Goal: Communication & Community: Answer question/provide support

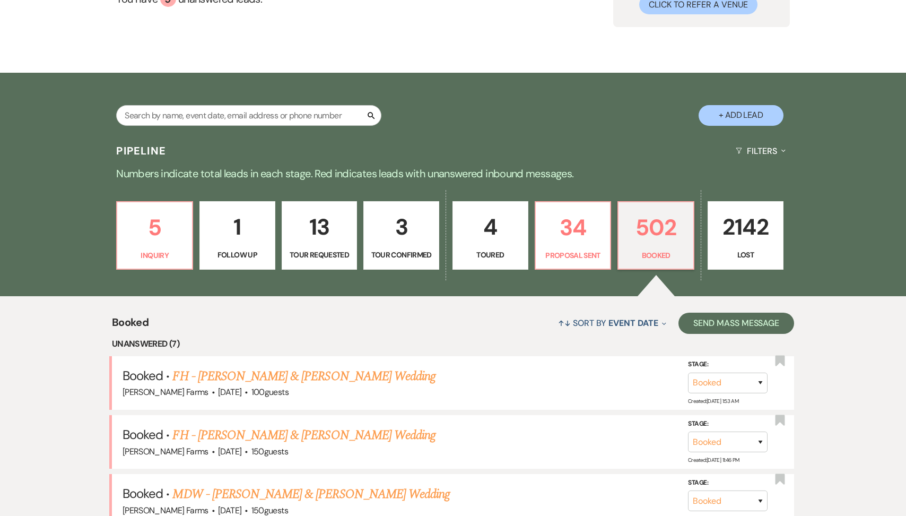
scroll to position [202, 0]
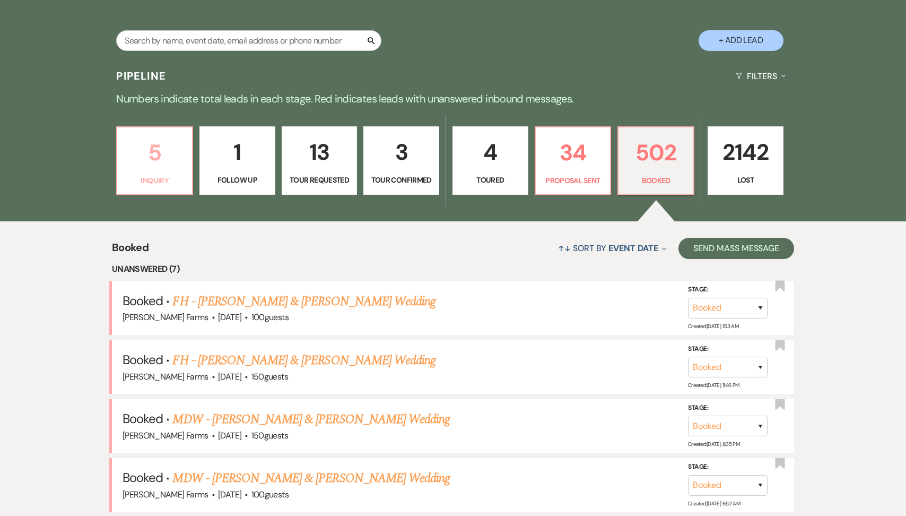
click at [167, 171] on link "5 Inquiry" at bounding box center [154, 160] width 77 height 69
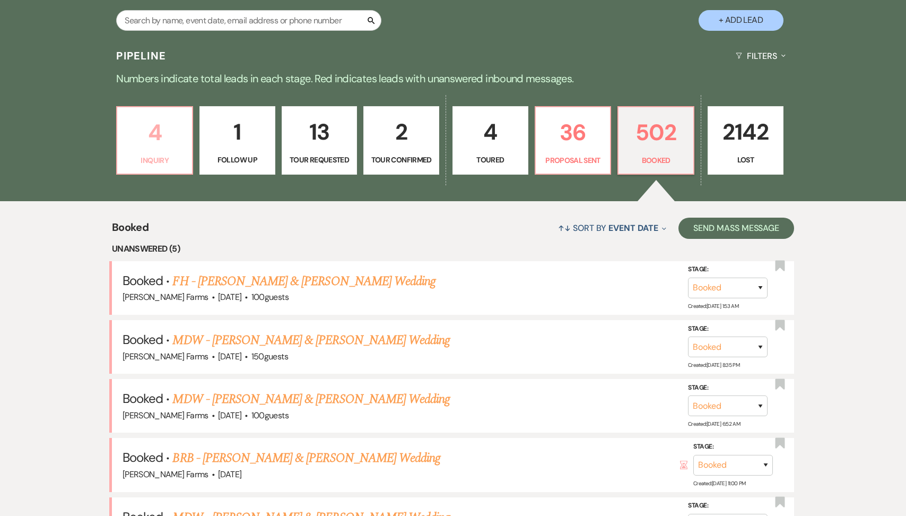
click at [146, 133] on p "4" at bounding box center [155, 133] width 62 height 36
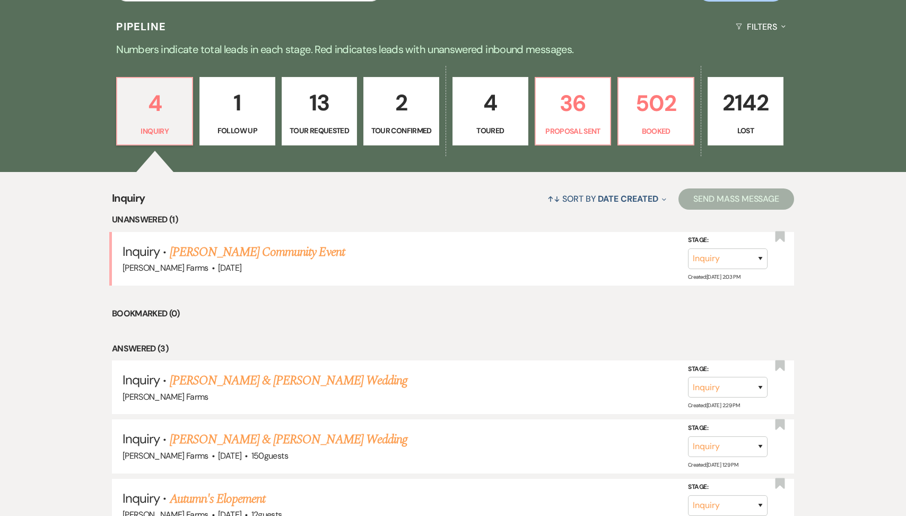
click at [464, 116] on p "4" at bounding box center [490, 103] width 62 height 36
select select "5"
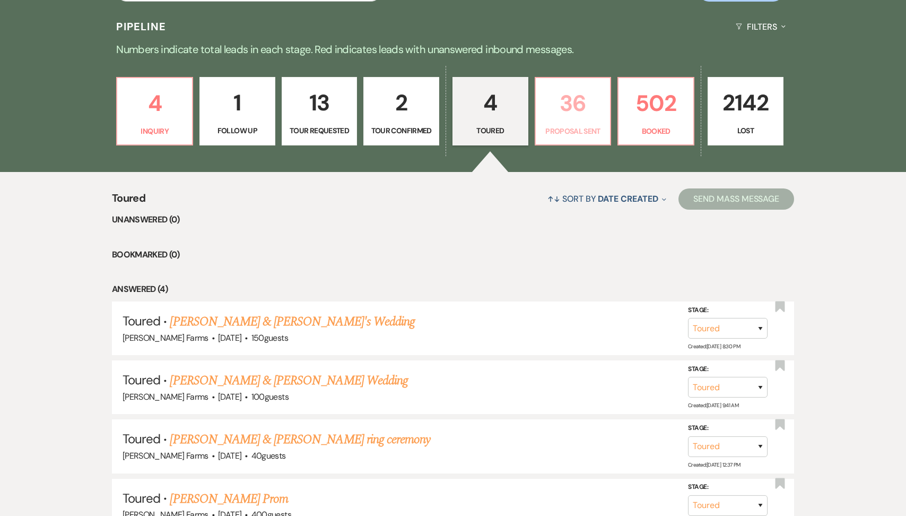
click at [567, 118] on p "36" at bounding box center [573, 103] width 62 height 36
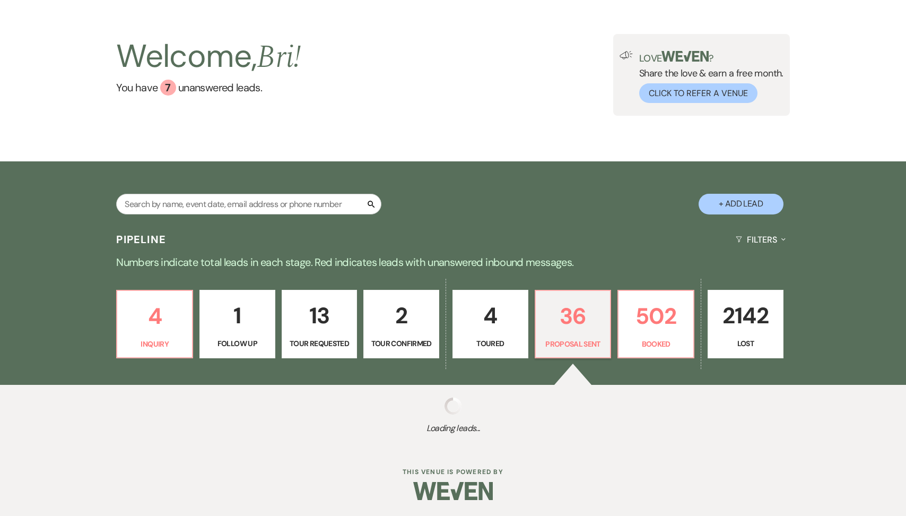
select select "6"
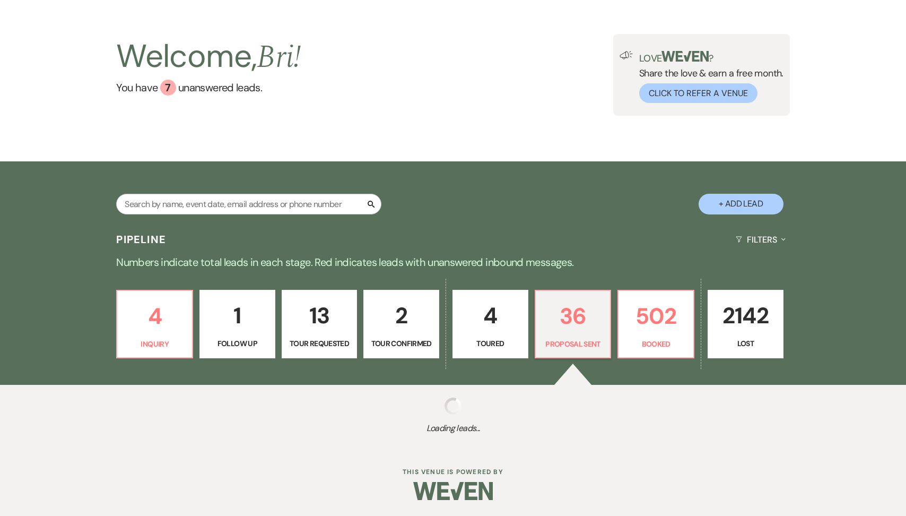
select select "6"
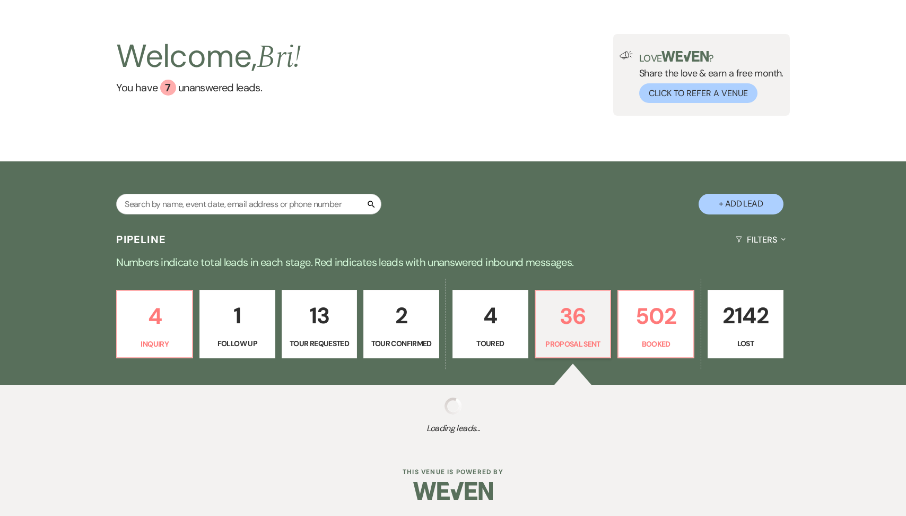
select select "6"
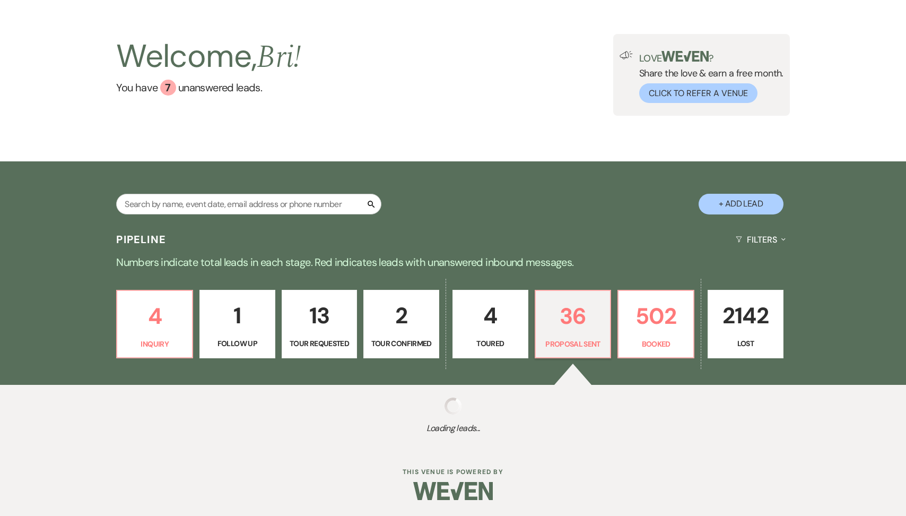
select select "6"
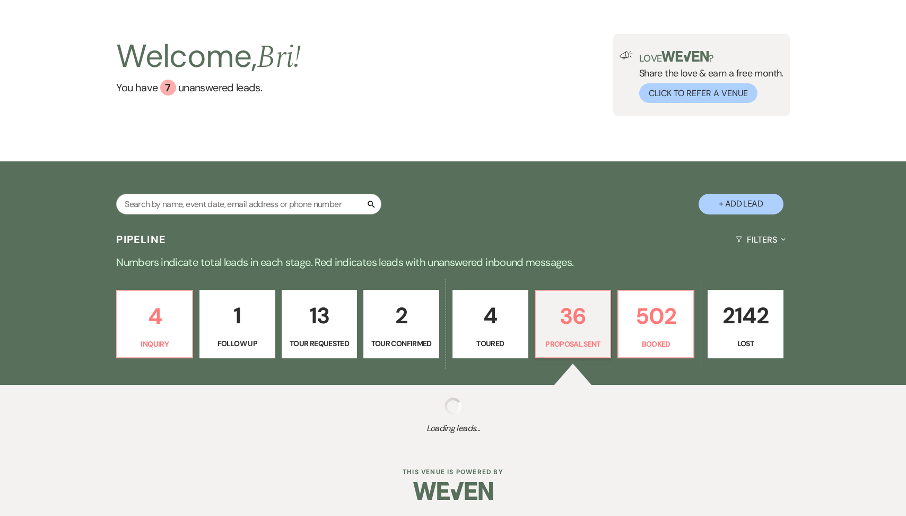
select select "6"
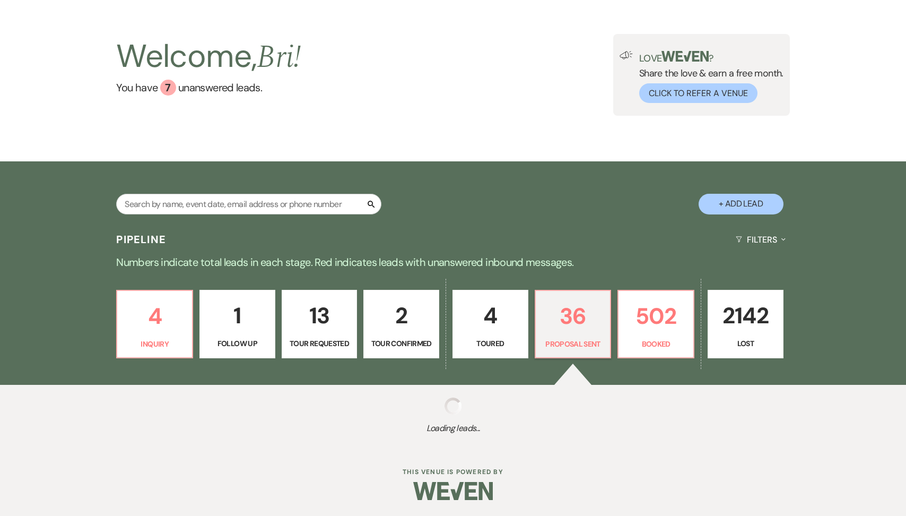
select select "6"
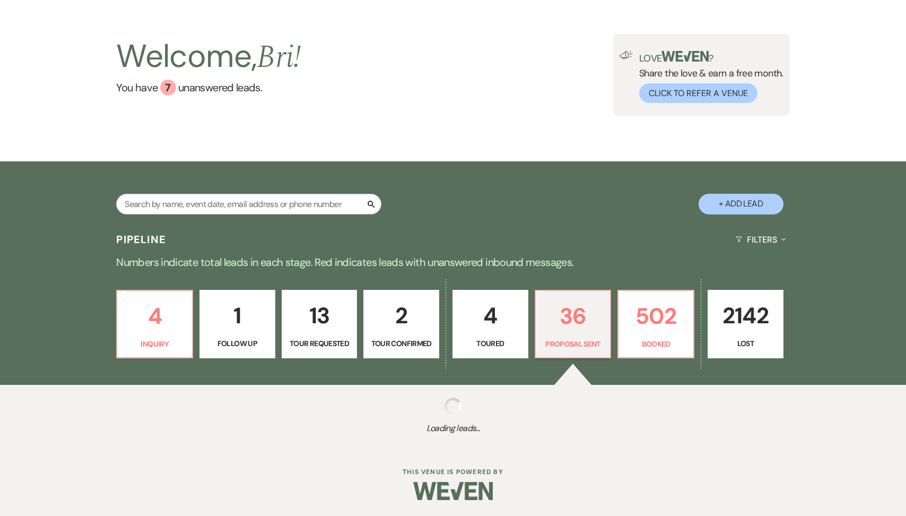
select select "6"
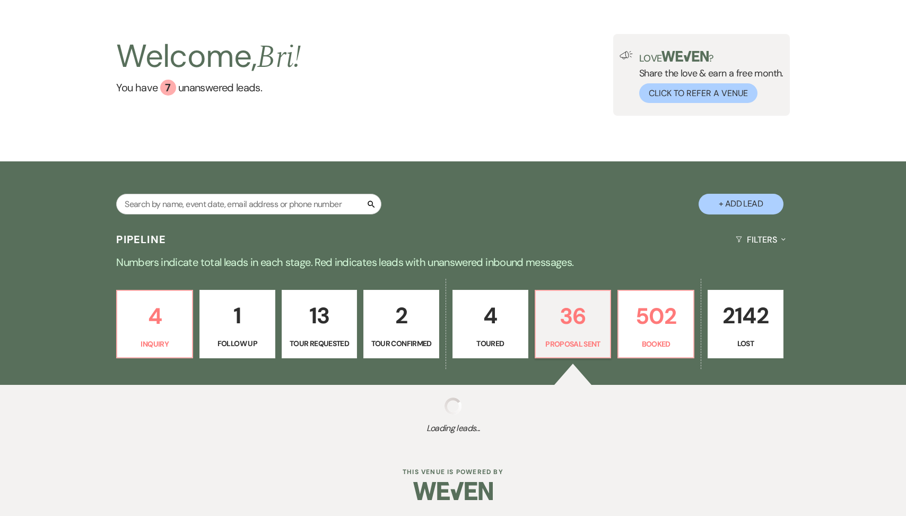
select select "6"
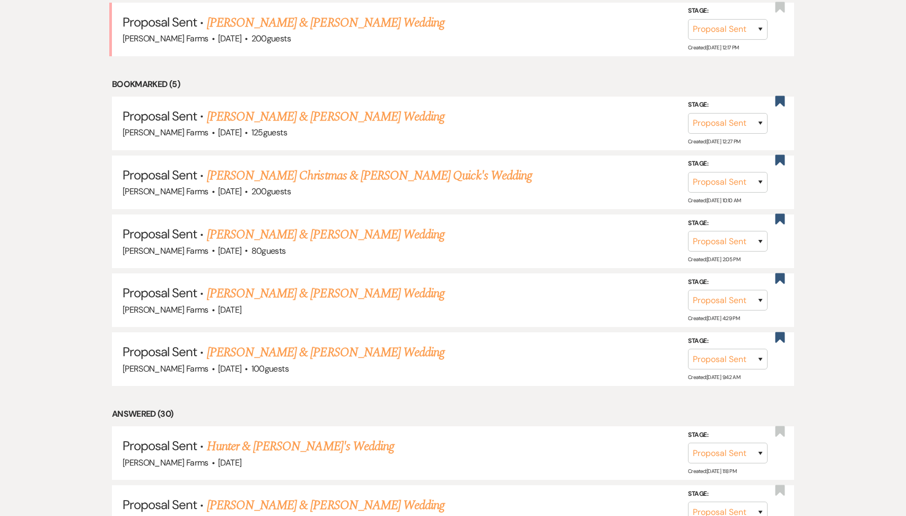
scroll to position [487, 0]
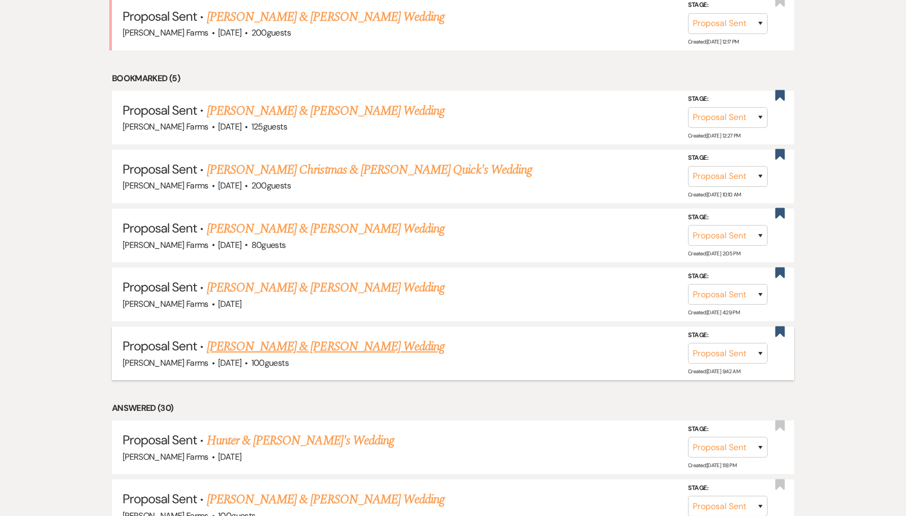
click at [304, 341] on link "[PERSON_NAME] & [PERSON_NAME] Wedding" at bounding box center [326, 346] width 238 height 19
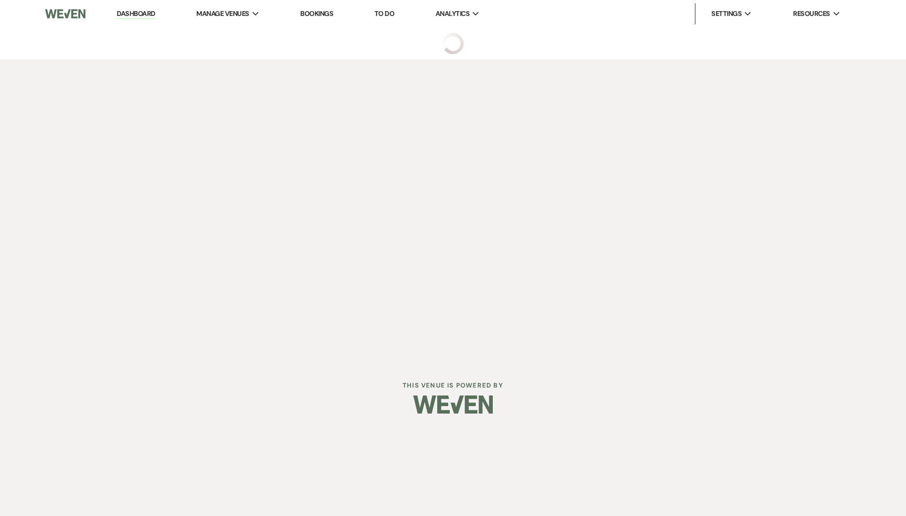
select select "6"
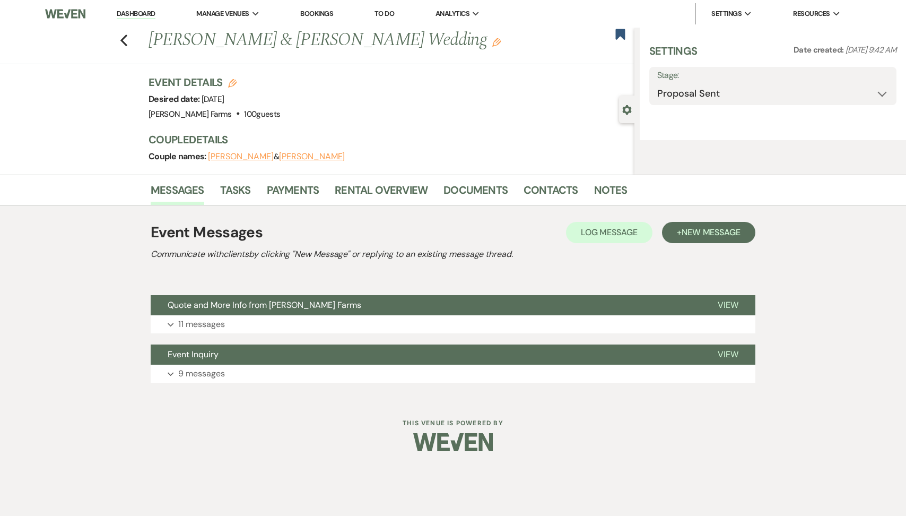
select select "5"
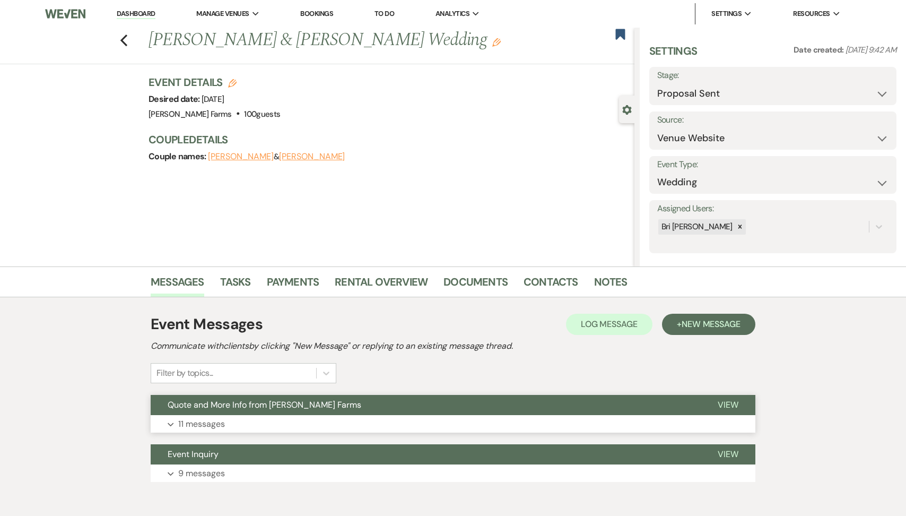
click at [262, 412] on button "Quote and More Info from [PERSON_NAME] Farms" at bounding box center [426, 405] width 550 height 20
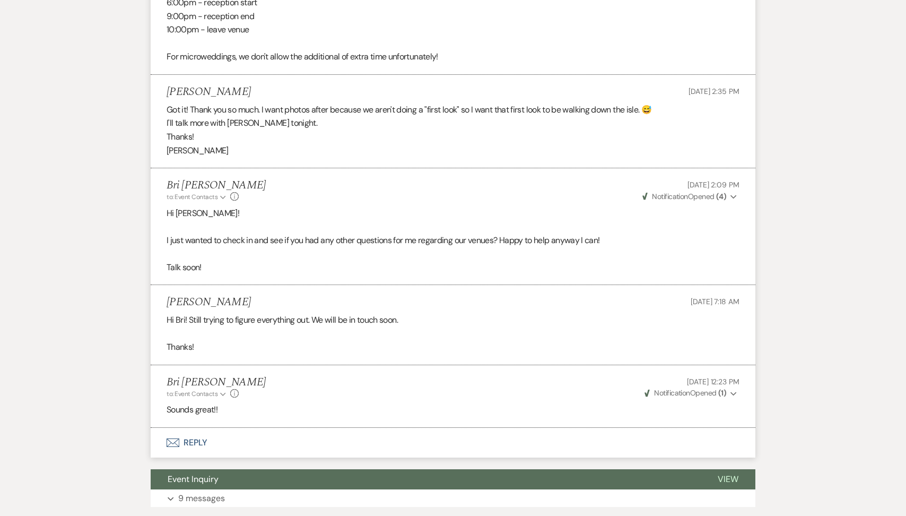
scroll to position [1675, 0]
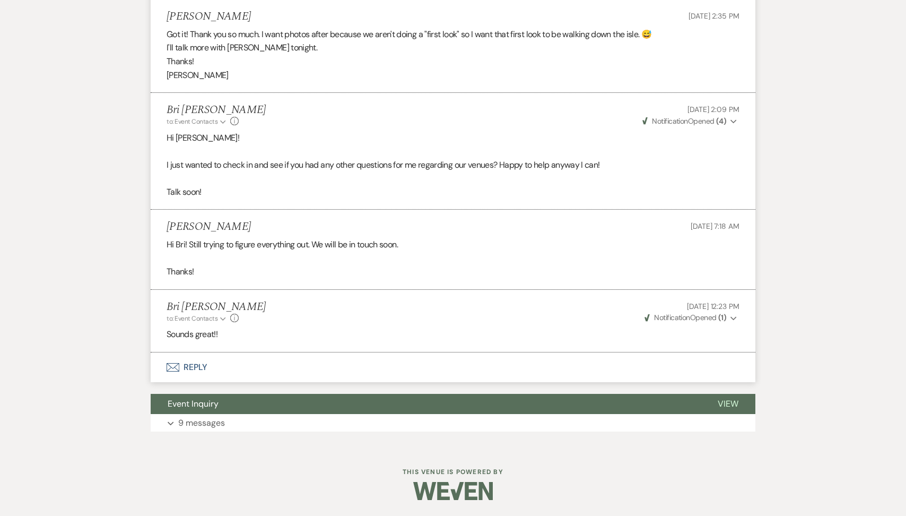
click at [227, 362] on button "Envelope Reply" at bounding box center [453, 367] width 605 height 30
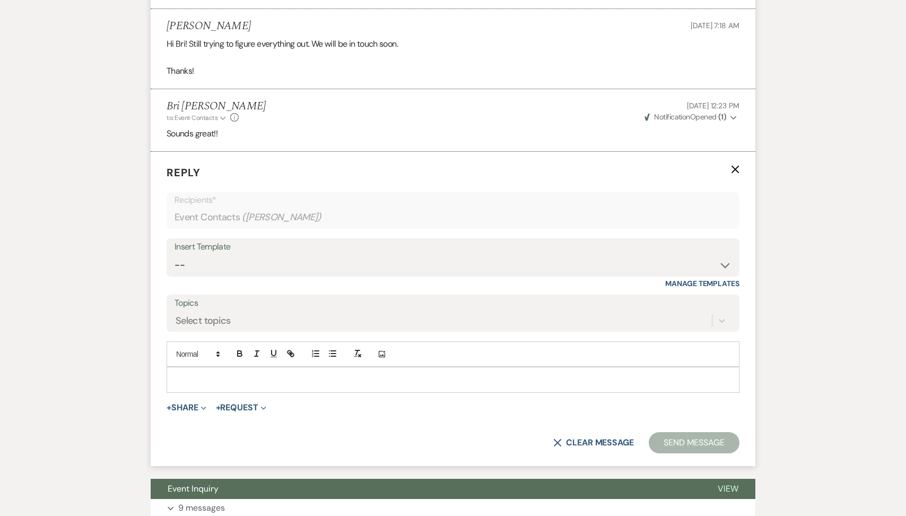
scroll to position [1866, 0]
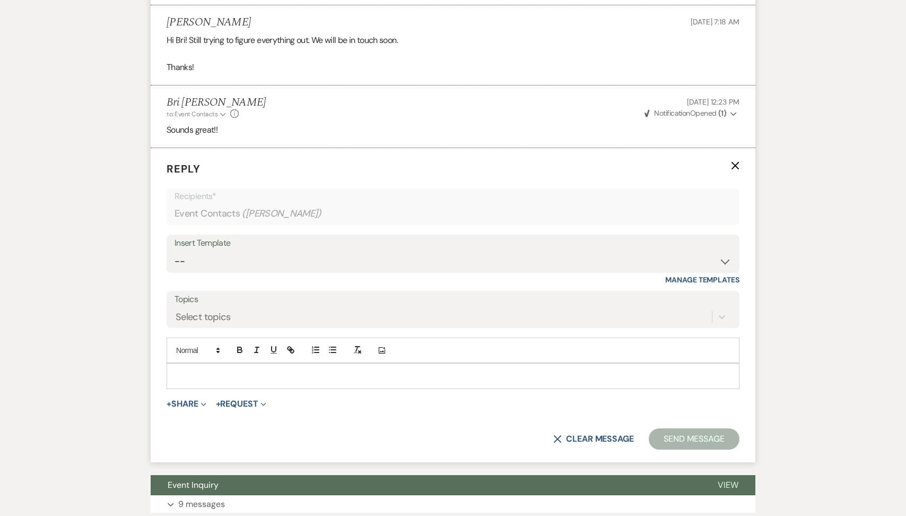
click at [219, 381] on p at bounding box center [453, 376] width 556 height 12
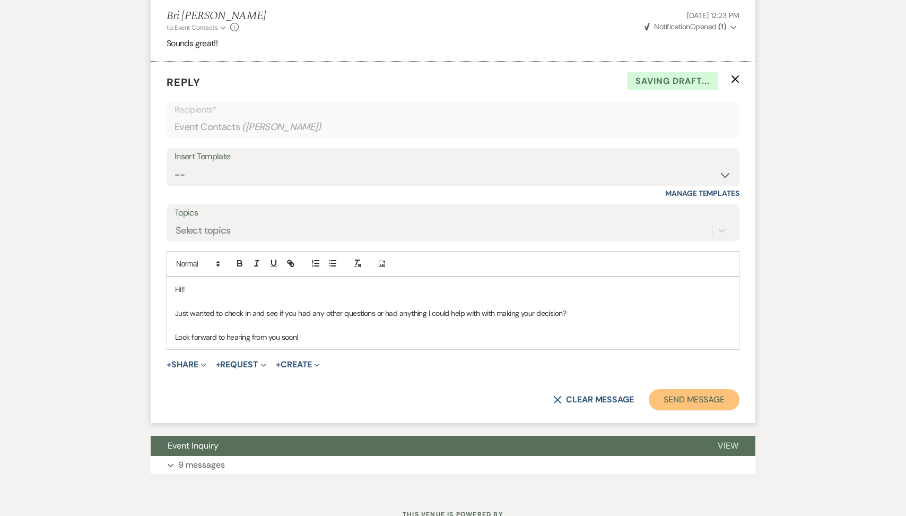
click at [680, 410] on button "Send Message" at bounding box center [694, 399] width 91 height 21
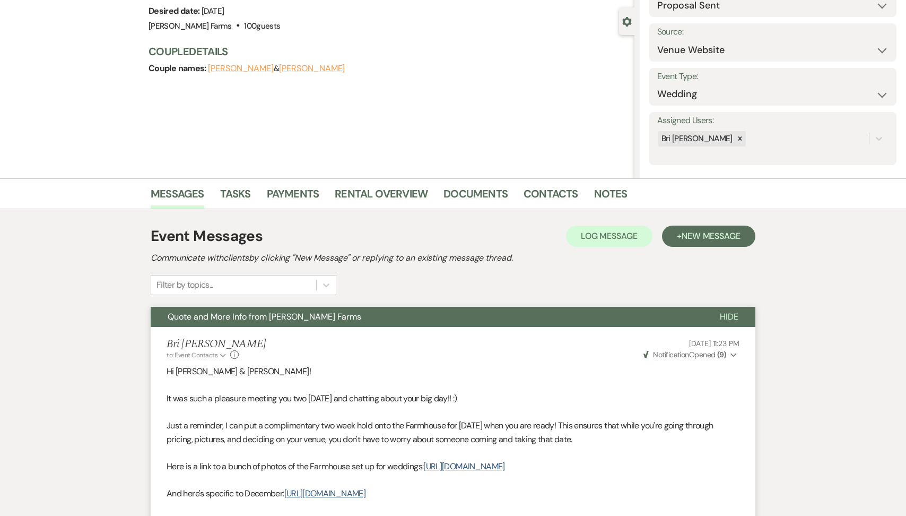
scroll to position [0, 0]
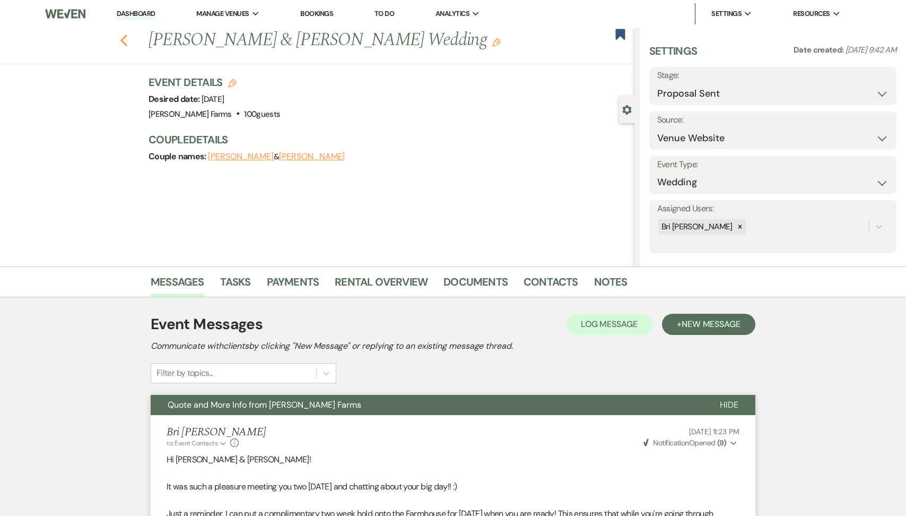
click at [123, 33] on button "Previous" at bounding box center [124, 39] width 8 height 15
select select "6"
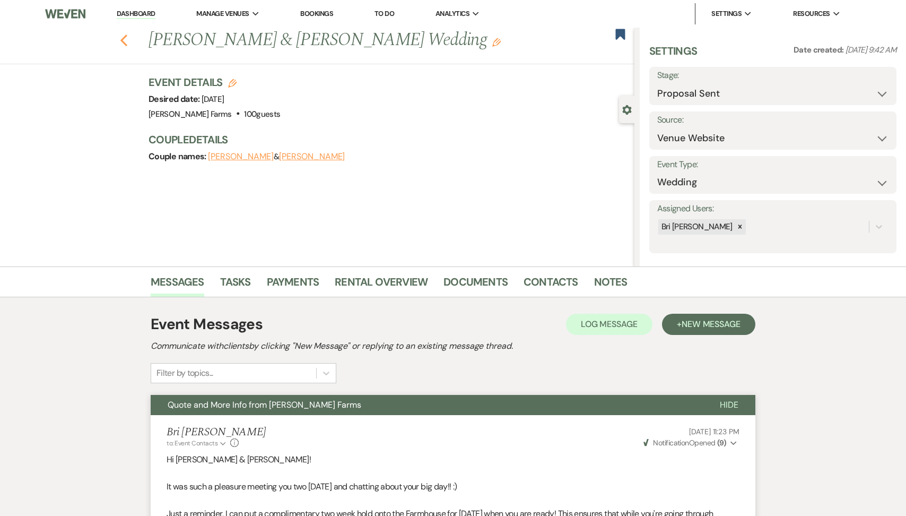
select select "6"
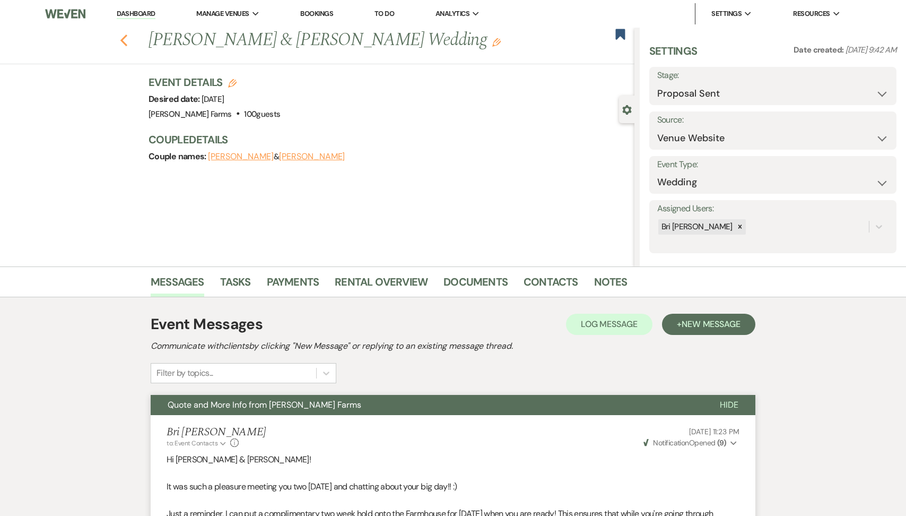
select select "6"
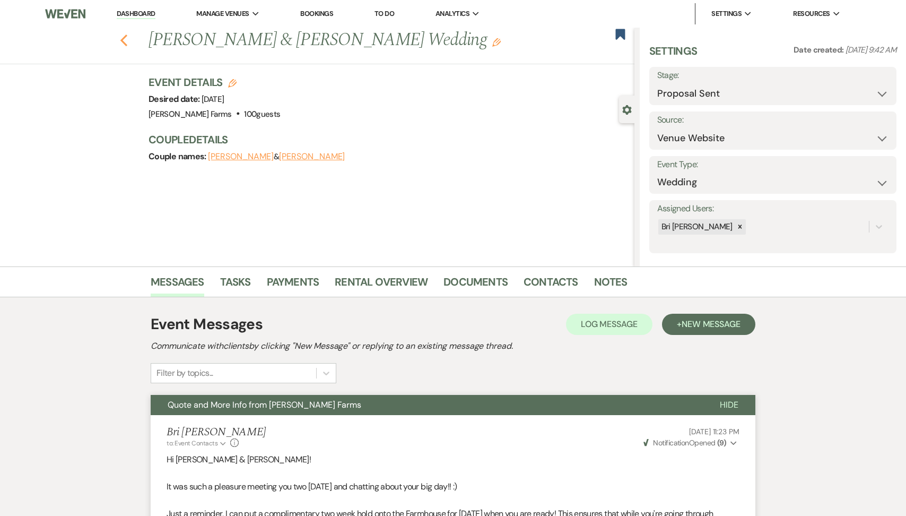
select select "6"
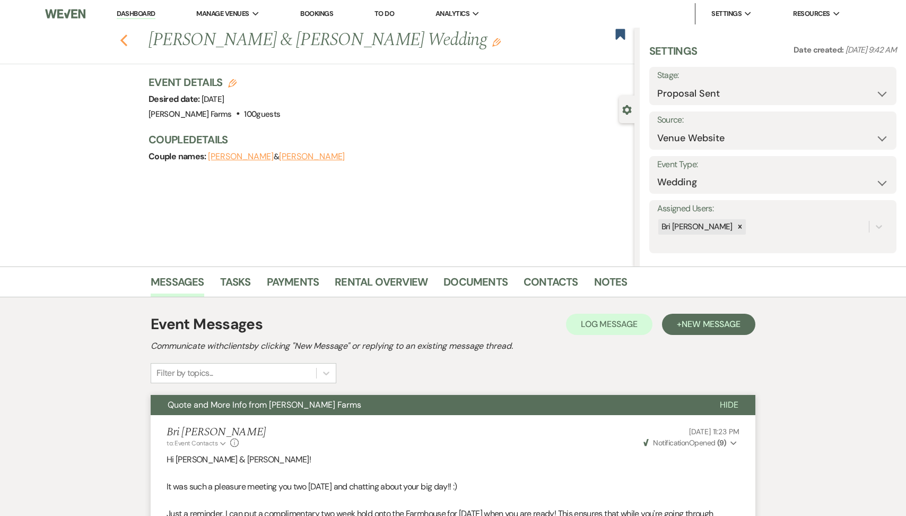
select select "6"
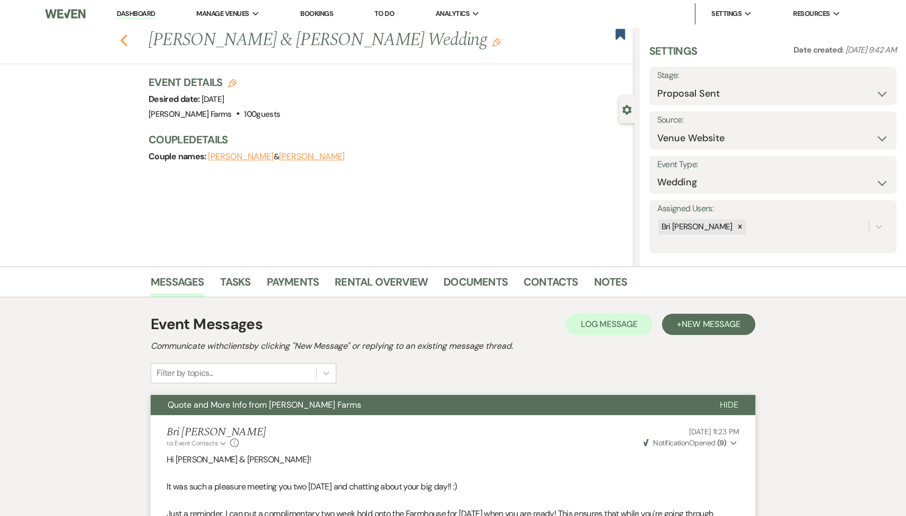
select select "6"
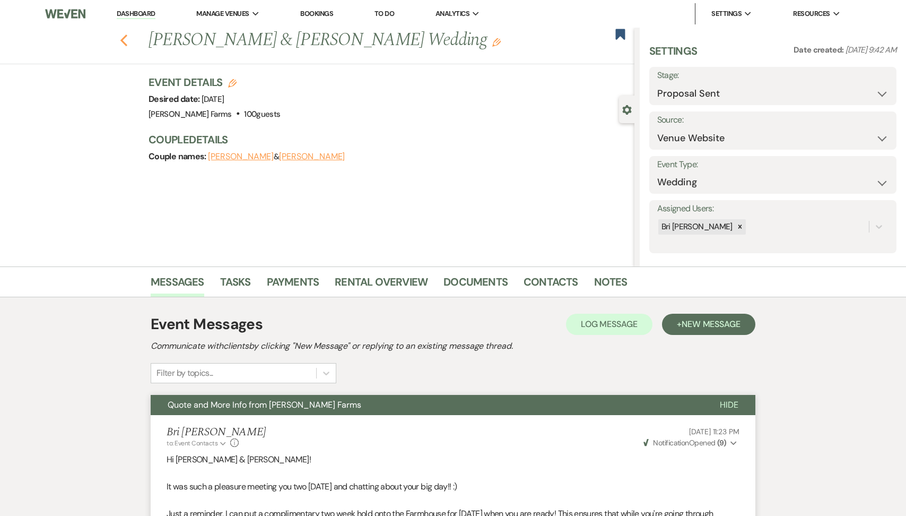
select select "6"
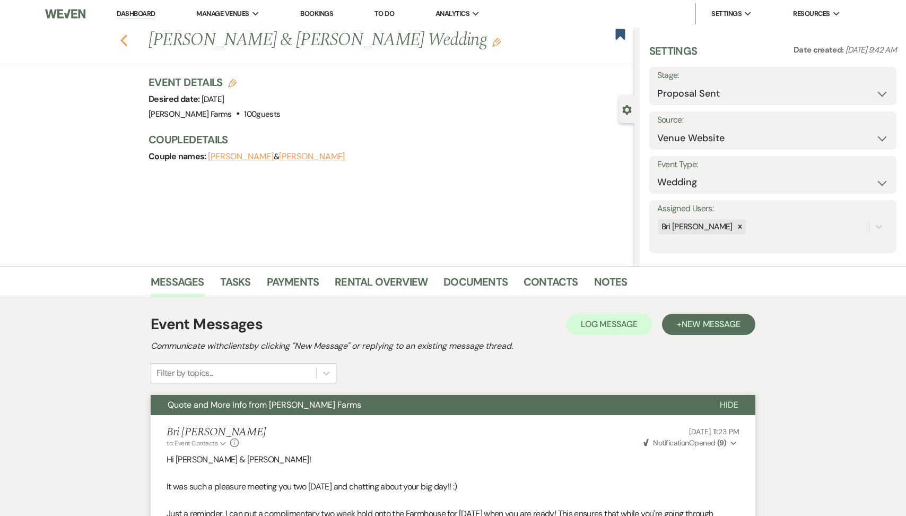
select select "6"
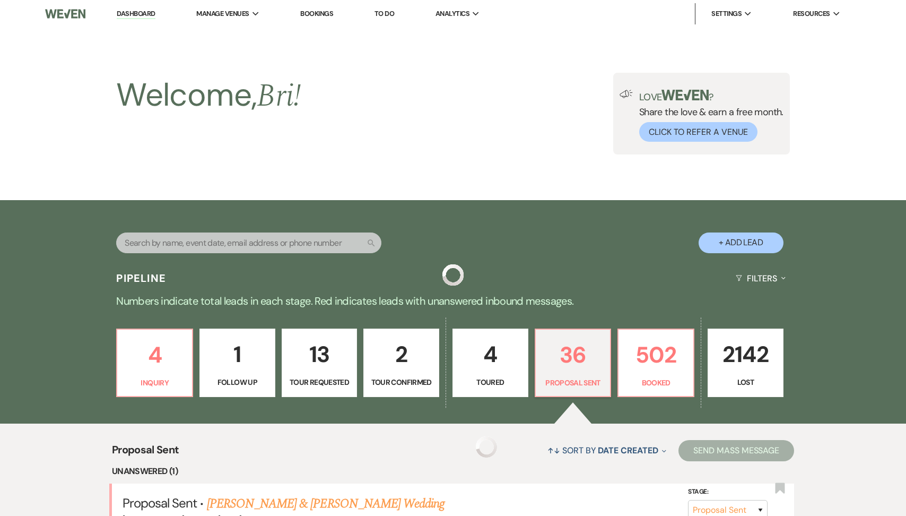
scroll to position [487, 0]
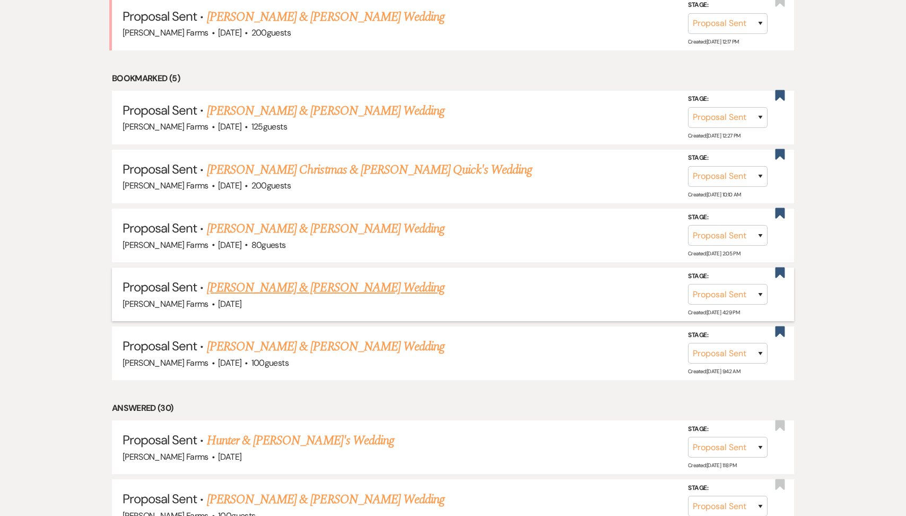
click at [339, 283] on link "[PERSON_NAME] & [PERSON_NAME] Wedding" at bounding box center [326, 287] width 238 height 19
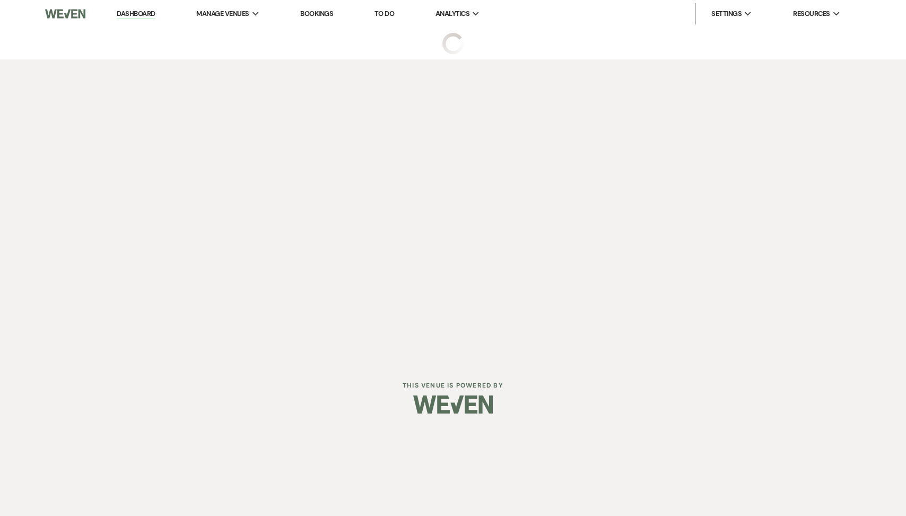
select select "6"
select select "5"
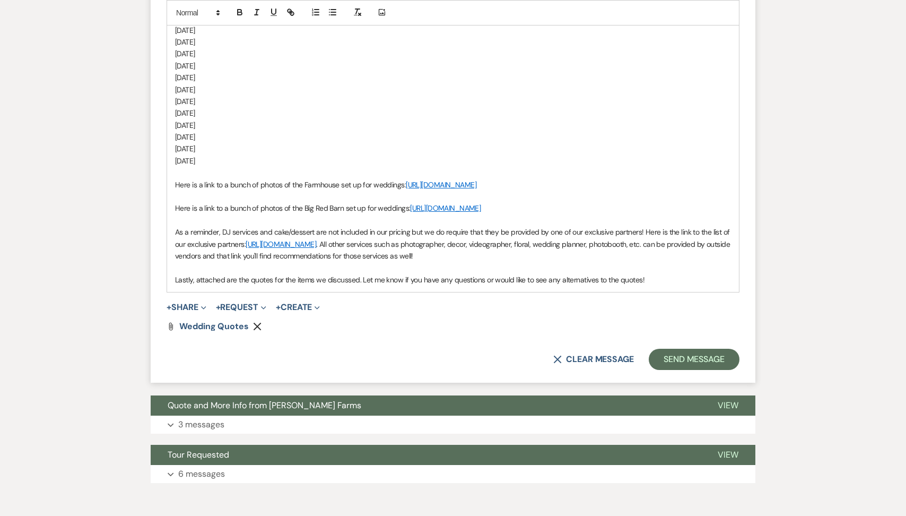
scroll to position [1151, 0]
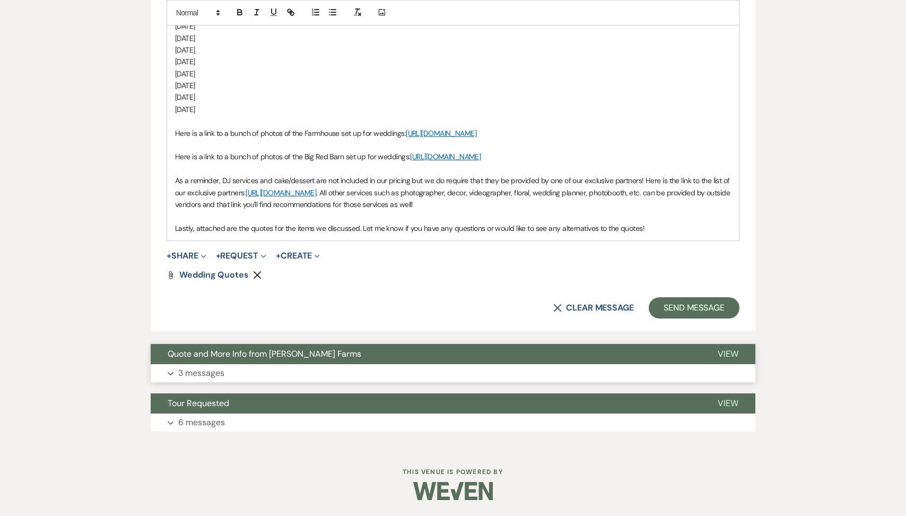
click at [250, 372] on button "Expand 3 messages" at bounding box center [453, 373] width 605 height 18
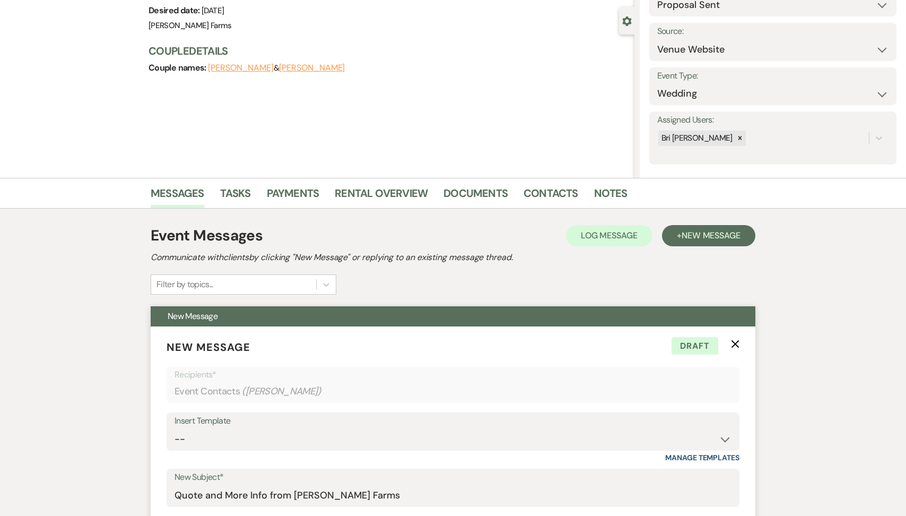
scroll to position [0, 0]
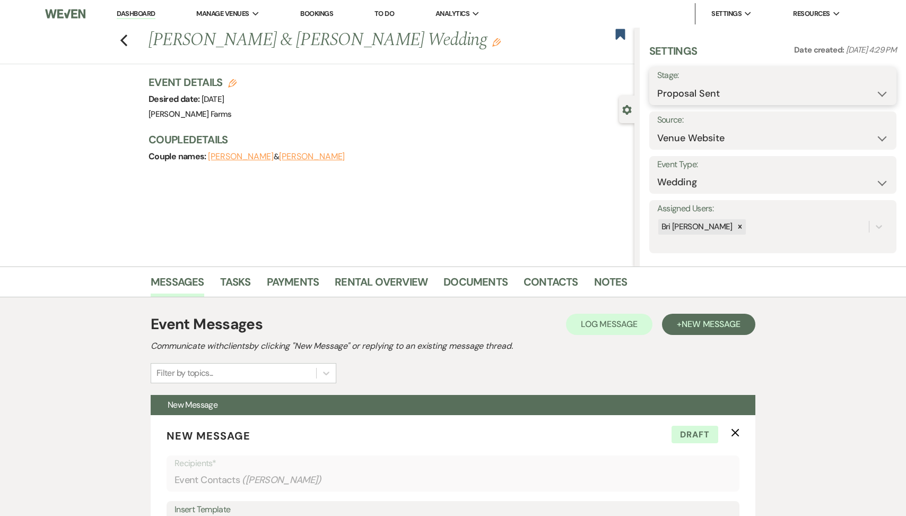
click at [755, 88] on select "Inquiry Follow Up Tour Requested Tour Confirmed Toured Proposal Sent Booked Lost" at bounding box center [772, 93] width 231 height 21
select select "8"
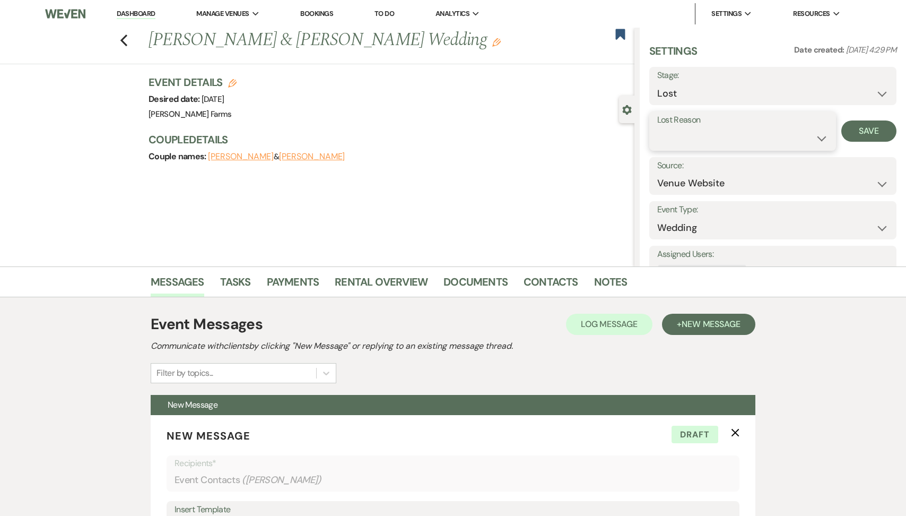
click at [688, 142] on select "Booked Elsewhere Budget Date Unavailable No Response Not a Good Match Capacity …" at bounding box center [742, 138] width 171 height 21
select select "5"
click at [867, 117] on div "Lost Reason Booked Elsewhere Budget Date Unavailable No Response Not a Good Mat…" at bounding box center [772, 130] width 247 height 39
click at [866, 128] on button "Save" at bounding box center [868, 130] width 55 height 21
click at [619, 34] on use "button" at bounding box center [620, 34] width 10 height 11
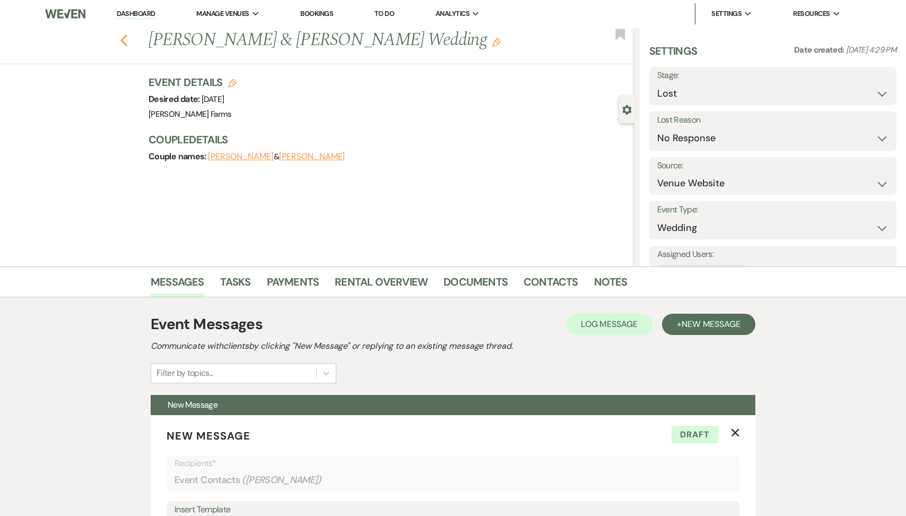
click at [123, 41] on use "button" at bounding box center [123, 40] width 7 height 12
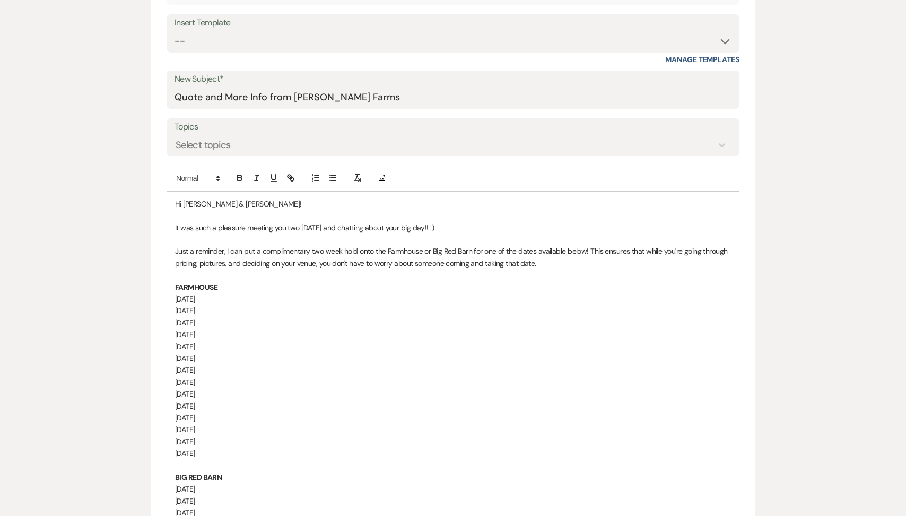
select select "6"
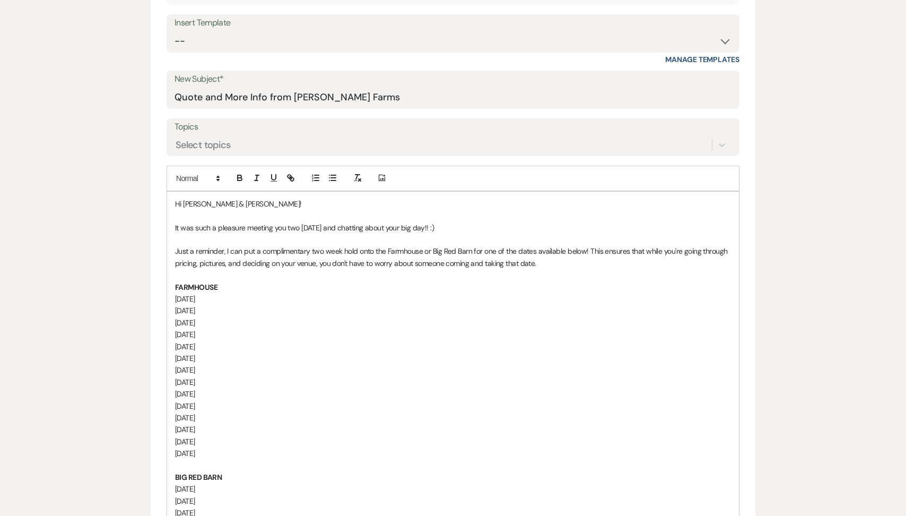
select select "6"
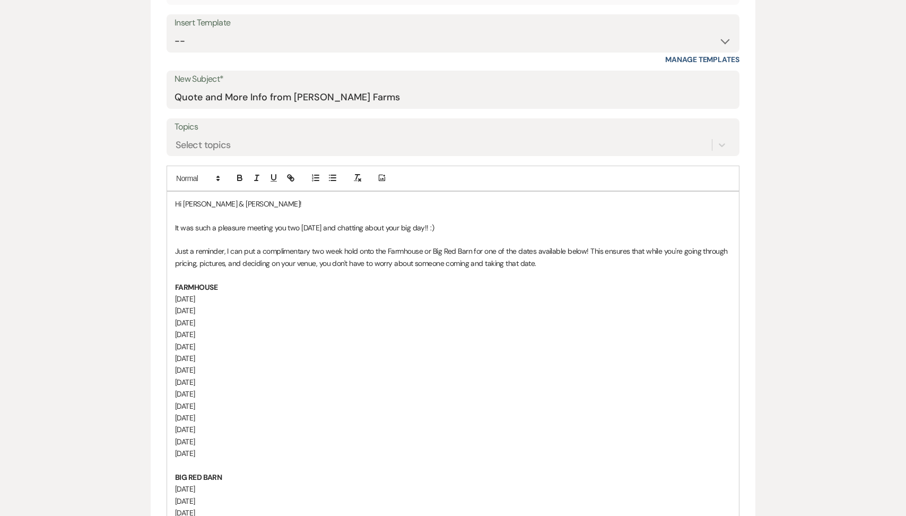
select select "6"
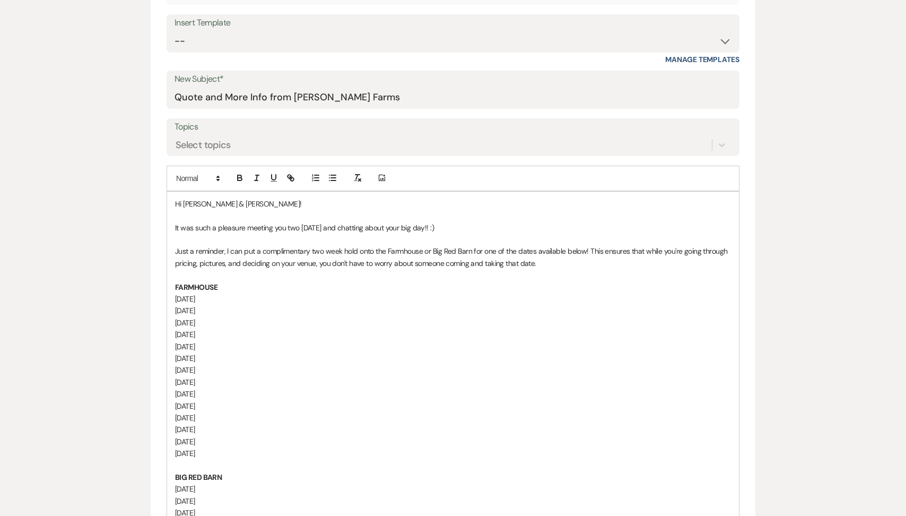
select select "6"
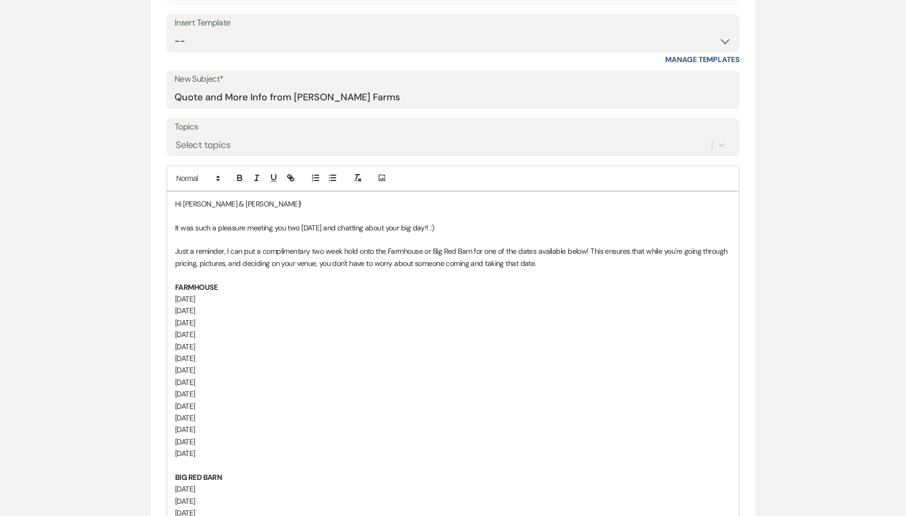
select select "6"
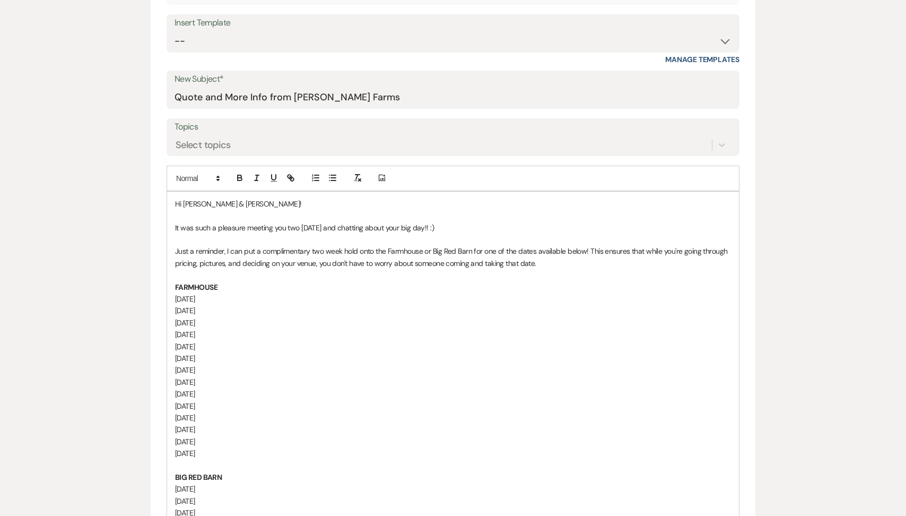
select select "6"
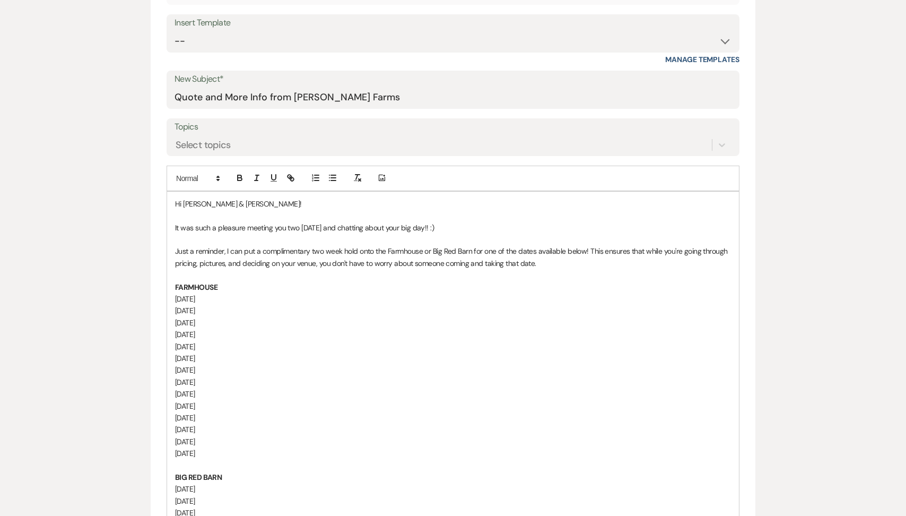
select select "6"
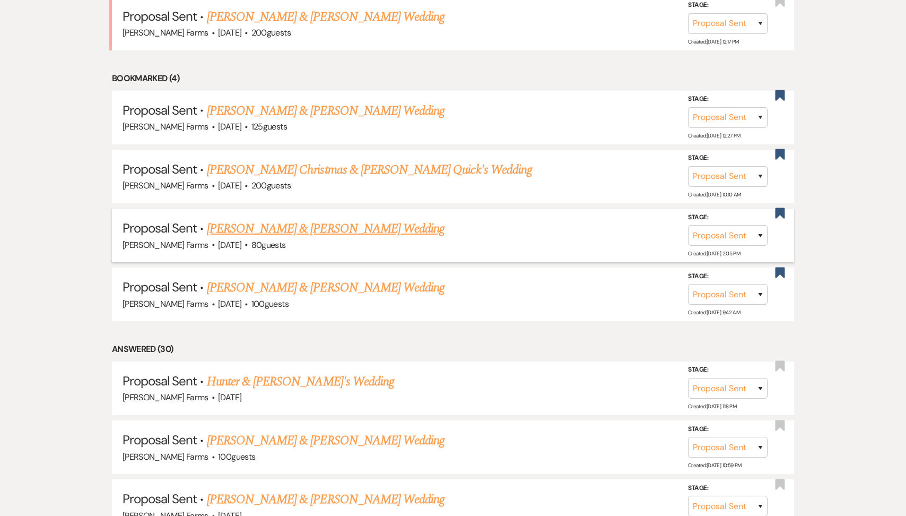
click at [320, 225] on link "[PERSON_NAME] & [PERSON_NAME] Wedding" at bounding box center [326, 228] width 238 height 19
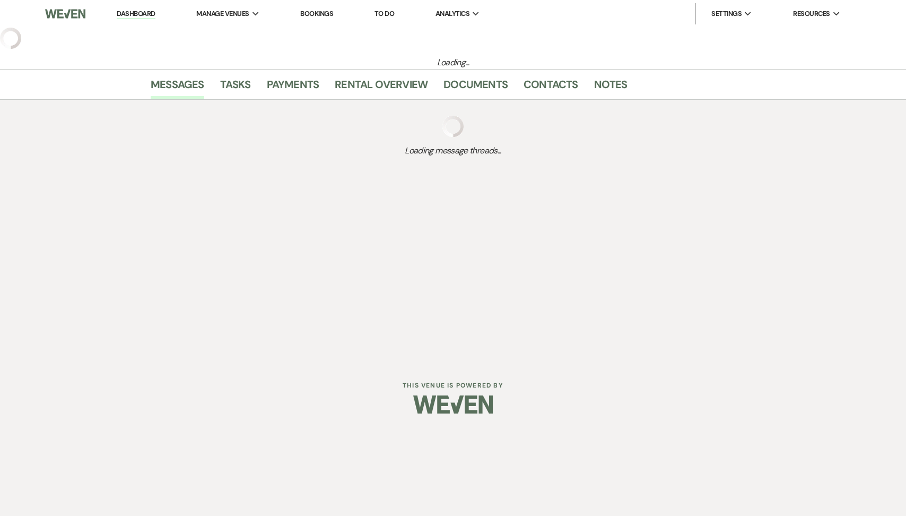
select select "6"
select select "5"
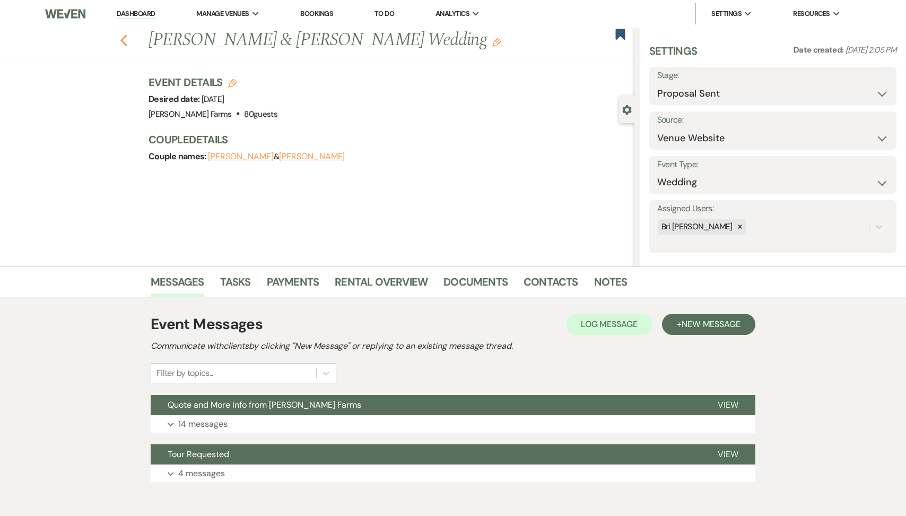
click at [121, 36] on icon "Previous" at bounding box center [124, 40] width 8 height 13
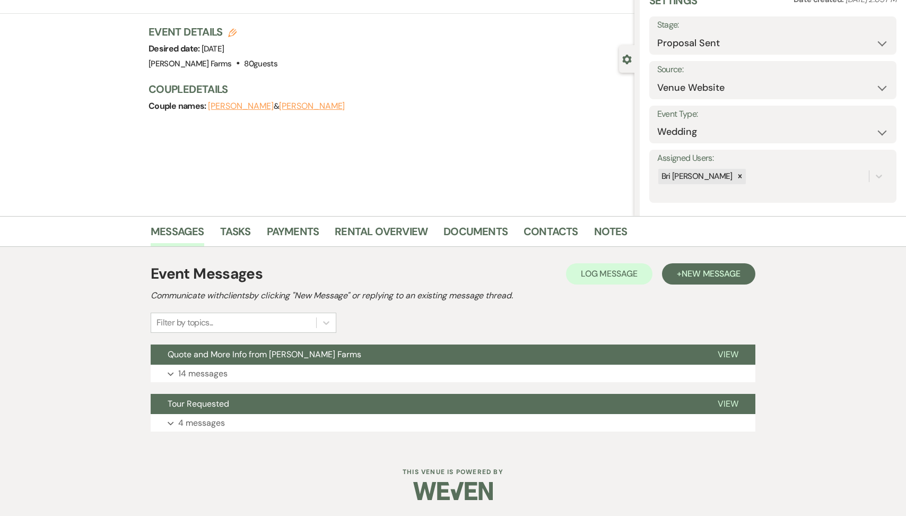
select select "6"
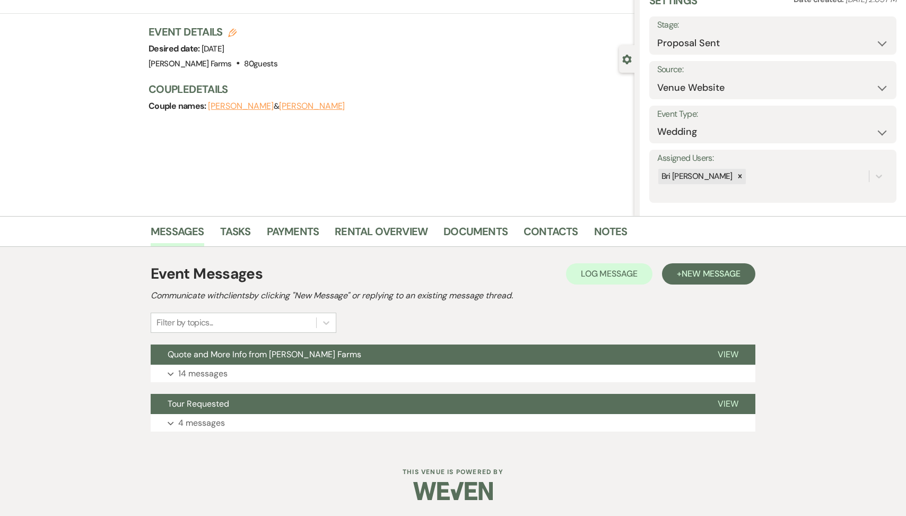
select select "6"
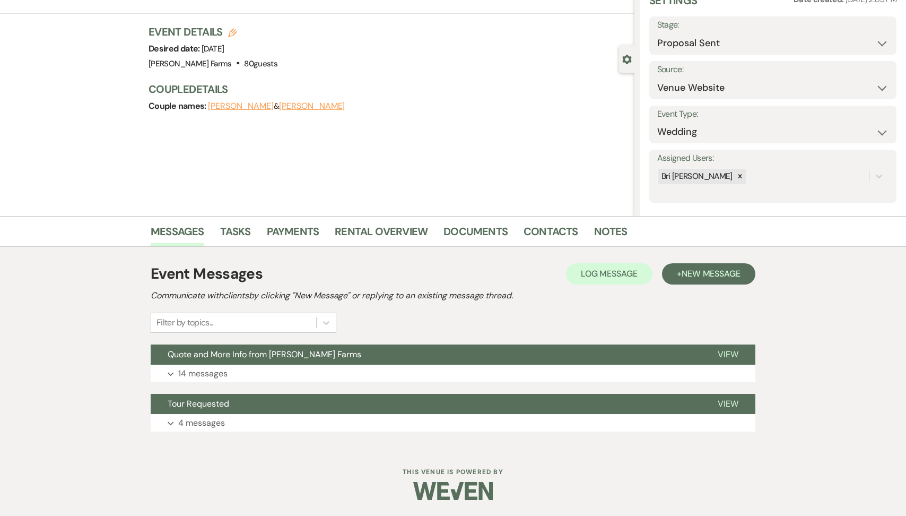
select select "6"
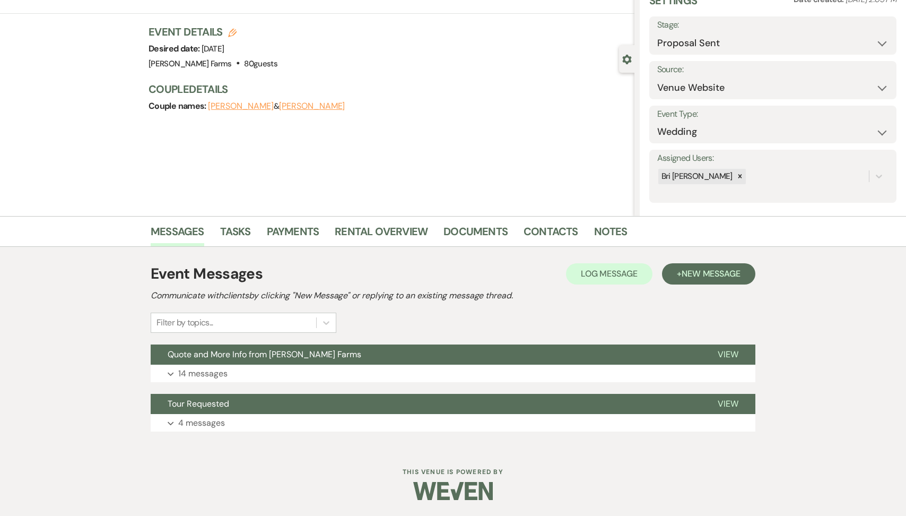
select select "6"
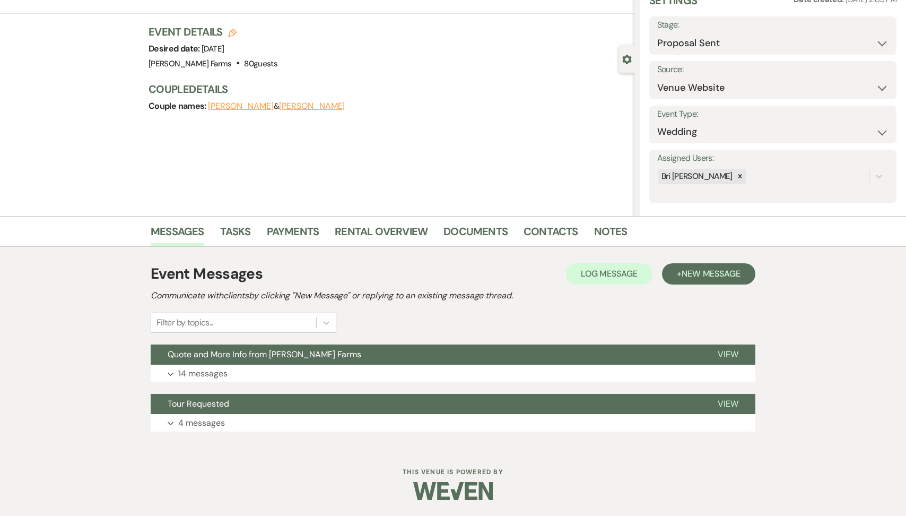
select select "6"
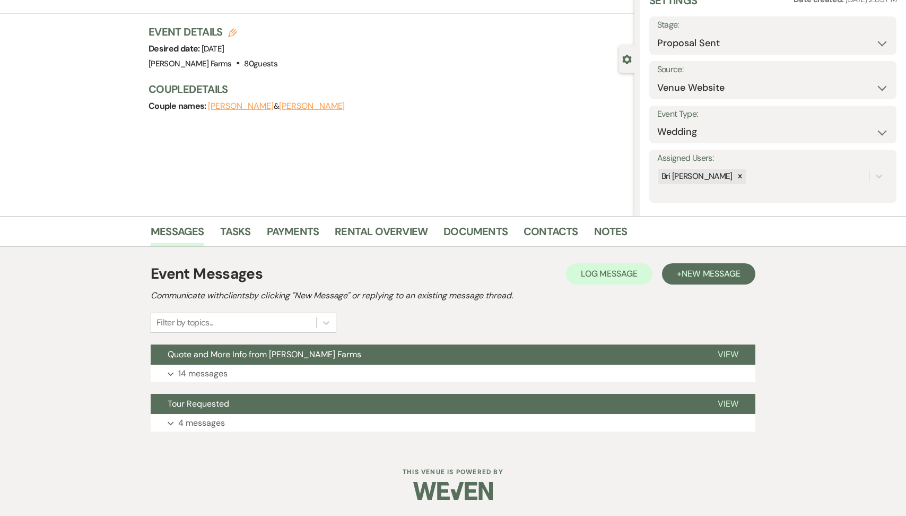
select select "6"
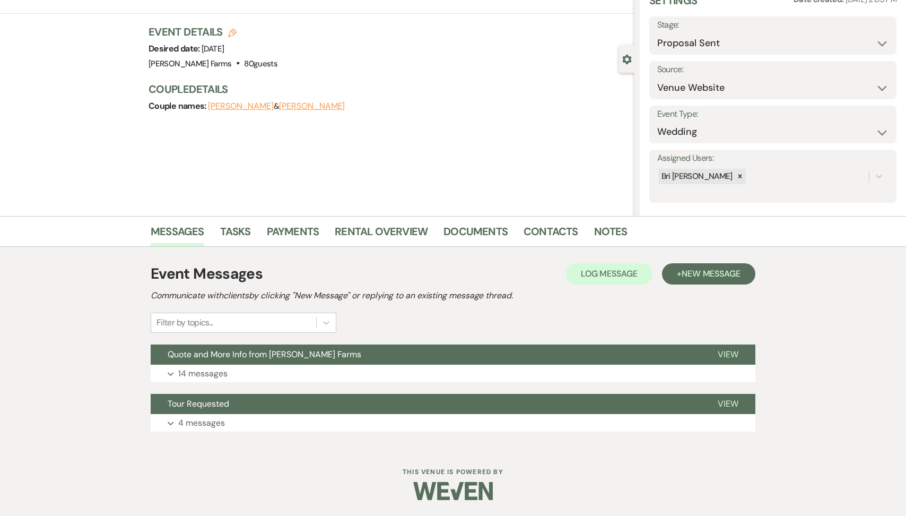
select select "6"
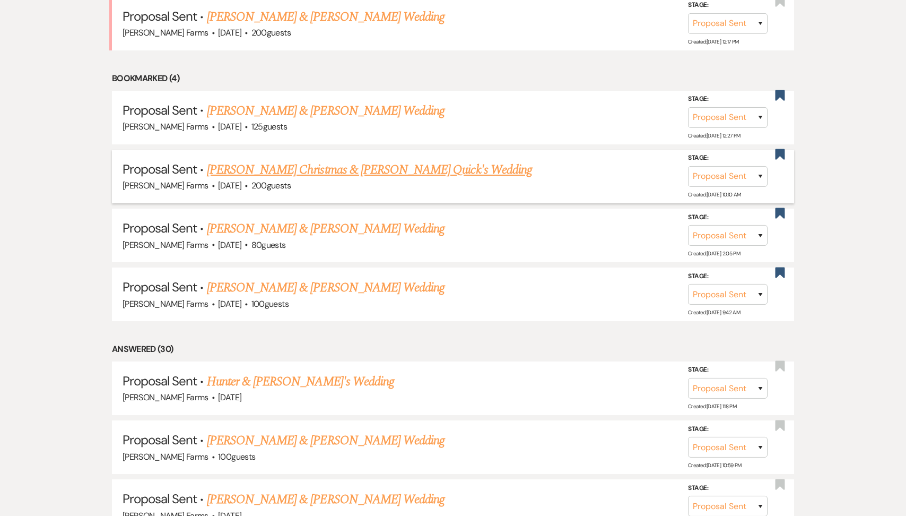
click at [308, 164] on link "[PERSON_NAME] Christmas & [PERSON_NAME] Quick's Wedding" at bounding box center [369, 169] width 325 height 19
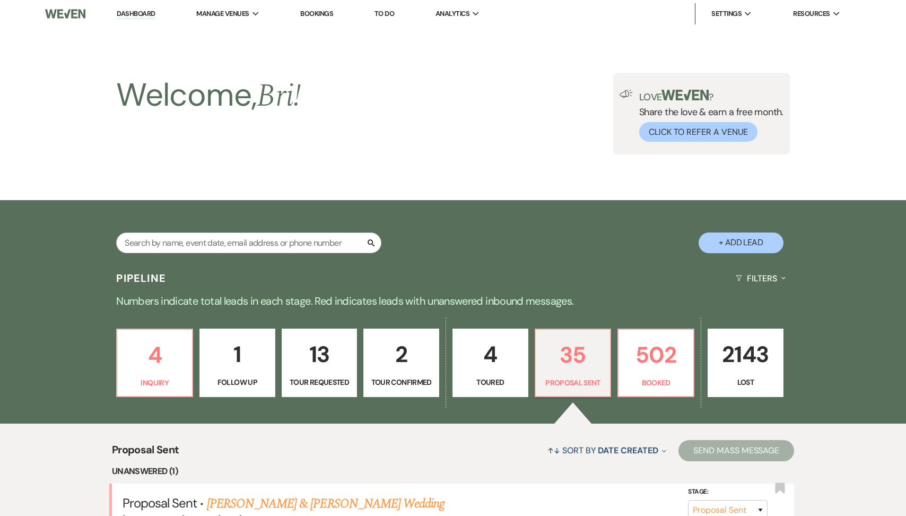
select select "6"
select select "5"
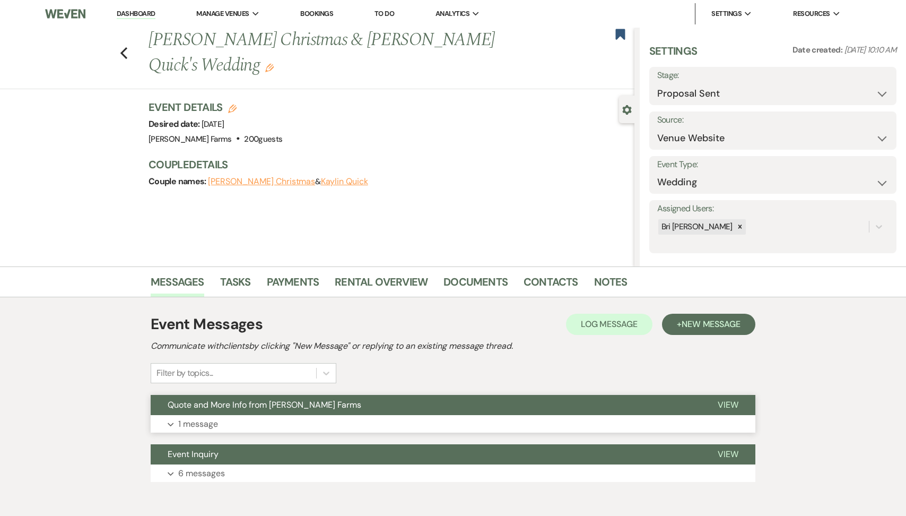
click at [239, 404] on span "Quote and More Info from [PERSON_NAME] Farms" at bounding box center [265, 404] width 194 height 11
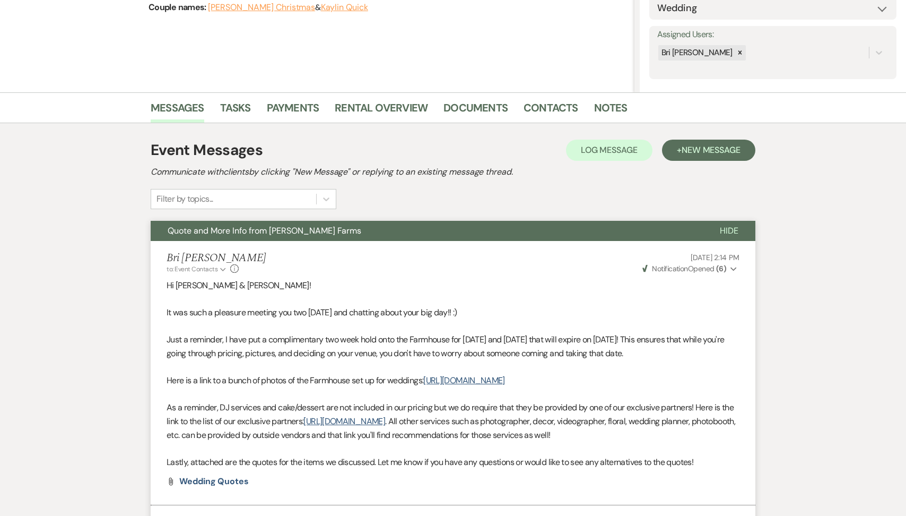
scroll to position [354, 0]
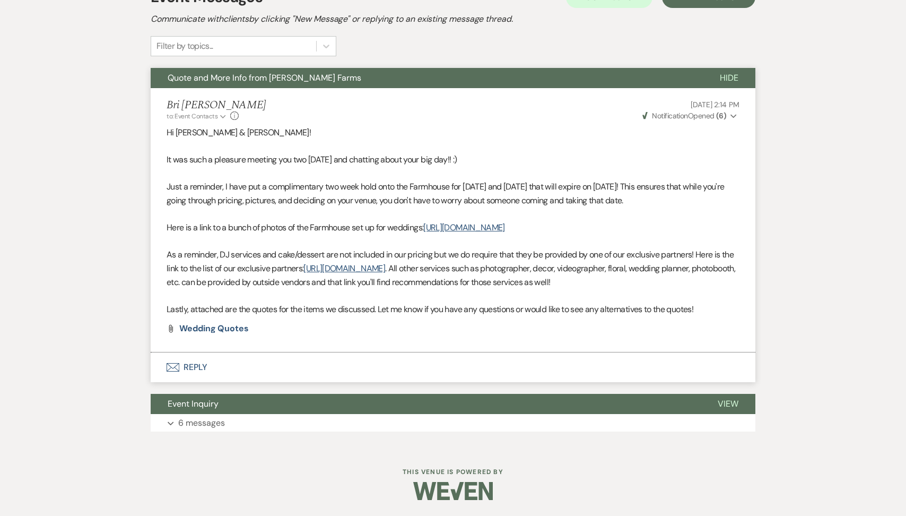
click at [236, 363] on button "Envelope Reply" at bounding box center [453, 367] width 605 height 30
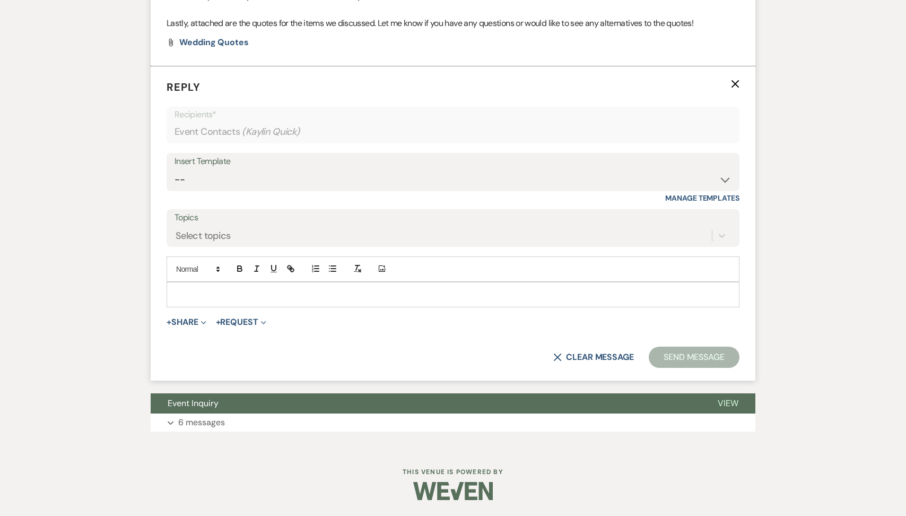
scroll to position [619, 0]
click at [229, 300] on p at bounding box center [453, 295] width 556 height 12
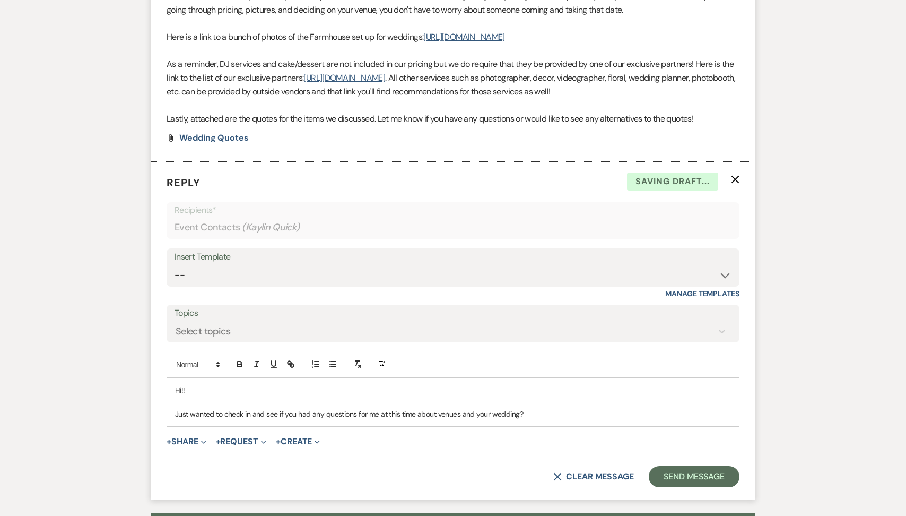
scroll to position [399, 0]
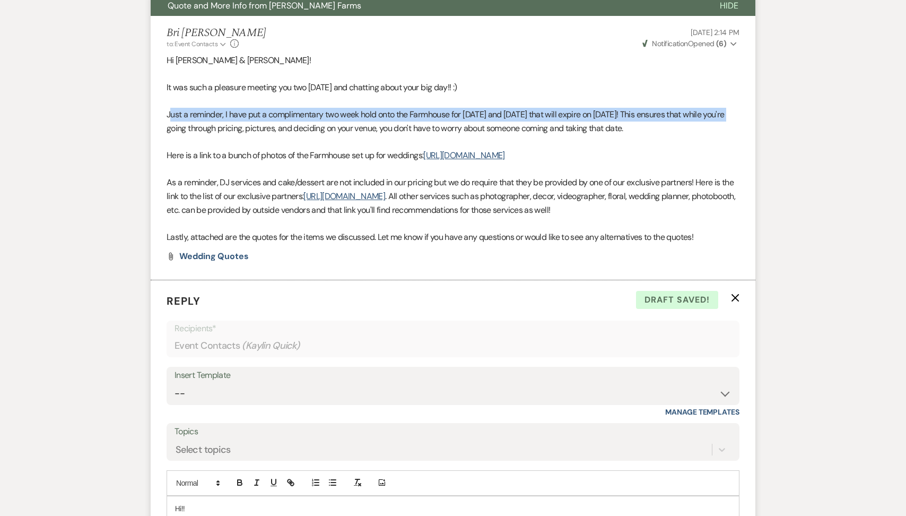
drag, startPoint x: 192, startPoint y: 127, endPoint x: 169, endPoint y: 115, distance: 26.1
click at [169, 115] on span "Just a reminder, I have put a complimentary two week hold onto the Farmhouse fo…" at bounding box center [446, 121] width 558 height 25
copy span "ust a reminder, I have put a complimentary two week hold onto the Farmhouse for…"
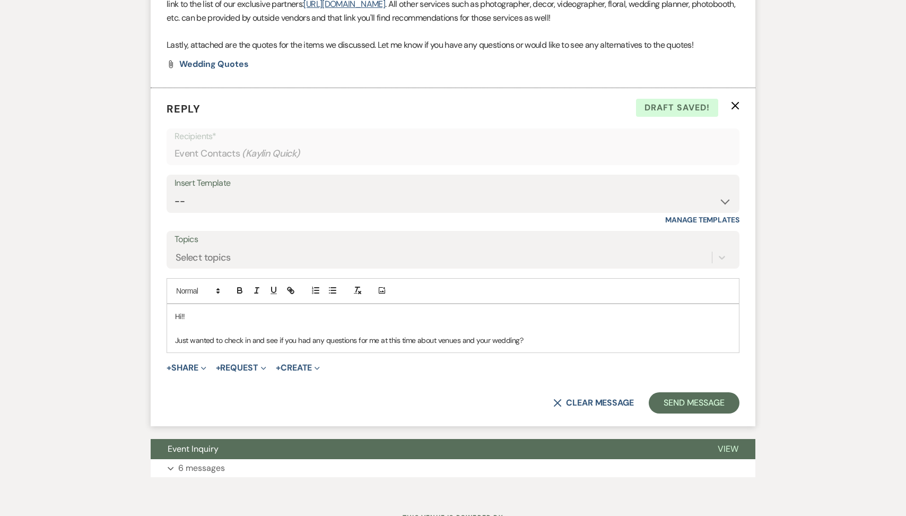
scroll to position [598, 0]
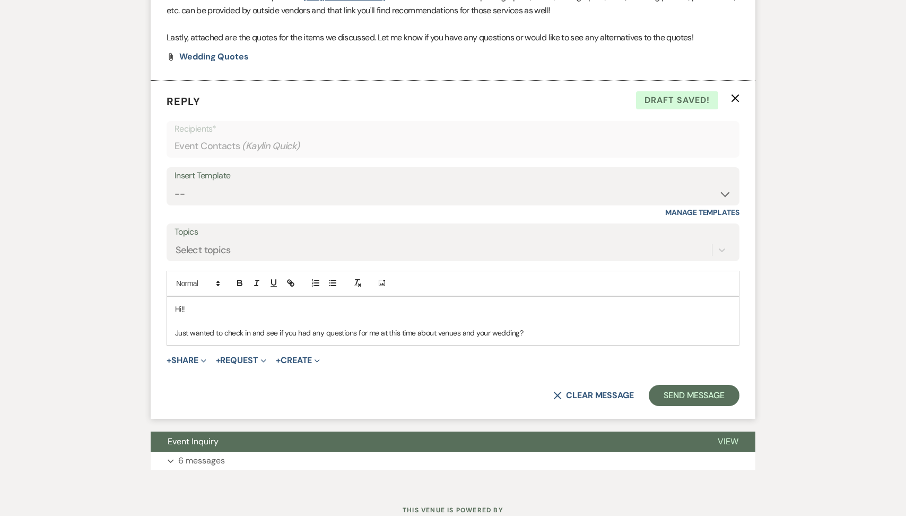
click at [557, 338] on p "Just wanted to check in and see if you had any questions for me at this time ab…" at bounding box center [453, 333] width 556 height 12
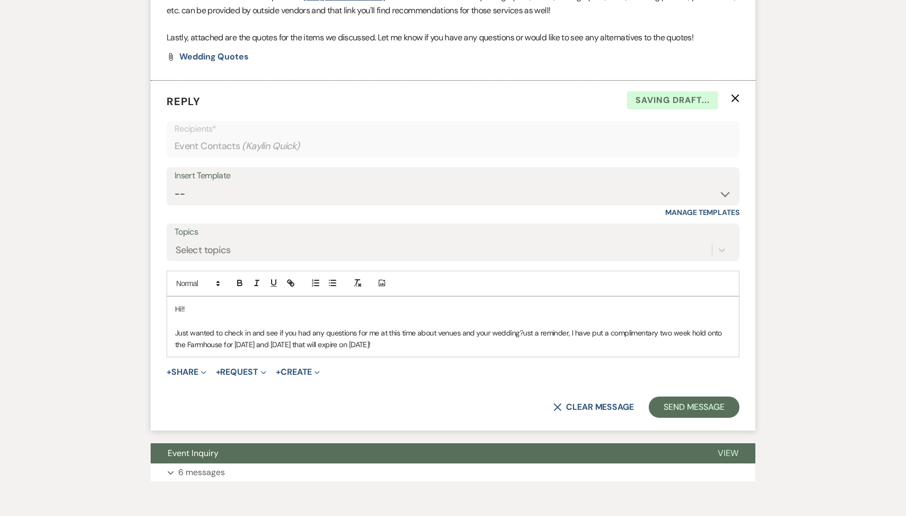
click at [575, 349] on span "ust a reminder, I have put a complimentary two week hold onto the Farmhouse for…" at bounding box center [449, 338] width 549 height 21
drag, startPoint x: 610, startPoint y: 359, endPoint x: 520, endPoint y: 359, distance: 89.7
click at [520, 351] on p "Just wanted to check in and see if you had any questions for me at this time ab…" at bounding box center [453, 339] width 556 height 24
click at [700, 349] on span "complimentary two week hold onto the Farmhouse for [DATE] and [DATE] that will …" at bounding box center [445, 338] width 540 height 21
click at [484, 351] on p "Just wanted to check in and see if you had any questions for me at this time ab…" at bounding box center [453, 339] width 556 height 24
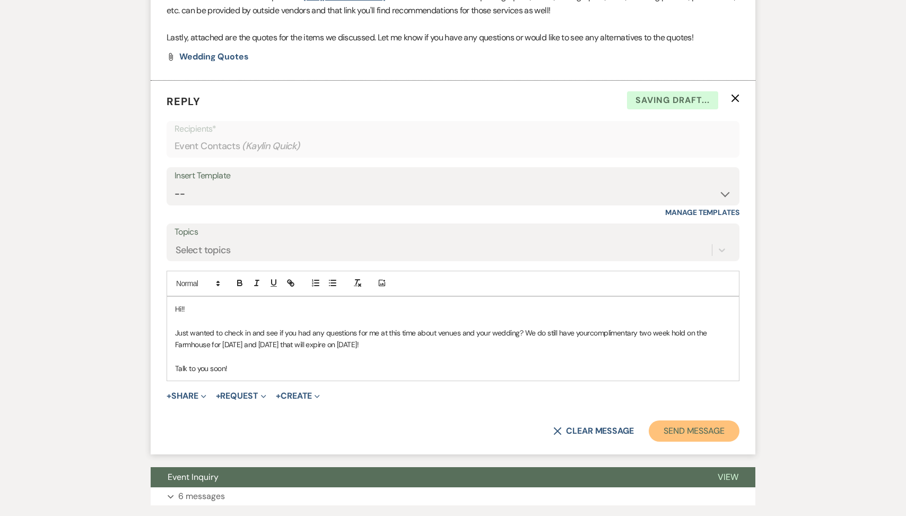
click at [685, 441] on button "Send Message" at bounding box center [694, 430] width 91 height 21
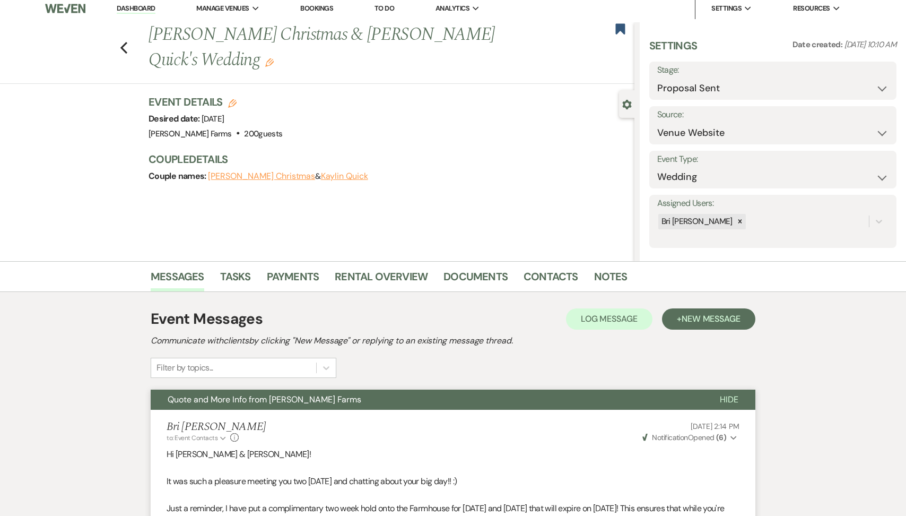
scroll to position [0, 0]
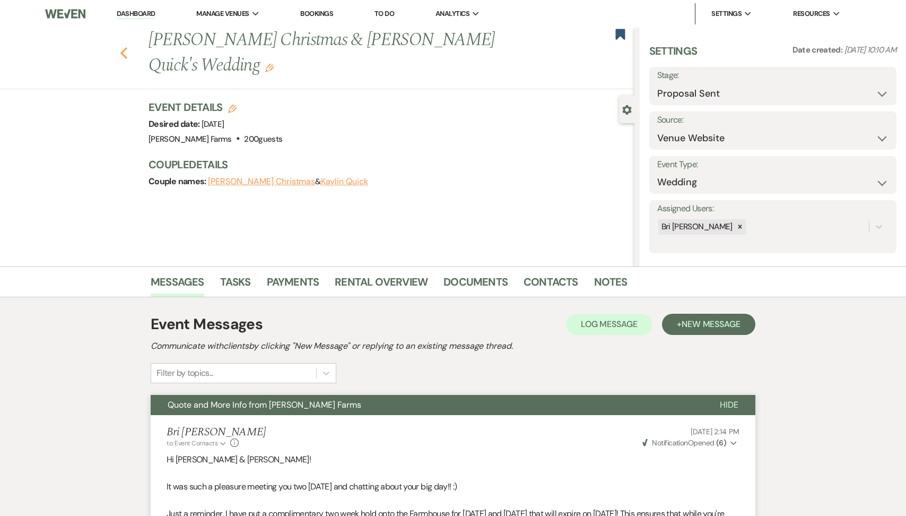
click at [124, 47] on icon "Previous" at bounding box center [124, 53] width 8 height 13
select select "6"
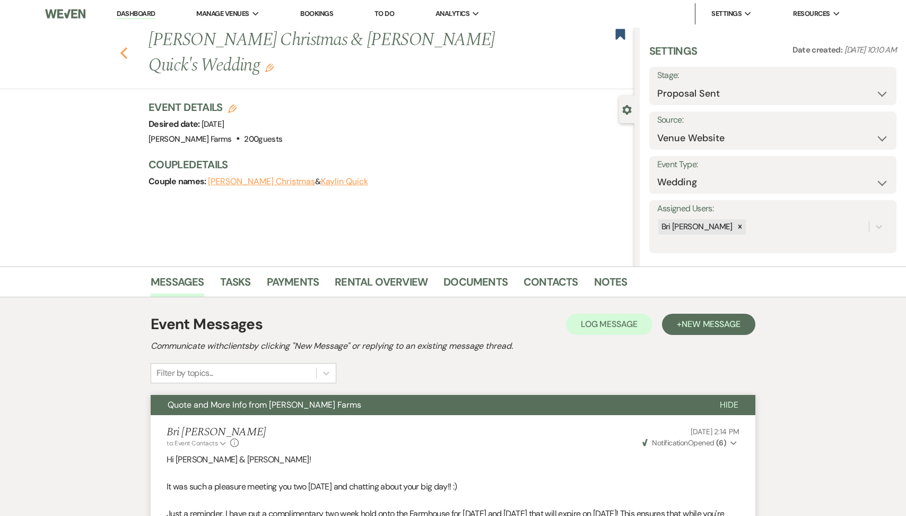
select select "6"
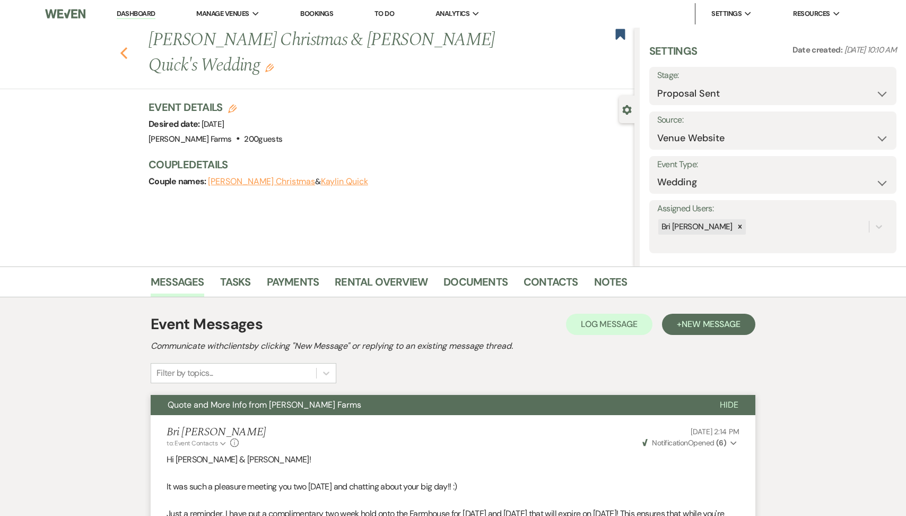
select select "6"
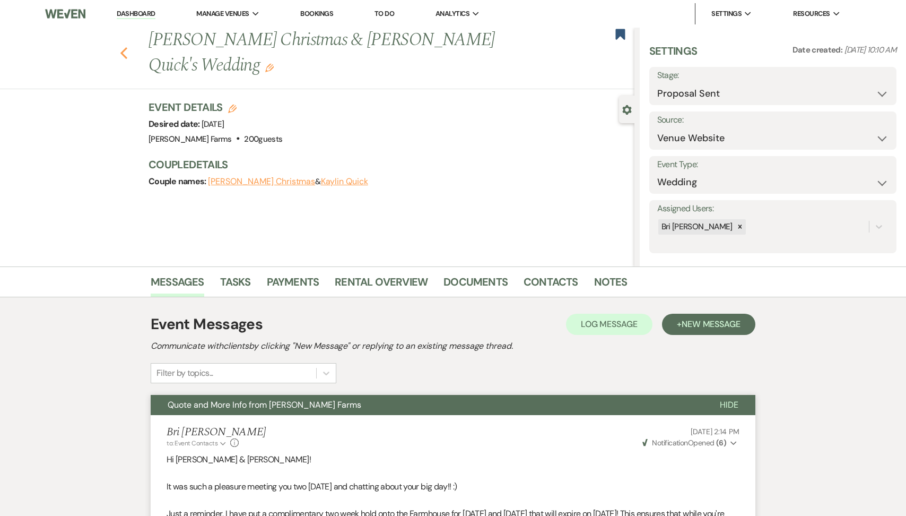
select select "6"
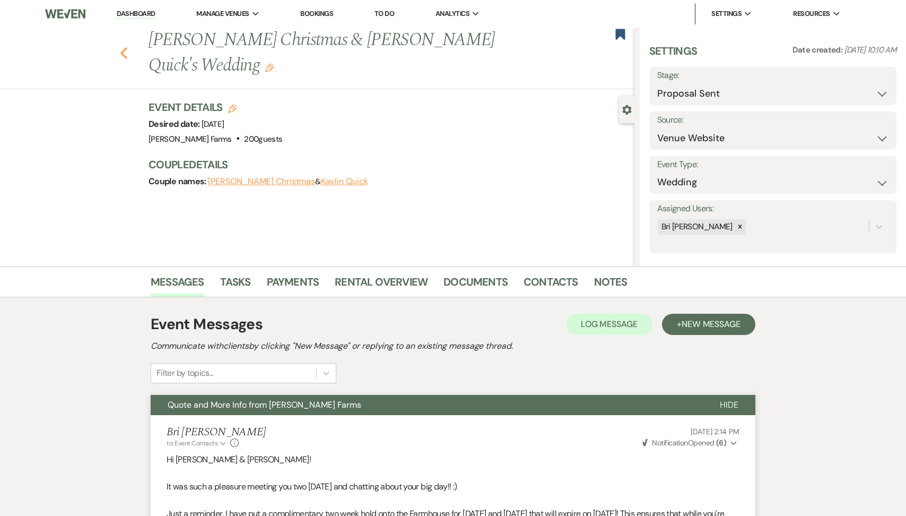
select select "6"
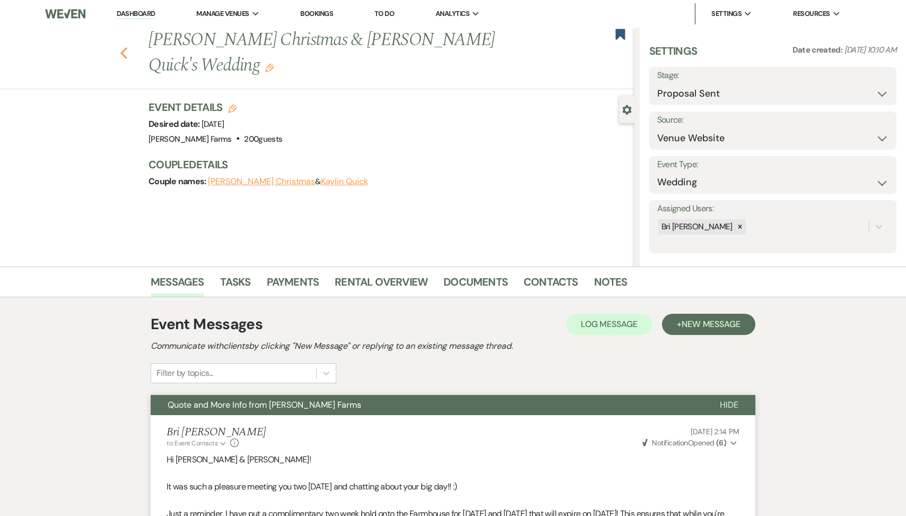
select select "6"
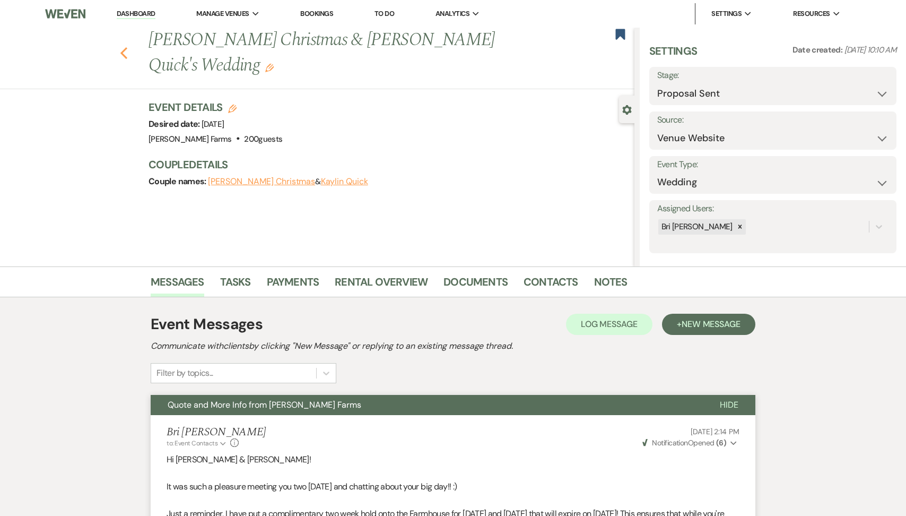
select select "6"
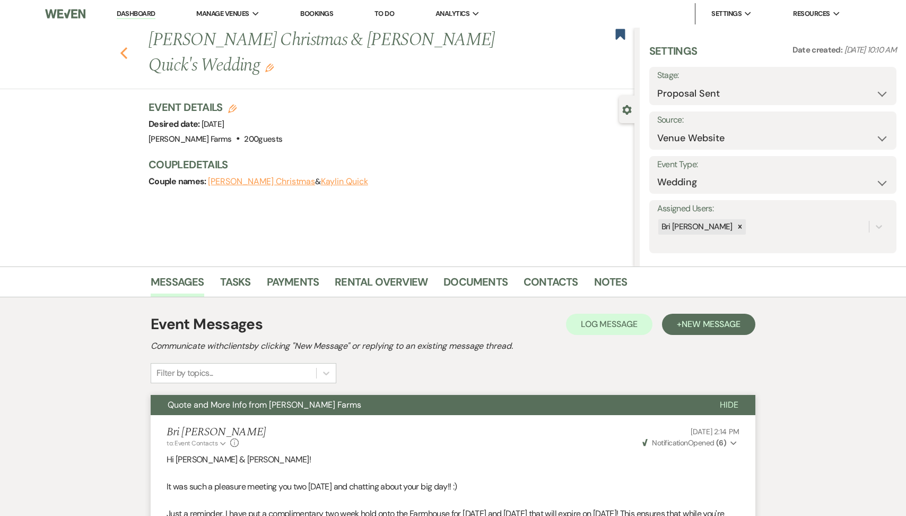
select select "6"
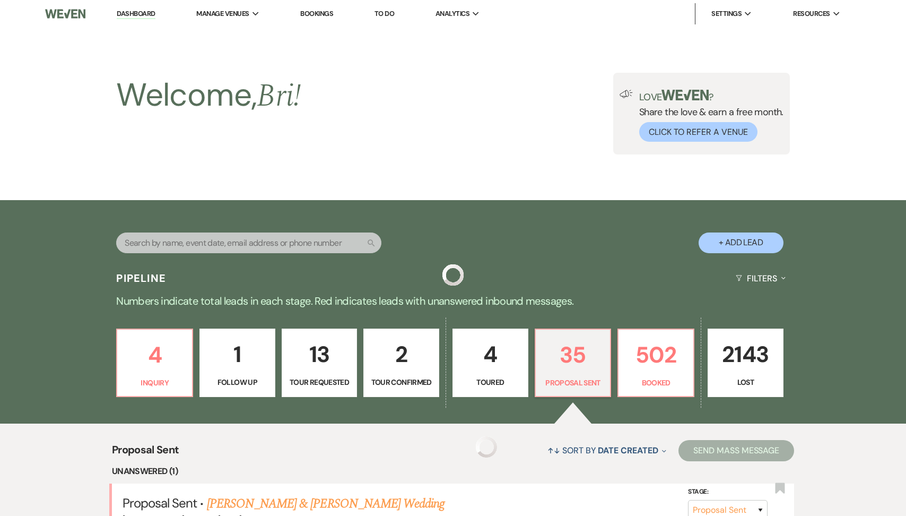
scroll to position [487, 0]
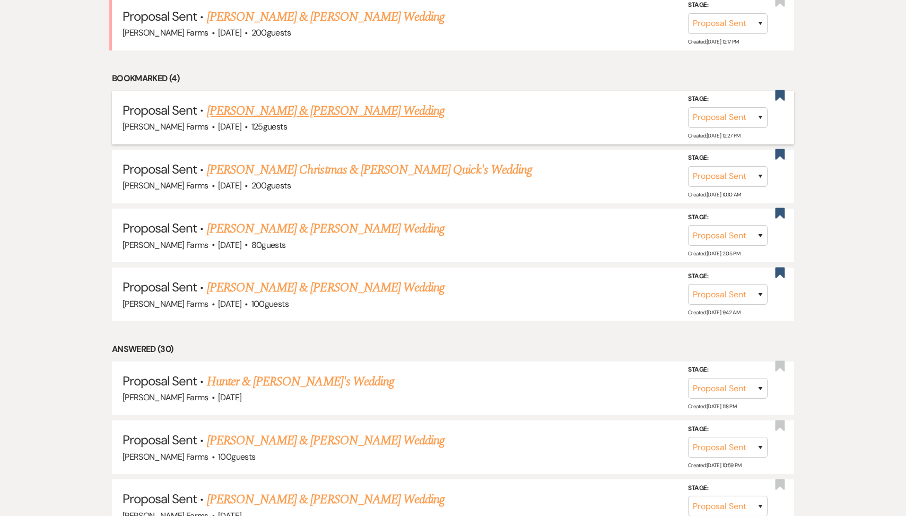
click at [320, 107] on link "[PERSON_NAME] & [PERSON_NAME] Wedding" at bounding box center [326, 110] width 238 height 19
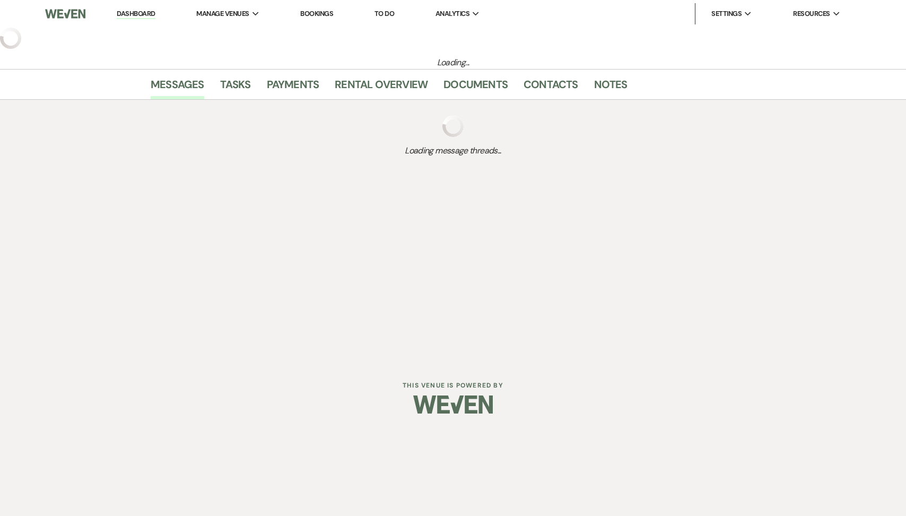
select select "6"
select select "5"
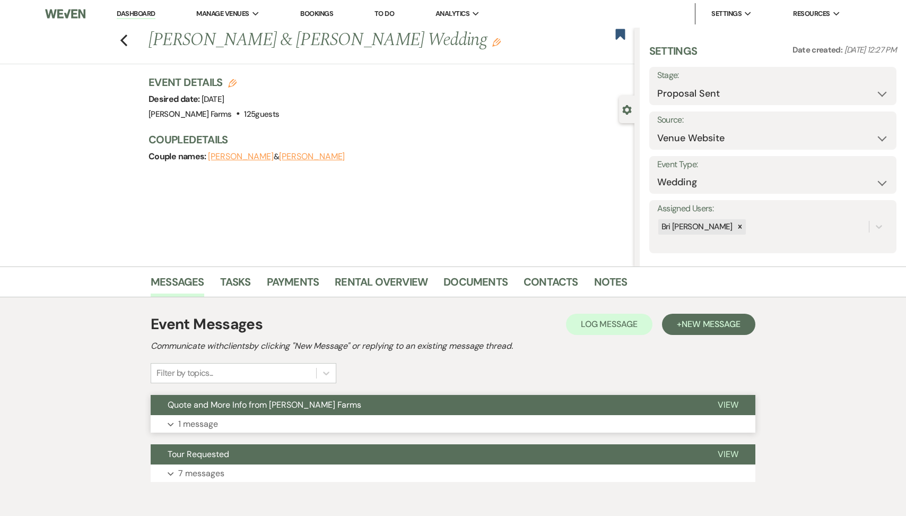
click at [248, 411] on button "Quote and More Info from [PERSON_NAME] Farms" at bounding box center [426, 405] width 550 height 20
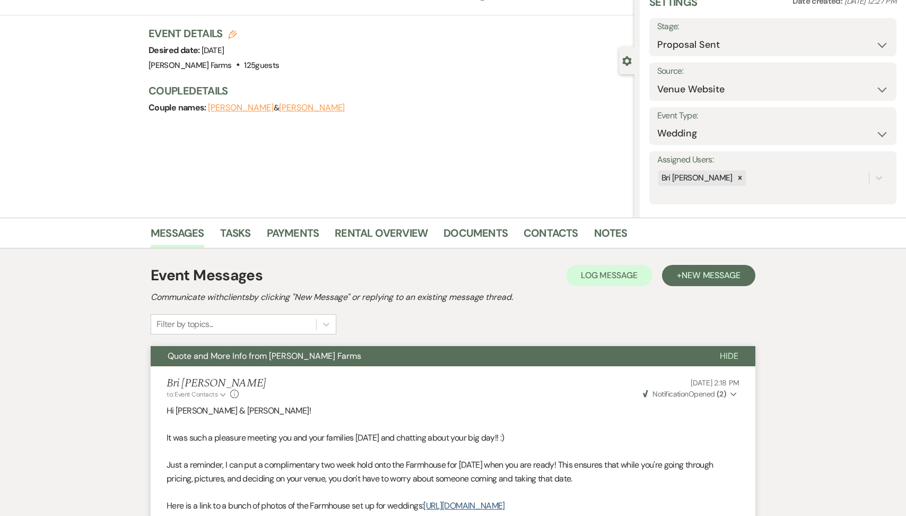
scroll to position [42, 0]
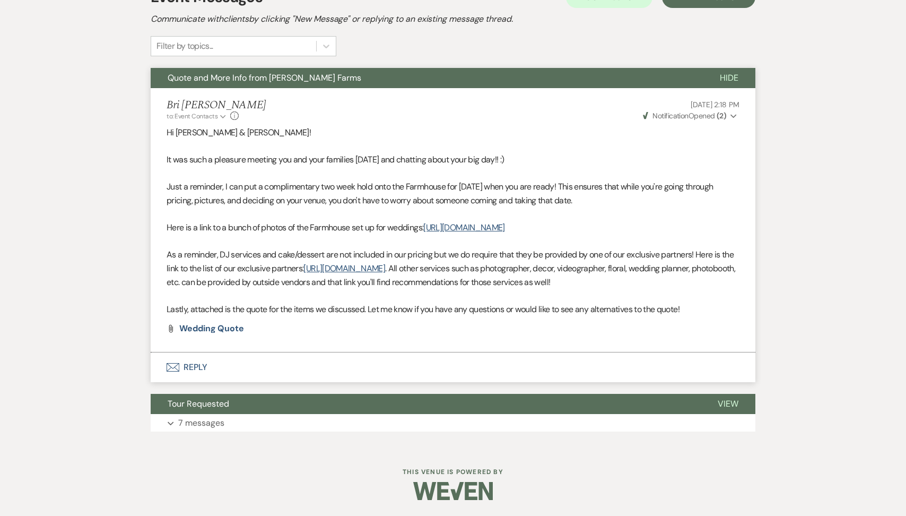
click at [284, 362] on button "Envelope Reply" at bounding box center [453, 367] width 605 height 30
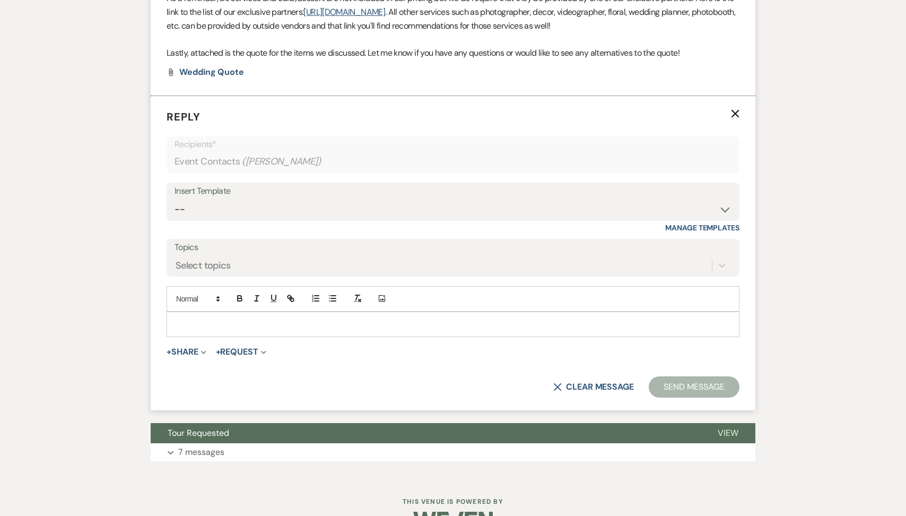
scroll to position [592, 0]
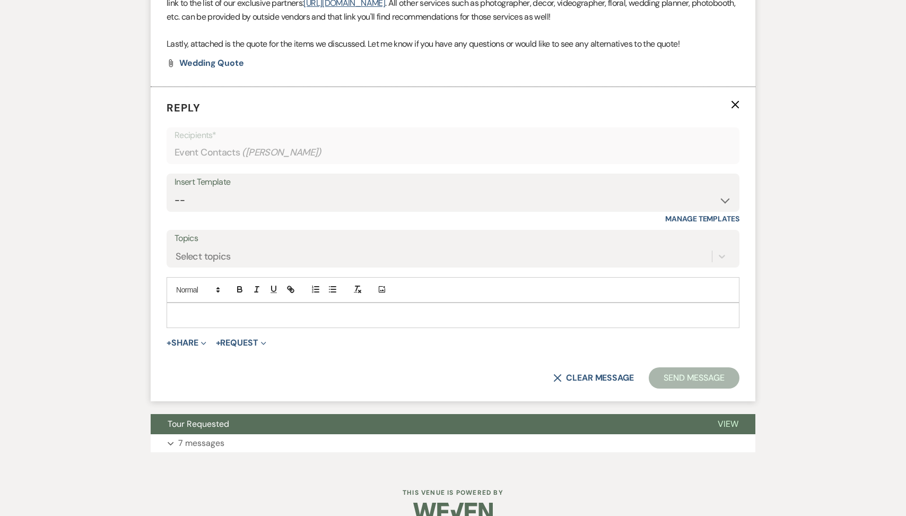
click at [256, 321] on p at bounding box center [453, 315] width 556 height 12
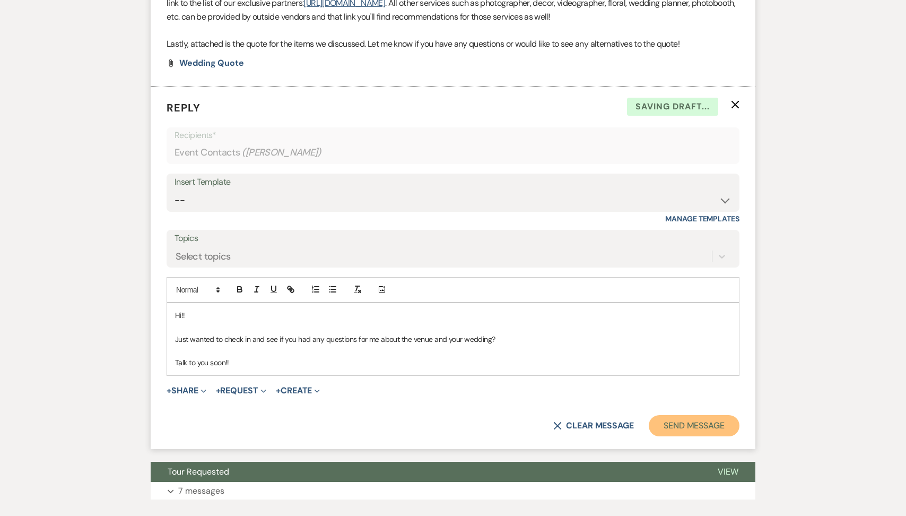
click at [687, 436] on button "Send Message" at bounding box center [694, 425] width 91 height 21
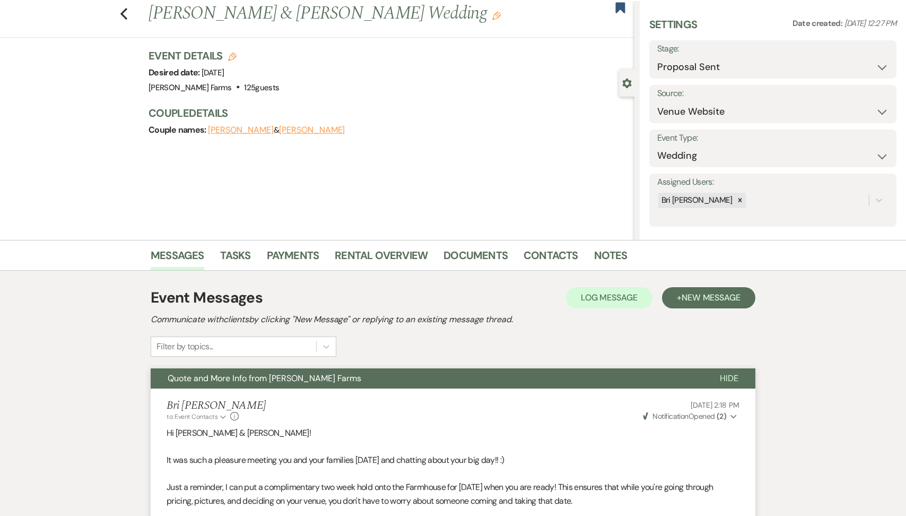
scroll to position [0, 0]
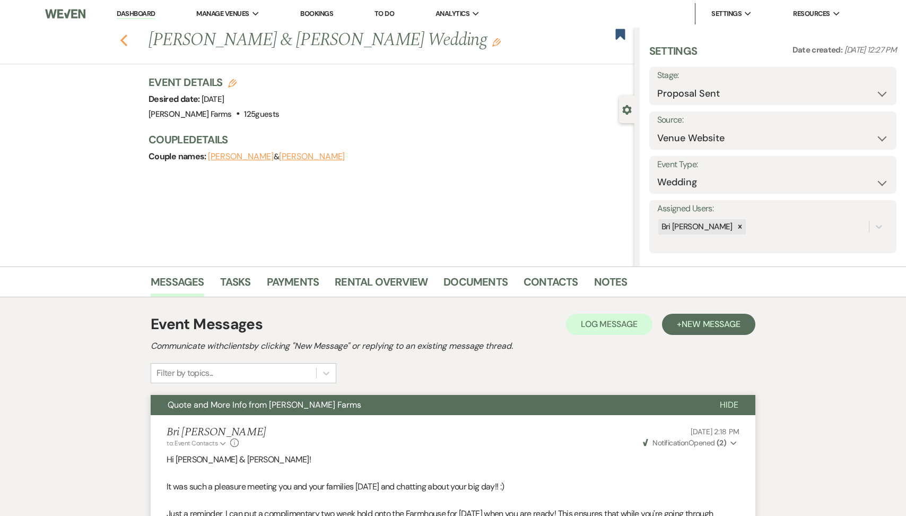
click at [126, 41] on icon "Previous" at bounding box center [124, 40] width 8 height 13
select select "6"
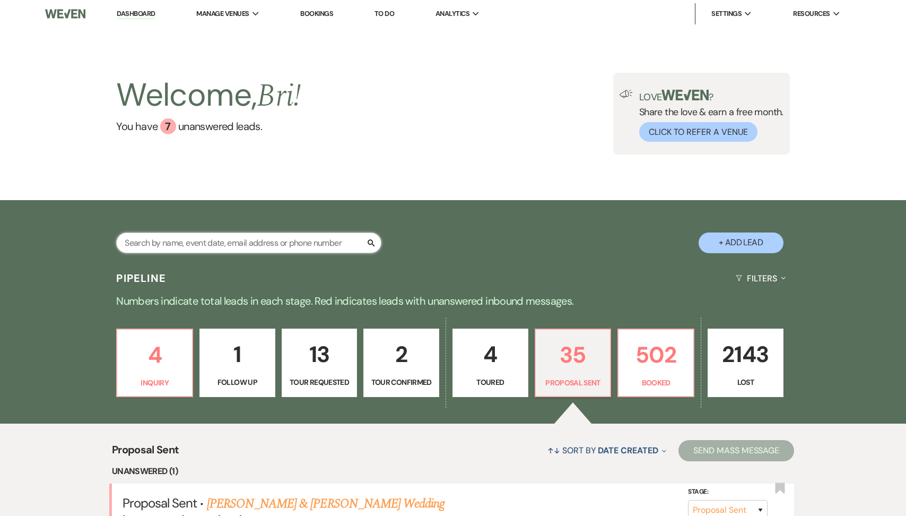
click at [215, 240] on input "text" at bounding box center [248, 242] width 265 height 21
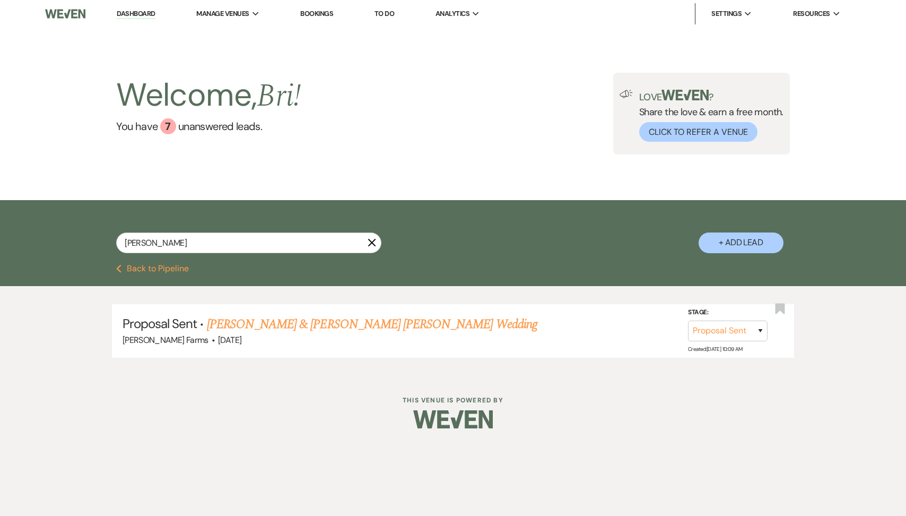
click at [171, 273] on button "Previous Back to Pipeline" at bounding box center [152, 268] width 73 height 8
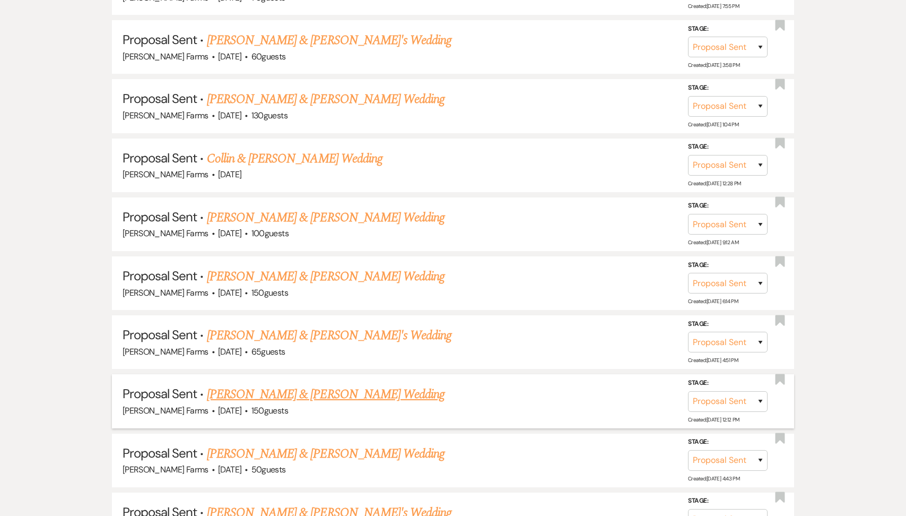
scroll to position [2165, 0]
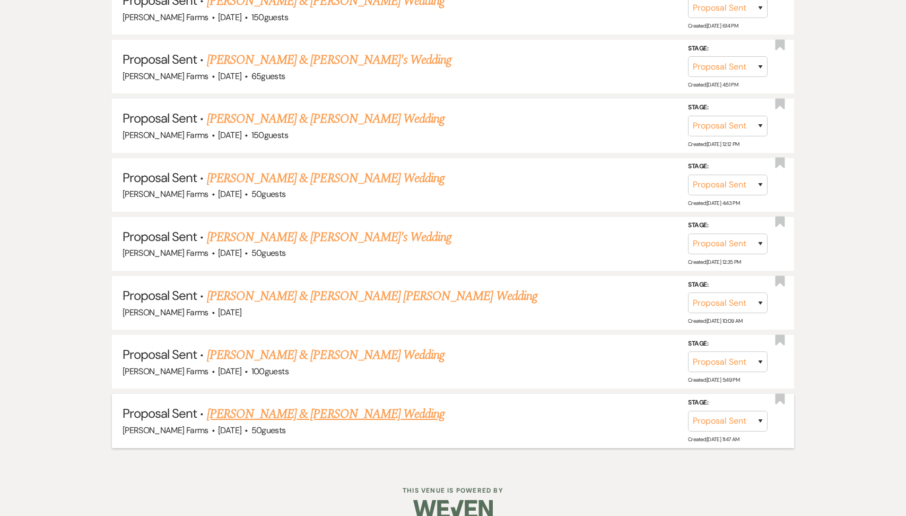
click at [289, 404] on link "[PERSON_NAME] & [PERSON_NAME] Wedding" at bounding box center [326, 413] width 238 height 19
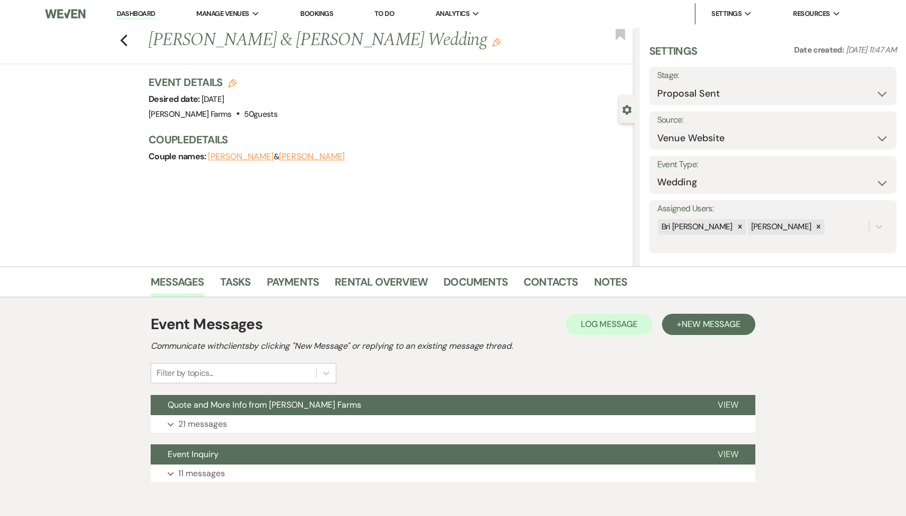
click at [230, 393] on div "Event Messages Log Log Message + New Message Communicate with clients by clicki…" at bounding box center [453, 397] width 605 height 179
click at [230, 401] on span "Quote and More Info from [PERSON_NAME] Farms" at bounding box center [265, 404] width 194 height 11
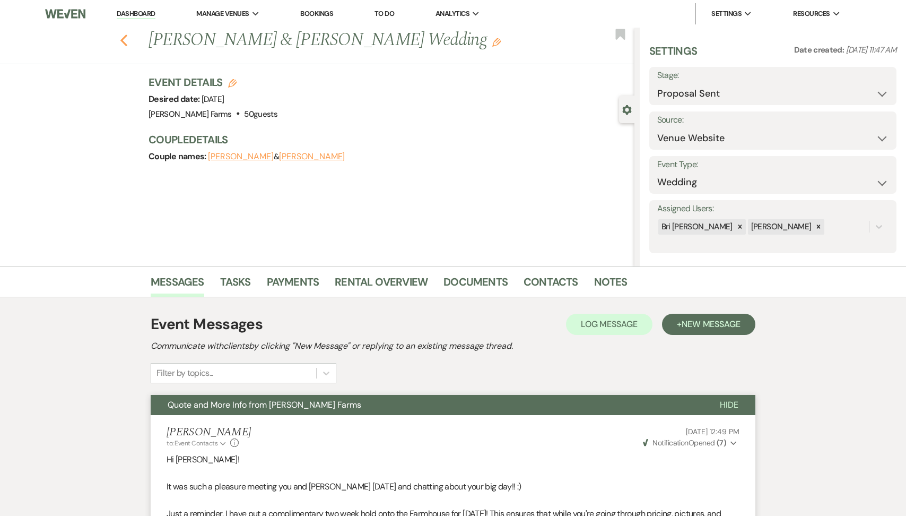
click at [126, 41] on icon "Previous" at bounding box center [124, 40] width 8 height 13
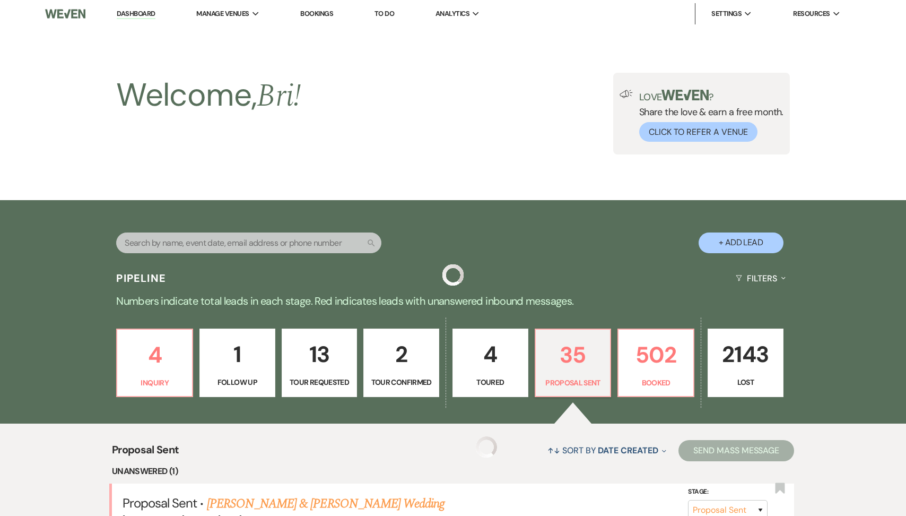
scroll to position [2165, 0]
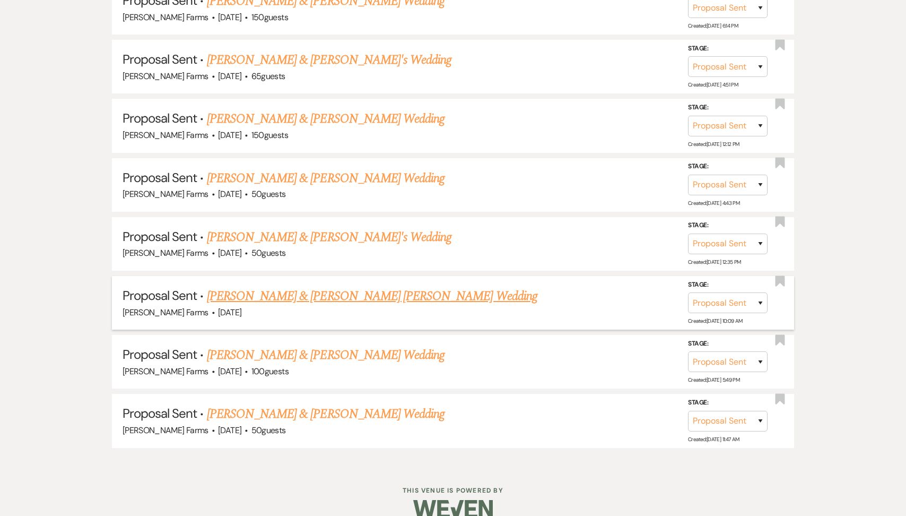
click at [343, 287] on link "[PERSON_NAME] & [PERSON_NAME] [PERSON_NAME] Wedding" at bounding box center [372, 295] width 331 height 19
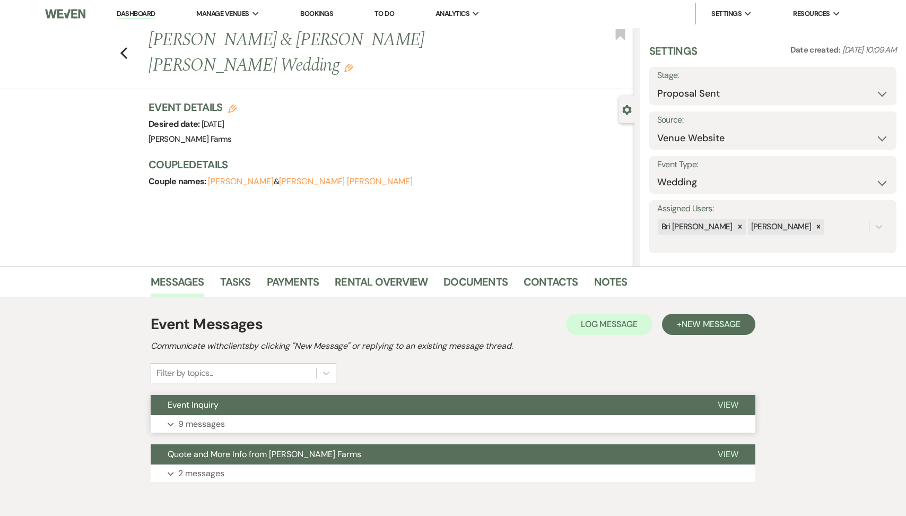
click at [224, 427] on p "9 messages" at bounding box center [201, 424] width 47 height 14
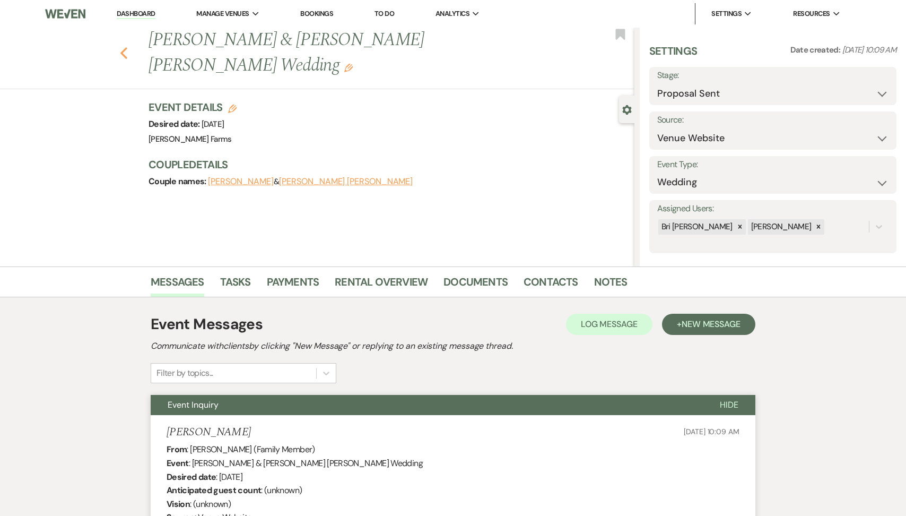
click at [124, 47] on use "button" at bounding box center [123, 53] width 7 height 12
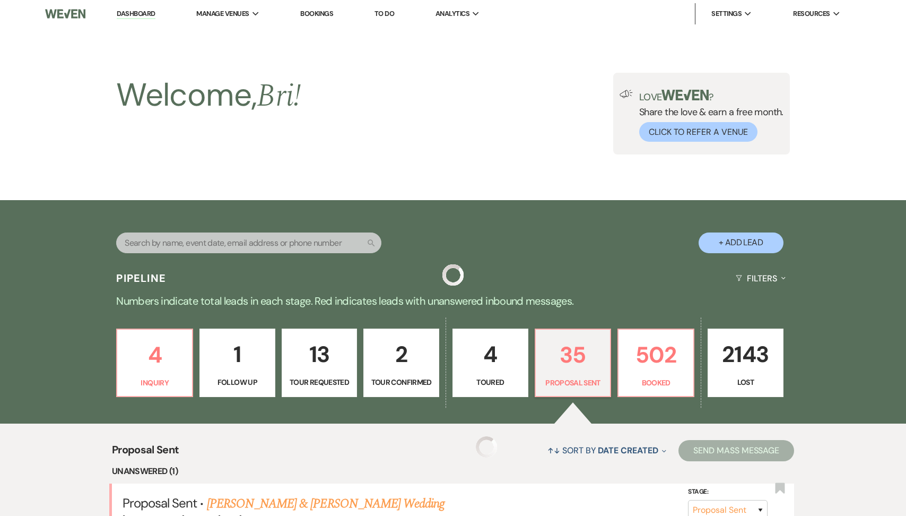
scroll to position [2165, 0]
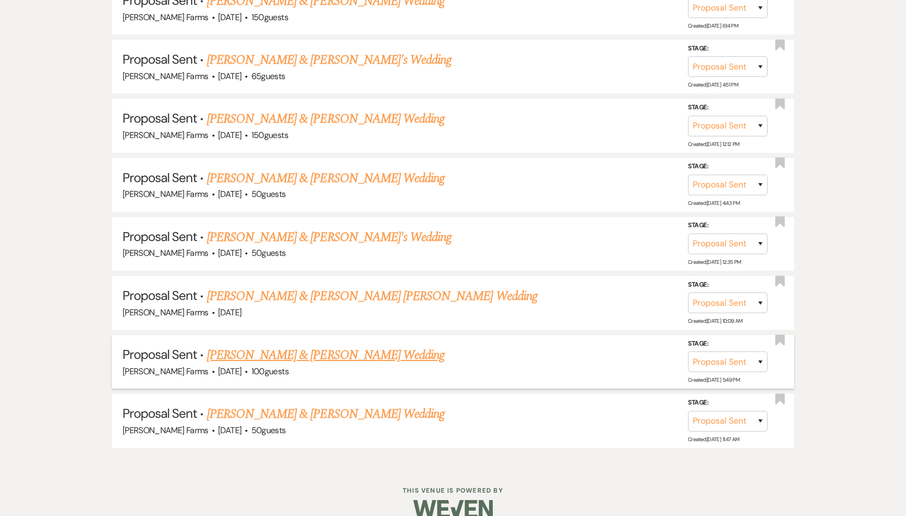
click at [337, 345] on link "[PERSON_NAME] & [PERSON_NAME] Wedding" at bounding box center [326, 354] width 238 height 19
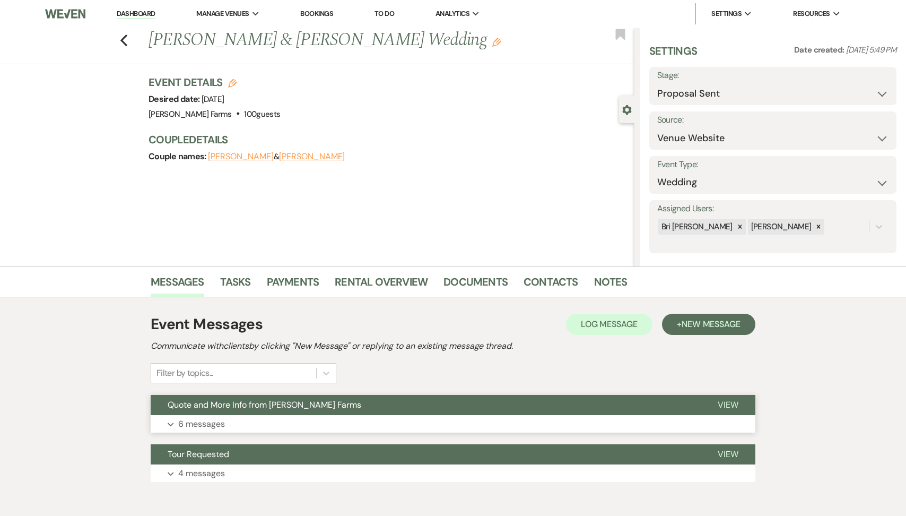
click at [223, 421] on p "6 messages" at bounding box center [201, 424] width 47 height 14
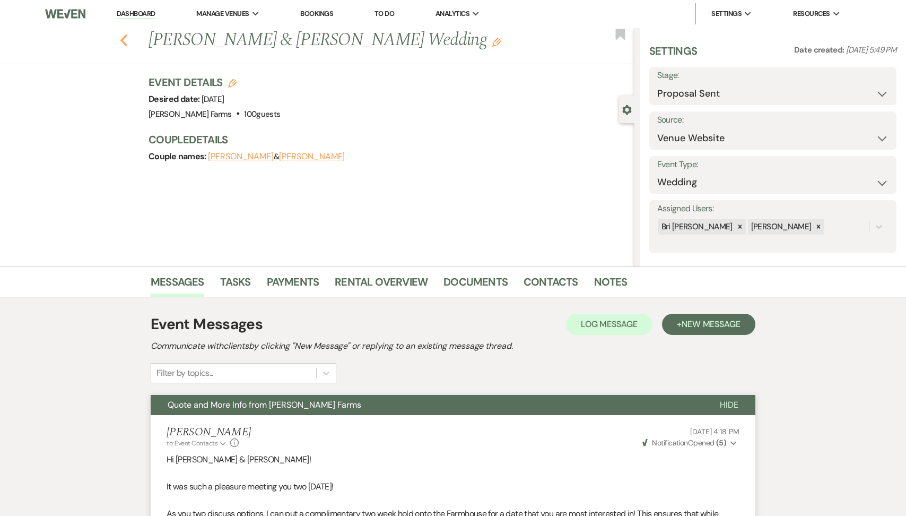
click at [123, 34] on icon "Previous" at bounding box center [124, 40] width 8 height 13
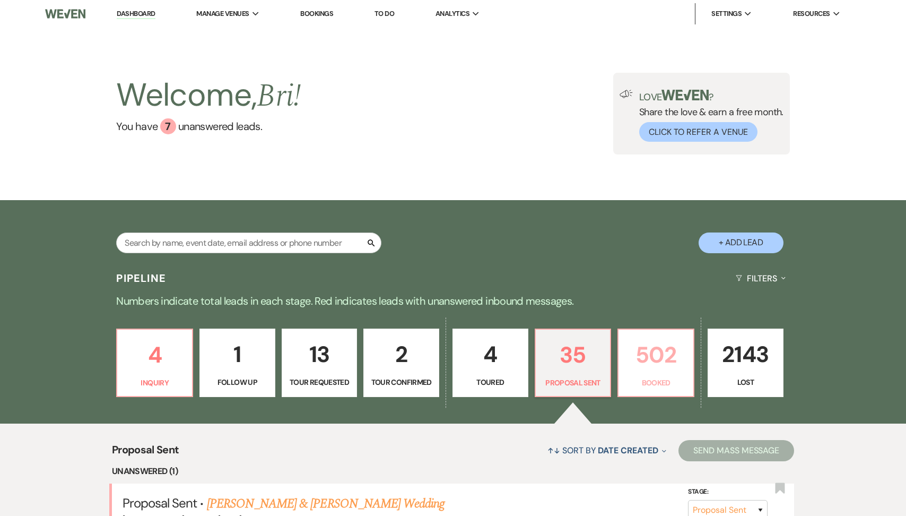
click at [637, 375] on link "502 Booked" at bounding box center [656, 362] width 77 height 69
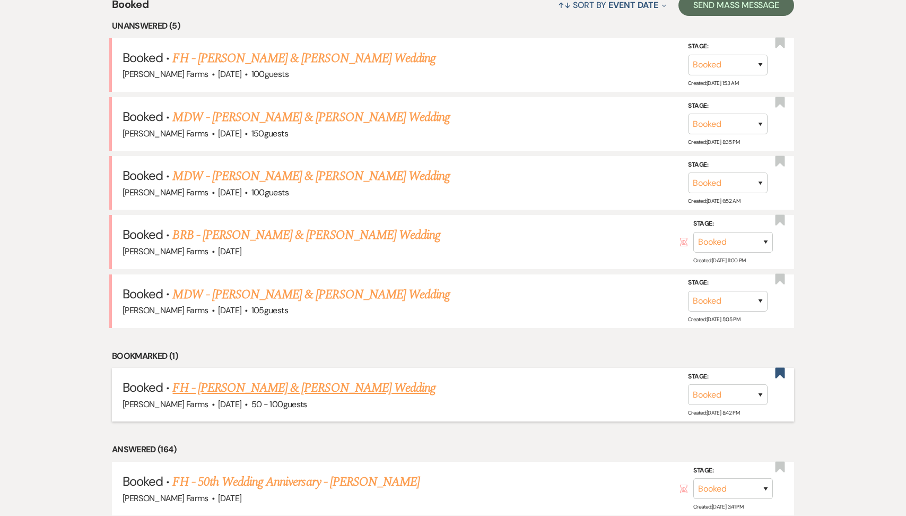
scroll to position [431, 0]
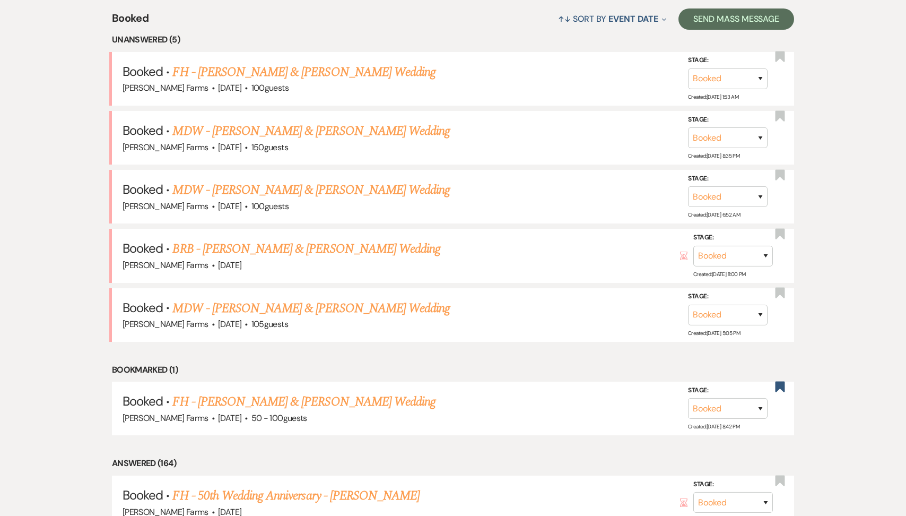
click at [311, 392] on link "FH - [PERSON_NAME] & [PERSON_NAME] Wedding" at bounding box center [303, 401] width 263 height 19
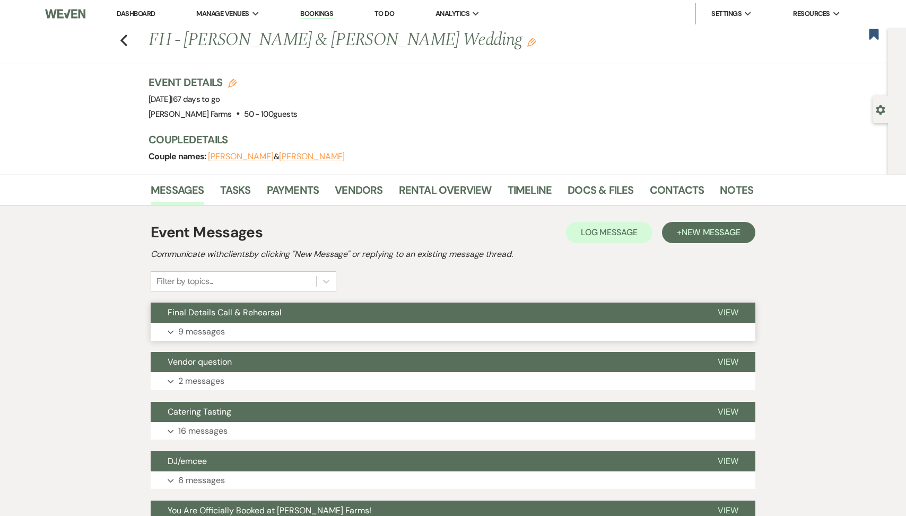
click at [267, 316] on span "Final Details Call & Rehearsal" at bounding box center [225, 312] width 114 height 11
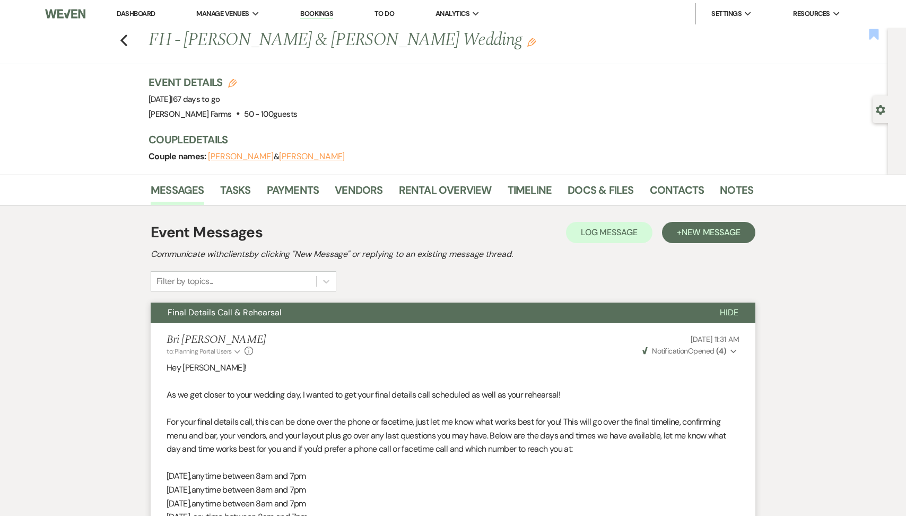
click at [870, 32] on use "button" at bounding box center [875, 34] width 10 height 11
click at [122, 38] on icon "Previous" at bounding box center [124, 40] width 8 height 13
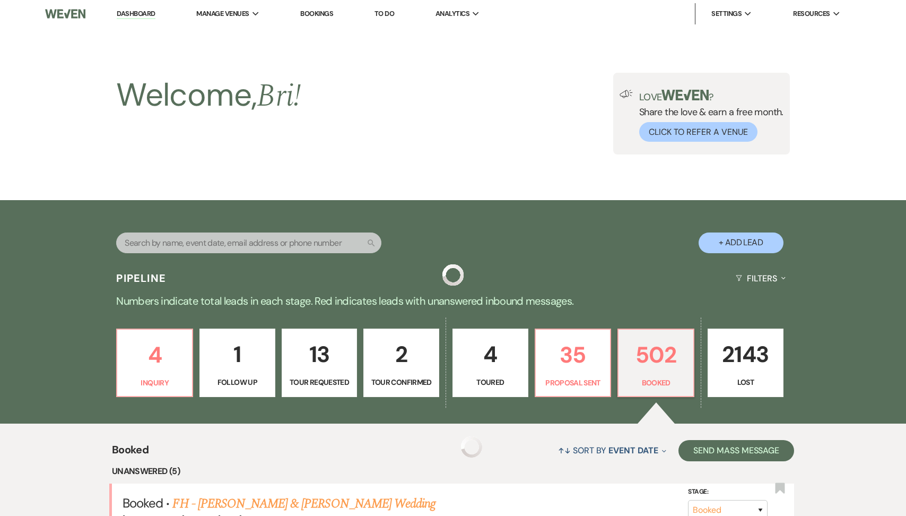
scroll to position [431, 0]
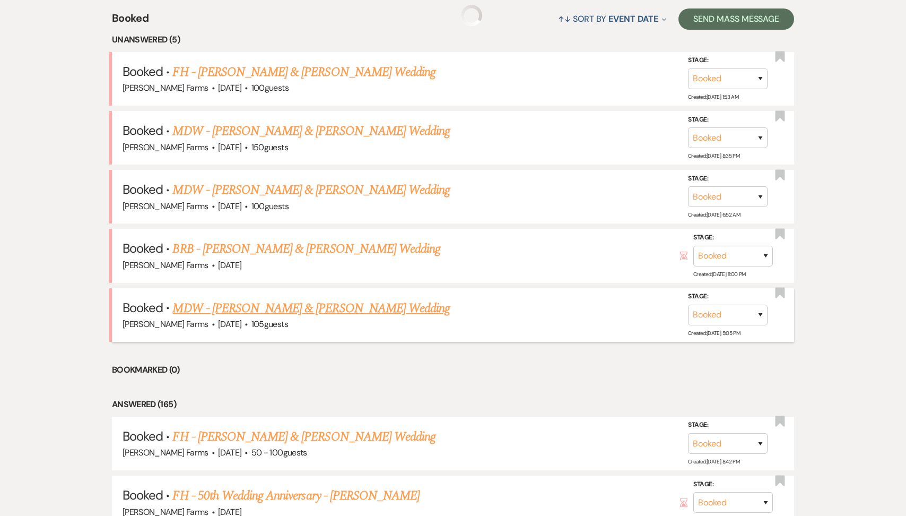
click at [338, 305] on link "MDW - [PERSON_NAME] & [PERSON_NAME] Wedding" at bounding box center [310, 308] width 277 height 19
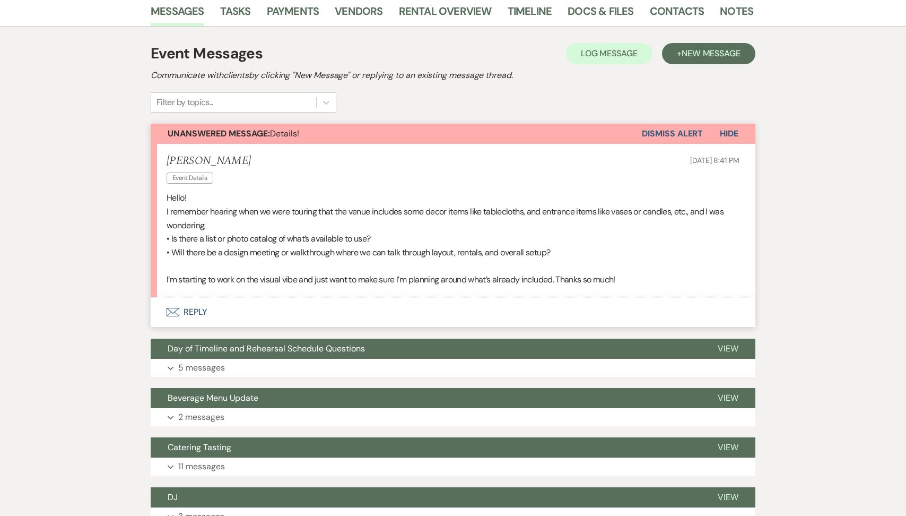
click at [212, 310] on button "Envelope Reply" at bounding box center [453, 312] width 605 height 30
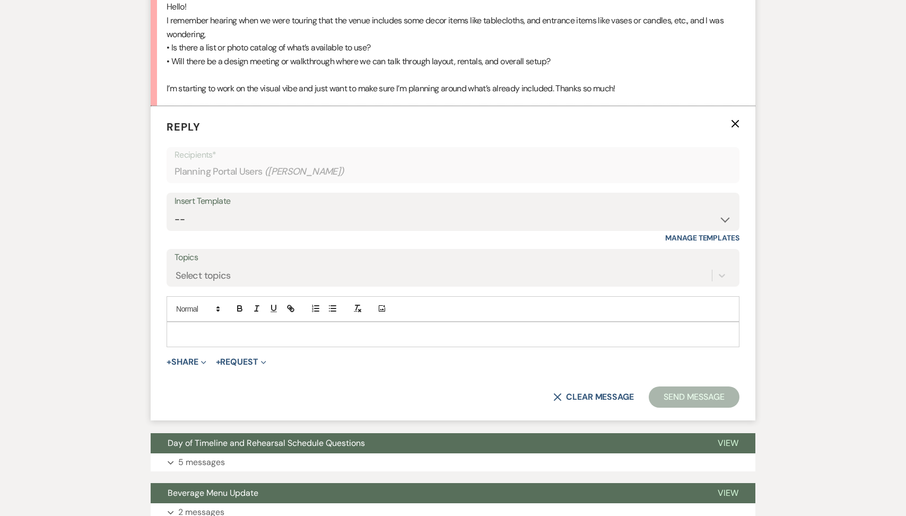
scroll to position [375, 0]
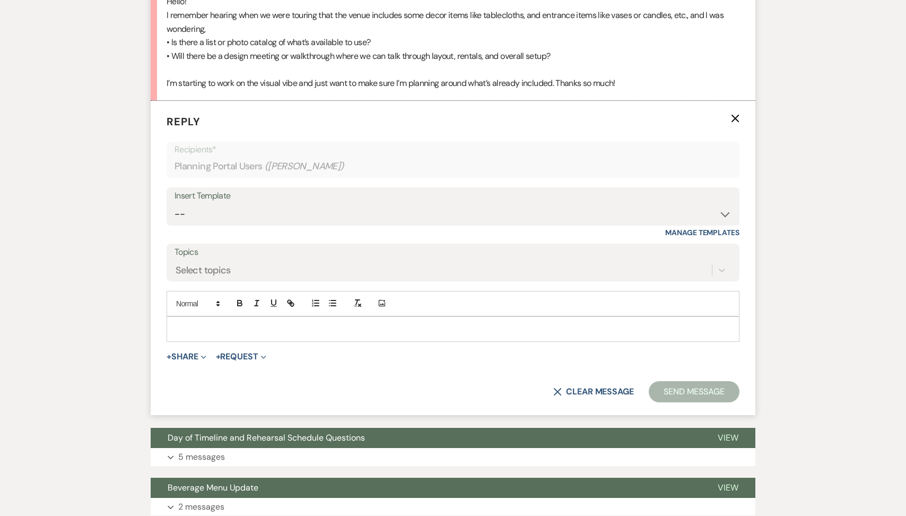
click at [211, 332] on p at bounding box center [453, 329] width 556 height 12
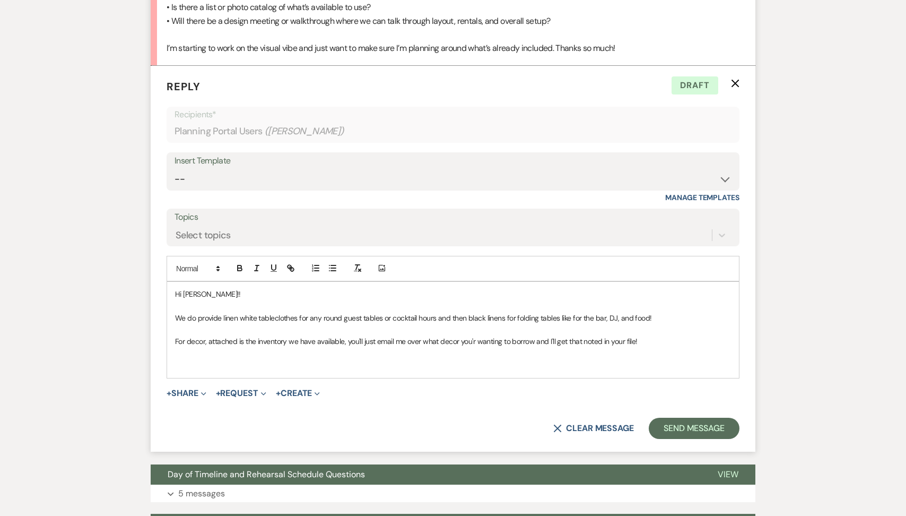
scroll to position [546, 0]
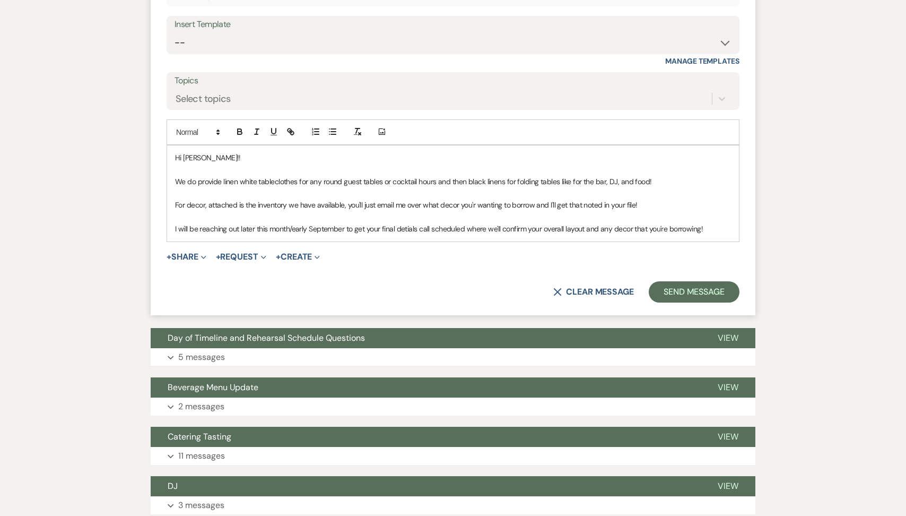
click at [399, 227] on p "I will be reaching out later this month/early September to get your final detia…" at bounding box center [453, 229] width 556 height 12
click at [280, 177] on p "We do provide linen white tableclothes for any round guest tables or cocktail h…" at bounding box center [453, 182] width 556 height 12
click at [292, 181] on p "We do provide linen white tableclothes for any round guest tables or cocktail h…" at bounding box center [453, 182] width 556 height 12
drag, startPoint x: 296, startPoint y: 181, endPoint x: 224, endPoint y: 179, distance: 71.6
click at [224, 179] on p "We do provide linen white tableclothes for any round guest tables or cocktail h…" at bounding box center [453, 182] width 556 height 12
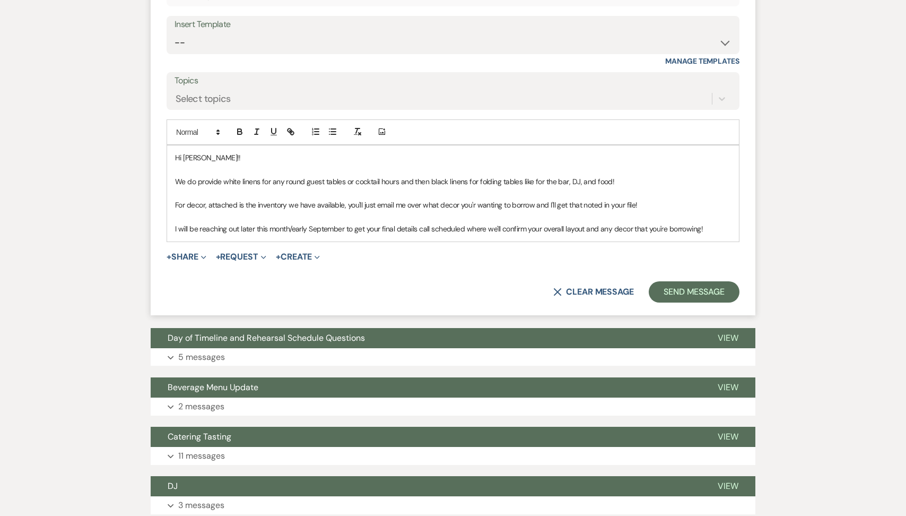
scroll to position [546, 0]
click at [194, 253] on button "+ Share Expand" at bounding box center [187, 257] width 40 height 8
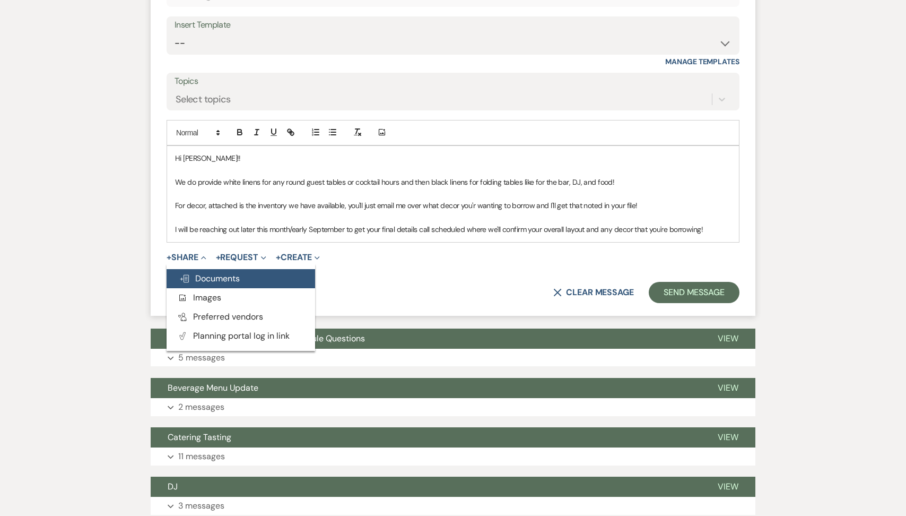
click at [214, 280] on span "Doc Upload Documents" at bounding box center [209, 278] width 60 height 11
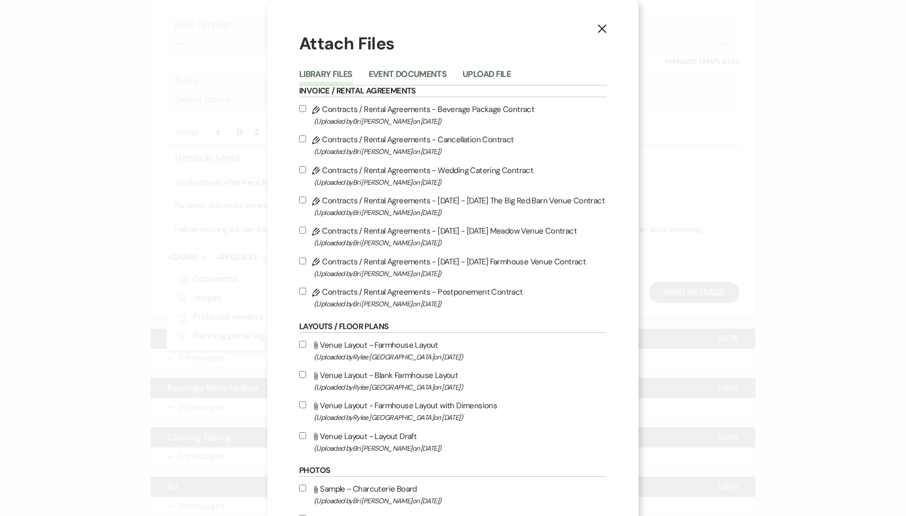
click at [507, 64] on div "Library Files Event Documents Upload File" at bounding box center [453, 74] width 308 height 22
click at [497, 75] on button "Upload File" at bounding box center [487, 77] width 48 height 15
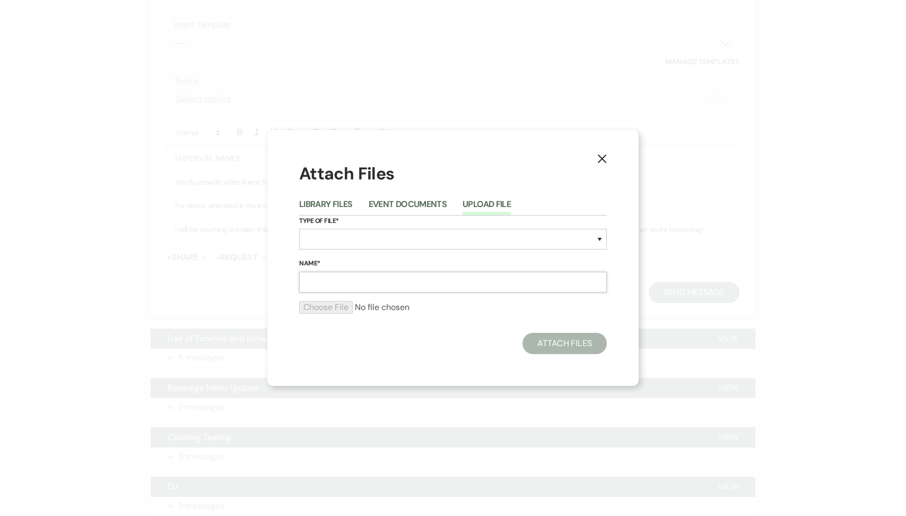
click at [349, 279] on input "Name*" at bounding box center [453, 282] width 308 height 21
click at [376, 240] on select "Special Event Insurance Vendor Certificate of Insurance Contracts / Rental Agre…" at bounding box center [453, 239] width 308 height 21
click at [318, 308] on input "file" at bounding box center [453, 307] width 308 height 13
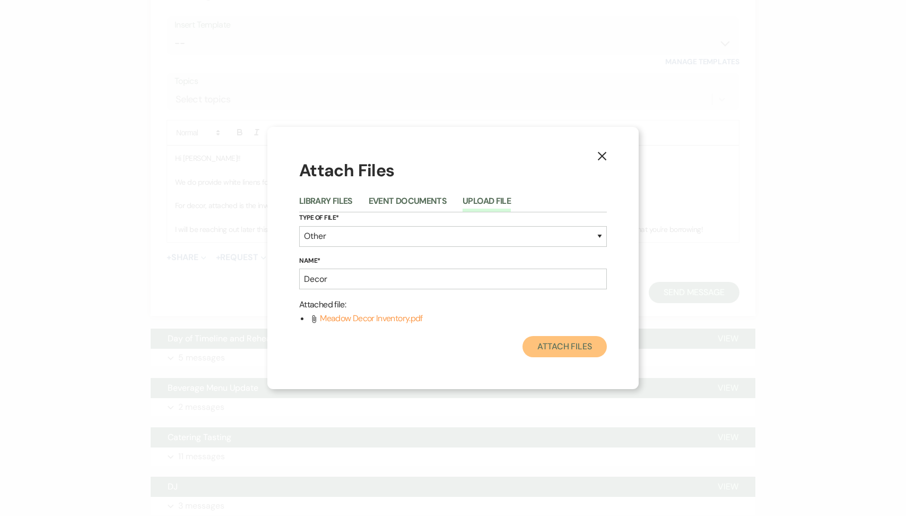
click at [551, 344] on button "Attach Files" at bounding box center [565, 346] width 84 height 21
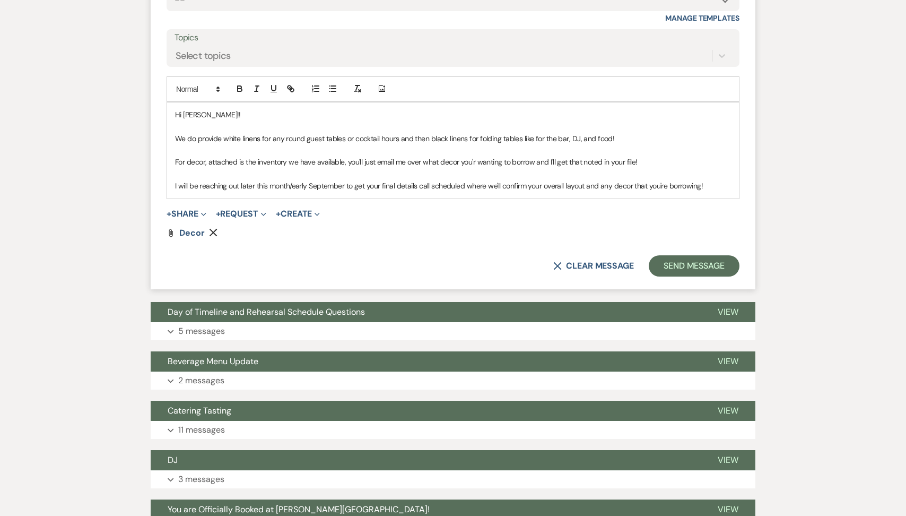
scroll to position [611, 0]
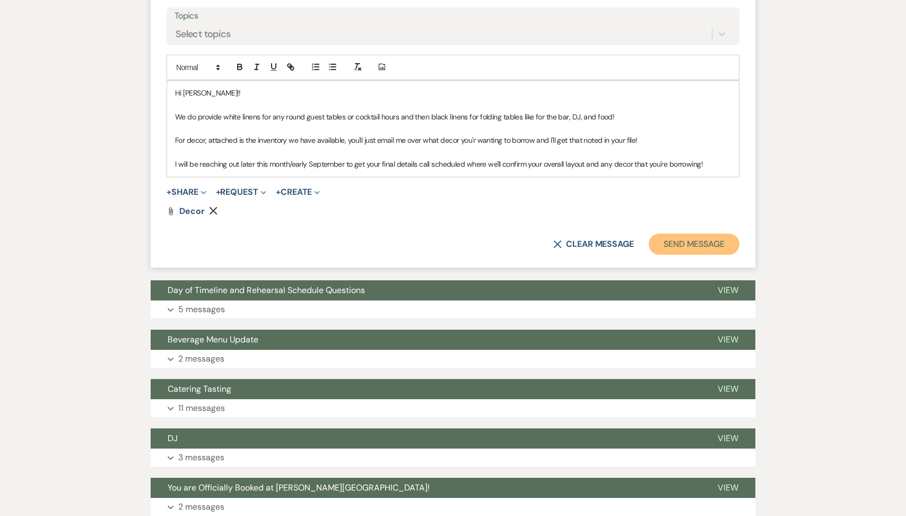
click at [725, 245] on button "Send Message" at bounding box center [694, 243] width 91 height 21
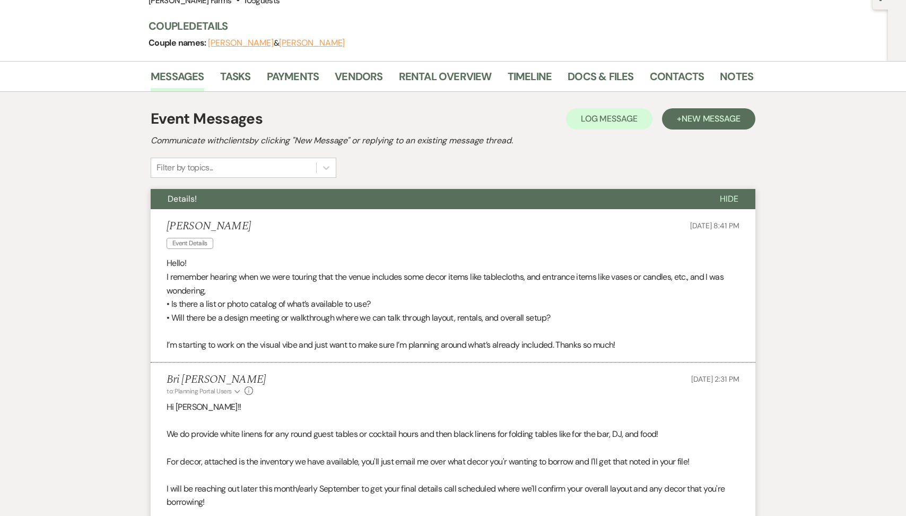
scroll to position [0, 0]
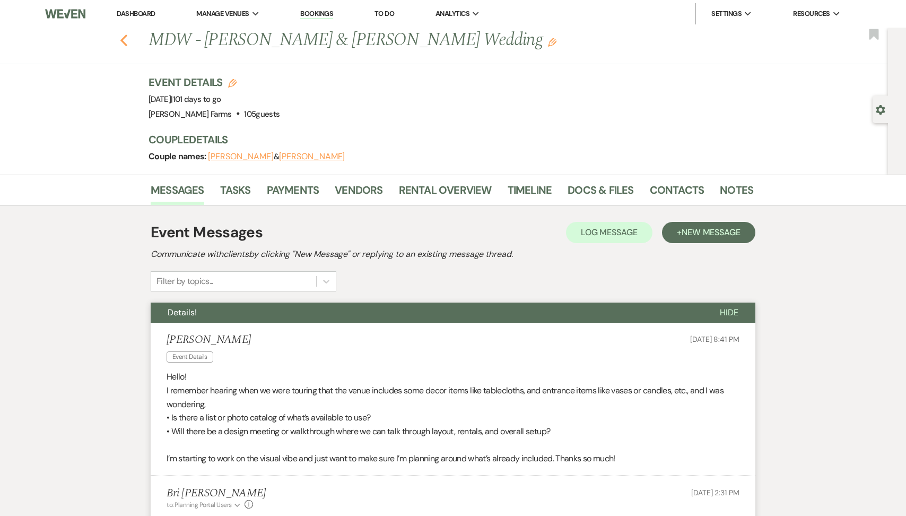
click at [127, 41] on icon "Previous" at bounding box center [124, 40] width 8 height 13
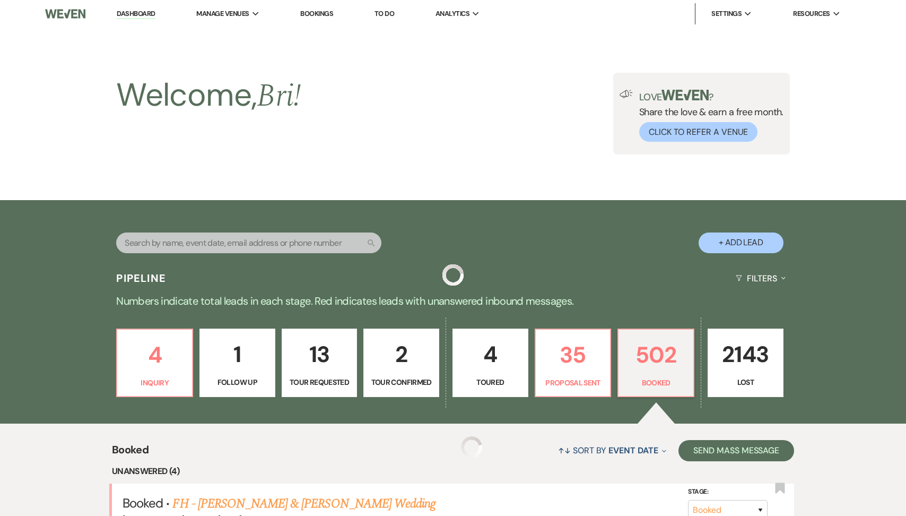
scroll to position [431, 0]
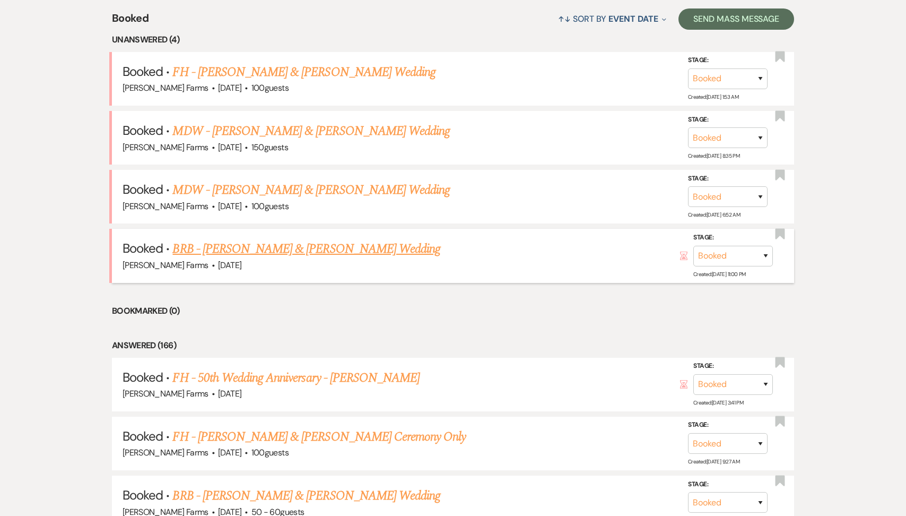
click at [309, 250] on link "BRB - [PERSON_NAME] & [PERSON_NAME] Wedding" at bounding box center [306, 248] width 268 height 19
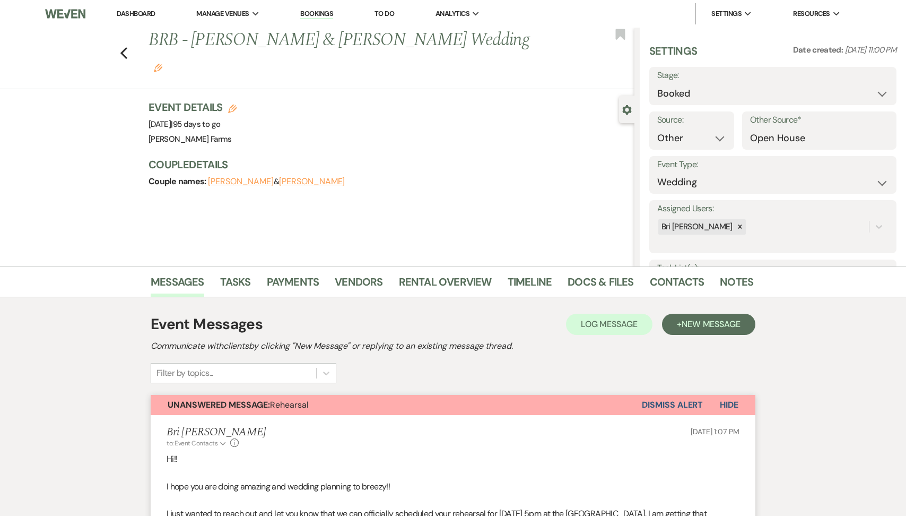
scroll to position [505, 0]
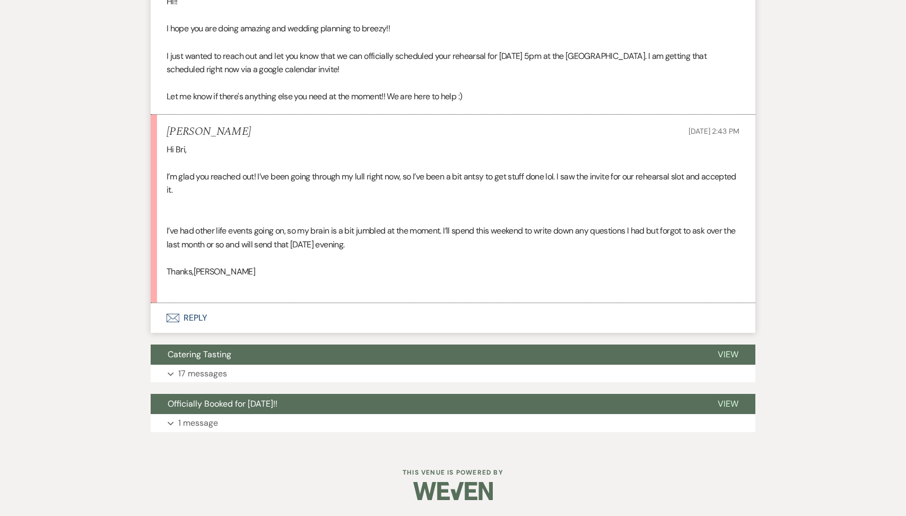
click at [245, 319] on button "Envelope Reply" at bounding box center [453, 318] width 605 height 30
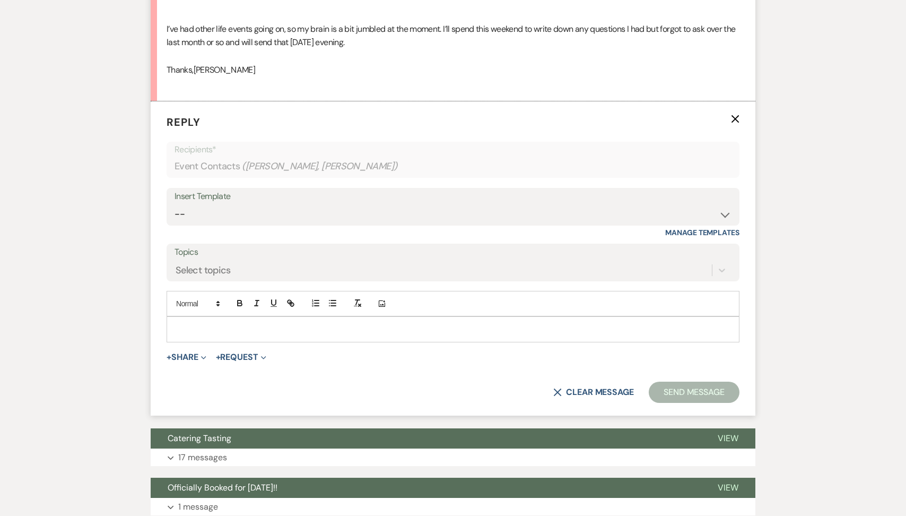
click at [240, 340] on div at bounding box center [453, 329] width 572 height 24
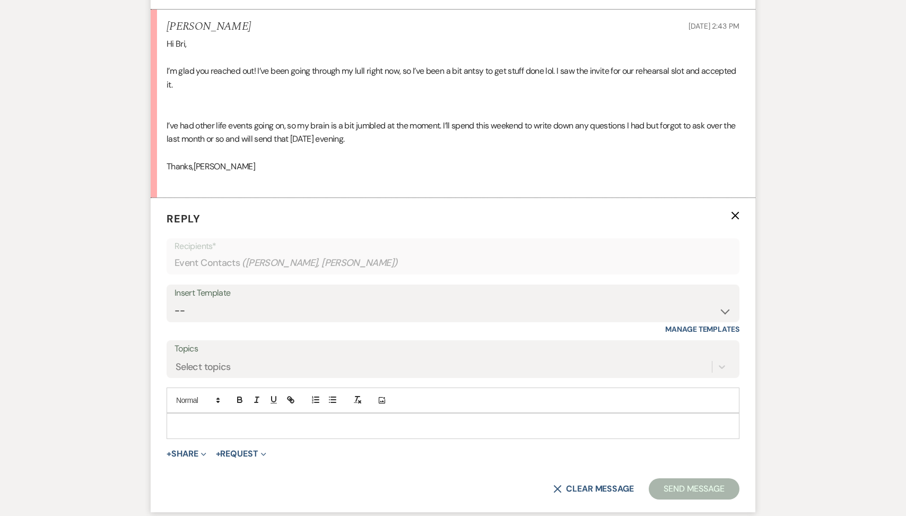
scroll to position [610, 0]
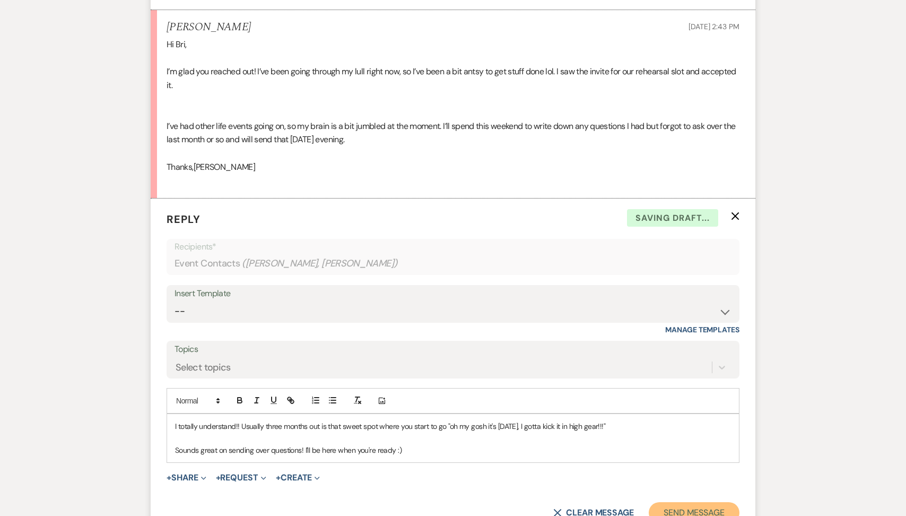
click at [690, 511] on button "Send Message" at bounding box center [694, 512] width 91 height 21
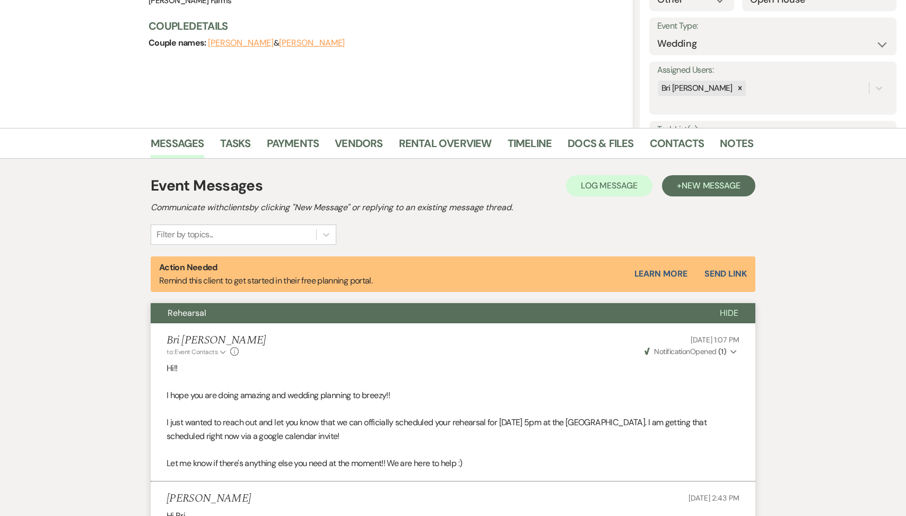
scroll to position [0, 0]
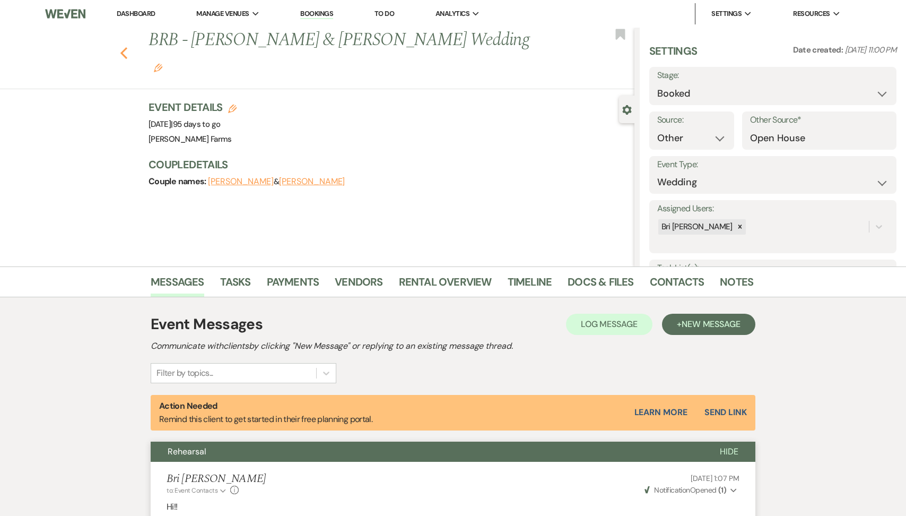
click at [125, 47] on icon "Previous" at bounding box center [124, 53] width 8 height 13
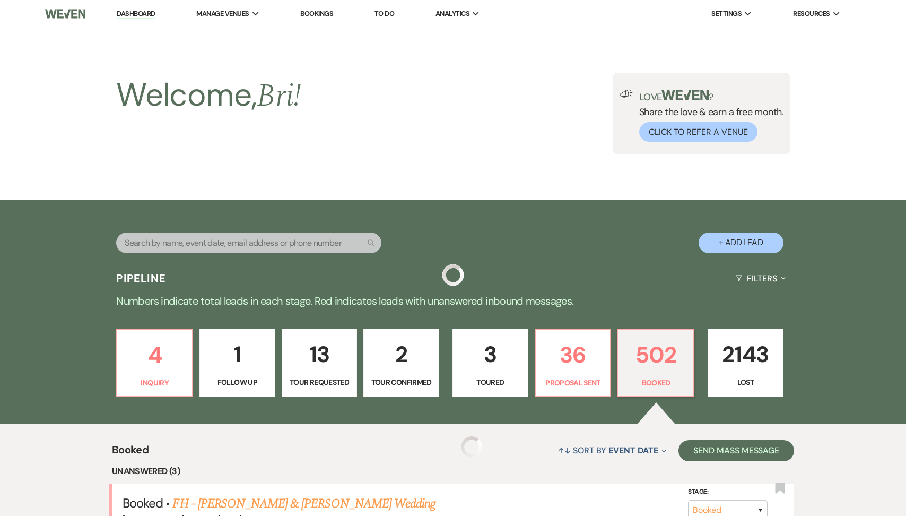
scroll to position [431, 0]
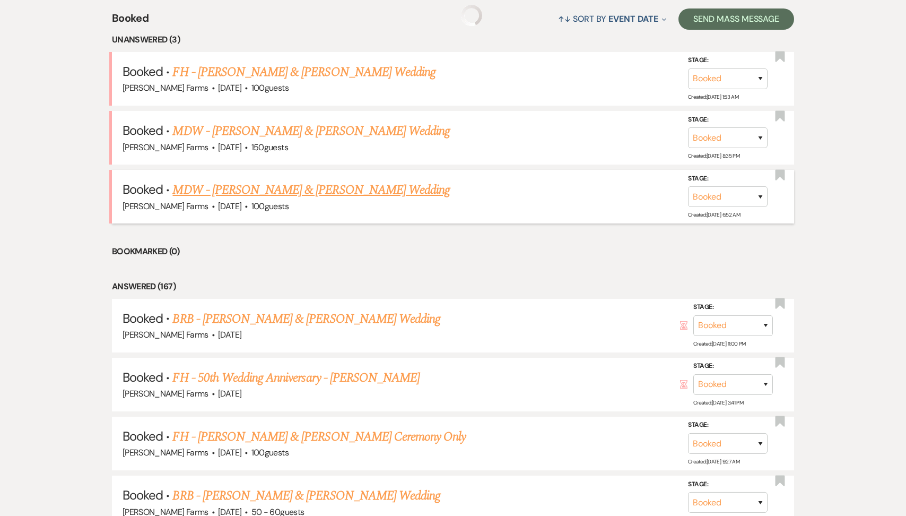
click at [330, 188] on link "MDW - [PERSON_NAME] & [PERSON_NAME] Wedding" at bounding box center [310, 189] width 277 height 19
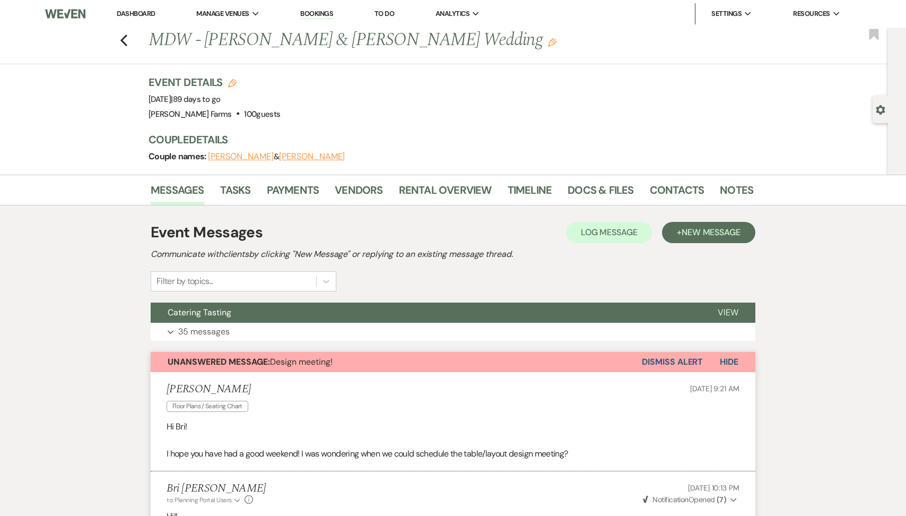
click at [680, 364] on button "Dismiss Alert" at bounding box center [672, 362] width 61 height 20
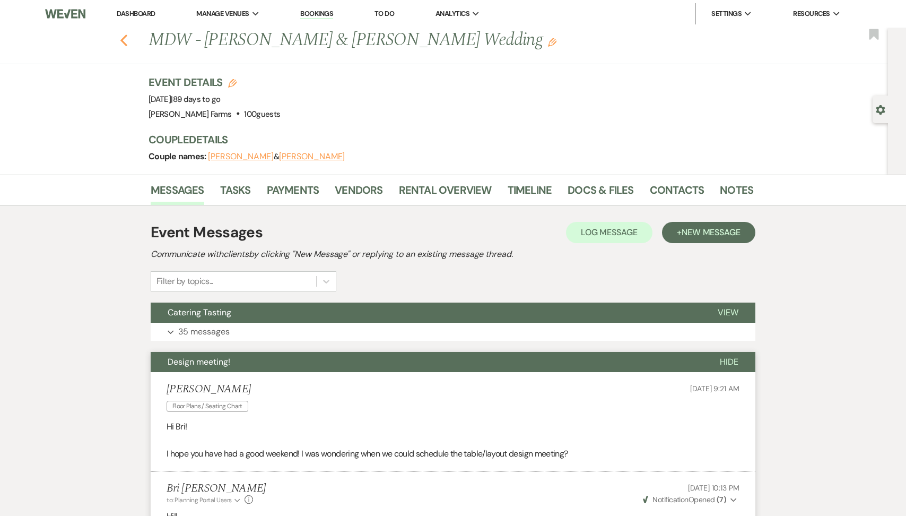
click at [121, 41] on icon "Previous" at bounding box center [124, 40] width 8 height 13
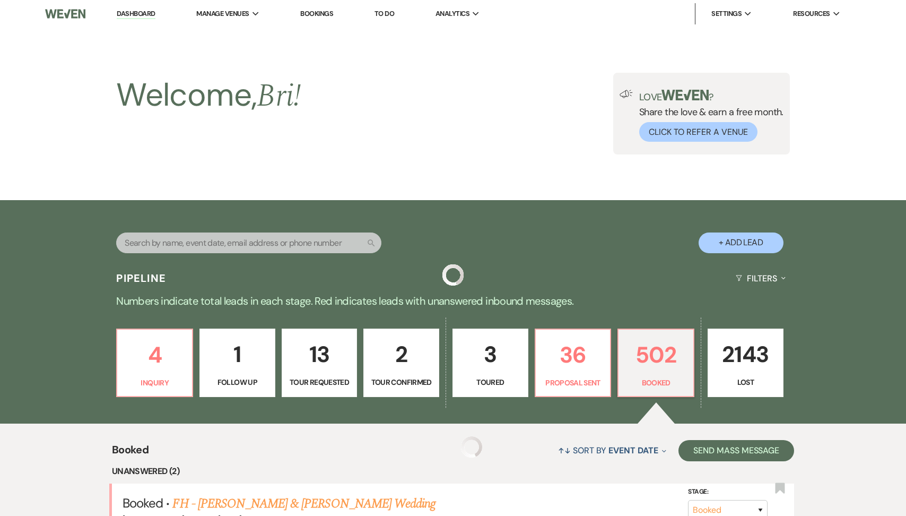
scroll to position [431, 0]
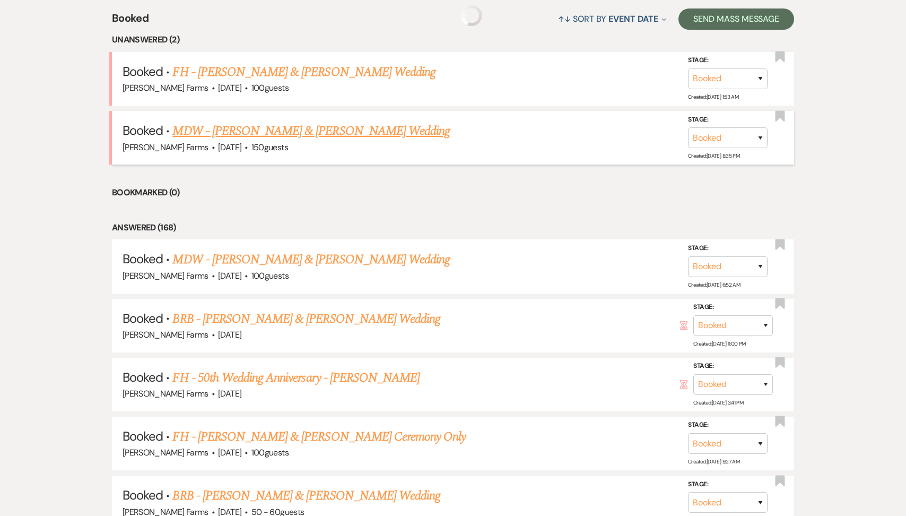
click at [344, 125] on link "MDW - [PERSON_NAME] & [PERSON_NAME] Wedding" at bounding box center [310, 130] width 277 height 19
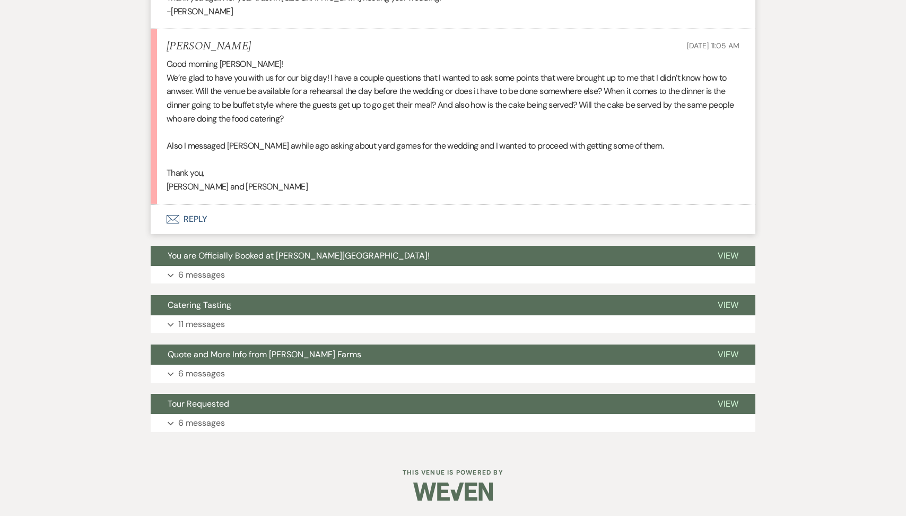
click at [267, 224] on button "Envelope Reply" at bounding box center [453, 219] width 605 height 30
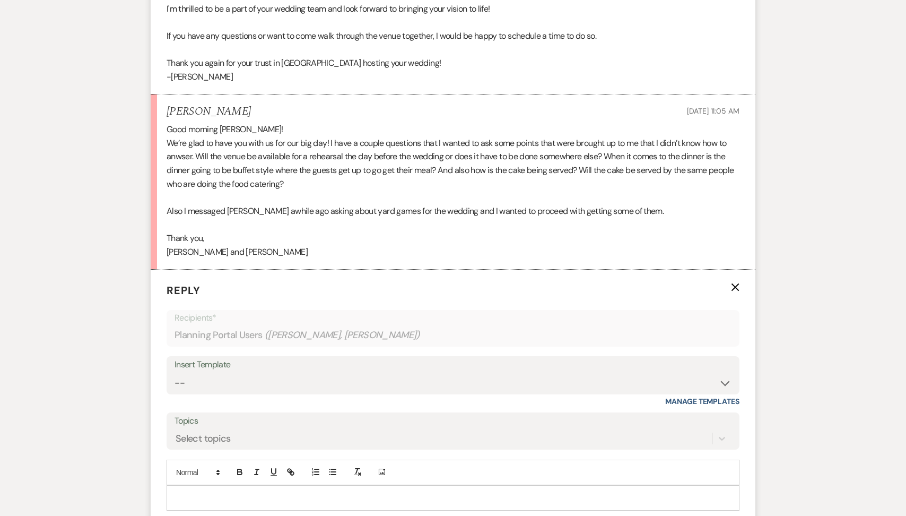
scroll to position [671, 0]
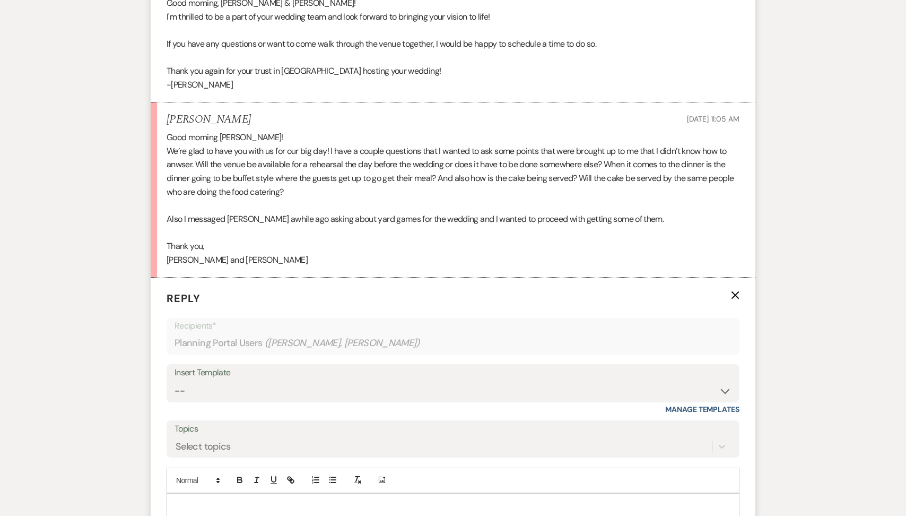
click at [730, 292] on p "Reply X" at bounding box center [453, 298] width 573 height 16
click at [735, 297] on icon "X" at bounding box center [735, 295] width 8 height 8
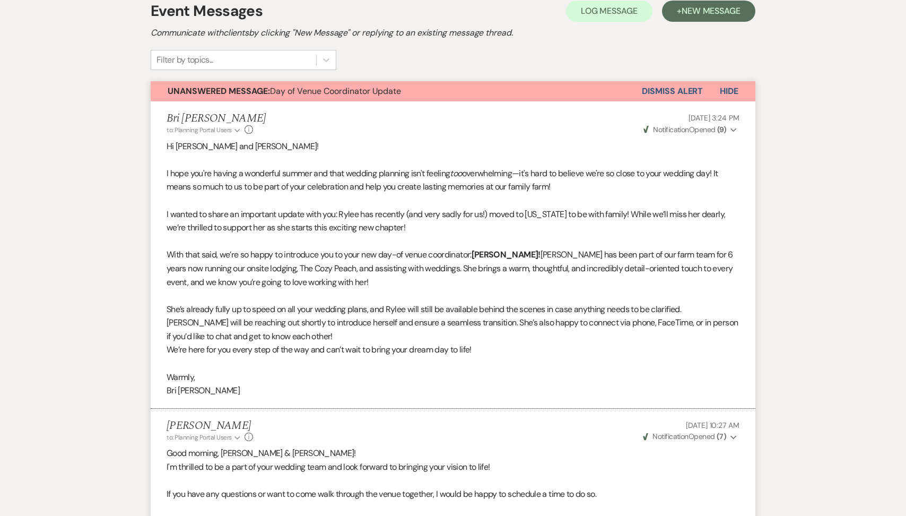
scroll to position [0, 0]
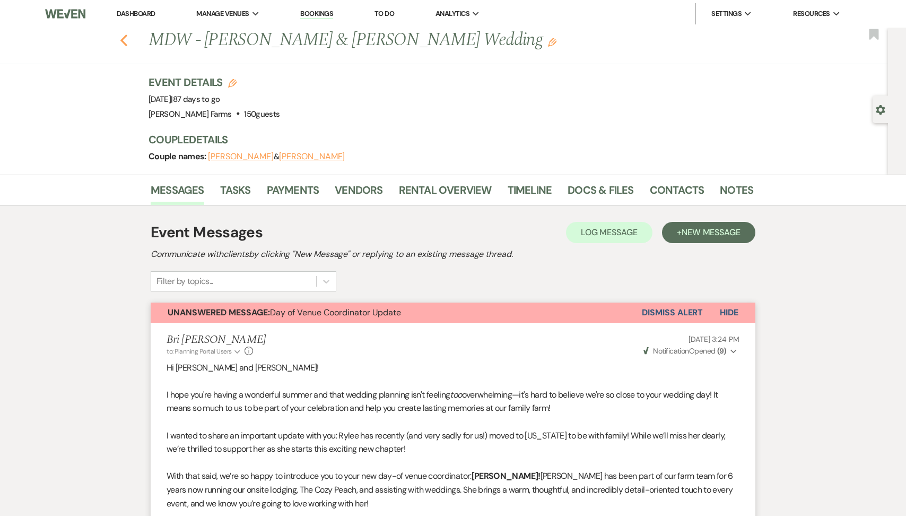
click at [120, 39] on icon "Previous" at bounding box center [124, 40] width 8 height 13
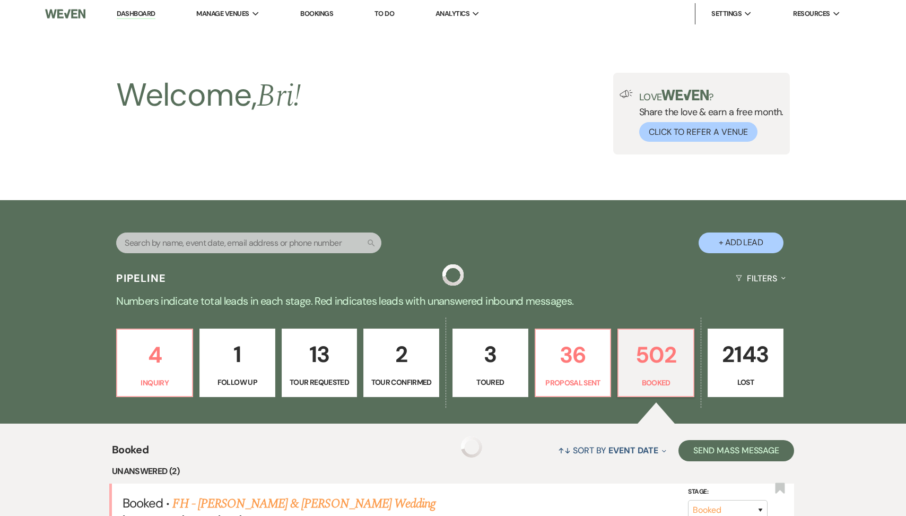
scroll to position [431, 0]
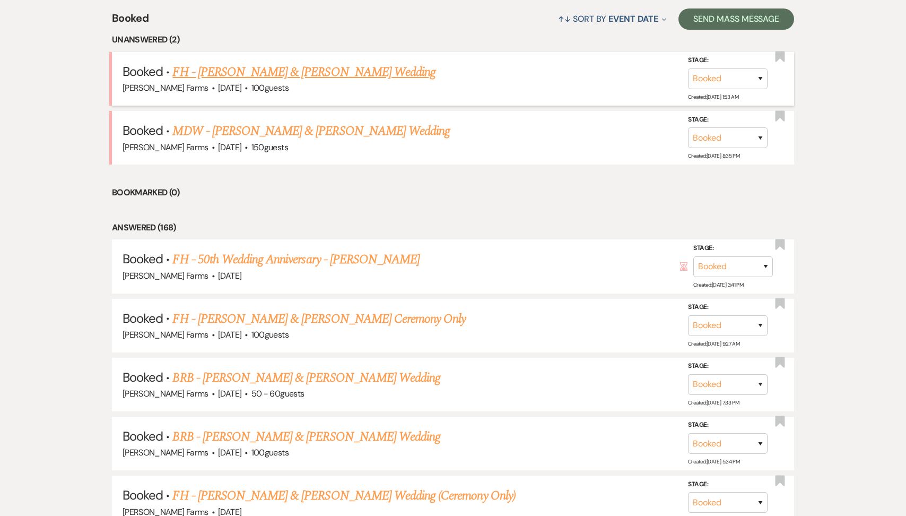
click at [302, 77] on link "FH - [PERSON_NAME] & [PERSON_NAME] Wedding" at bounding box center [303, 72] width 263 height 19
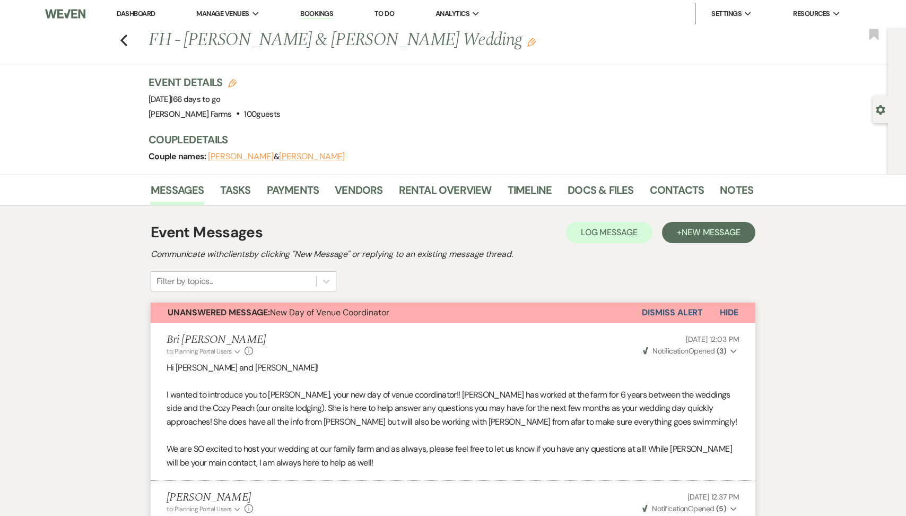
click at [152, 16] on link "Dashboard" at bounding box center [136, 13] width 38 height 9
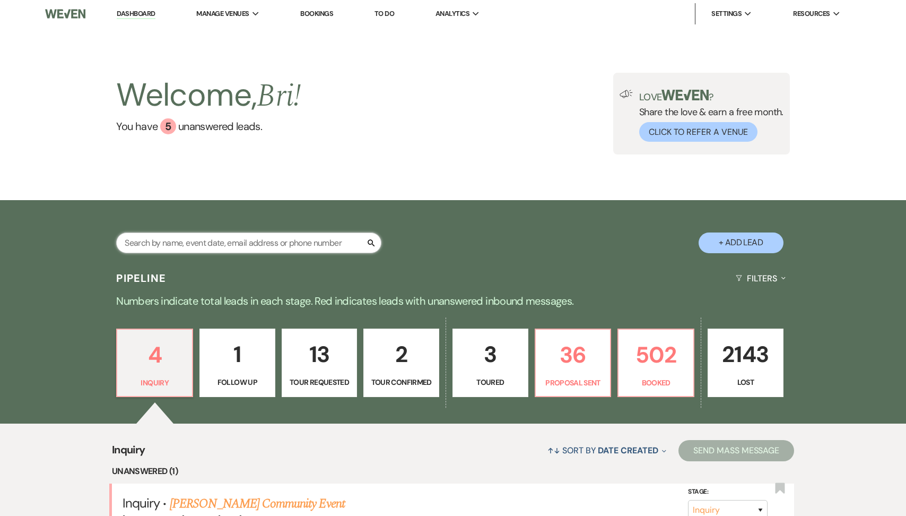
click at [193, 241] on input "text" at bounding box center [248, 242] width 265 height 21
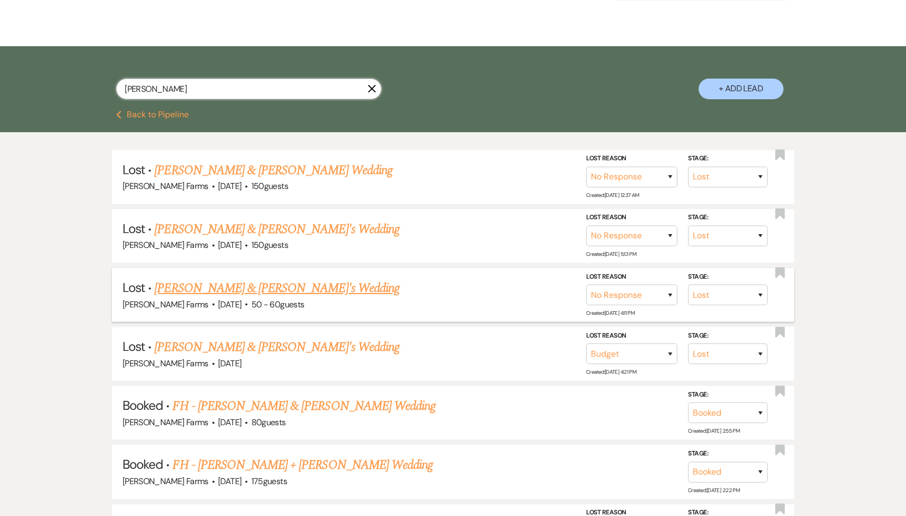
scroll to position [155, 0]
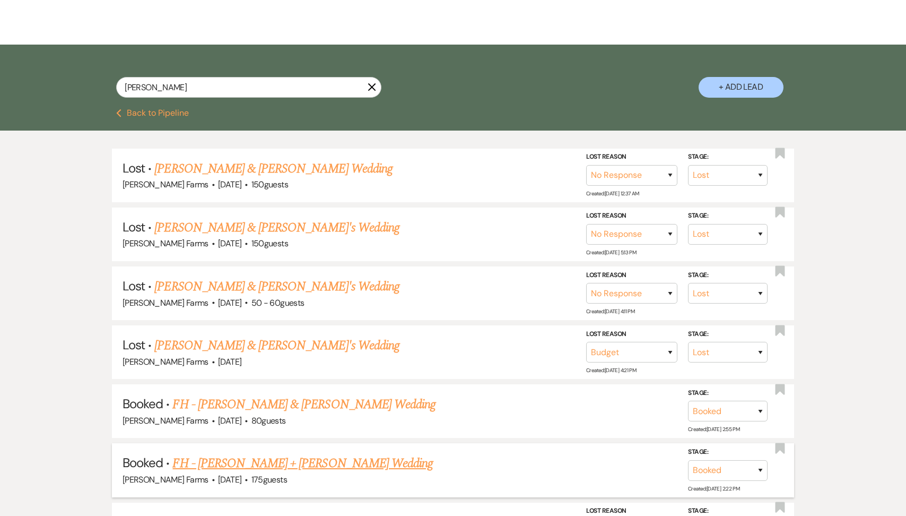
click at [253, 455] on link "FH - [PERSON_NAME] + [PERSON_NAME] Wedding" at bounding box center [302, 463] width 260 height 19
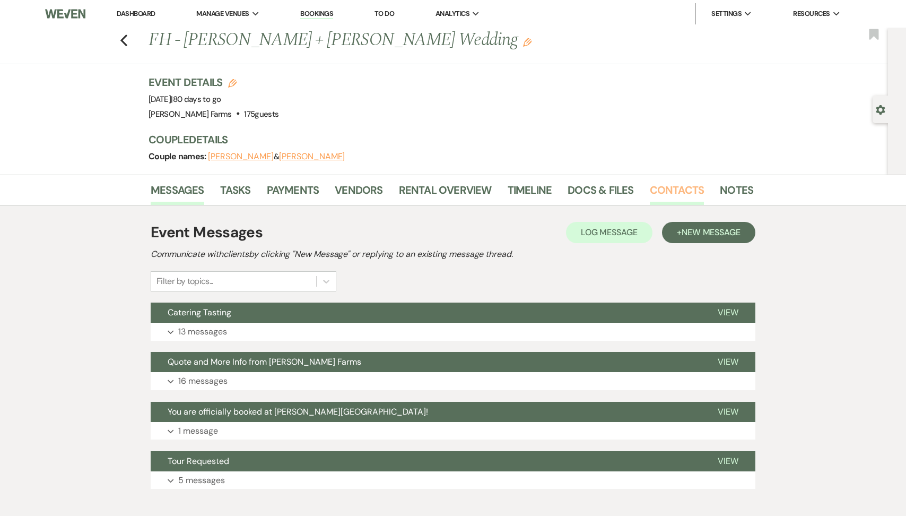
click at [652, 188] on link "Contacts" at bounding box center [677, 192] width 55 height 23
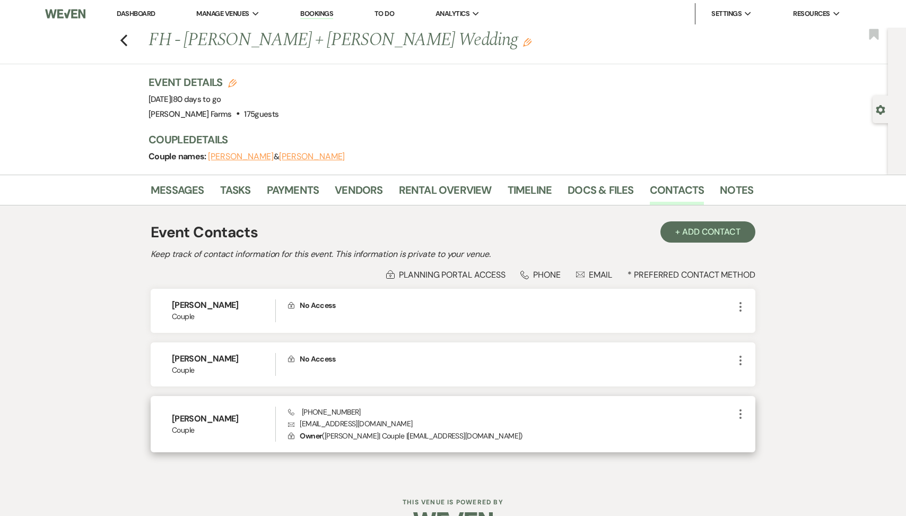
drag, startPoint x: 429, startPoint y: 424, endPoint x: 298, endPoint y: 423, distance: 130.5
click at [298, 423] on p "Envelope [EMAIL_ADDRESS][DOMAIN_NAME]" at bounding box center [511, 424] width 446 height 12
copy p "[EMAIL_ADDRESS][DOMAIN_NAME]"
click at [122, 42] on use "button" at bounding box center [123, 40] width 7 height 12
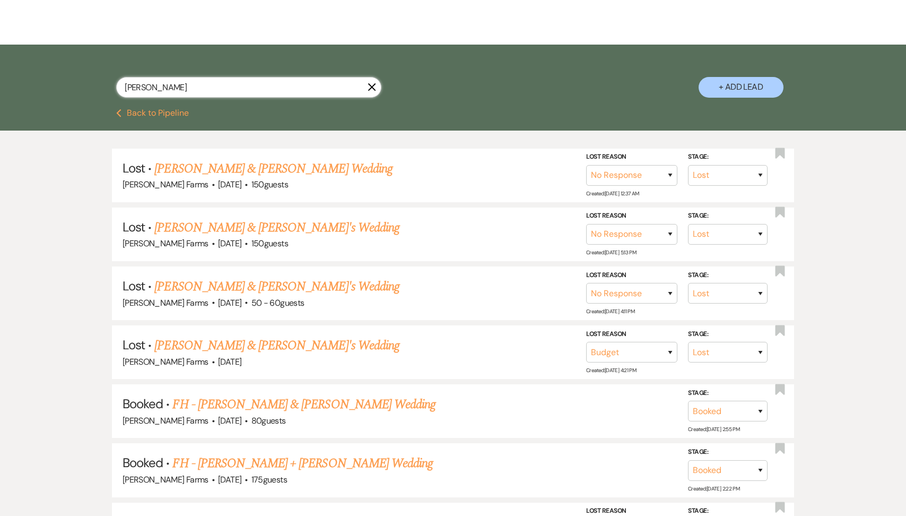
drag, startPoint x: 167, startPoint y: 87, endPoint x: 111, endPoint y: 81, distance: 55.5
click at [111, 81] on div "[PERSON_NAME] + Add Lead" at bounding box center [453, 78] width 764 height 56
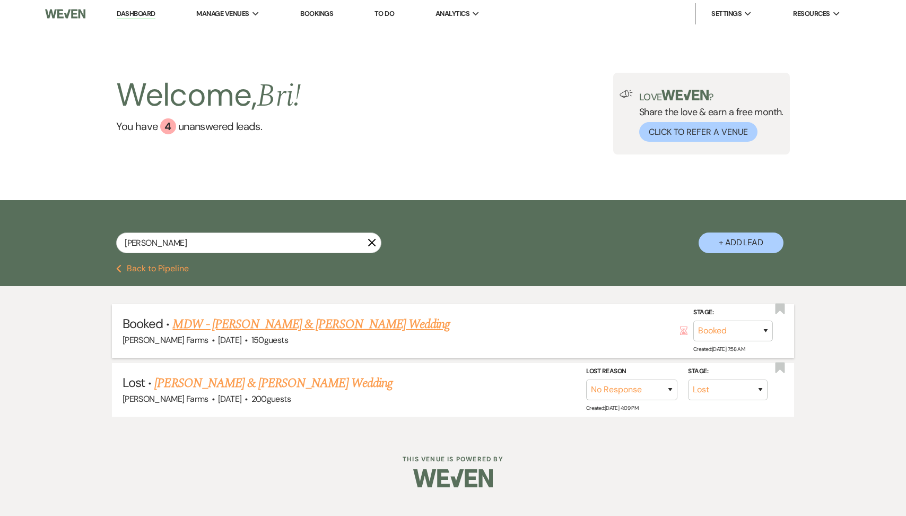
click at [308, 328] on link "MDW - [PERSON_NAME] & [PERSON_NAME] Wedding" at bounding box center [310, 324] width 277 height 19
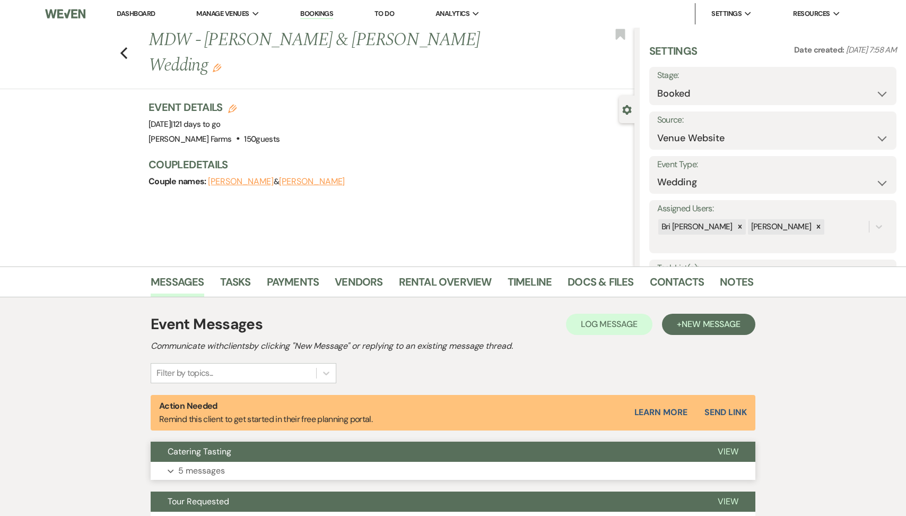
click at [245, 458] on button "Catering Tasting" at bounding box center [426, 451] width 550 height 20
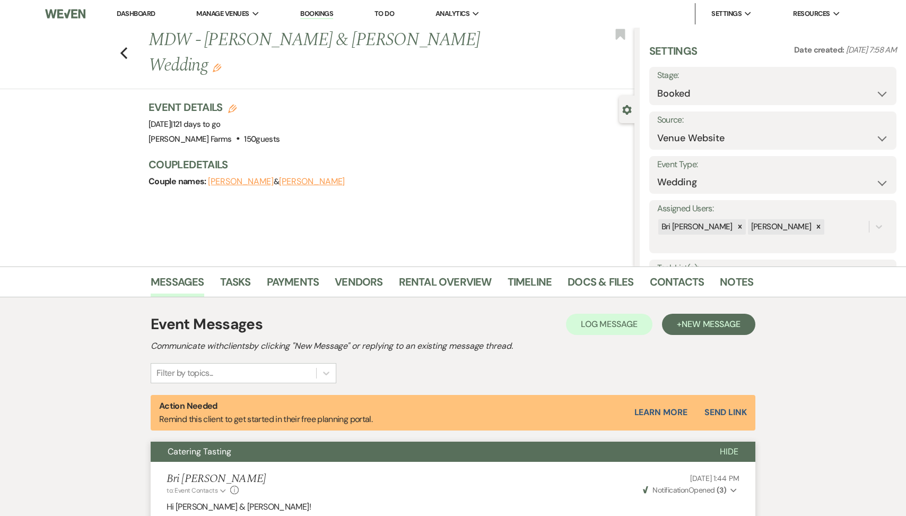
click at [116, 54] on div "Previous MDW - [PERSON_NAME] & [PERSON_NAME] Wedding Edit Bookmark" at bounding box center [315, 59] width 640 height 62
click at [125, 48] on use "button" at bounding box center [123, 53] width 7 height 12
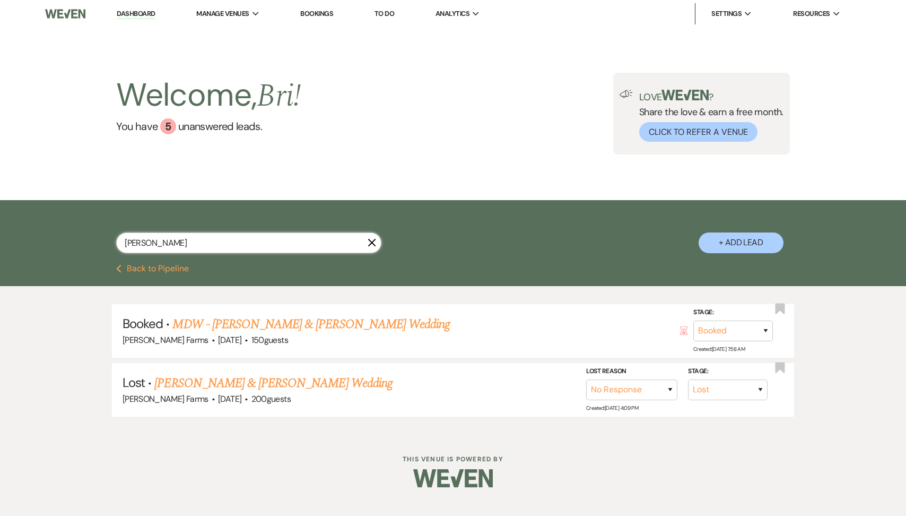
drag, startPoint x: 169, startPoint y: 243, endPoint x: 93, endPoint y: 231, distance: 76.8
click at [95, 231] on div "[PERSON_NAME] X + Add Lead" at bounding box center [453, 233] width 764 height 56
paste input "[PERSON_NAME]"
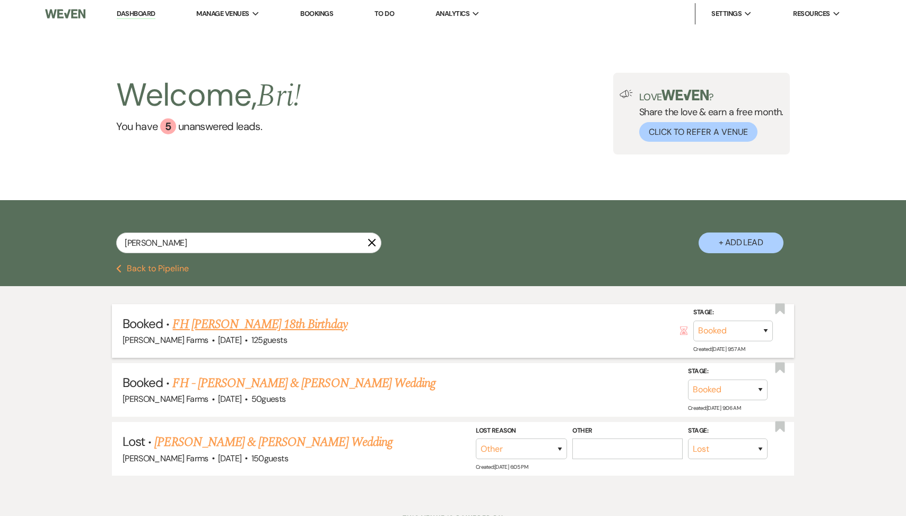
click at [272, 331] on link "FH [PERSON_NAME] 18th Birthday" at bounding box center [259, 324] width 175 height 19
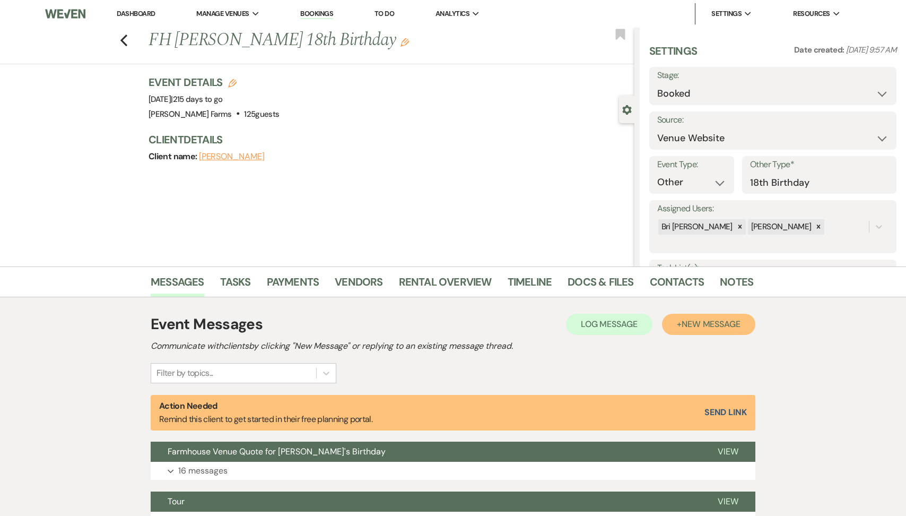
click at [686, 320] on span "New Message" at bounding box center [711, 323] width 59 height 11
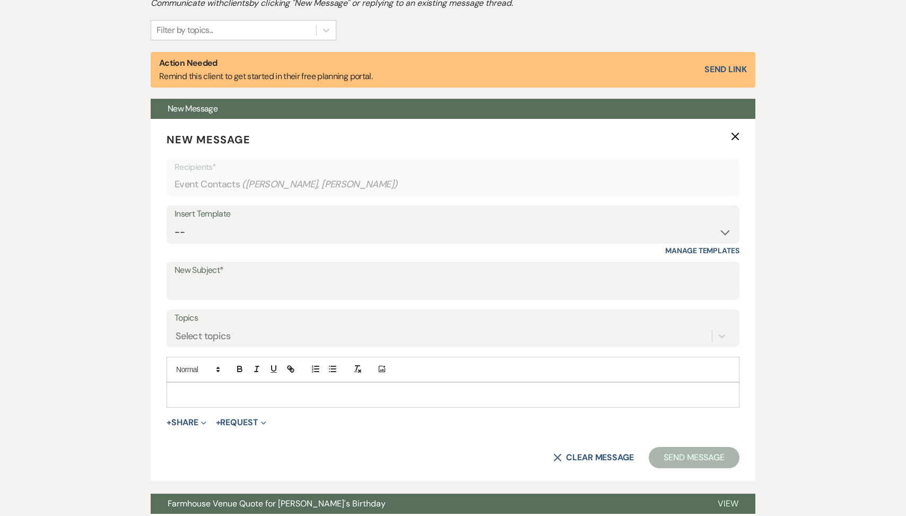
scroll to position [420, 0]
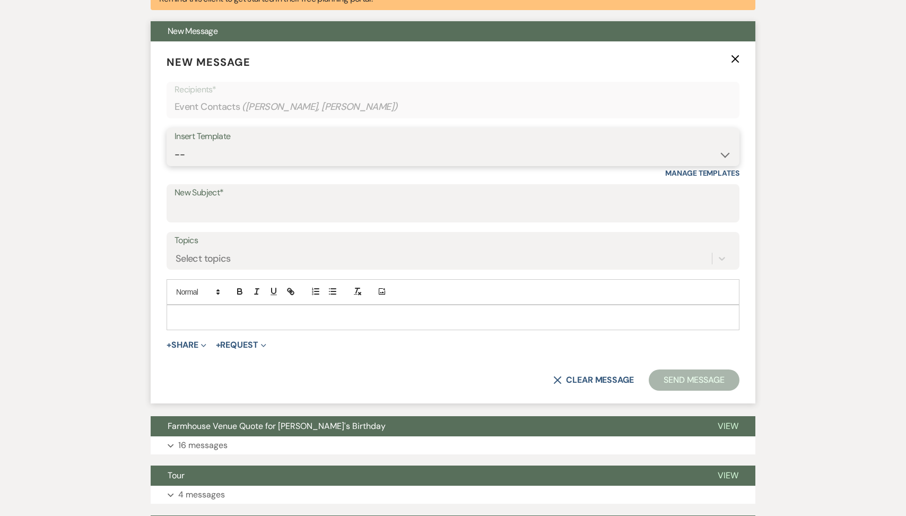
click at [280, 156] on select "-- Tour Request Response Follow Up Contract (Pre-Booked Leads) Weven Planning P…" at bounding box center [453, 154] width 557 height 21
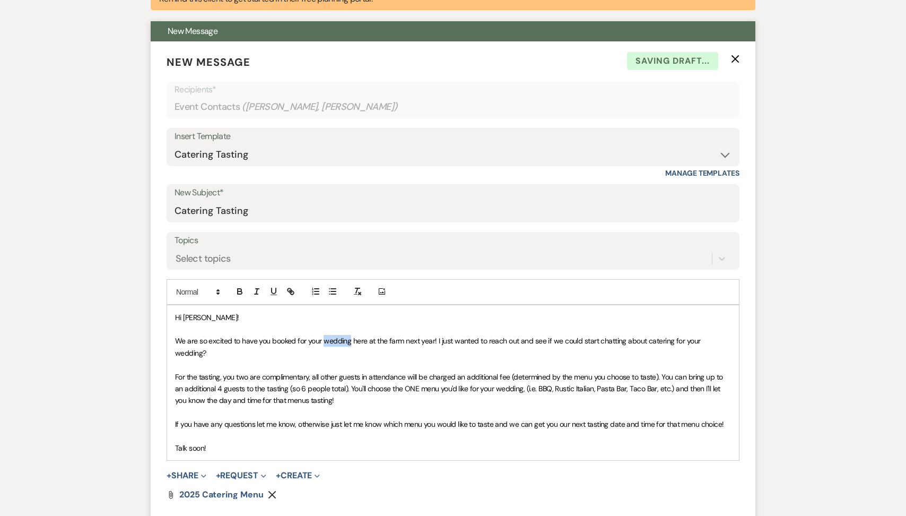
drag, startPoint x: 324, startPoint y: 343, endPoint x: 350, endPoint y: 342, distance: 26.0
click at [350, 342] on span "We are so excited to have you booked for your wedding here at the farm next yea…" at bounding box center [438, 346] width 527 height 21
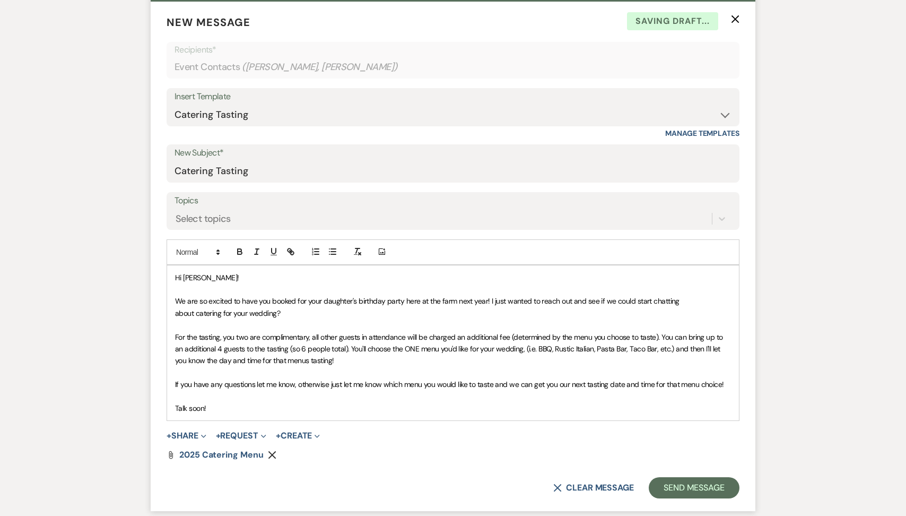
scroll to position [464, 0]
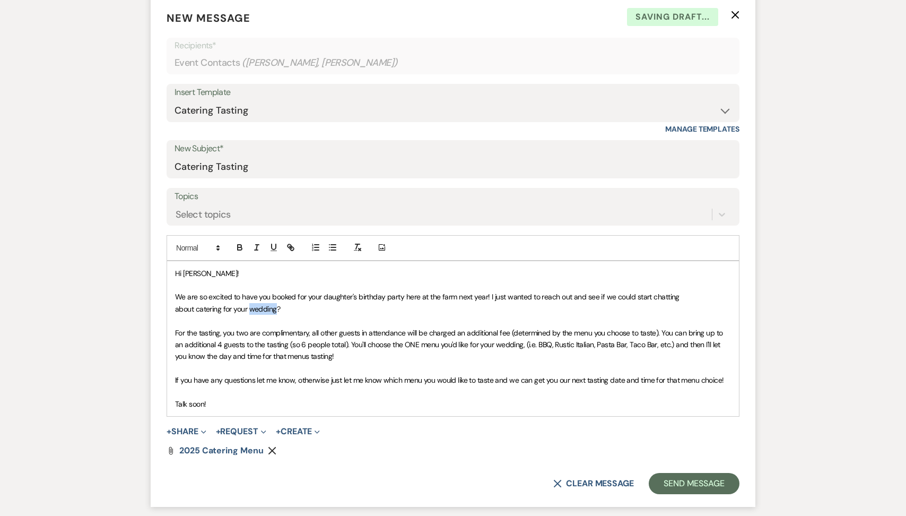
drag, startPoint x: 276, startPoint y: 309, endPoint x: 249, endPoint y: 308, distance: 27.1
click at [249, 308] on span "We are so excited to have you booked for your daughter's birthday party here at…" at bounding box center [428, 302] width 506 height 21
click at [249, 330] on span "For the tasting, you two are complimentary, all other guests in attendance will…" at bounding box center [450, 344] width 550 height 33
click at [290, 335] on span "For the tasting, you plus your spouse and daughter are complimentary, all other…" at bounding box center [453, 344] width 557 height 33
click at [352, 346] on span "For the tasting, you plus your spouse (if applicable) and daughter are complime…" at bounding box center [451, 344] width 553 height 33
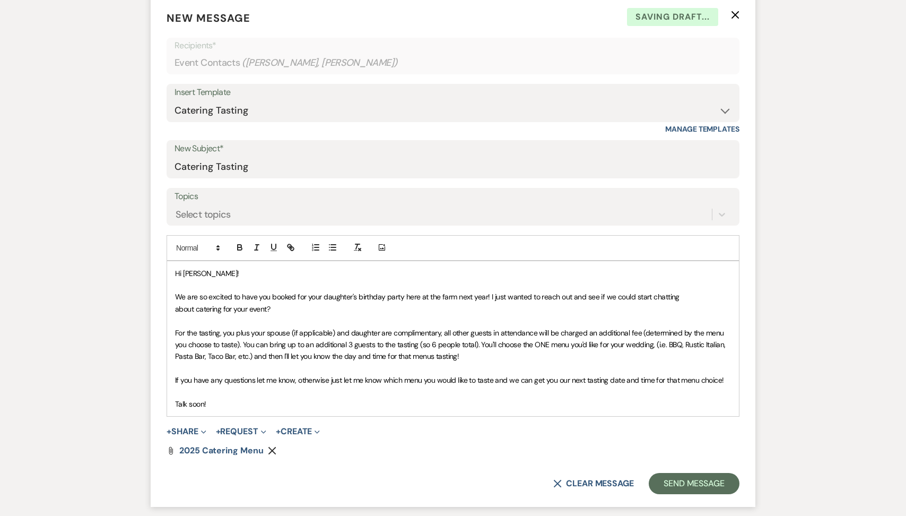
click at [423, 344] on span "For the tasting, you plus your spouse (if applicable) and daughter are complime…" at bounding box center [451, 344] width 552 height 33
drag, startPoint x: 477, startPoint y: 346, endPoint x: 307, endPoint y: 346, distance: 170.8
click at [307, 346] on span "For the tasting, you plus your spouse (if applicable) and daughter are complime…" at bounding box center [451, 344] width 552 height 33
click at [669, 482] on button "Send Message" at bounding box center [694, 483] width 91 height 21
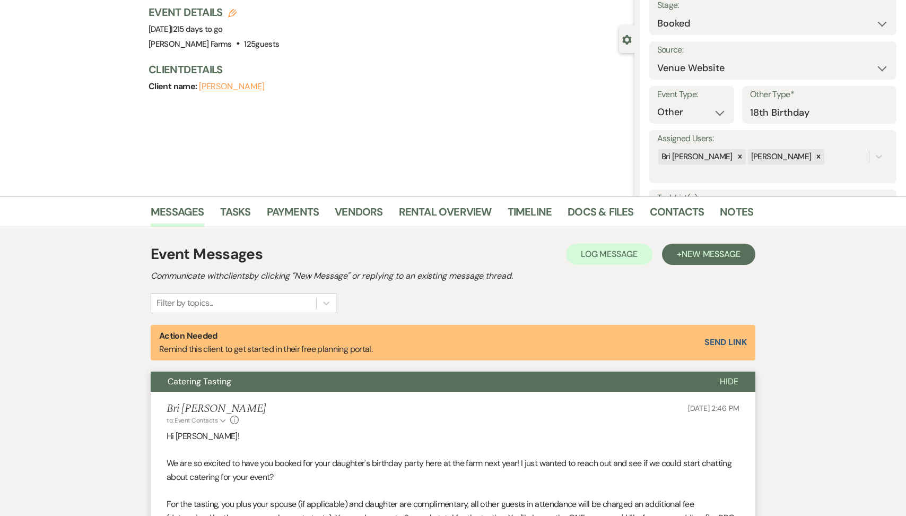
scroll to position [0, 0]
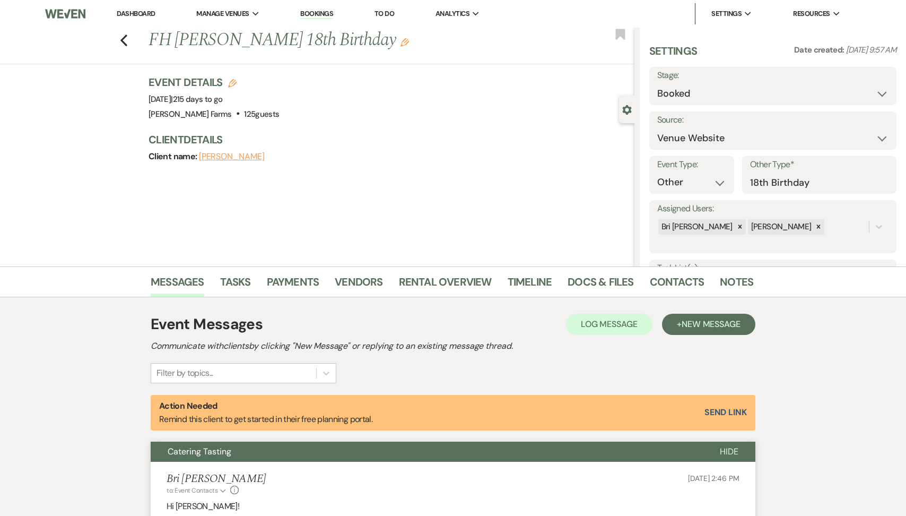
click at [146, 14] on link "Dashboard" at bounding box center [136, 13] width 38 height 9
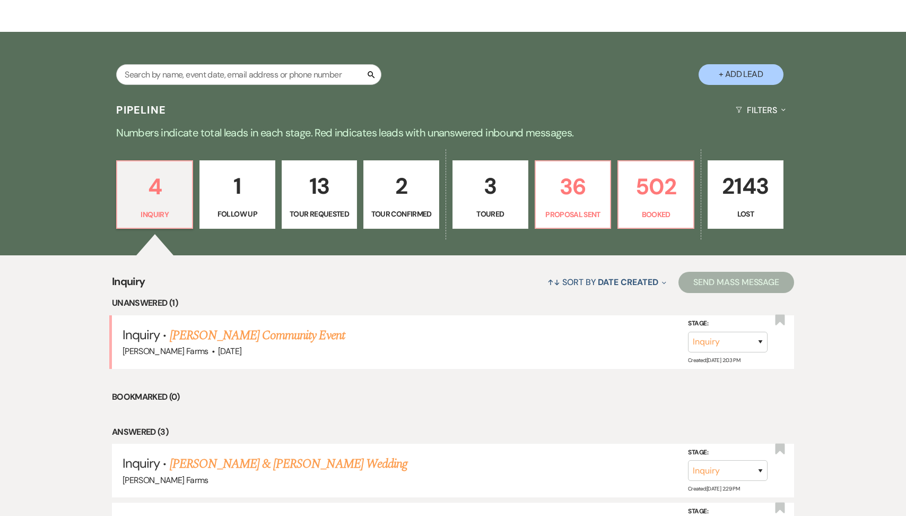
scroll to position [184, 0]
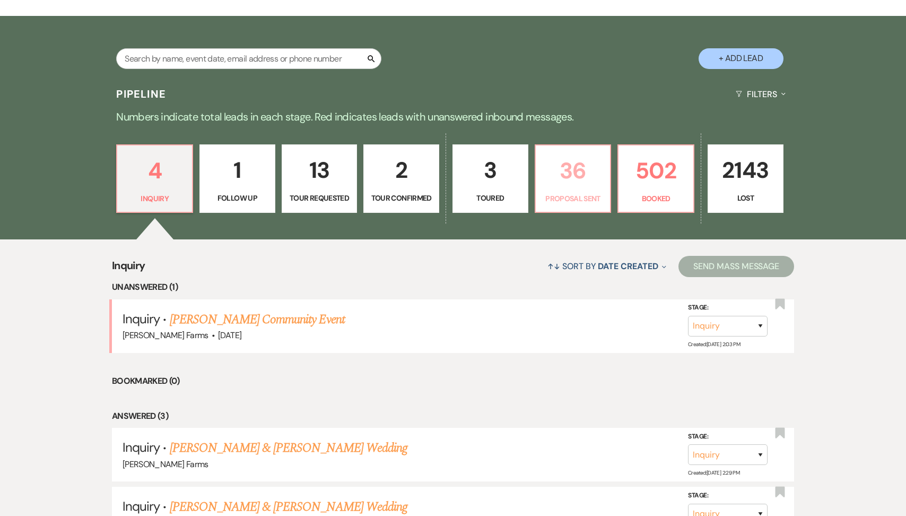
click at [594, 169] on p "36" at bounding box center [573, 171] width 62 height 36
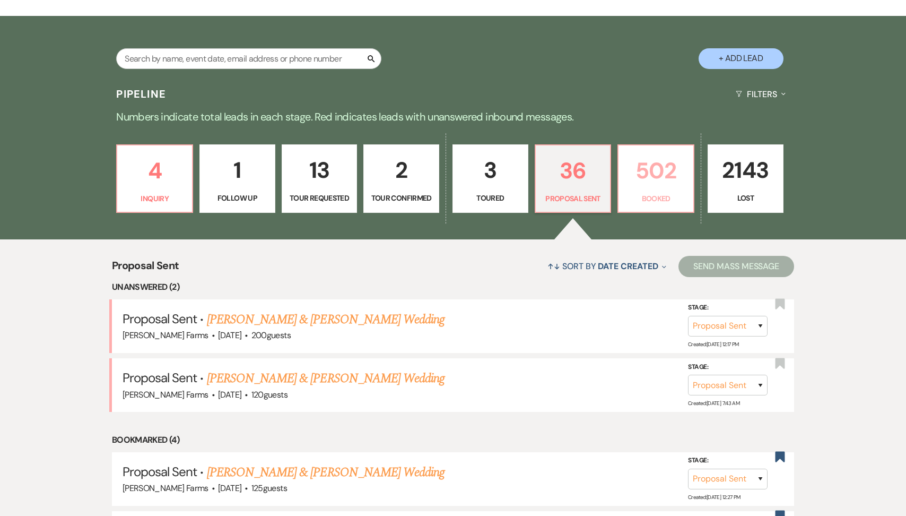
click at [652, 181] on p "502" at bounding box center [656, 171] width 62 height 36
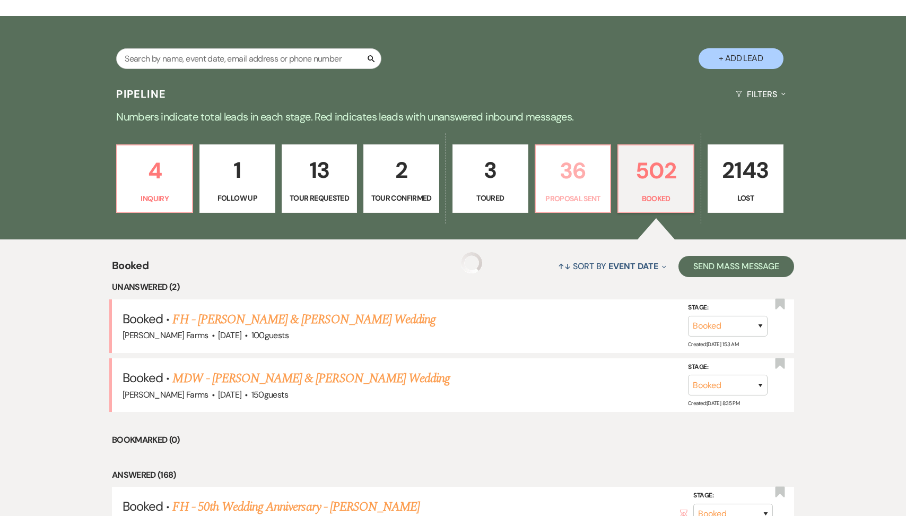
click at [592, 185] on p "36" at bounding box center [573, 171] width 62 height 36
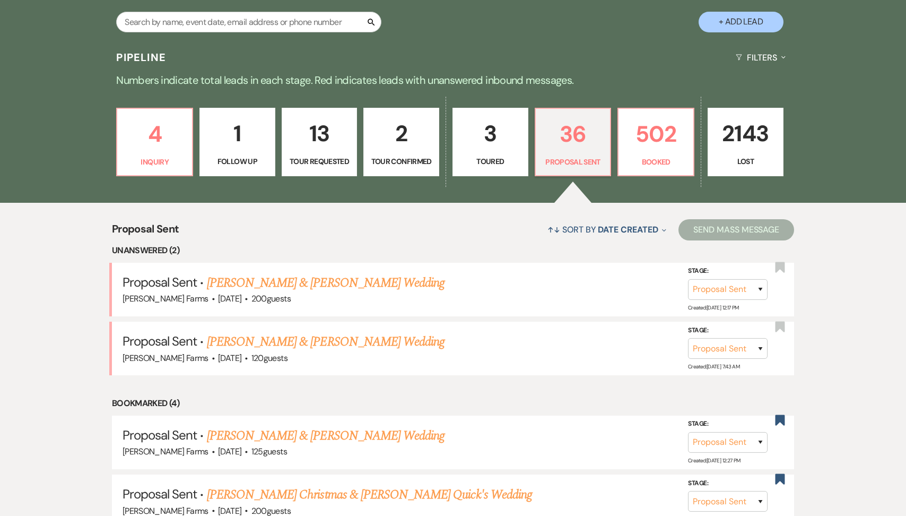
scroll to position [234, 0]
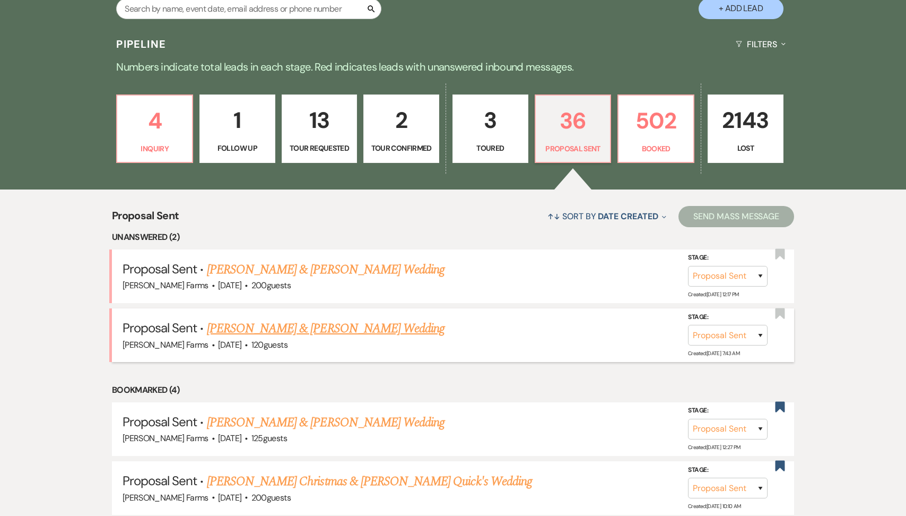
click at [334, 336] on link "[PERSON_NAME] & [PERSON_NAME] Wedding" at bounding box center [326, 328] width 238 height 19
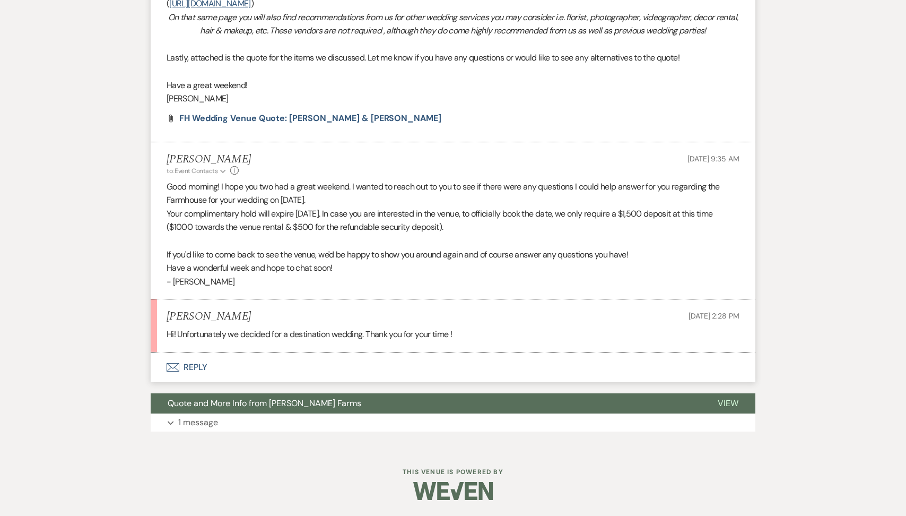
click at [267, 365] on button "Envelope Reply" at bounding box center [453, 367] width 605 height 30
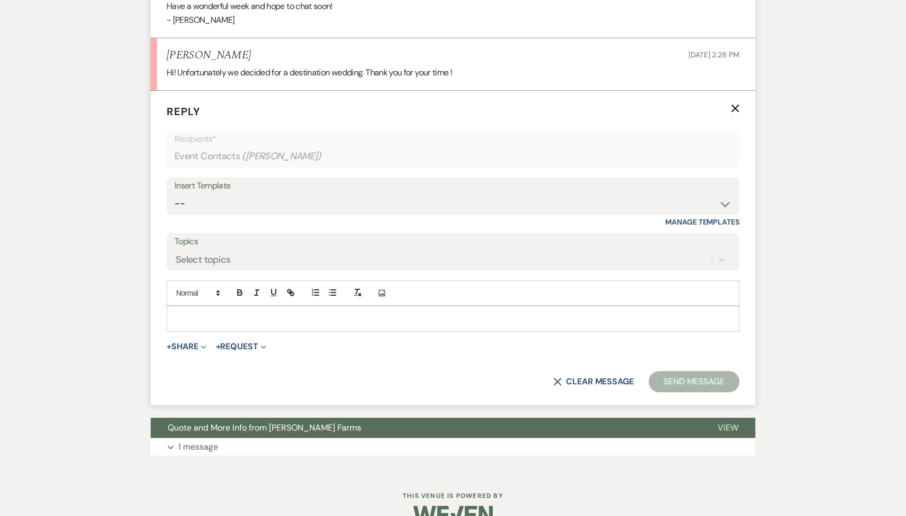
scroll to position [897, 0]
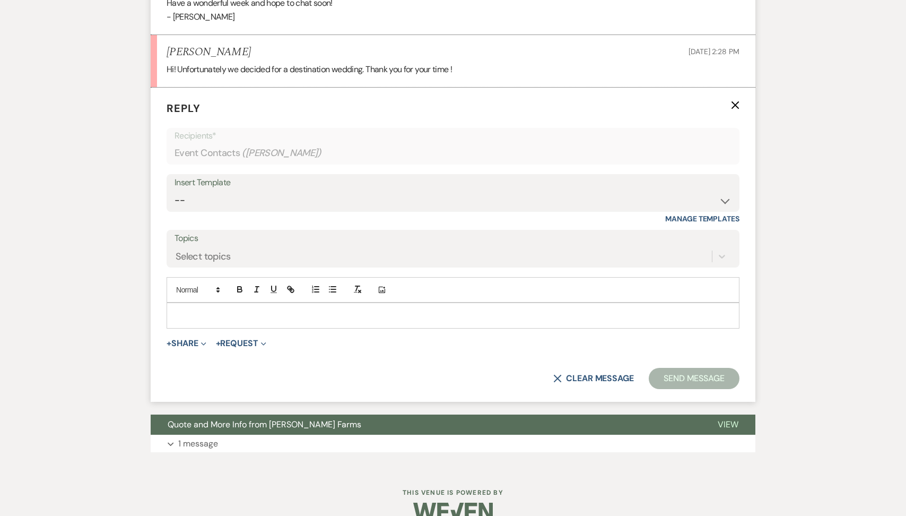
click at [240, 344] on form "Reply X Recipients* Event Contacts ( [PERSON_NAME] ) Insert Template -- Tour Re…" at bounding box center [453, 245] width 605 height 314
click at [228, 321] on p at bounding box center [453, 315] width 556 height 12
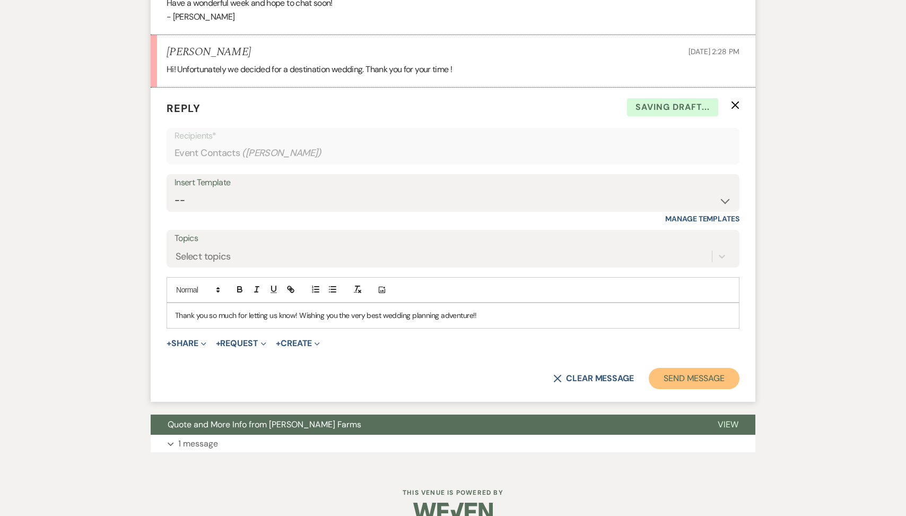
click at [684, 381] on button "Send Message" at bounding box center [694, 378] width 91 height 21
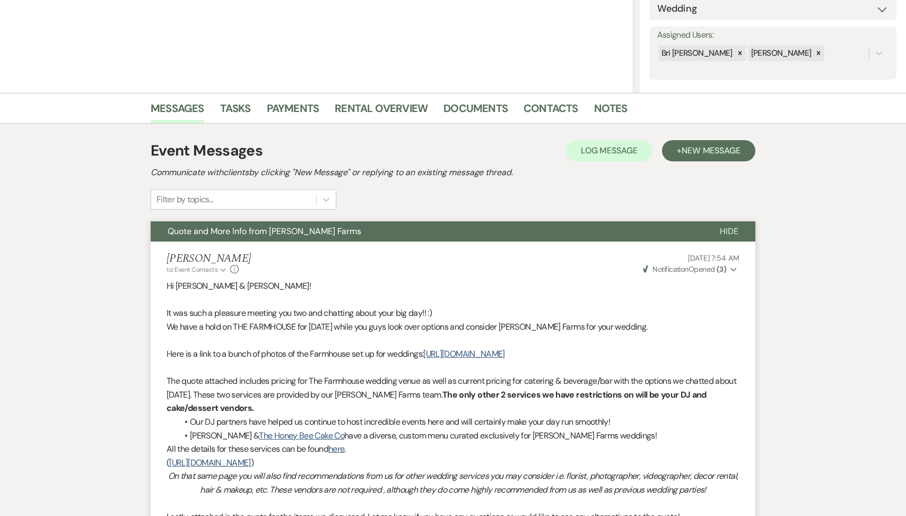
scroll to position [0, 0]
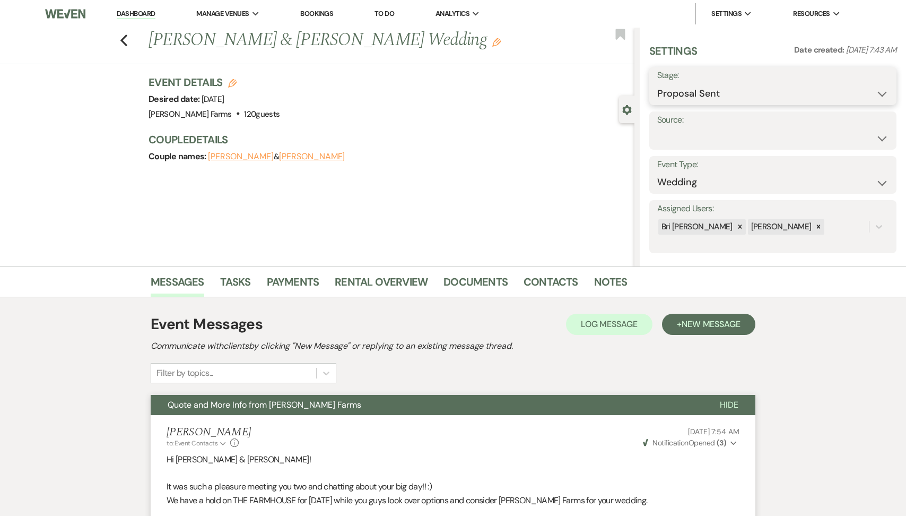
click at [715, 95] on select "Inquiry Follow Up Tour Requested Tour Confirmed Toured Proposal Sent Booked Lost" at bounding box center [772, 93] width 231 height 21
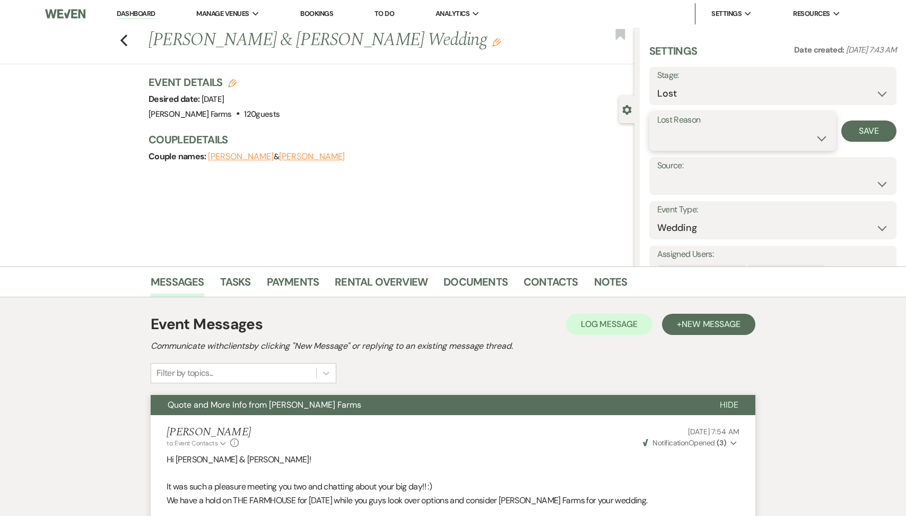
click at [693, 136] on select "Booked Elsewhere Budget Date Unavailable No Response Not a Good Match Capacity …" at bounding box center [742, 138] width 171 height 21
click at [842, 137] on div "Lost Reason Booked Elsewhere Budget Date Unavailable No Response Not a Good Mat…" at bounding box center [772, 130] width 247 height 39
click at [857, 135] on button "Save" at bounding box center [868, 130] width 55 height 21
click at [142, 14] on link "Dashboard" at bounding box center [136, 14] width 38 height 10
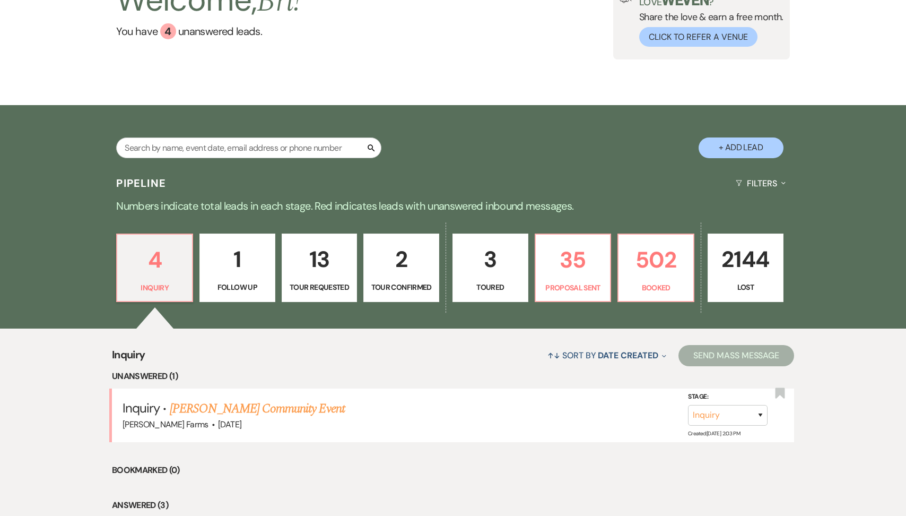
scroll to position [110, 0]
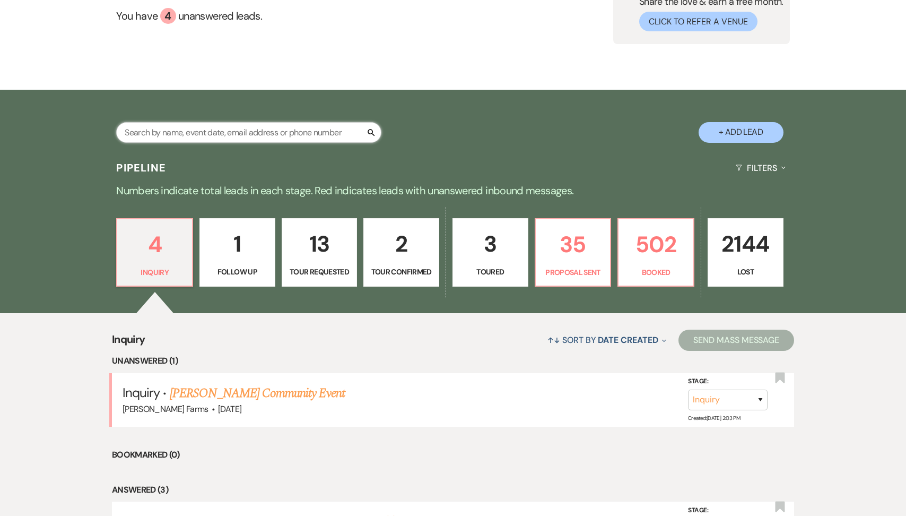
click at [212, 133] on input "text" at bounding box center [248, 132] width 265 height 21
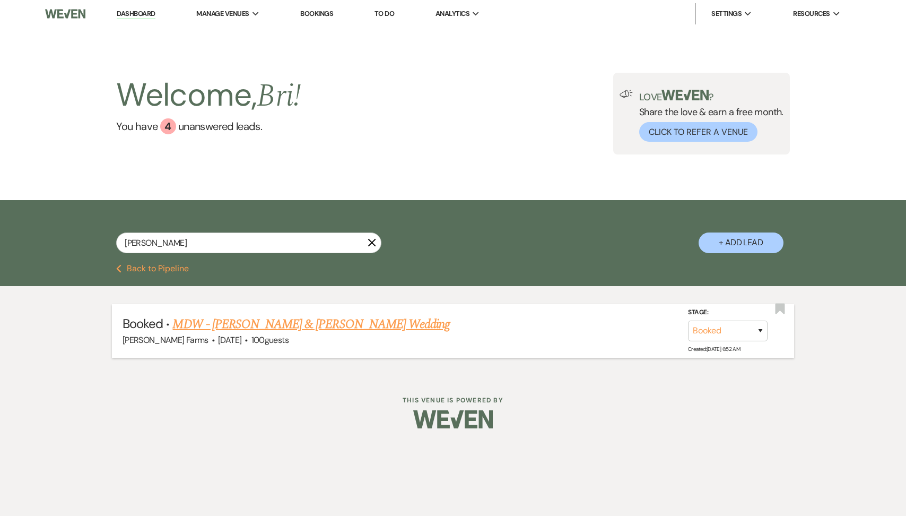
click at [290, 327] on link "MDW - [PERSON_NAME] & [PERSON_NAME] Wedding" at bounding box center [310, 324] width 277 height 19
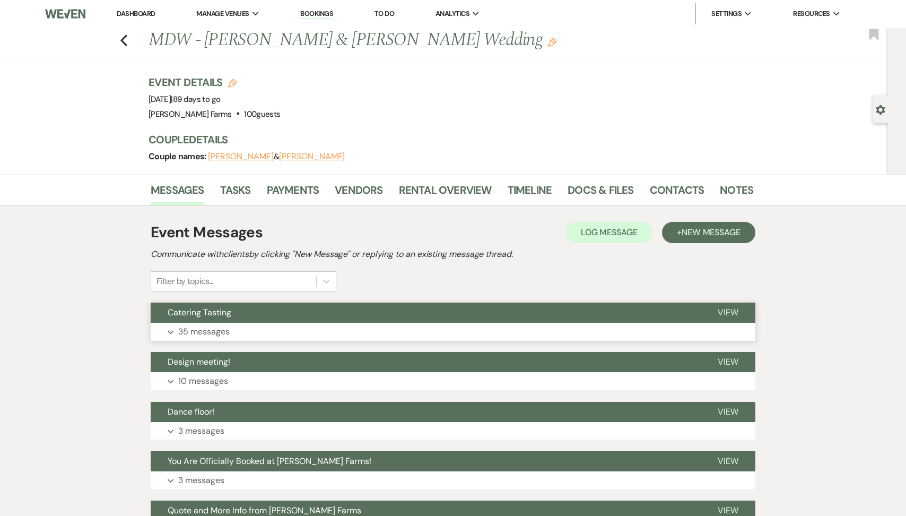
click at [288, 333] on button "Expand 35 messages" at bounding box center [453, 332] width 605 height 18
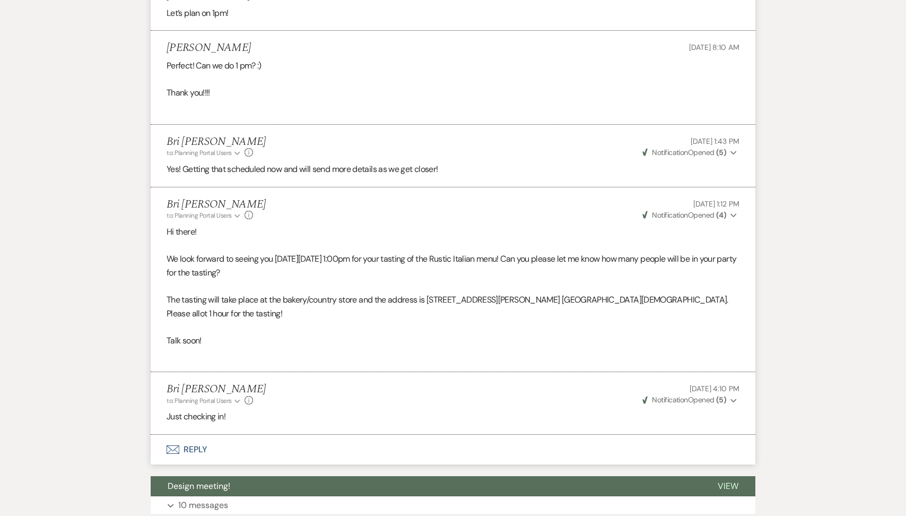
scroll to position [3153, 0]
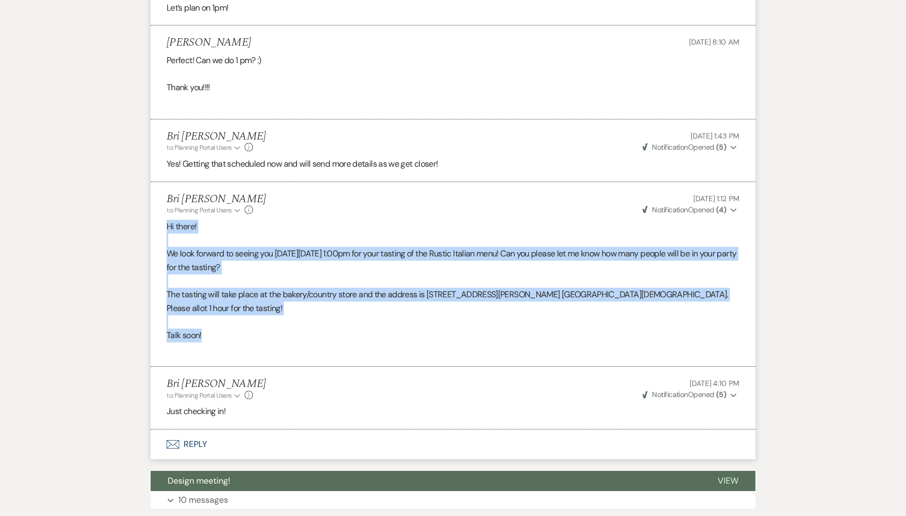
drag, startPoint x: 216, startPoint y: 334, endPoint x: 163, endPoint y: 243, distance: 105.6
click at [163, 243] on li "Bri [PERSON_NAME] to: Planning Portal Users Expand Info [DATE] 1:12 PM Weven Ch…" at bounding box center [453, 274] width 605 height 185
copy div "Hi there! We look forward to seeing you [DATE][DATE] 1:00pm for your tasting of…"
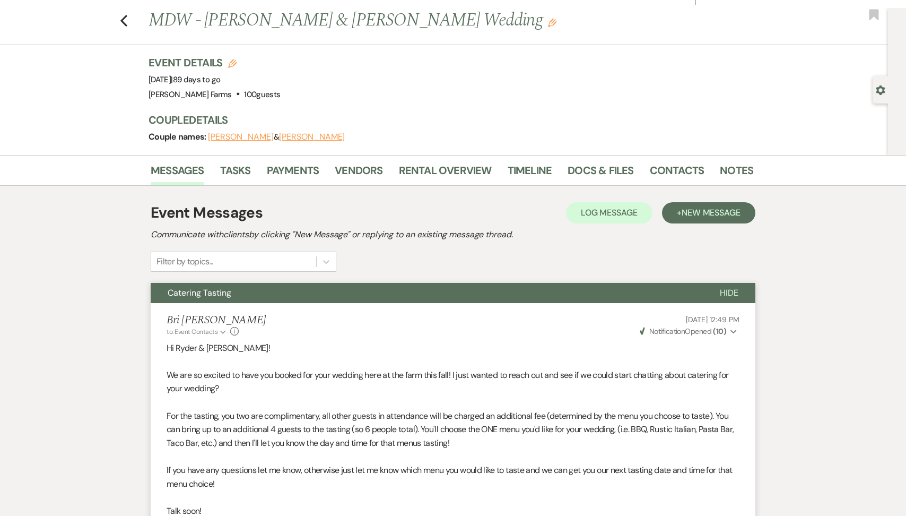
scroll to position [0, 0]
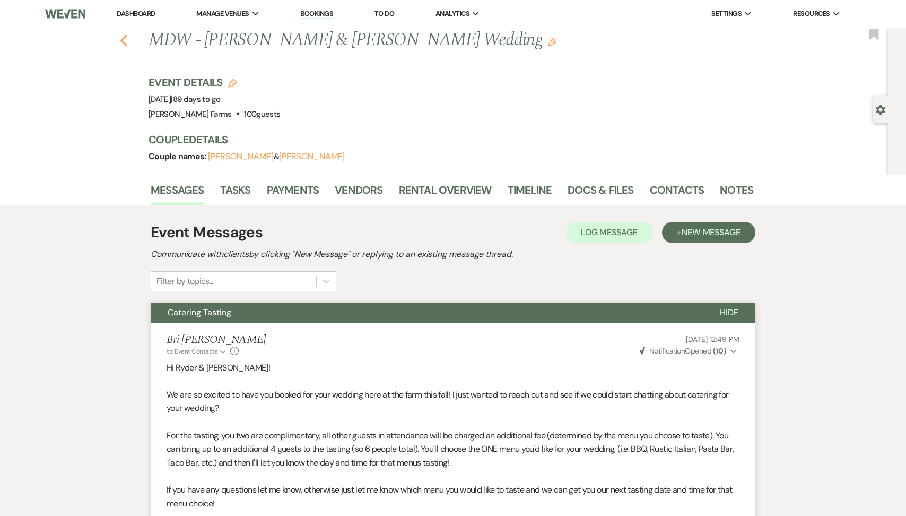
click at [124, 37] on use "button" at bounding box center [123, 40] width 7 height 12
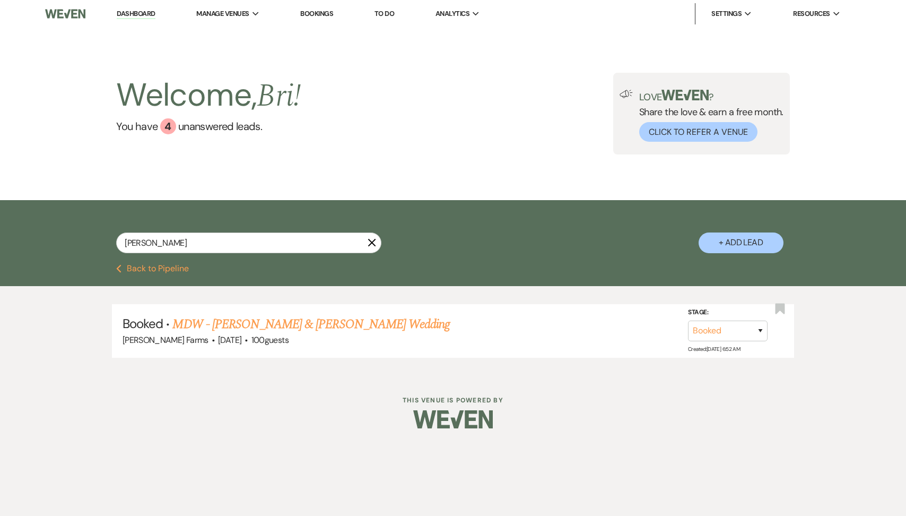
click at [162, 277] on div "Previous Back to Pipeline" at bounding box center [453, 275] width 906 height 22
click at [158, 273] on button "Previous Back to Pipeline" at bounding box center [152, 268] width 73 height 8
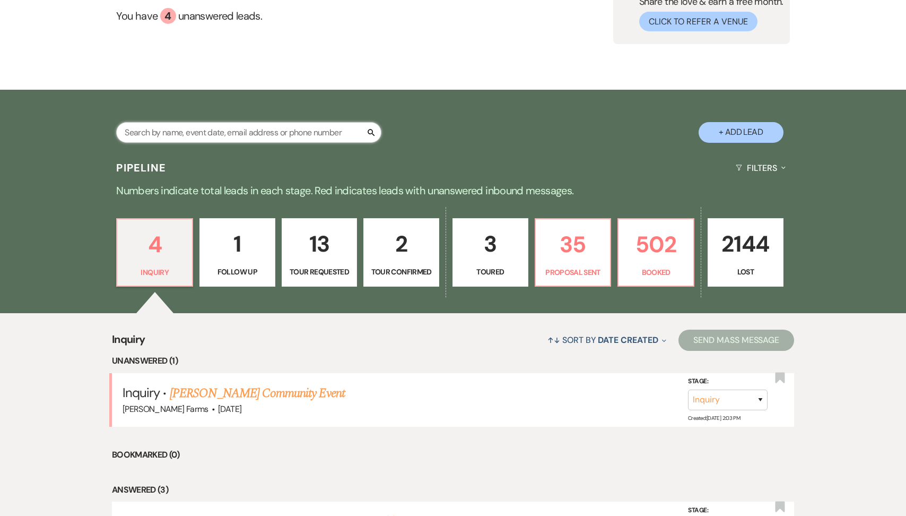
click at [169, 131] on input "text" at bounding box center [248, 132] width 265 height 21
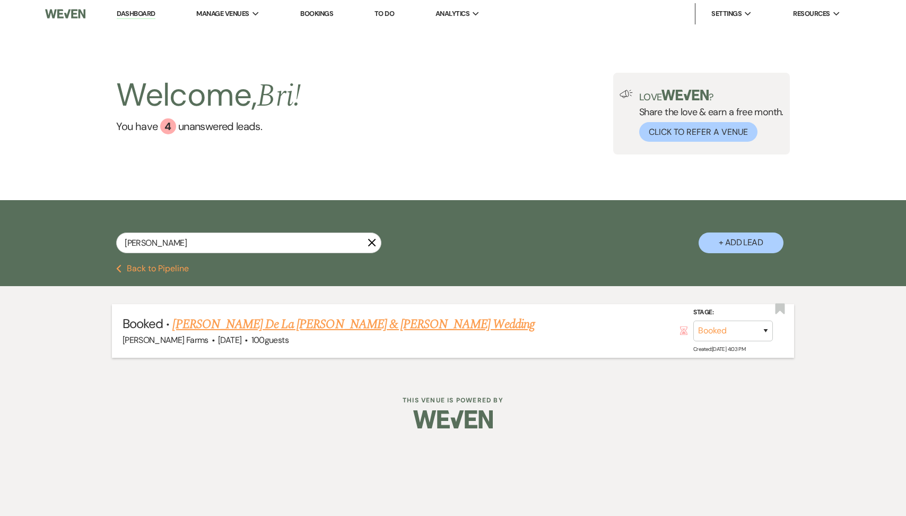
click at [293, 325] on link "[PERSON_NAME] De La [PERSON_NAME] & [PERSON_NAME] Wedding" at bounding box center [353, 324] width 362 height 19
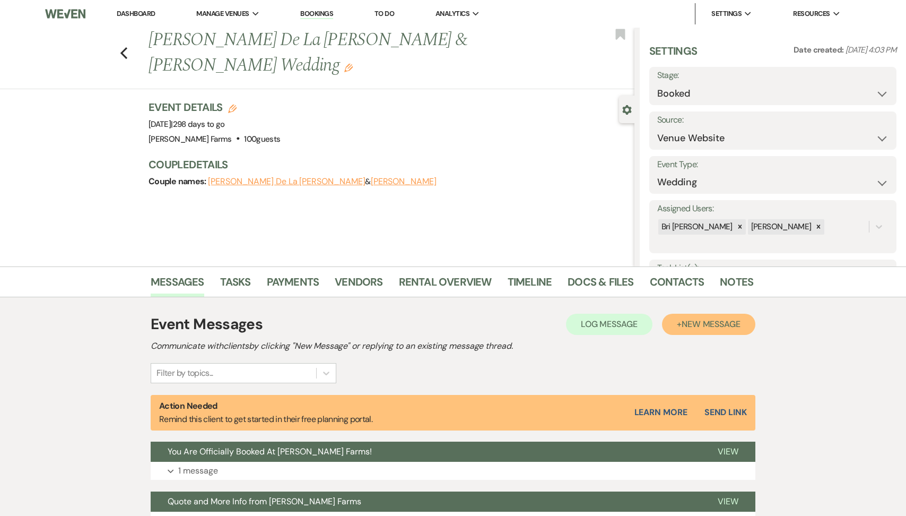
click at [685, 329] on span "New Message" at bounding box center [711, 323] width 59 height 11
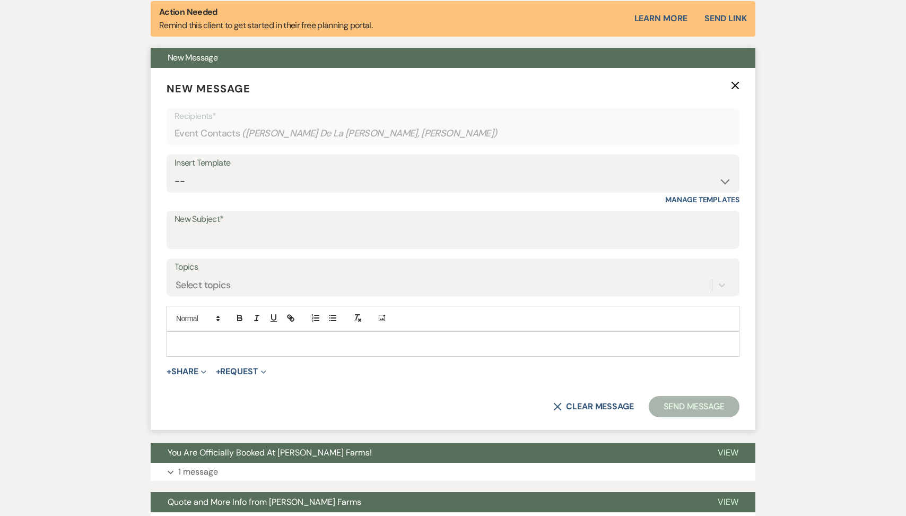
scroll to position [445, 0]
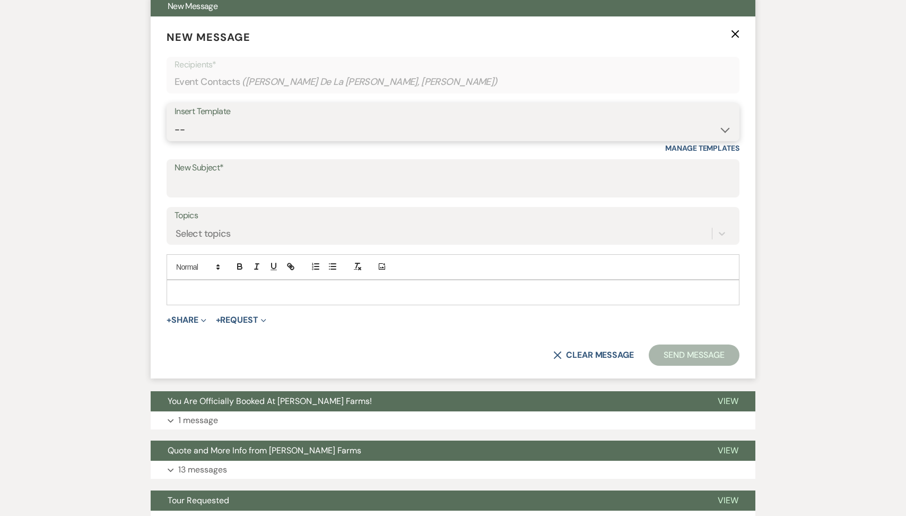
click at [302, 133] on select "-- Tour Request Response Follow Up Contract (Pre-Booked Leads) Weven Planning P…" at bounding box center [453, 129] width 557 height 21
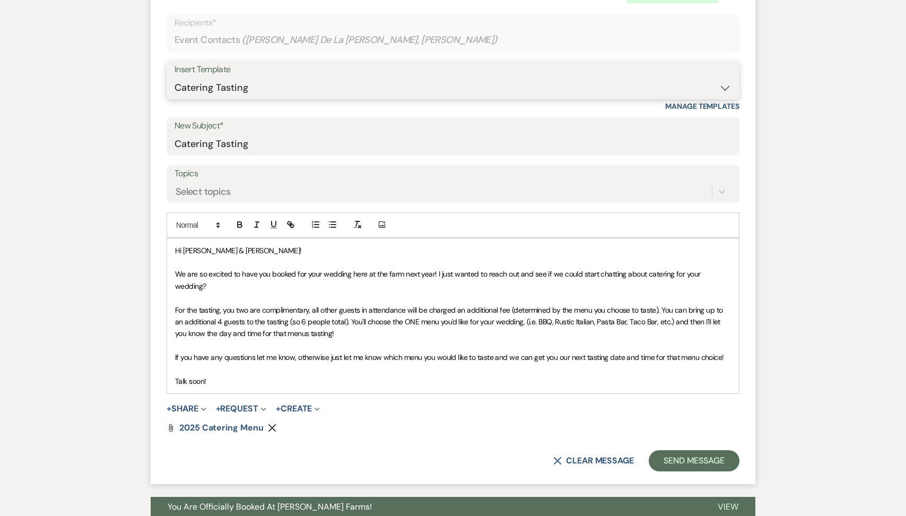
scroll to position [518, 0]
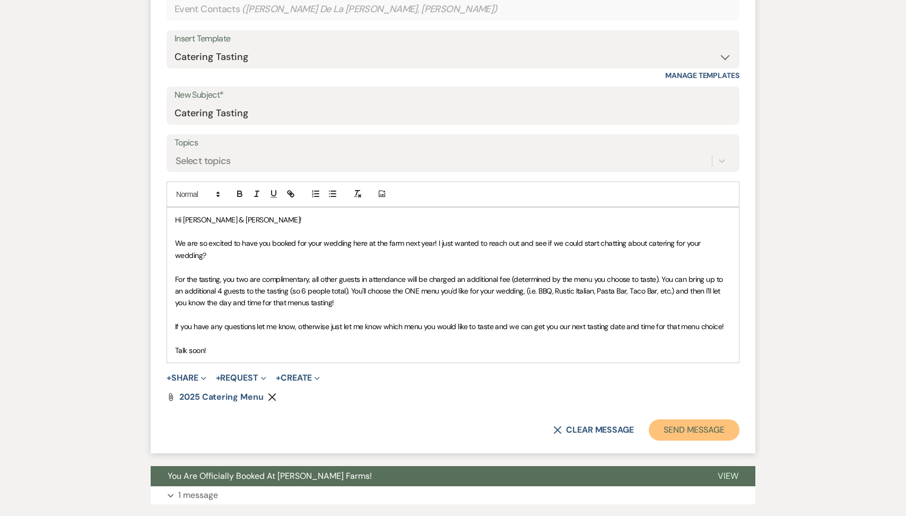
click at [665, 422] on button "Send Message" at bounding box center [694, 429] width 91 height 21
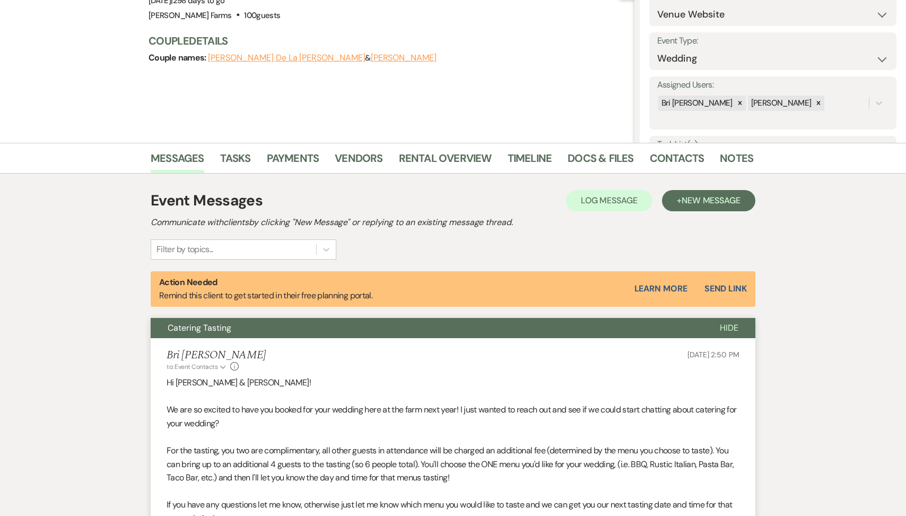
scroll to position [0, 0]
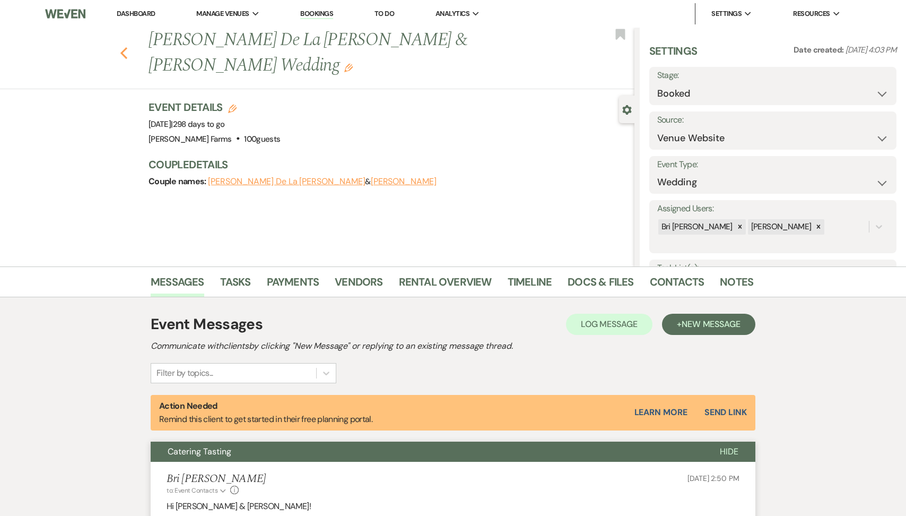
click at [127, 47] on icon "Previous" at bounding box center [124, 53] width 8 height 13
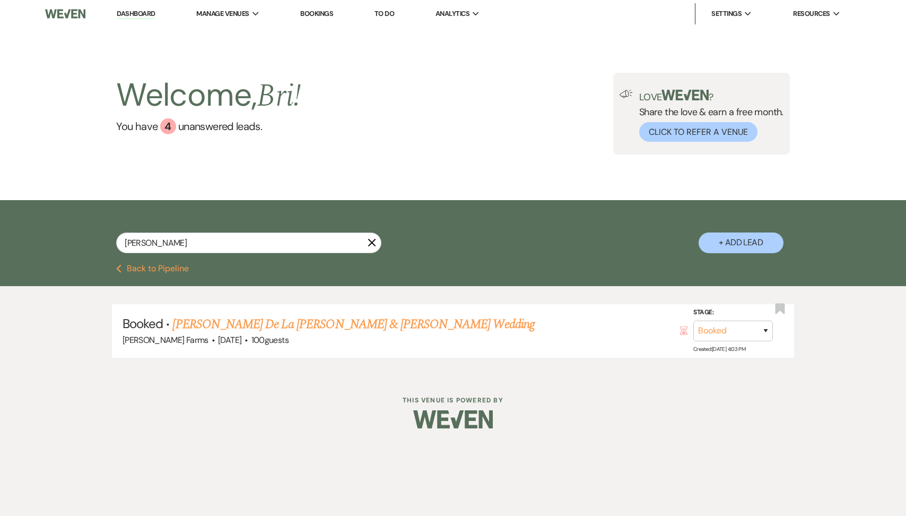
click at [119, 230] on div "[PERSON_NAME] X + Add Lead" at bounding box center [453, 233] width 764 height 56
drag, startPoint x: 145, startPoint y: 241, endPoint x: 64, endPoint y: 237, distance: 81.3
click at [64, 237] on div "[PERSON_NAME] X + Add Lead" at bounding box center [453, 232] width 906 height 64
click at [228, 322] on link "[PERSON_NAME] & [PERSON_NAME] Wedding" at bounding box center [291, 324] width 238 height 19
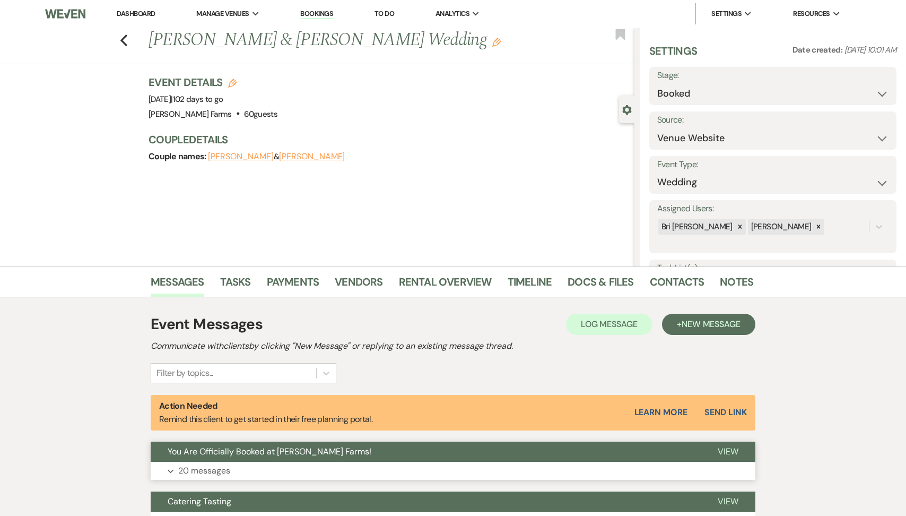
click at [218, 476] on p "20 messages" at bounding box center [204, 471] width 52 height 14
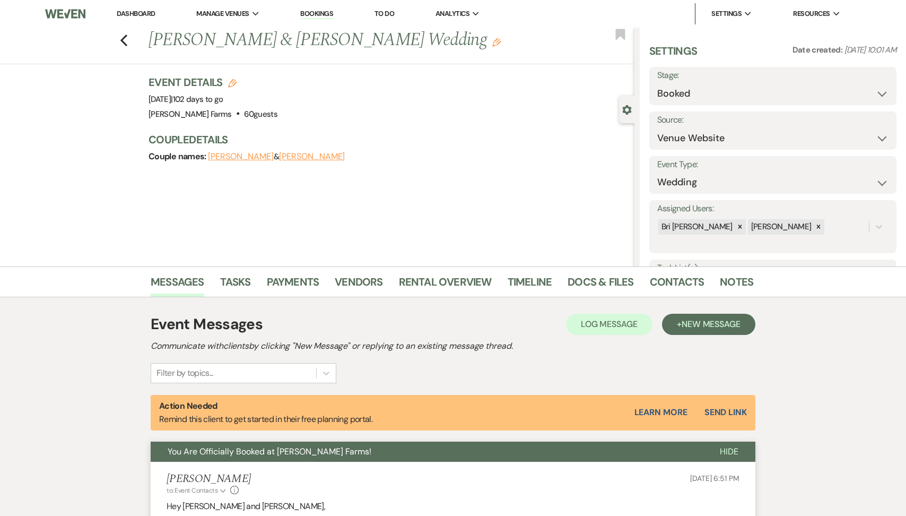
click at [208, 452] on span "You Are Officially Booked at [PERSON_NAME] Farms!" at bounding box center [270, 451] width 204 height 11
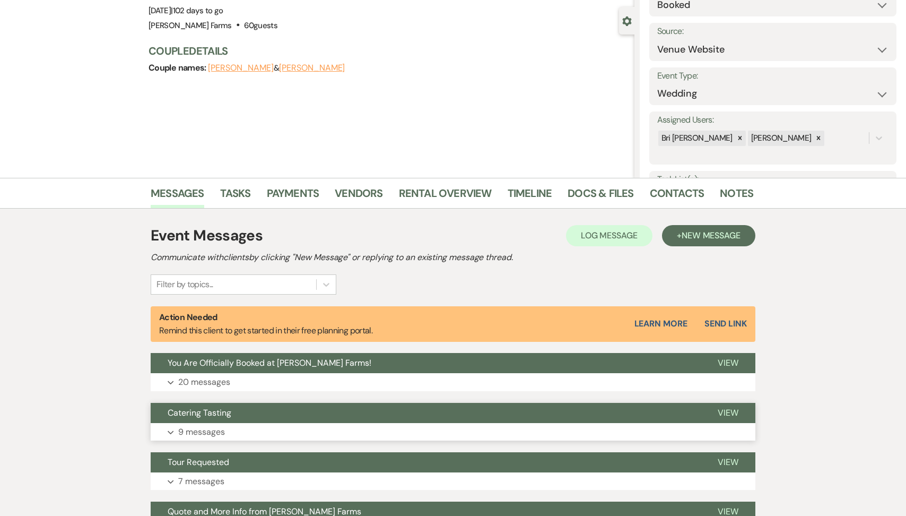
click at [202, 427] on p "9 messages" at bounding box center [201, 432] width 47 height 14
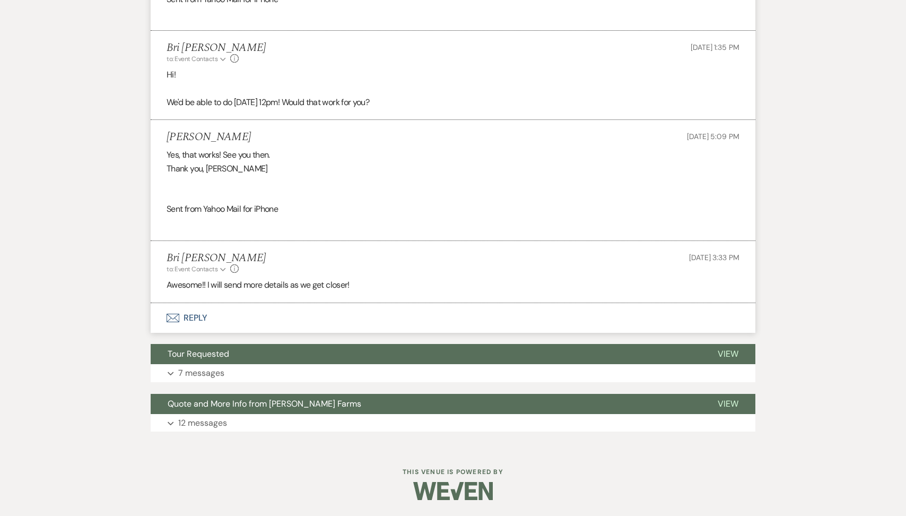
click at [232, 315] on button "Envelope Reply" at bounding box center [453, 318] width 605 height 30
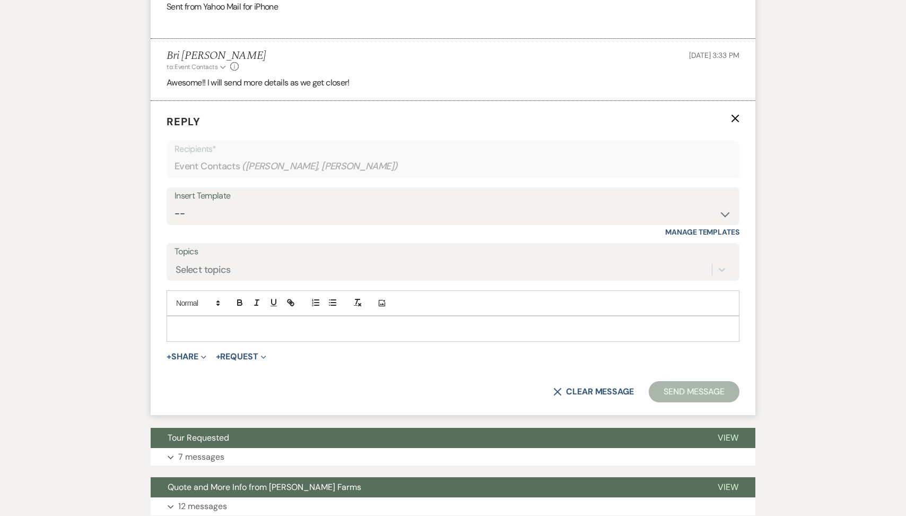
click at [222, 329] on p at bounding box center [453, 329] width 556 height 12
paste div
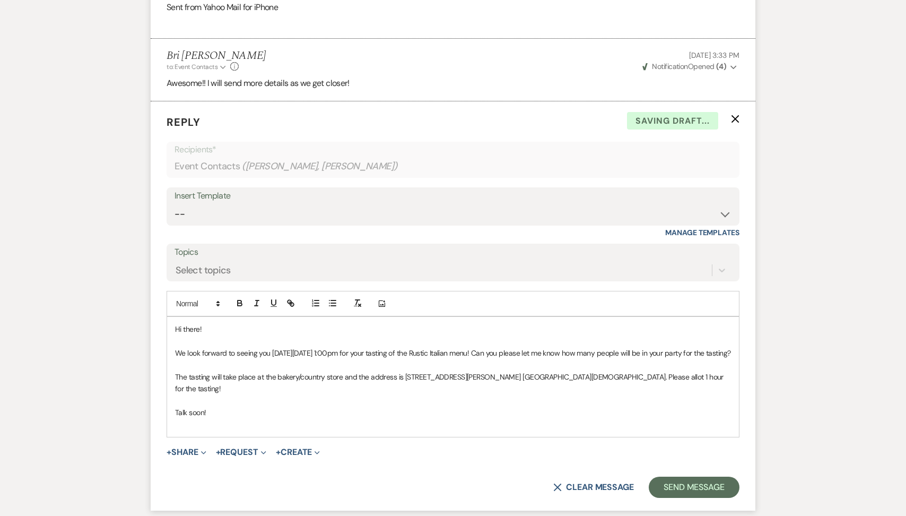
click at [342, 354] on span "We look forward to seeing you [DATE][DATE] 1:00pm for your tasting of the Rusti…" at bounding box center [452, 353] width 555 height 10
click at [351, 348] on span "We look forward to seeing you [DATE][DATE] 1:00pm for your tasting of the Rusti…" at bounding box center [452, 353] width 555 height 10
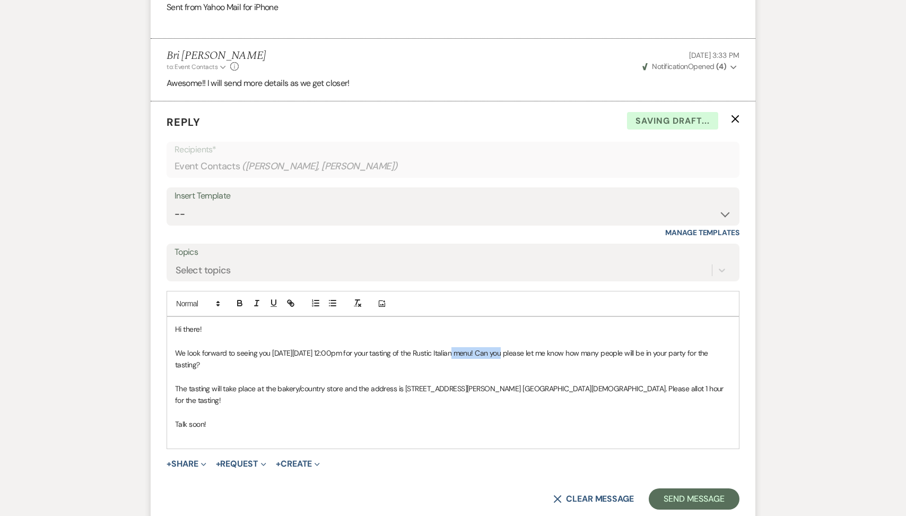
drag, startPoint x: 489, startPoint y: 353, endPoint x: 450, endPoint y: 350, distance: 38.3
click at [450, 350] on span "We look forward to seeing you [DATE][DATE] 12:00pm for your tasting of the Rust…" at bounding box center [442, 358] width 535 height 21
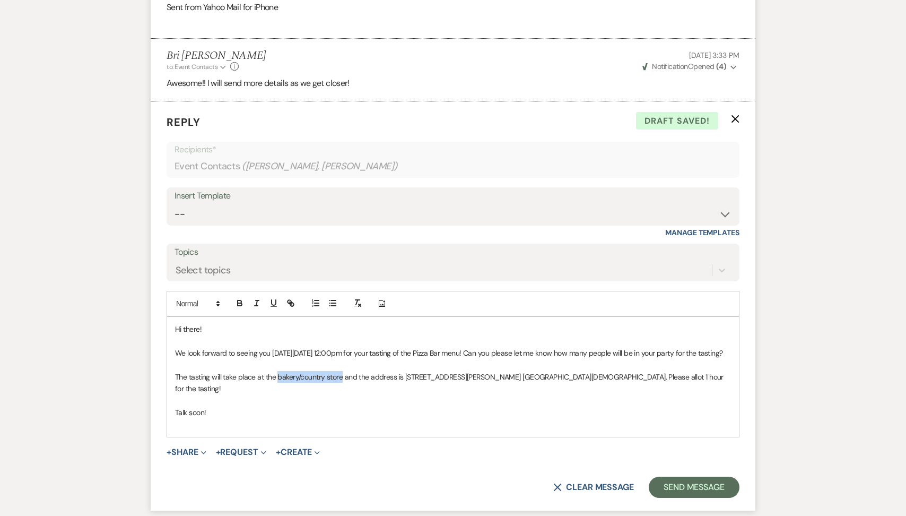
drag, startPoint x: 343, startPoint y: 387, endPoint x: 278, endPoint y: 385, distance: 65.3
click at [278, 385] on span "The tasting will take place at the bakery/country store and the address is [STR…" at bounding box center [450, 382] width 550 height 21
drag, startPoint x: 439, startPoint y: 387, endPoint x: 377, endPoint y: 386, distance: 62.6
click at [377, 386] on span "The tasting will take place at the Farmhouse and the address is [STREET_ADDRESS…" at bounding box center [446, 382] width 543 height 21
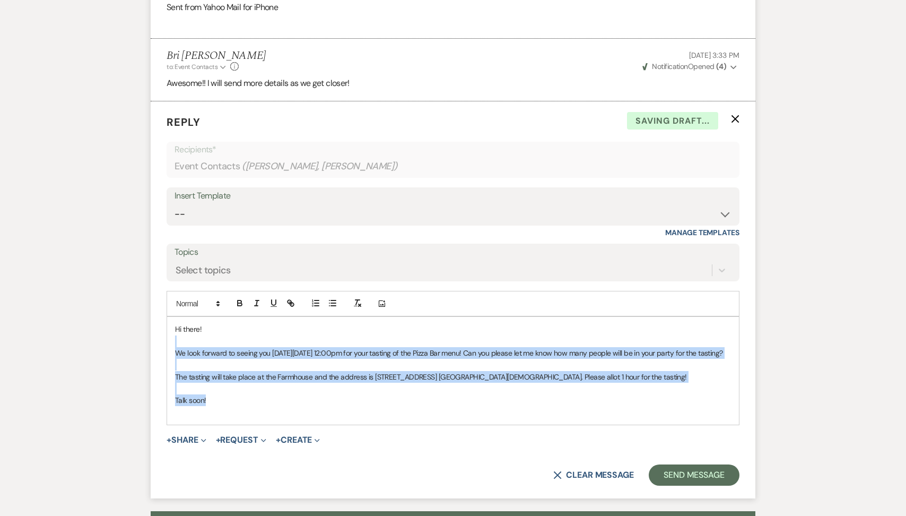
drag, startPoint x: 217, startPoint y: 409, endPoint x: 166, endPoint y: 333, distance: 92.1
click at [163, 335] on form "Reply X Saving draft... Recipients* Event Contacts ( [PERSON_NAME], [PERSON_NAM…" at bounding box center [453, 299] width 605 height 397
click at [549, 381] on span "The tasting will take place at the Farmhouse and the address is [STREET_ADDRESS…" at bounding box center [431, 377] width 512 height 10
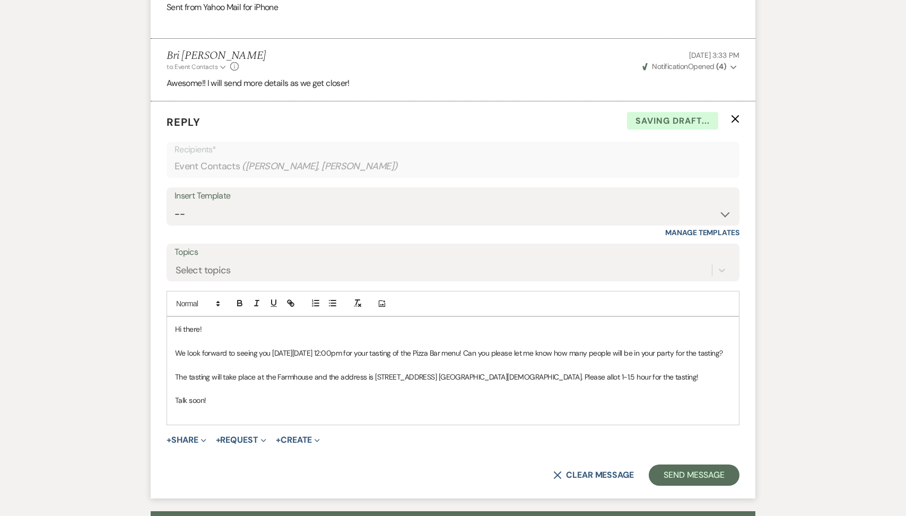
click at [574, 381] on span "The tasting will take place at the Farmhouse and the address is [STREET_ADDRESS…" at bounding box center [437, 377] width 524 height 10
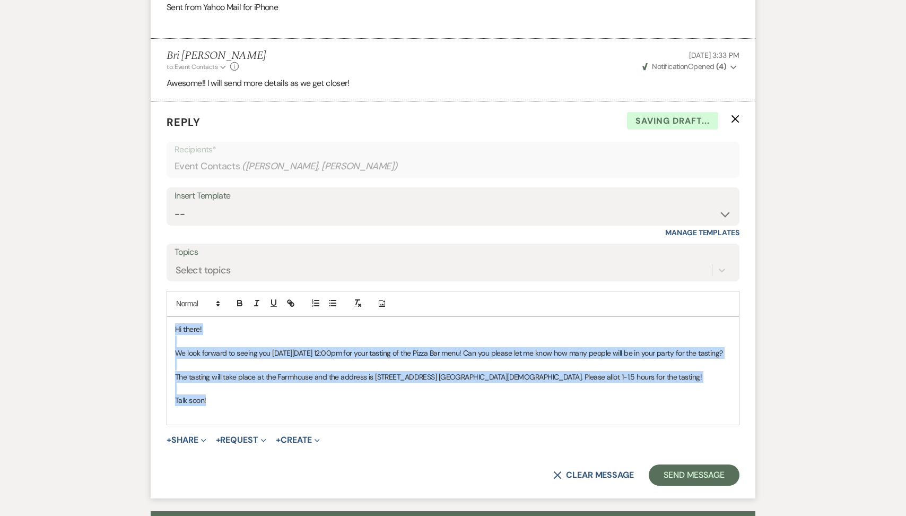
drag, startPoint x: 214, startPoint y: 411, endPoint x: 167, endPoint y: 301, distance: 120.2
click at [167, 301] on div "Add Photo Hi there! We look forward to seeing you [DATE][DATE] 12:00pm for your…" at bounding box center [453, 358] width 573 height 134
copy div "Hi there! We look forward to seeing you [DATE][DATE] 12:00pm for your tasting o…"
click at [672, 485] on button "Send Message" at bounding box center [694, 474] width 91 height 21
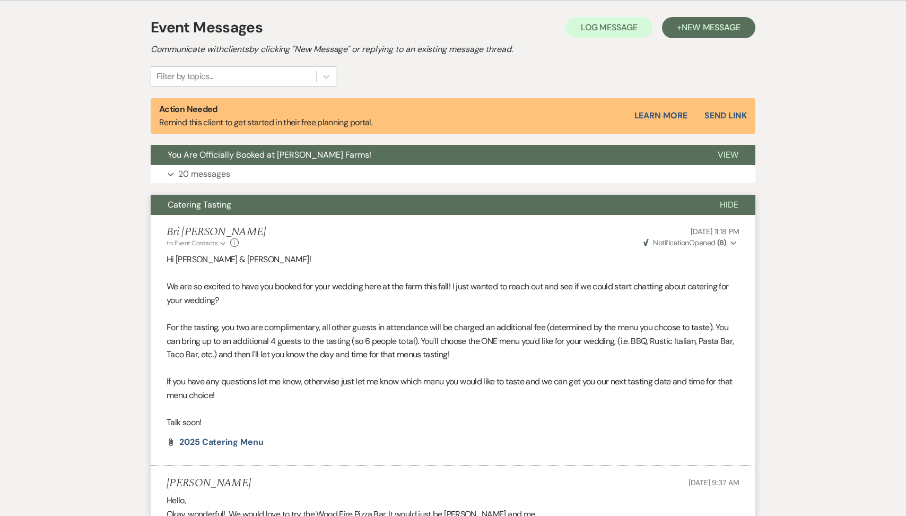
scroll to position [0, 0]
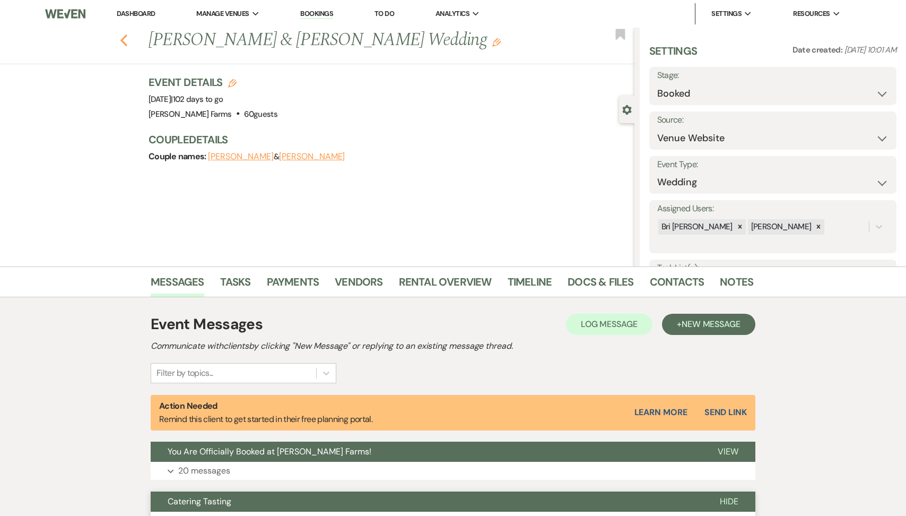
click at [121, 40] on use "button" at bounding box center [123, 40] width 7 height 12
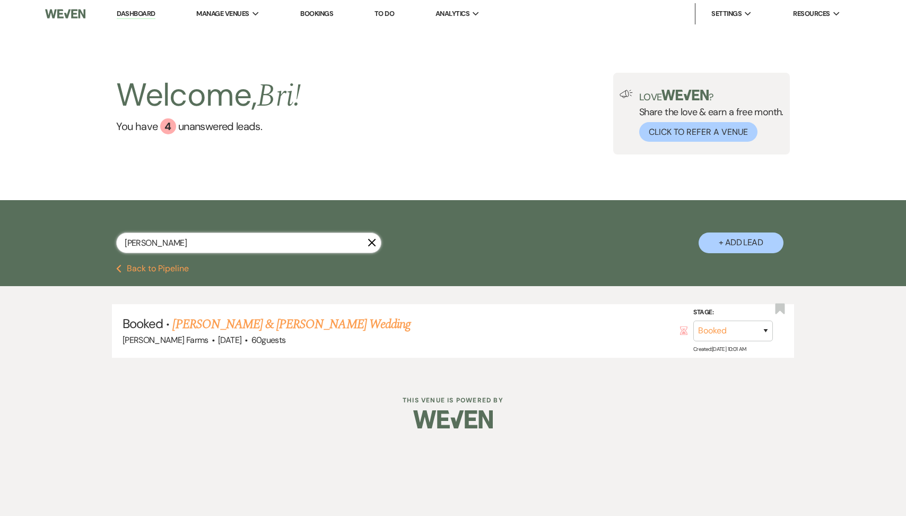
drag, startPoint x: 158, startPoint y: 242, endPoint x: 109, endPoint y: 239, distance: 48.4
click at [109, 239] on div "[PERSON_NAME] X + Add Lead" at bounding box center [453, 233] width 764 height 56
click at [250, 322] on link "FH - [PERSON_NAME] & [PERSON_NAME] Wedding" at bounding box center [303, 324] width 263 height 19
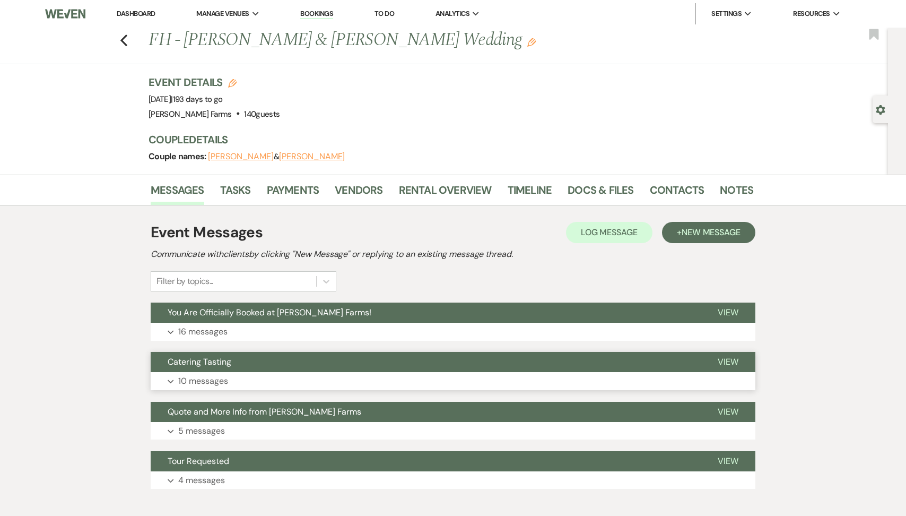
click at [296, 377] on button "Expand 10 messages" at bounding box center [453, 381] width 605 height 18
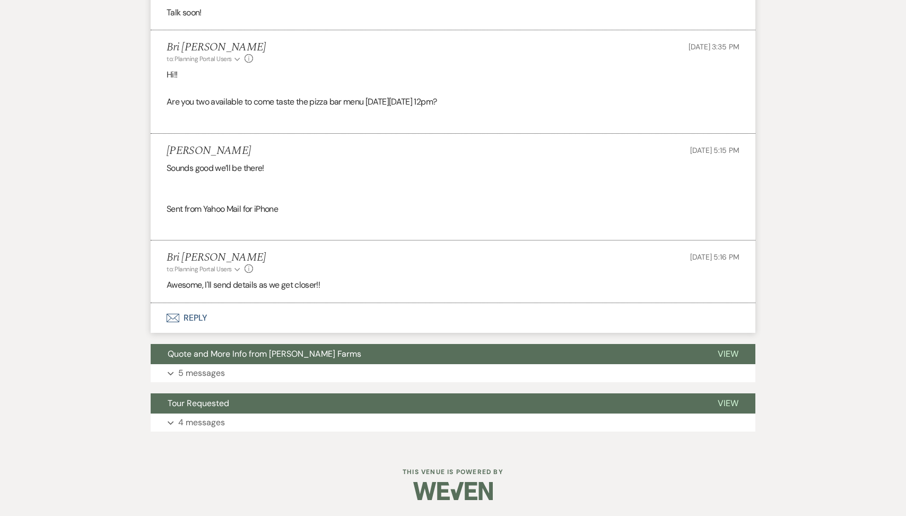
click at [245, 303] on button "Envelope Reply" at bounding box center [453, 318] width 605 height 30
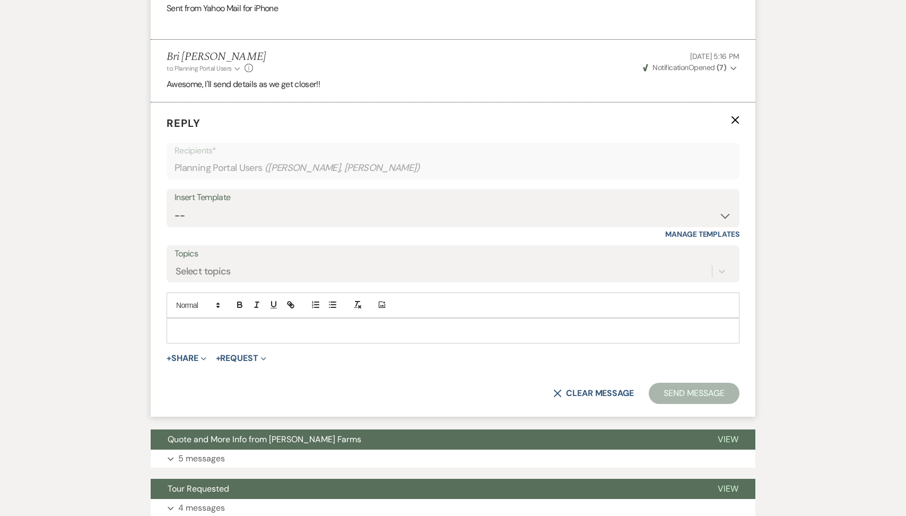
scroll to position [1366, 0]
click at [229, 325] on p at bounding box center [453, 331] width 556 height 12
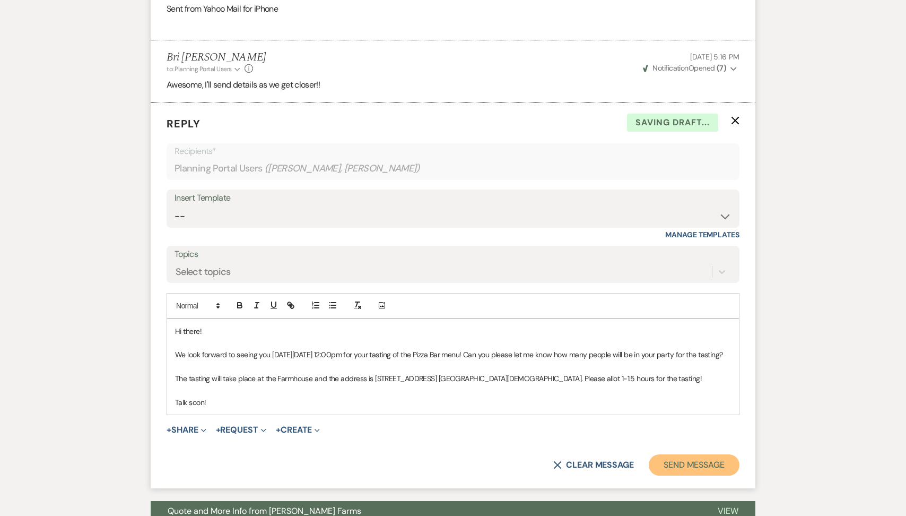
click at [685, 475] on button "Send Message" at bounding box center [694, 464] width 91 height 21
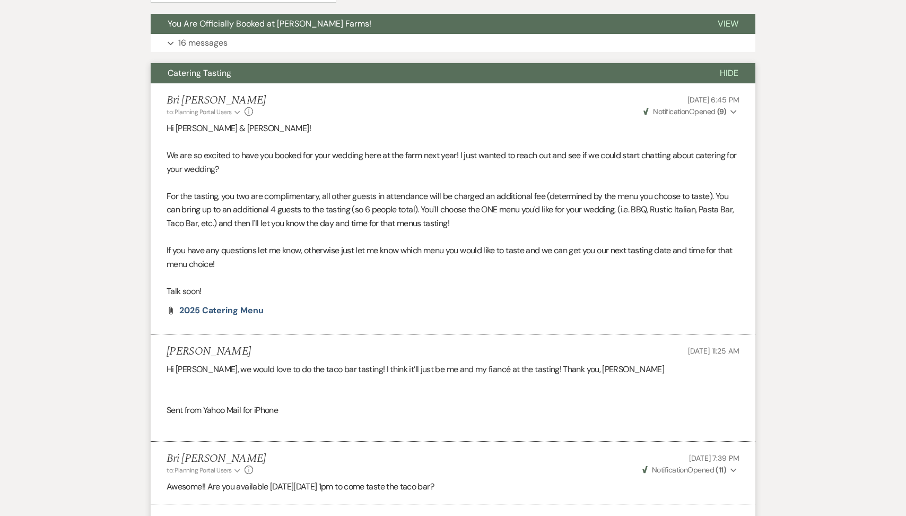
scroll to position [0, 0]
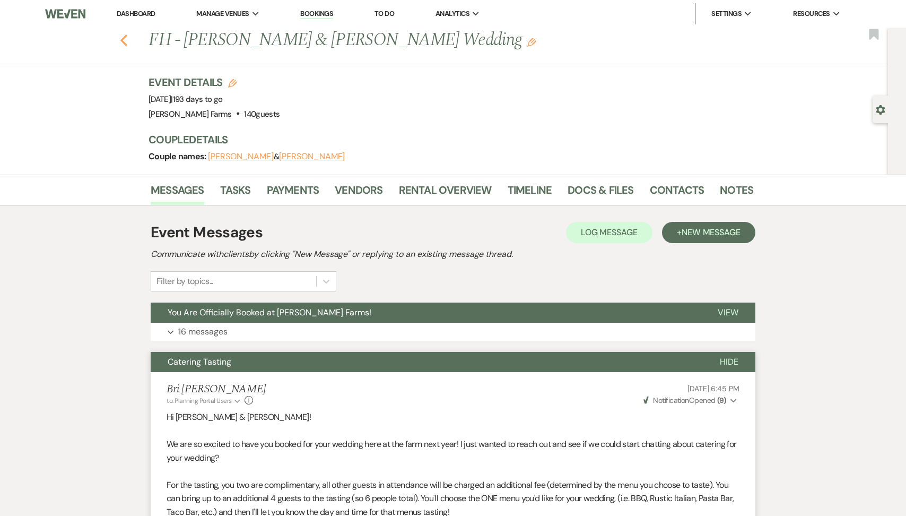
click at [123, 39] on use "button" at bounding box center [123, 40] width 7 height 12
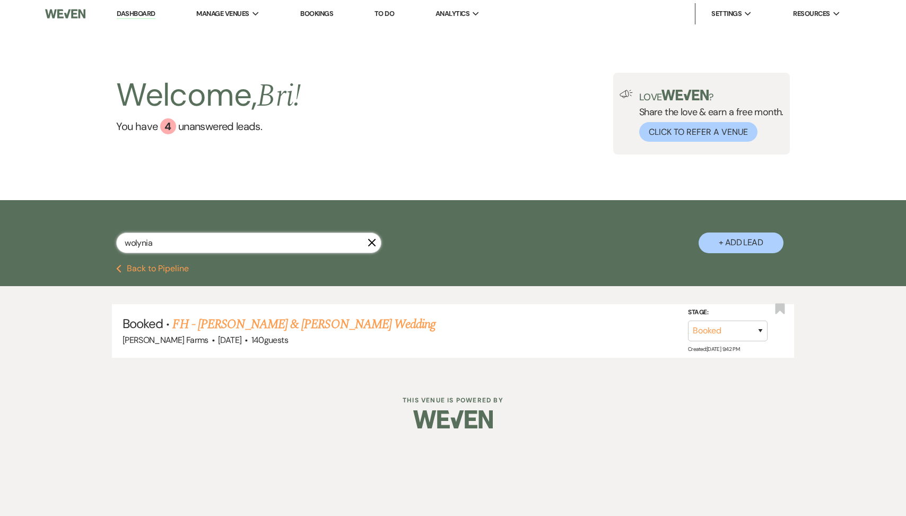
drag, startPoint x: 156, startPoint y: 245, endPoint x: 77, endPoint y: 239, distance: 78.7
click at [80, 240] on div "wolynia X + Add Lead" at bounding box center [453, 233] width 764 height 56
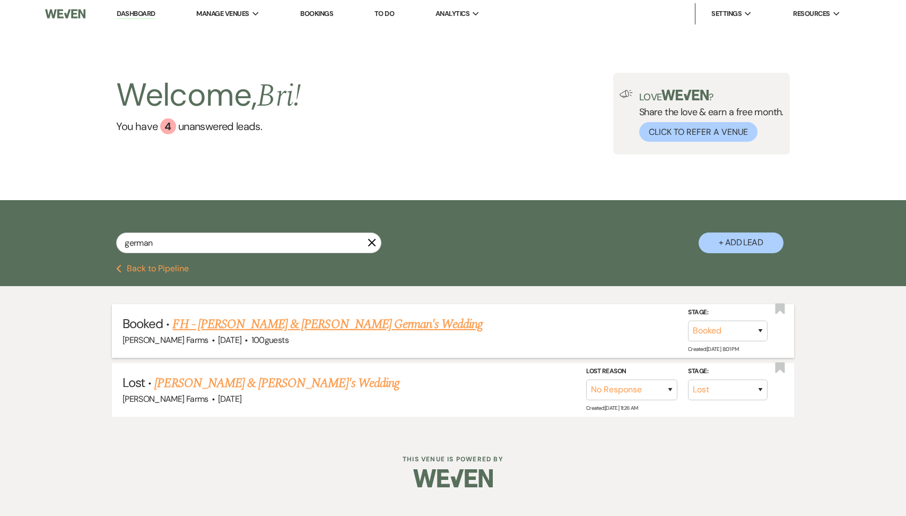
click at [232, 327] on link "FH - [PERSON_NAME] & [PERSON_NAME] German's Wedding" at bounding box center [327, 324] width 310 height 19
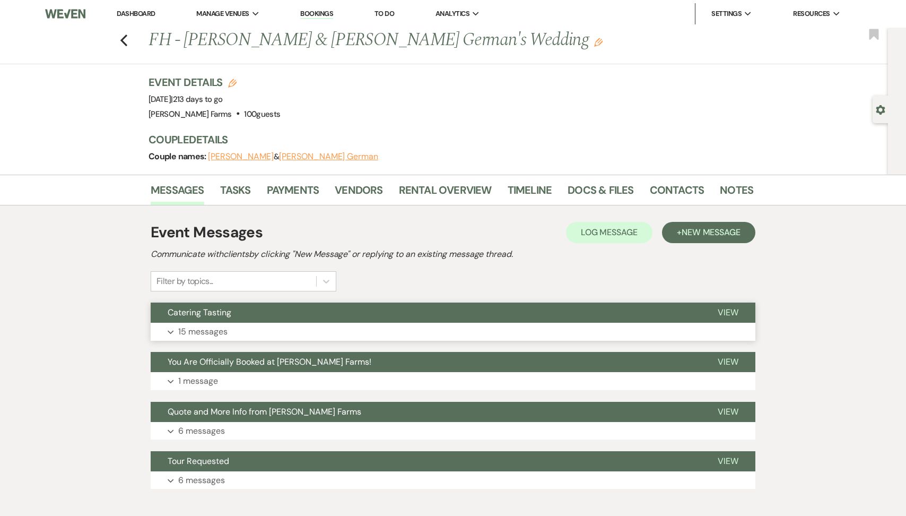
click at [221, 319] on button "Catering Tasting" at bounding box center [426, 312] width 550 height 20
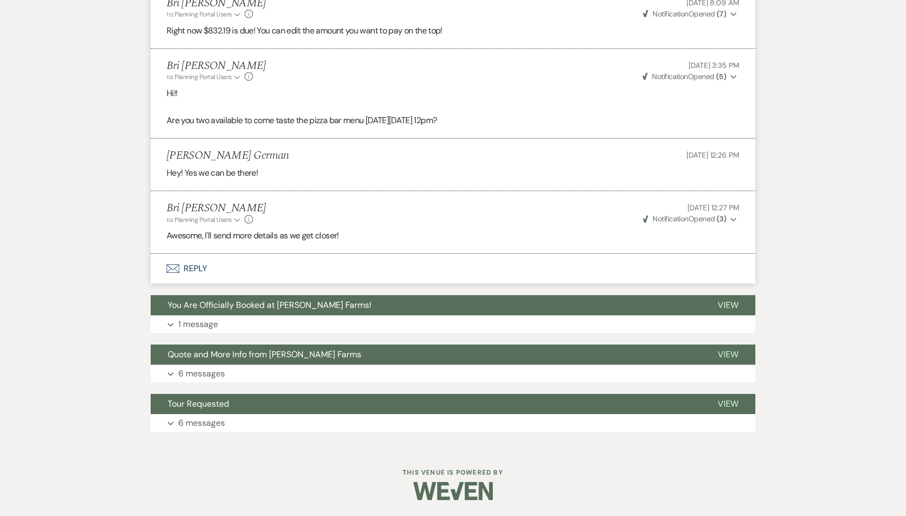
click at [230, 263] on button "Envelope Reply" at bounding box center [453, 269] width 605 height 30
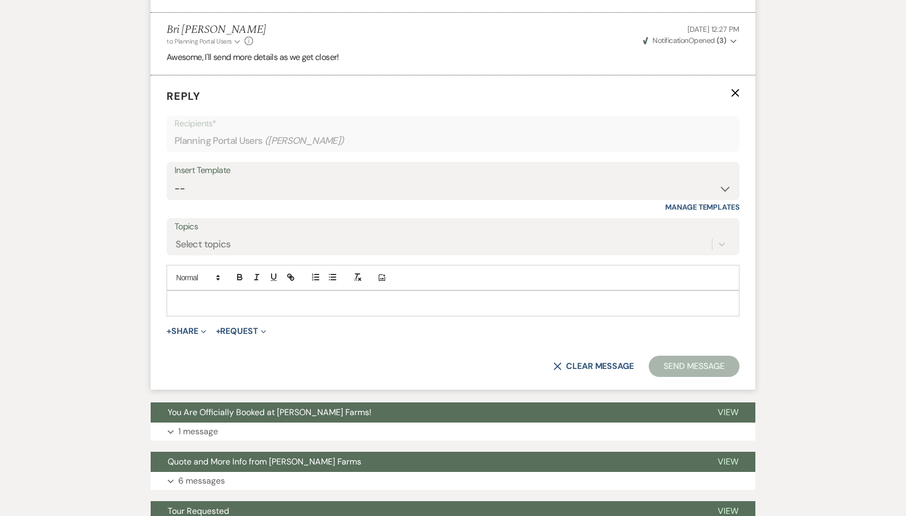
scroll to position [1792, 0]
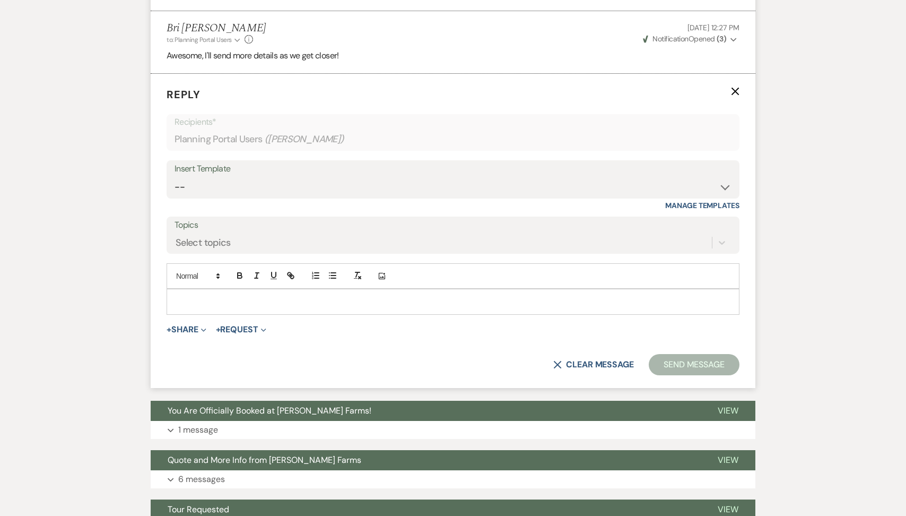
click at [221, 314] on div at bounding box center [453, 301] width 572 height 24
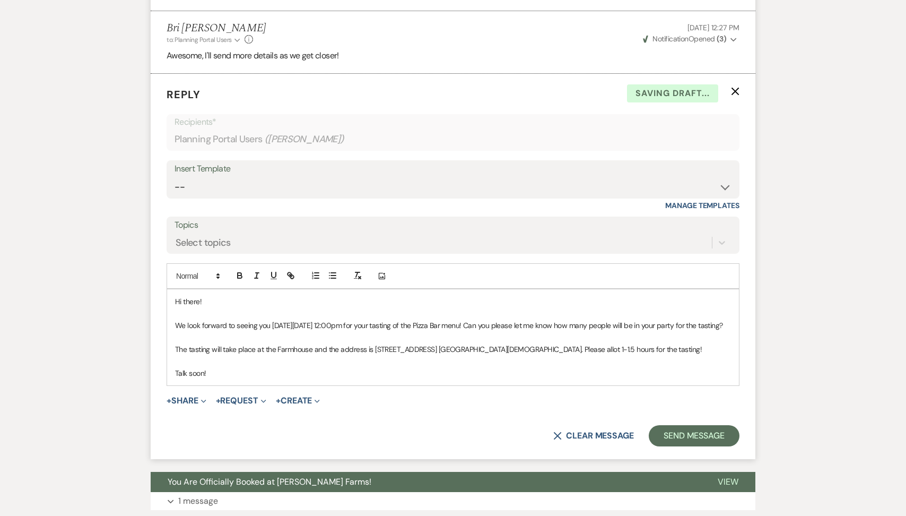
click at [670, 459] on form "Reply X Saving draft... Recipients* Planning Portal Users ( Max [PERSON_NAME] G…" at bounding box center [453, 266] width 605 height 385
click at [671, 446] on button "Send Message" at bounding box center [694, 435] width 91 height 21
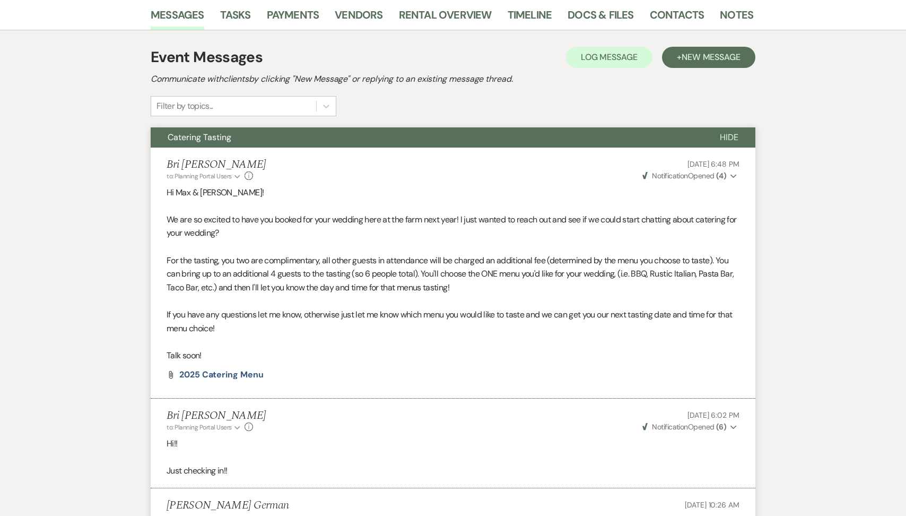
scroll to position [0, 0]
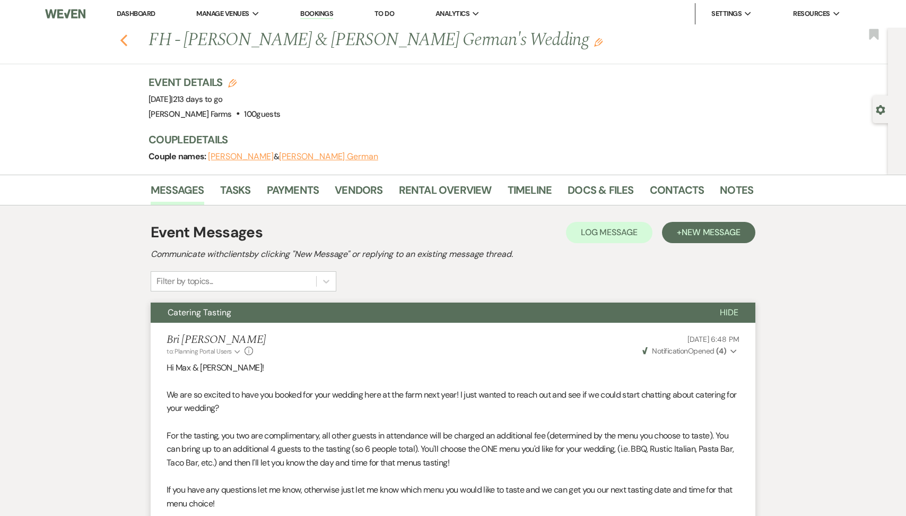
click at [125, 33] on button "Previous" at bounding box center [124, 39] width 8 height 15
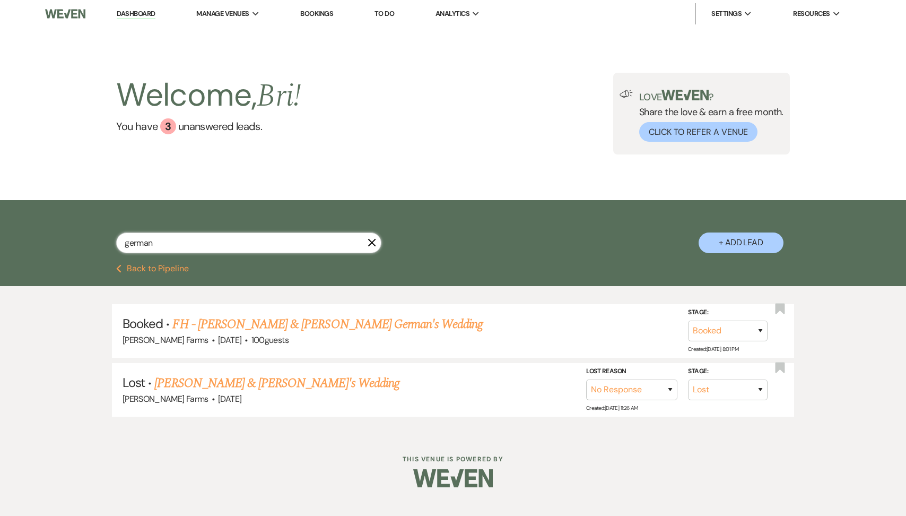
drag, startPoint x: 150, startPoint y: 243, endPoint x: 83, endPoint y: 238, distance: 67.5
click at [83, 238] on div "german X + Add Lead" at bounding box center [453, 233] width 764 height 56
click at [224, 330] on link "FH - [PERSON_NAME] & [PERSON_NAME] Wedding" at bounding box center [303, 324] width 263 height 19
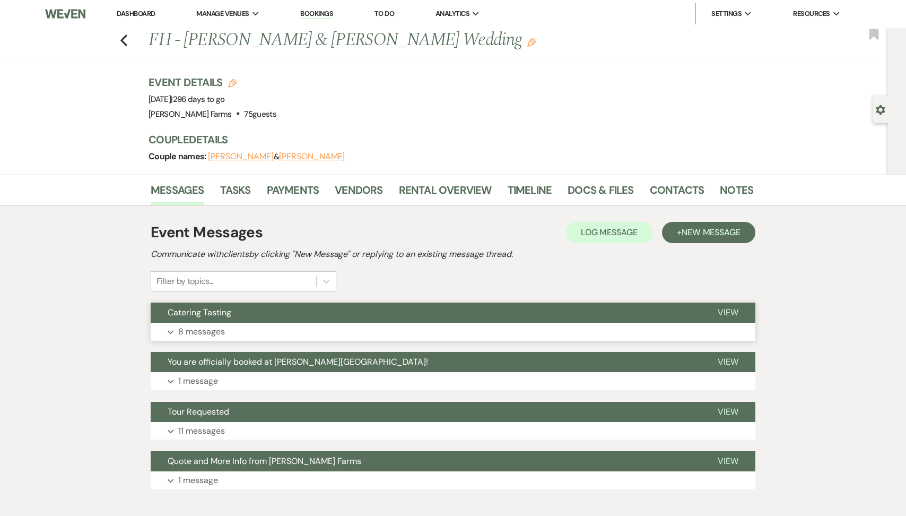
click at [215, 335] on p "8 messages" at bounding box center [201, 332] width 47 height 14
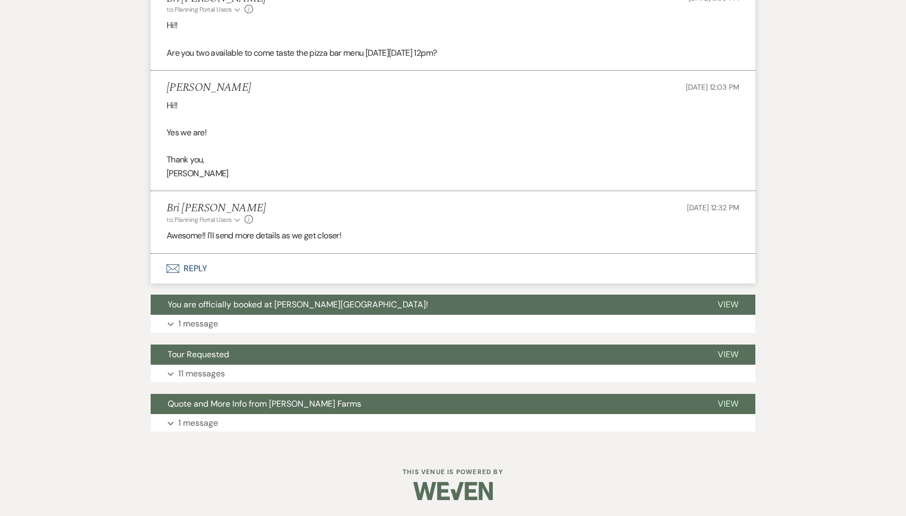
click at [228, 268] on button "Envelope Reply" at bounding box center [453, 269] width 605 height 30
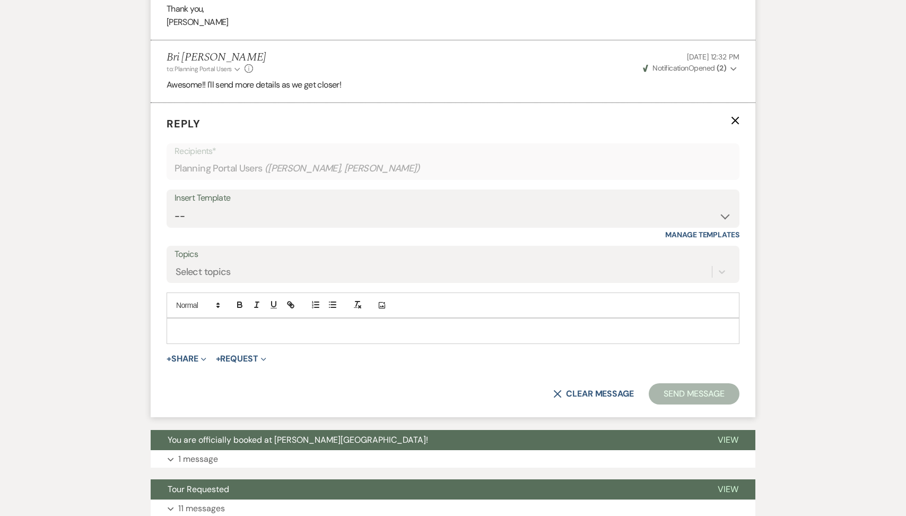
scroll to position [1056, 0]
click at [222, 329] on p at bounding box center [453, 330] width 556 height 12
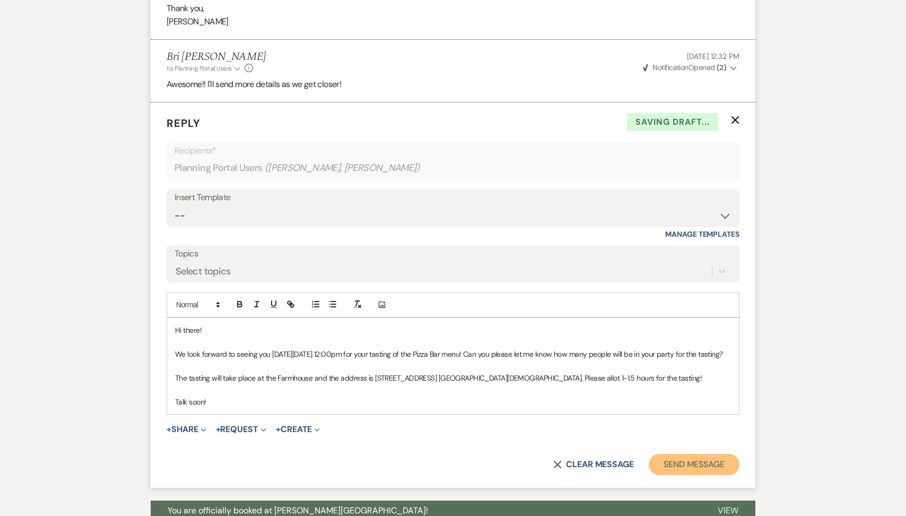
click at [687, 472] on button "Send Message" at bounding box center [694, 464] width 91 height 21
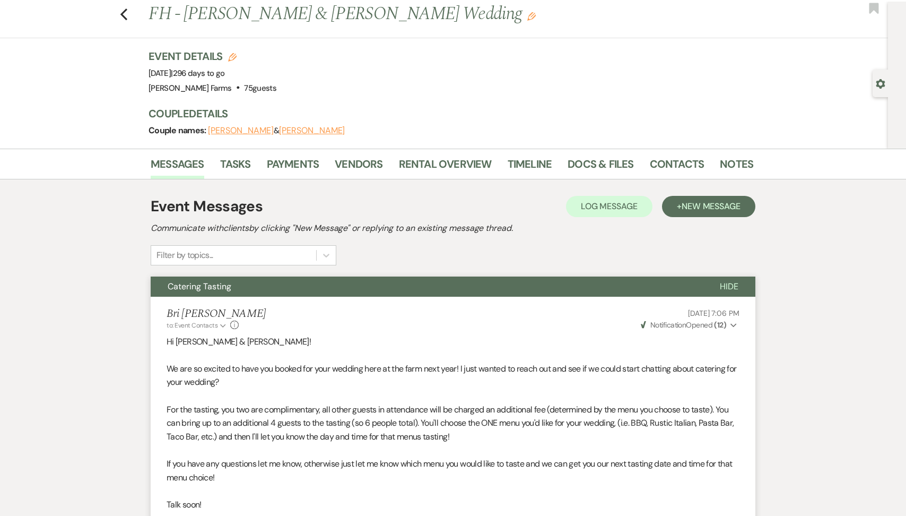
scroll to position [0, 0]
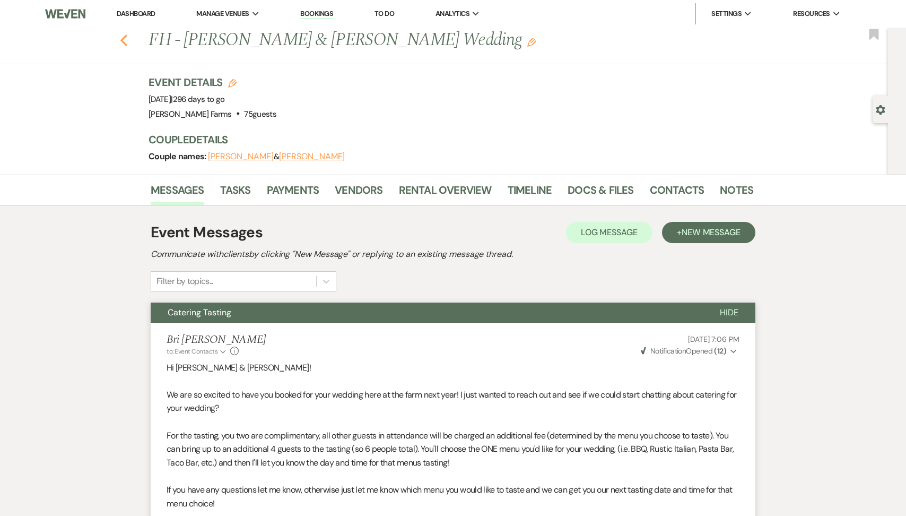
click at [126, 36] on use "button" at bounding box center [123, 40] width 7 height 12
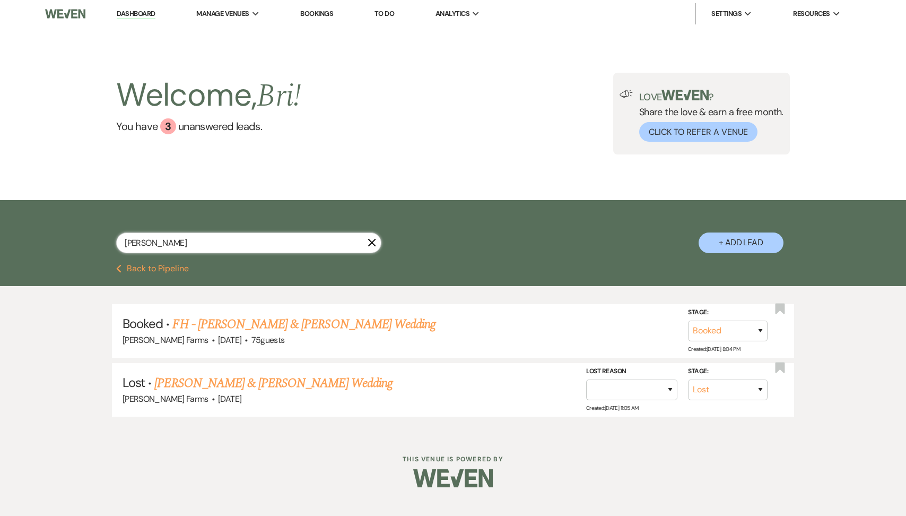
drag, startPoint x: 161, startPoint y: 242, endPoint x: 74, endPoint y: 242, distance: 87.0
click at [74, 242] on div "[PERSON_NAME] X + Add Lead" at bounding box center [453, 233] width 764 height 56
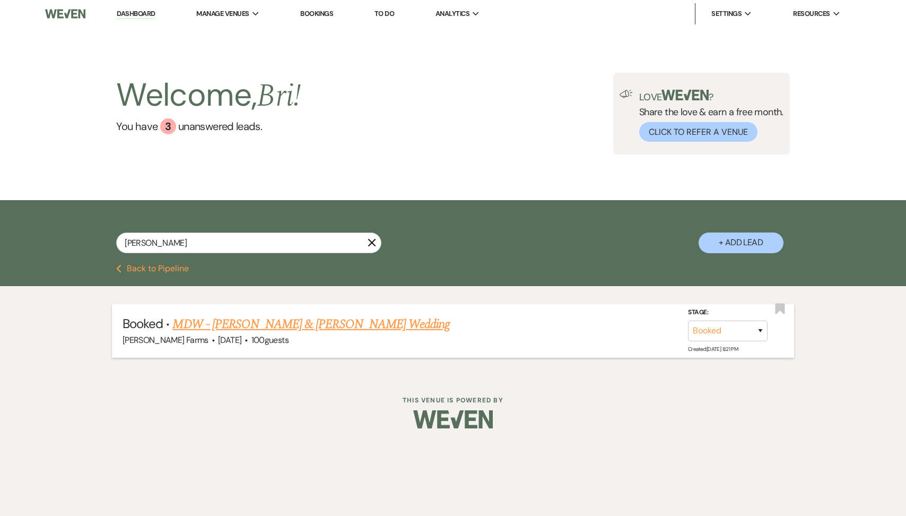
click at [254, 324] on link "MDW - [PERSON_NAME] & [PERSON_NAME] Wedding" at bounding box center [310, 324] width 277 height 19
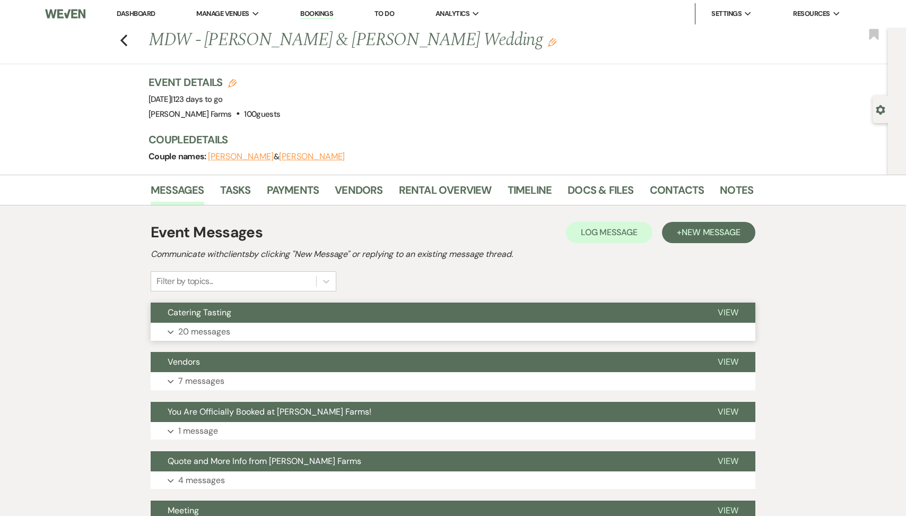
click at [238, 326] on button "Expand 20 messages" at bounding box center [453, 332] width 605 height 18
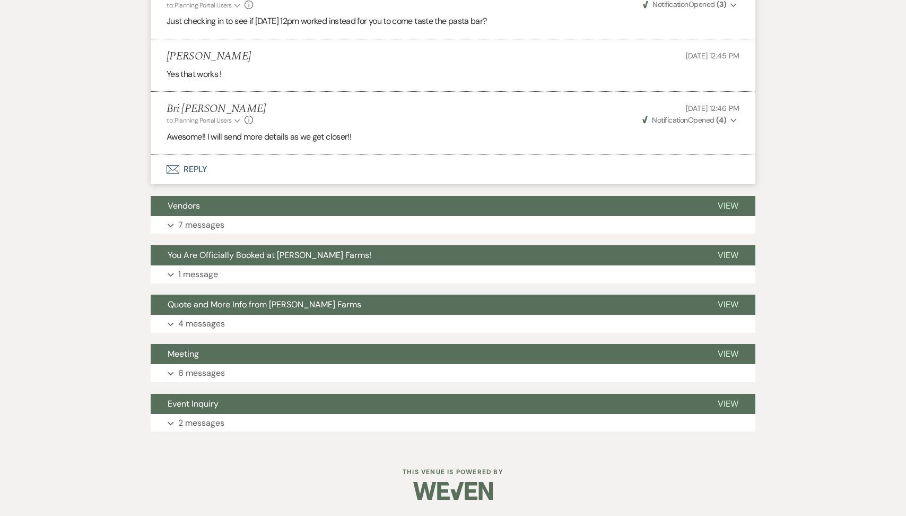
click at [241, 175] on button "Envelope Reply" at bounding box center [453, 169] width 605 height 30
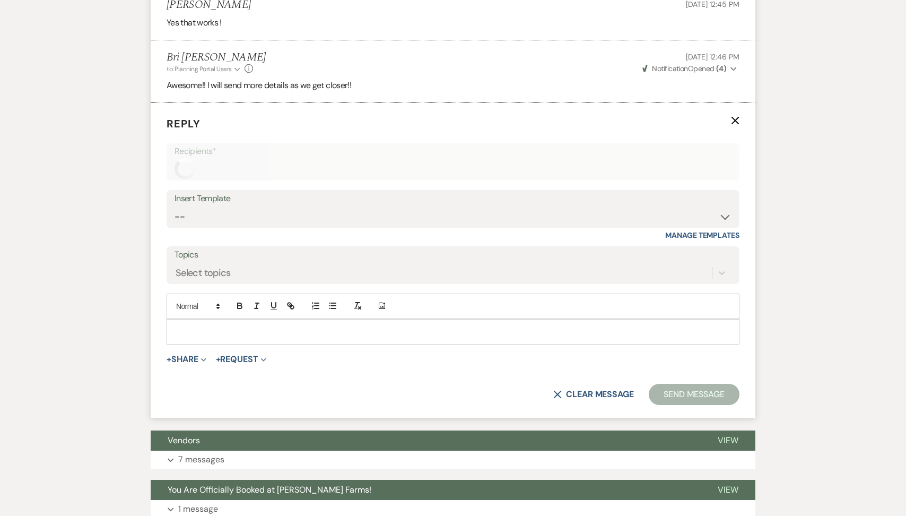
scroll to position [2037, 0]
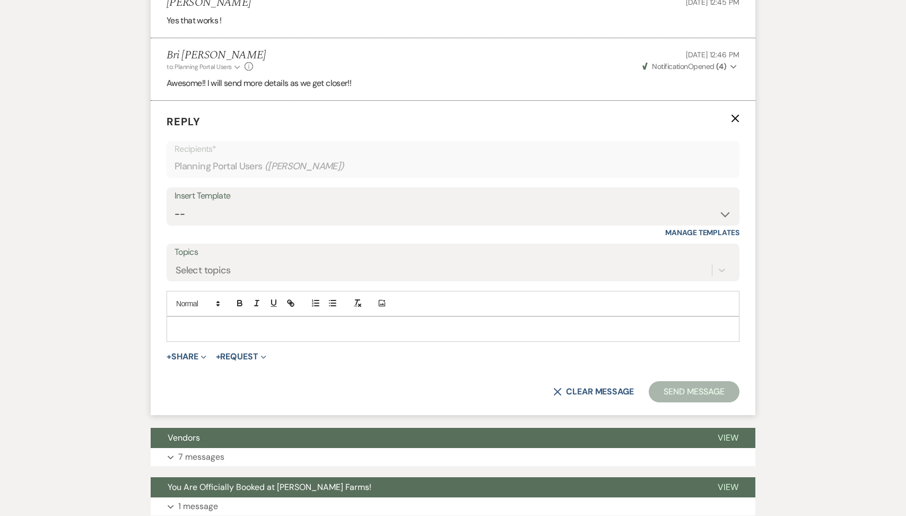
click at [219, 334] on p at bounding box center [453, 329] width 556 height 12
paste div
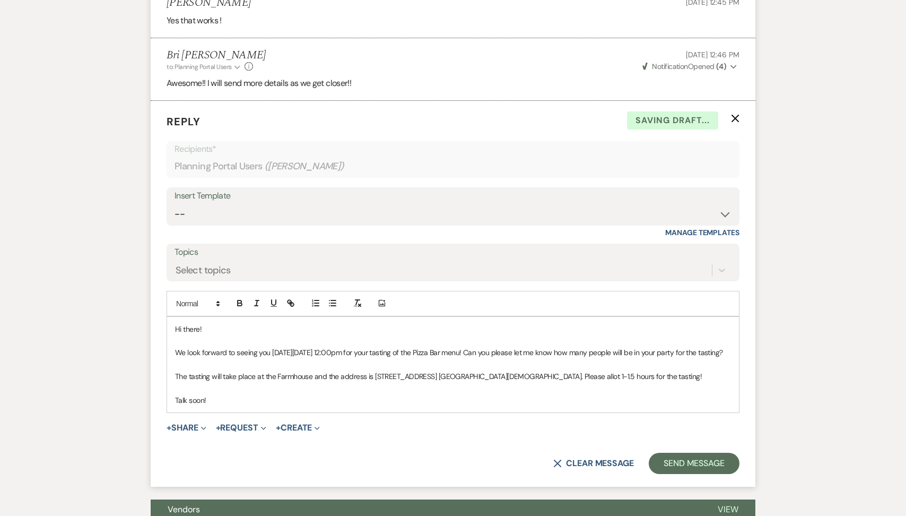
click at [462, 350] on span "We look forward to seeing you [DATE][DATE] 12:00pm for your tasting of the Pizz…" at bounding box center [449, 353] width 548 height 10
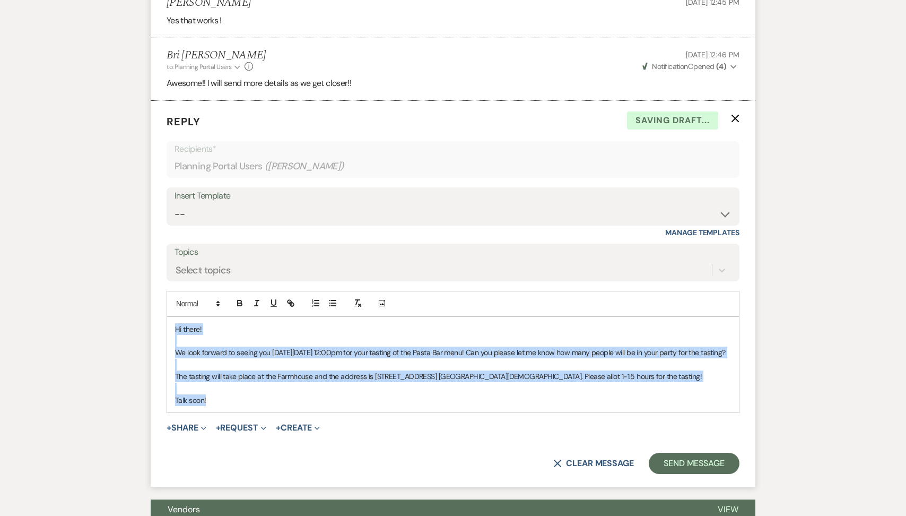
drag, startPoint x: 231, startPoint y: 411, endPoint x: 157, endPoint y: 289, distance: 143.3
click at [157, 289] on form "Reply X Saving draft... Recipients* Planning Portal Users ( [PERSON_NAME] ) Ins…" at bounding box center [453, 293] width 605 height 385
copy div "Hi there! We look forward to seeing you [DATE][DATE] 12:00pm for your tasting o…"
click at [680, 466] on button "Send Message" at bounding box center [694, 463] width 91 height 21
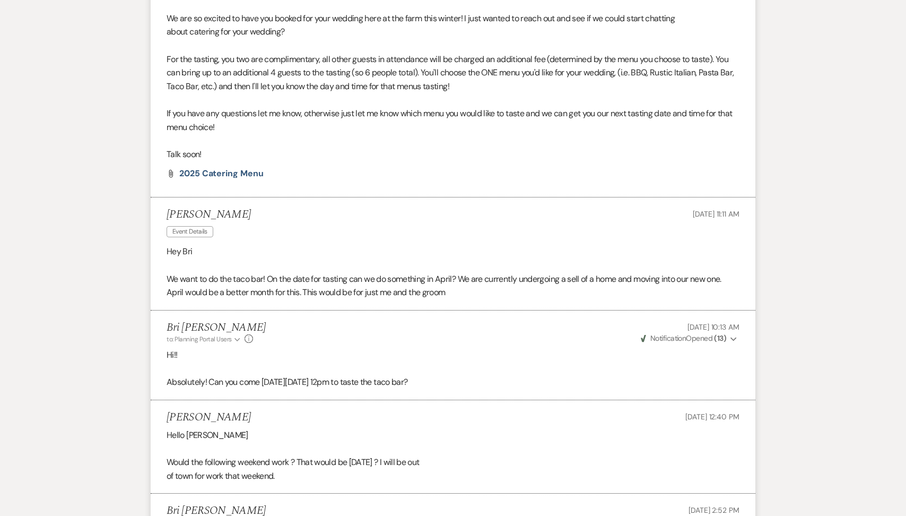
scroll to position [0, 0]
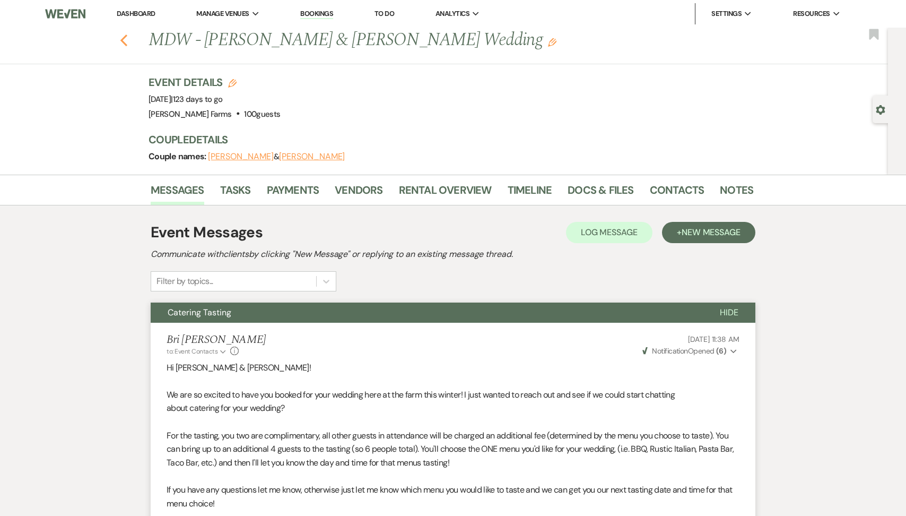
click at [126, 34] on icon "Previous" at bounding box center [124, 40] width 8 height 13
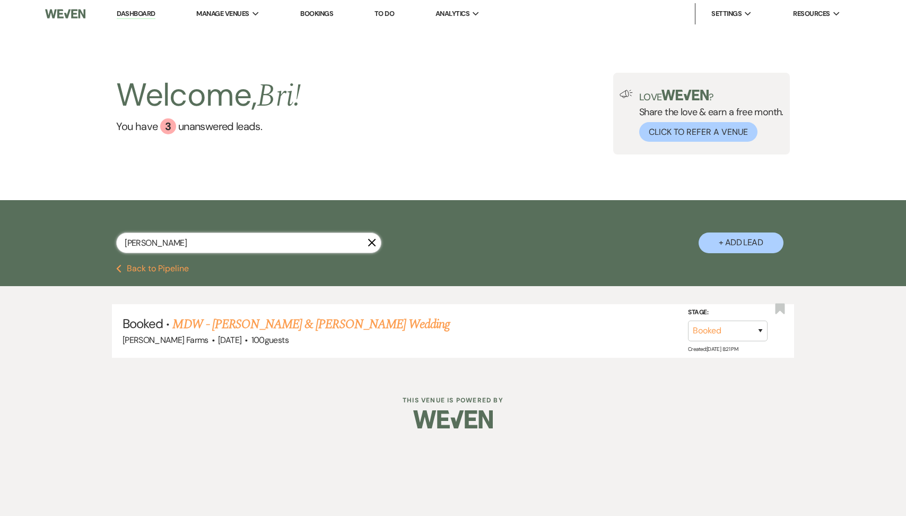
drag, startPoint x: 162, startPoint y: 240, endPoint x: 71, endPoint y: 227, distance: 92.2
click at [71, 227] on div "[PERSON_NAME] X + Add Lead" at bounding box center [453, 233] width 764 height 56
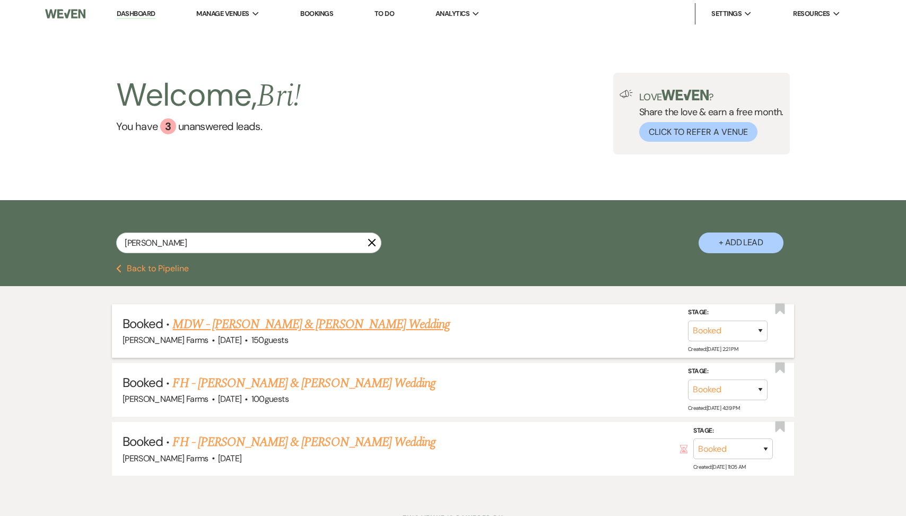
click at [263, 326] on link "MDW - [PERSON_NAME] & [PERSON_NAME] Wedding" at bounding box center [310, 324] width 277 height 19
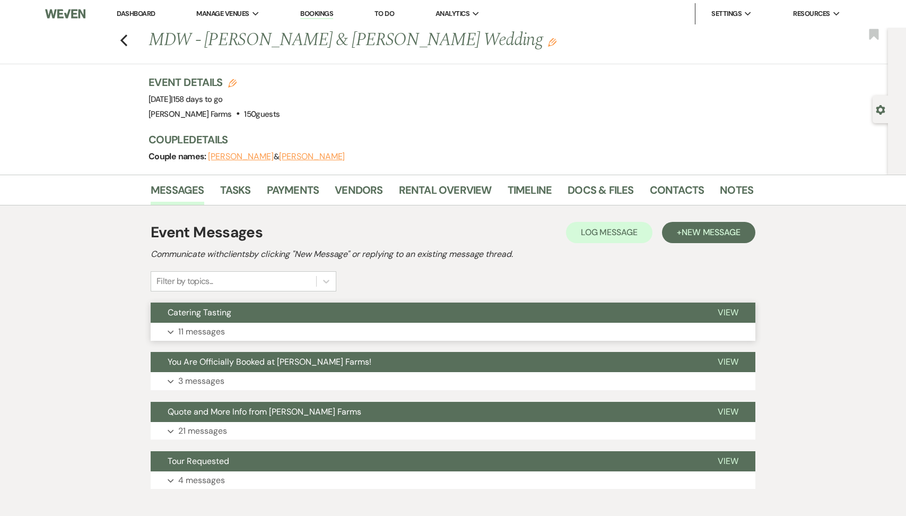
click at [238, 335] on button "Expand 11 messages" at bounding box center [453, 332] width 605 height 18
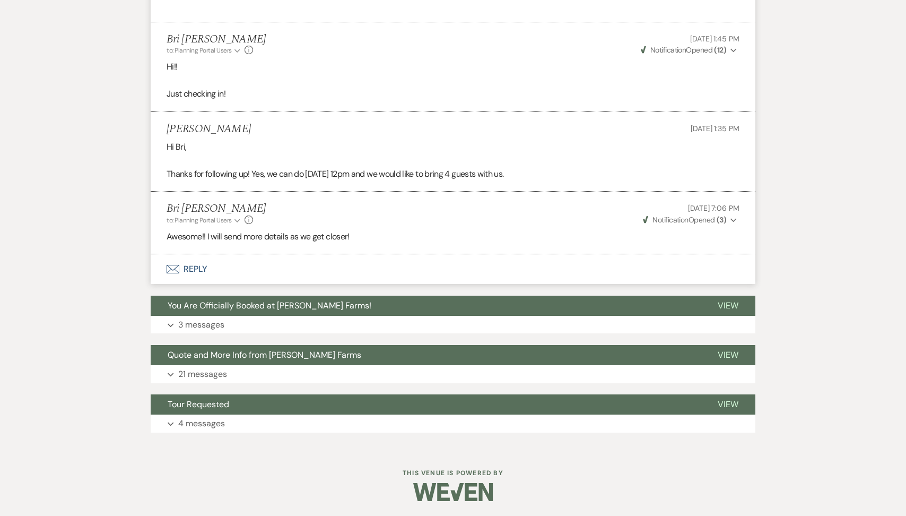
click at [225, 273] on button "Envelope Reply" at bounding box center [453, 269] width 605 height 30
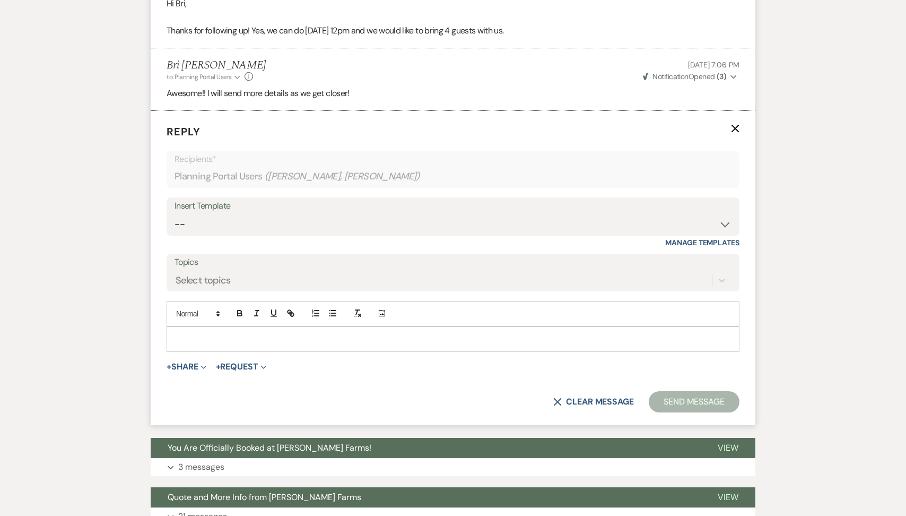
scroll to position [1304, 0]
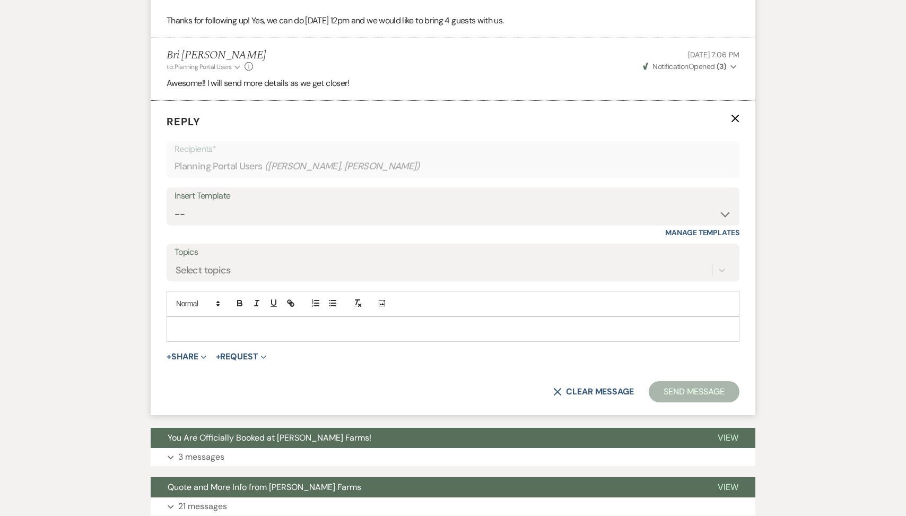
click at [218, 332] on p at bounding box center [453, 329] width 556 height 12
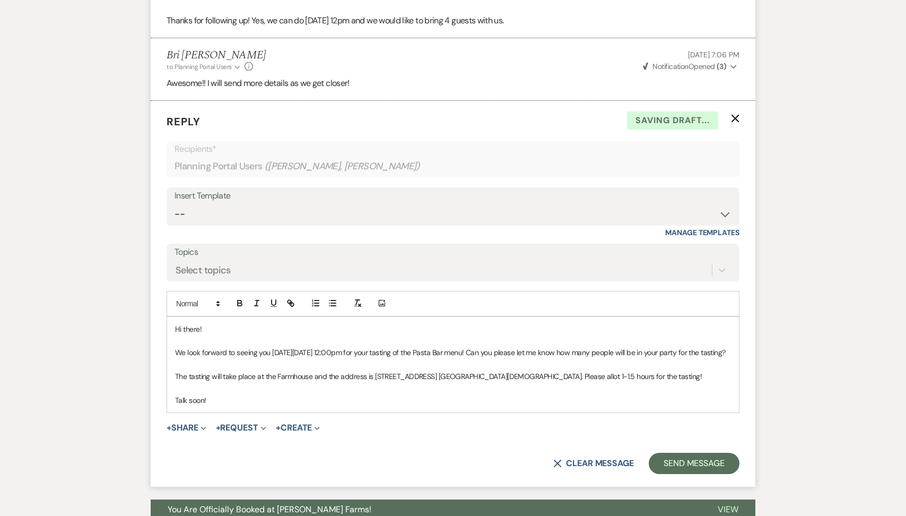
drag, startPoint x: 240, startPoint y: 363, endPoint x: 500, endPoint y: 345, distance: 260.6
click at [500, 345] on div "Hi there! We look forward to seeing you [DATE][DATE] 12:00pm for your tasting o…" at bounding box center [453, 365] width 572 height 96
click at [505, 370] on p at bounding box center [453, 365] width 556 height 12
drag, startPoint x: 505, startPoint y: 361, endPoint x: 505, endPoint y: 351, distance: 10.6
click at [505, 351] on p "We look forward to seeing you [DATE][DATE] 12:00pm for your tasting of the Past…" at bounding box center [453, 352] width 556 height 12
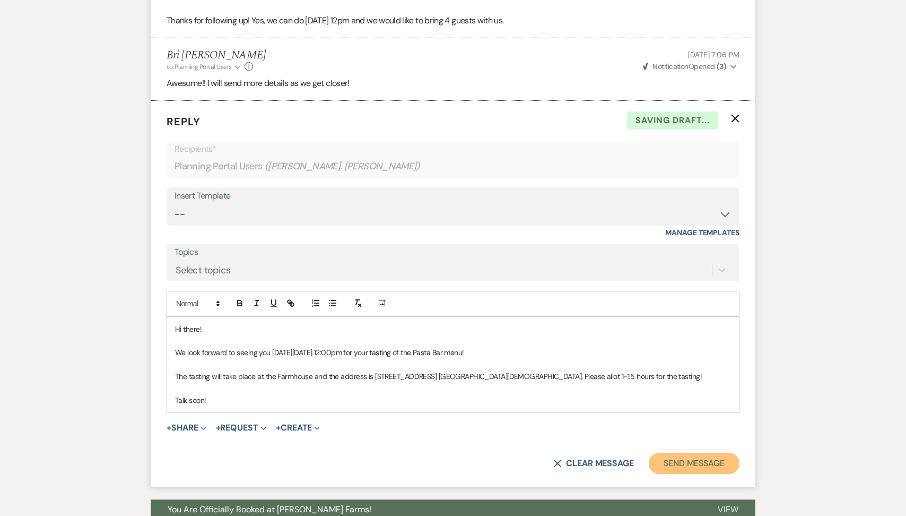
click at [692, 463] on button "Send Message" at bounding box center [694, 463] width 91 height 21
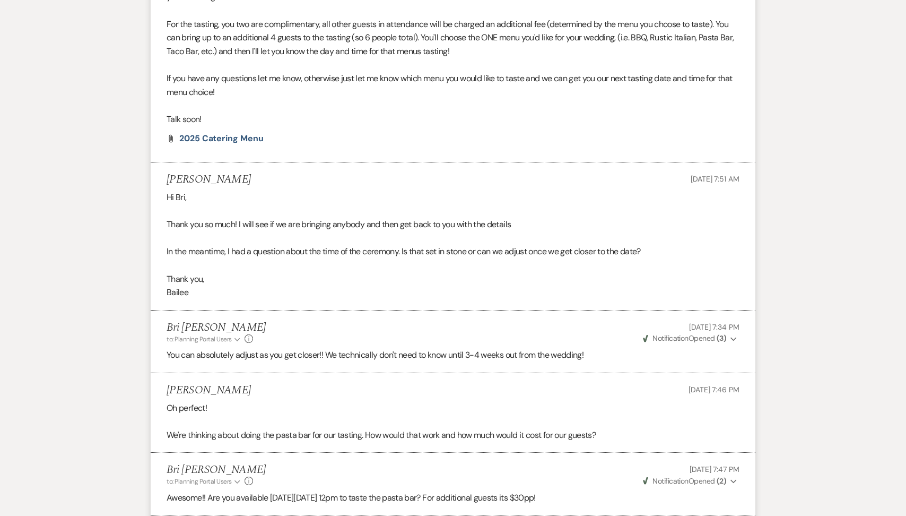
scroll to position [0, 0]
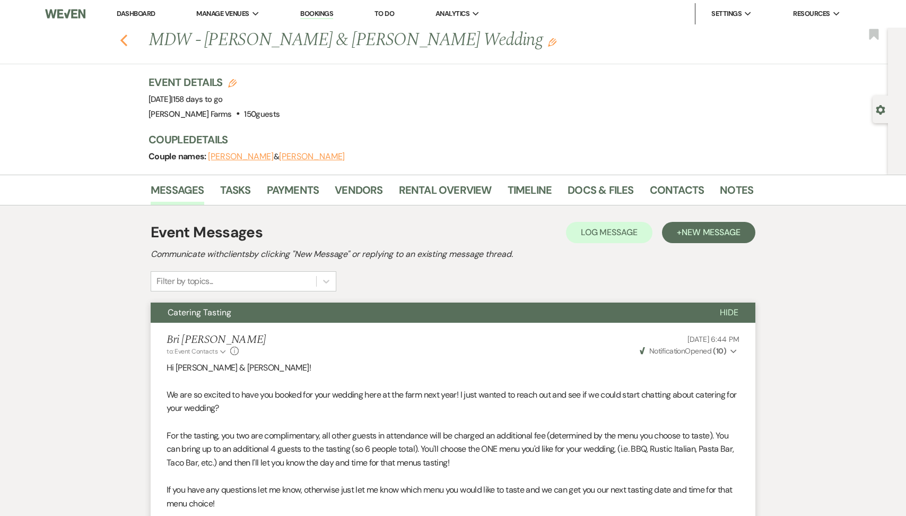
click at [126, 46] on icon "Previous" at bounding box center [124, 40] width 8 height 13
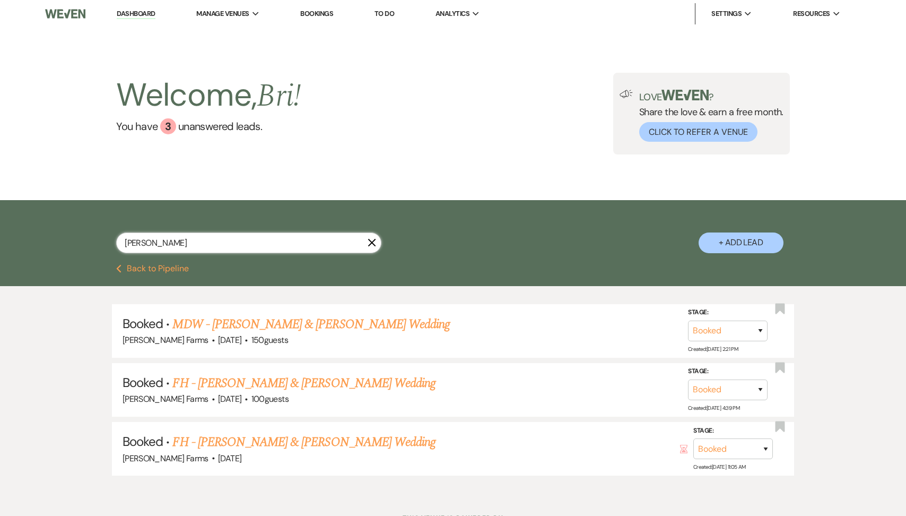
drag, startPoint x: 163, startPoint y: 242, endPoint x: 54, endPoint y: 238, distance: 109.4
click at [54, 238] on div "[PERSON_NAME] X + Add Lead" at bounding box center [453, 232] width 906 height 64
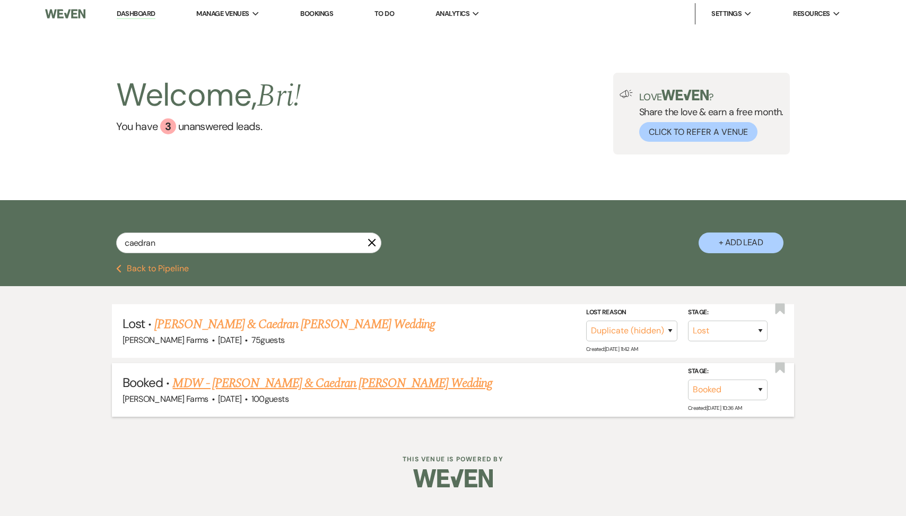
click at [254, 383] on link "MDW - [PERSON_NAME] & Caedran [PERSON_NAME] Wedding" at bounding box center [332, 382] width 320 height 19
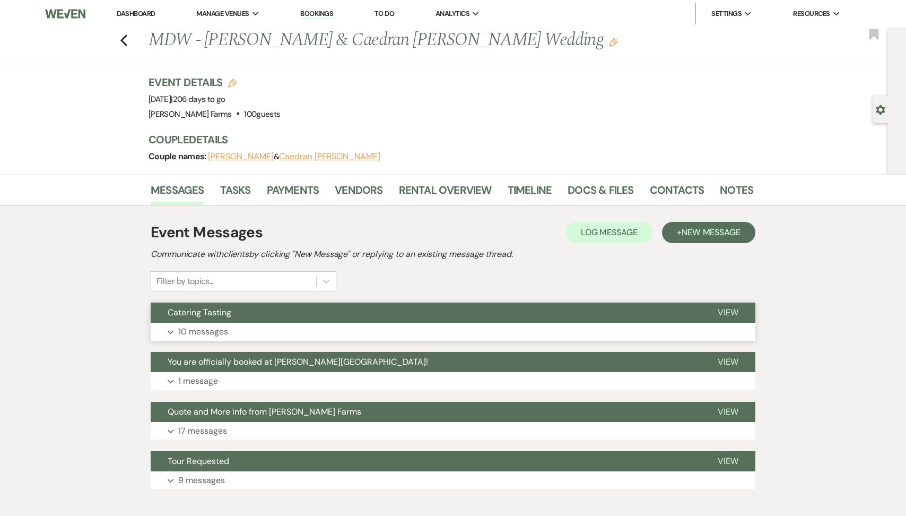
click at [249, 327] on button "Expand 10 messages" at bounding box center [453, 332] width 605 height 18
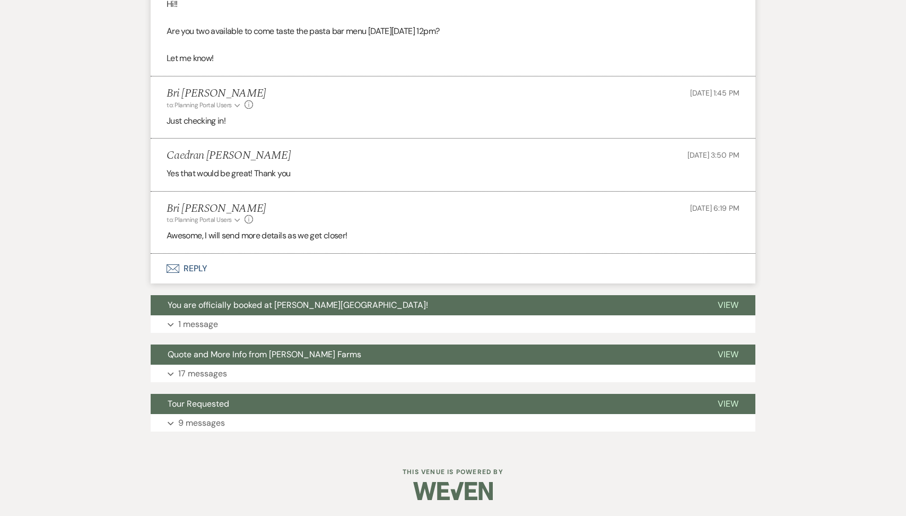
click at [250, 267] on button "Envelope Reply" at bounding box center [453, 269] width 605 height 30
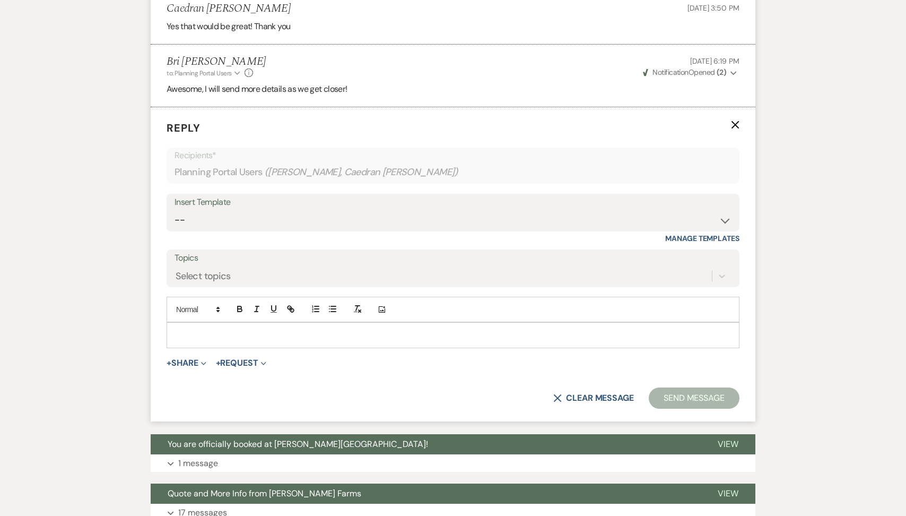
scroll to position [1090, 0]
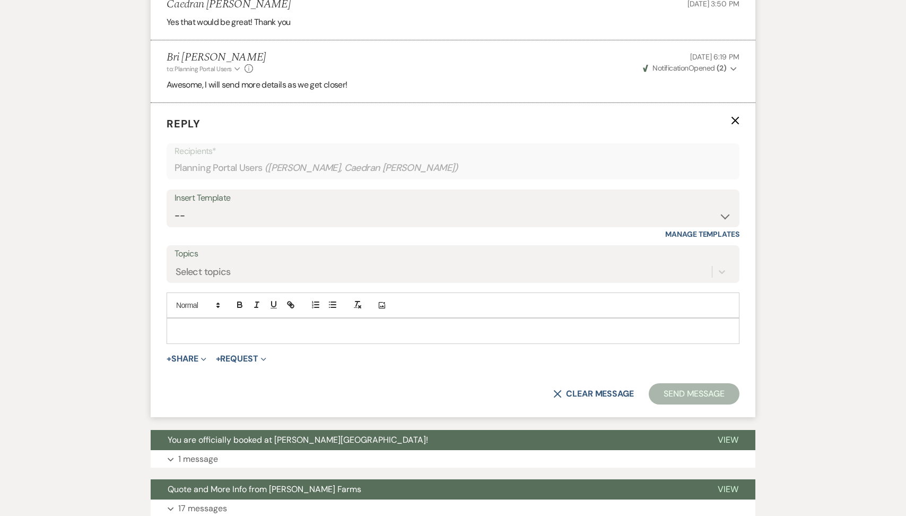
click at [207, 327] on p at bounding box center [453, 331] width 556 height 12
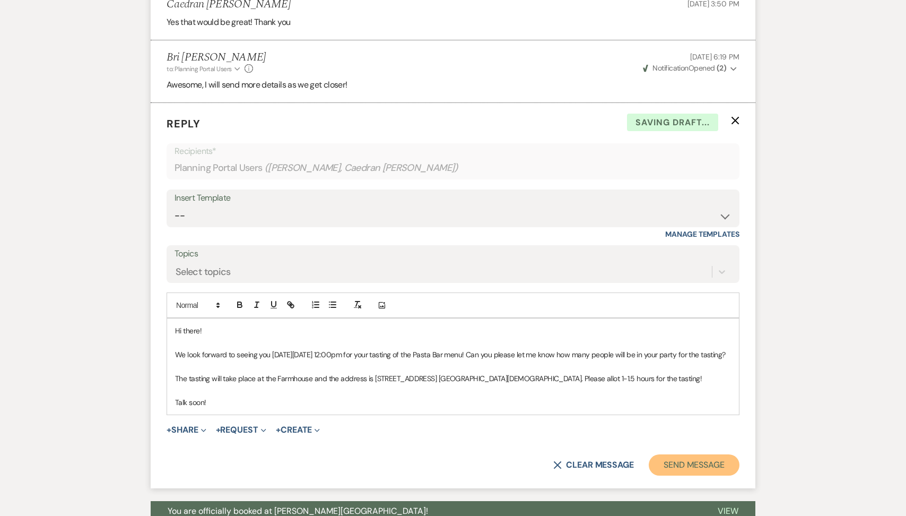
click at [671, 471] on button "Send Message" at bounding box center [694, 464] width 91 height 21
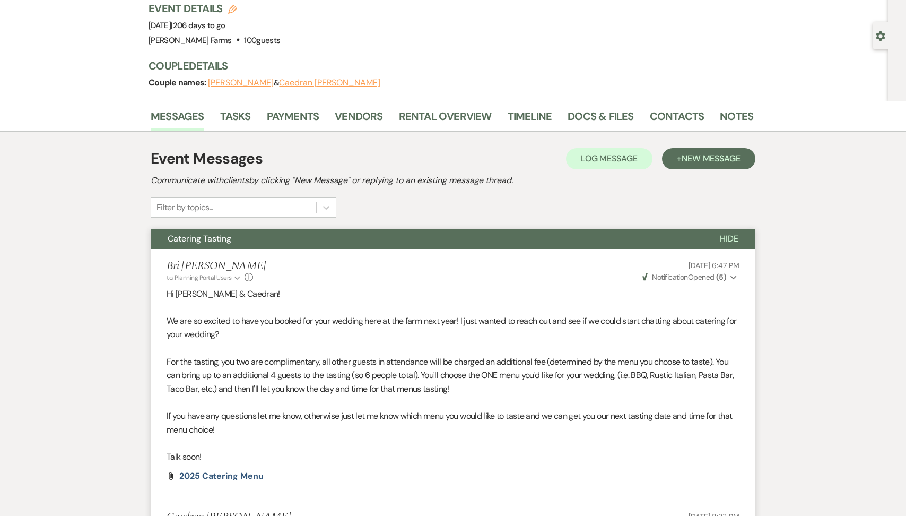
scroll to position [0, 0]
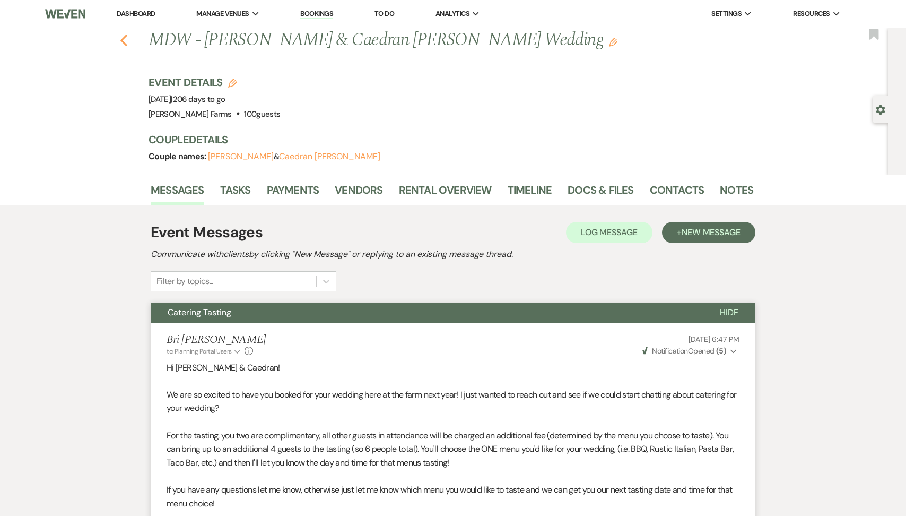
click at [122, 33] on button "Previous" at bounding box center [124, 39] width 8 height 15
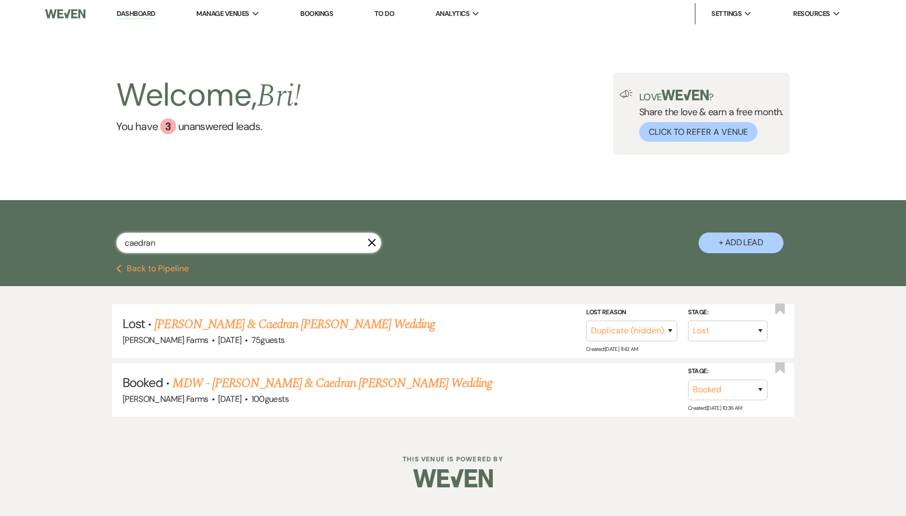
drag, startPoint x: 163, startPoint y: 244, endPoint x: 63, endPoint y: 244, distance: 99.7
click at [63, 244] on div "caedran X + Add Lead" at bounding box center [453, 232] width 906 height 64
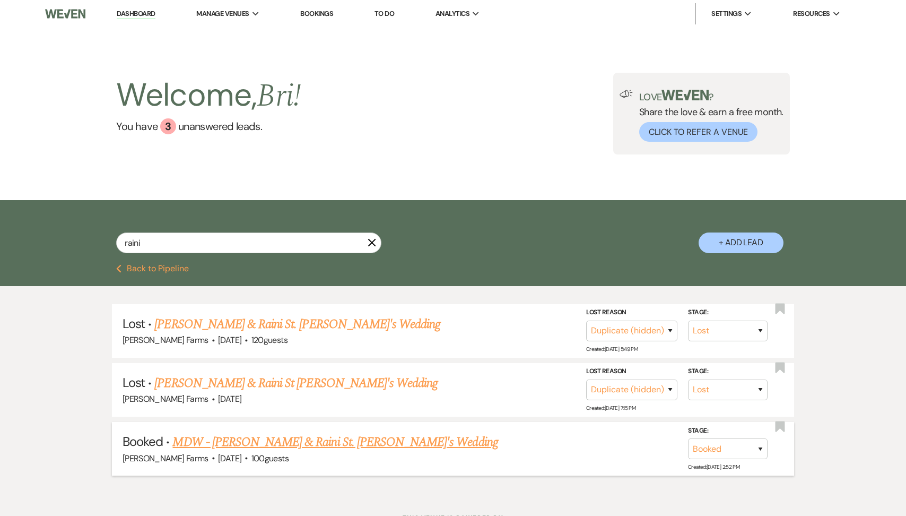
click at [231, 435] on link "MDW - [PERSON_NAME] & Raini St. [PERSON_NAME]'s Wedding" at bounding box center [334, 441] width 325 height 19
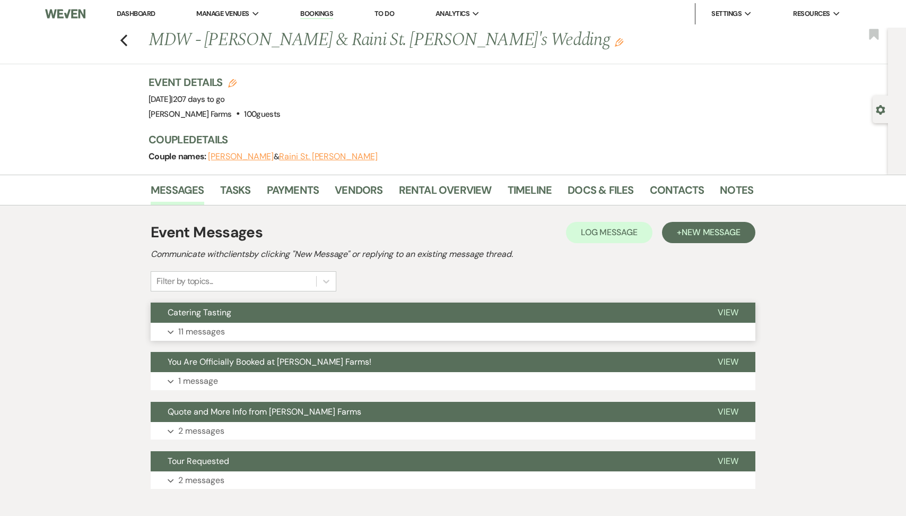
click at [254, 328] on button "Expand 11 messages" at bounding box center [453, 332] width 605 height 18
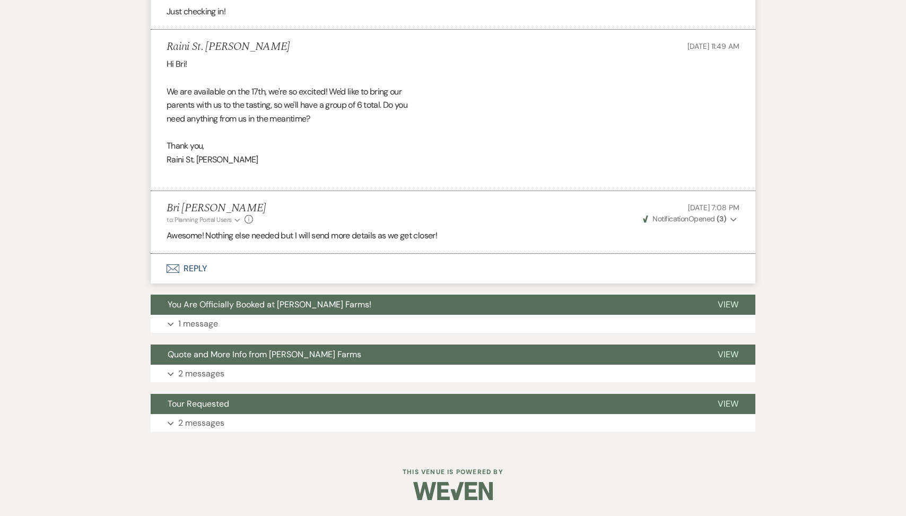
click at [238, 267] on button "Envelope Reply" at bounding box center [453, 269] width 605 height 30
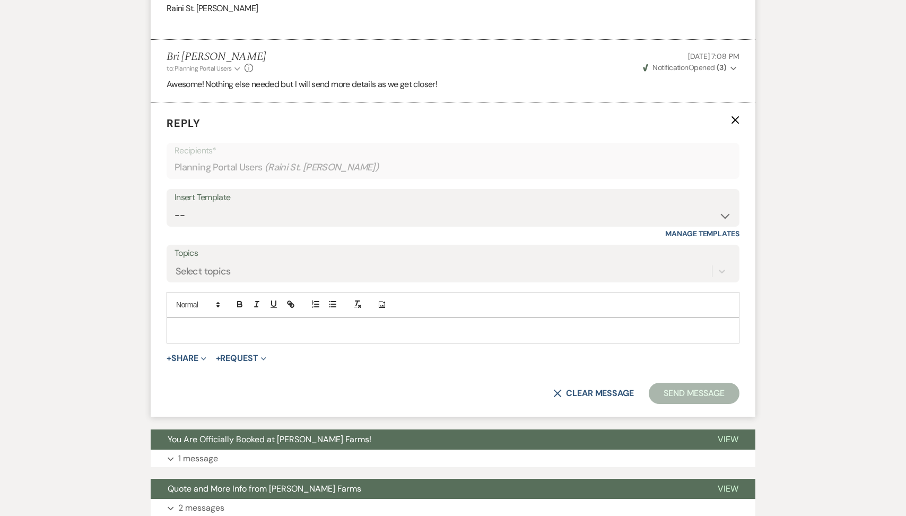
scroll to position [1521, 0]
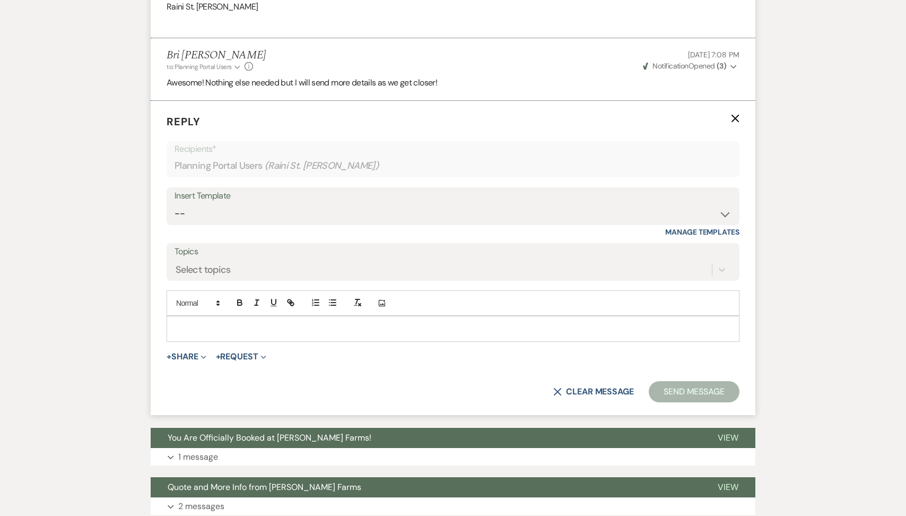
click at [222, 328] on p at bounding box center [453, 329] width 556 height 12
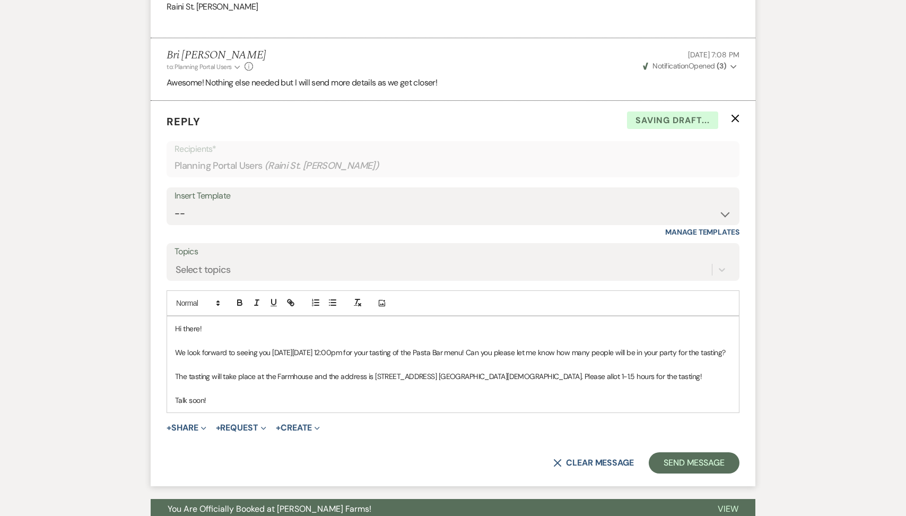
drag, startPoint x: 518, startPoint y: 362, endPoint x: 501, endPoint y: 348, distance: 22.2
click at [501, 348] on p "We look forward to seeing you [DATE][DATE] 12:00pm for your tasting of the Past…" at bounding box center [453, 352] width 556 height 12
click at [664, 454] on button "Send Message" at bounding box center [694, 462] width 91 height 21
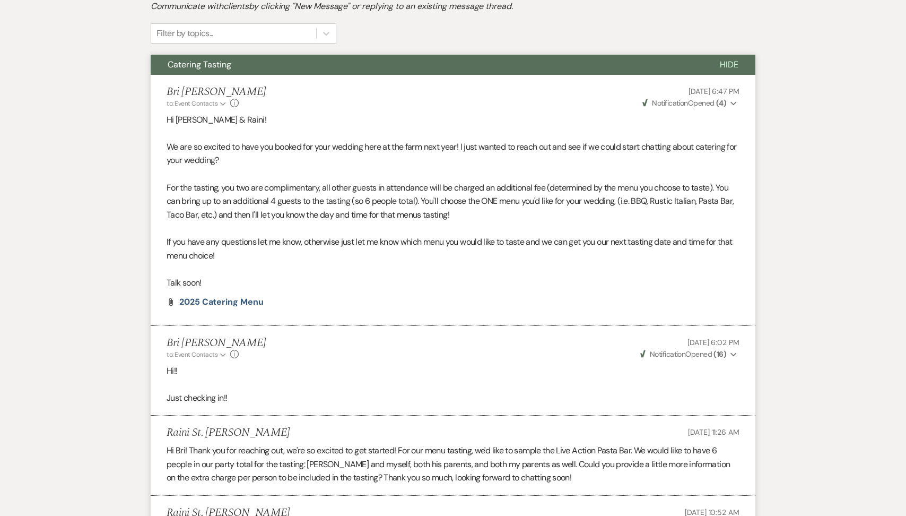
scroll to position [0, 0]
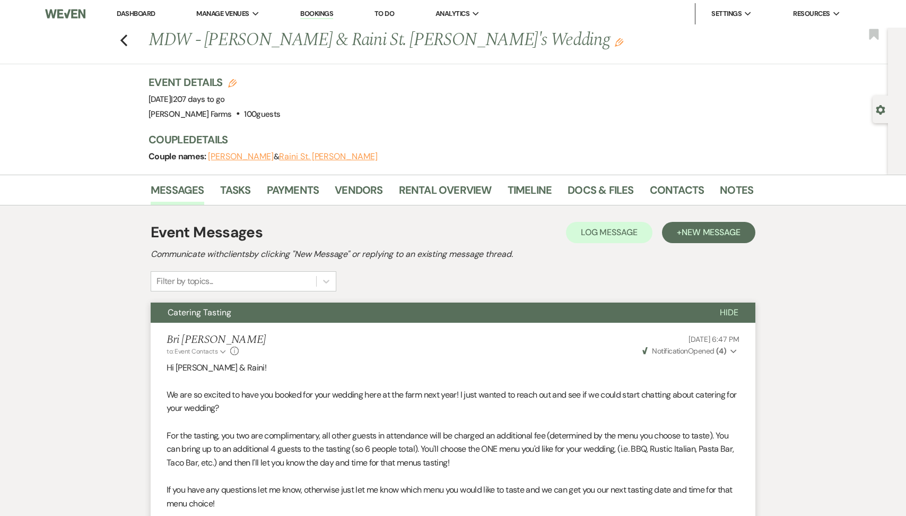
click at [138, 11] on link "Dashboard" at bounding box center [136, 13] width 38 height 9
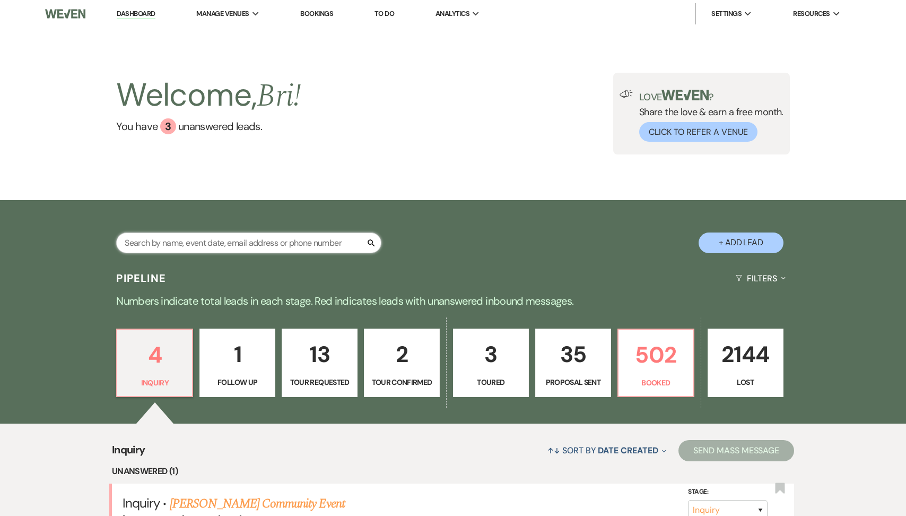
click at [170, 240] on input "text" at bounding box center [248, 242] width 265 height 21
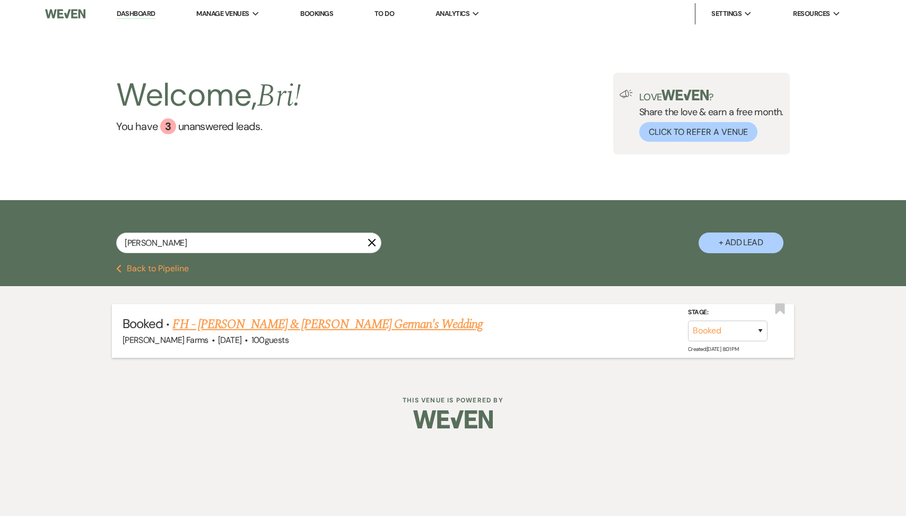
click at [256, 318] on link "FH - [PERSON_NAME] & [PERSON_NAME] German's Wedding" at bounding box center [327, 324] width 310 height 19
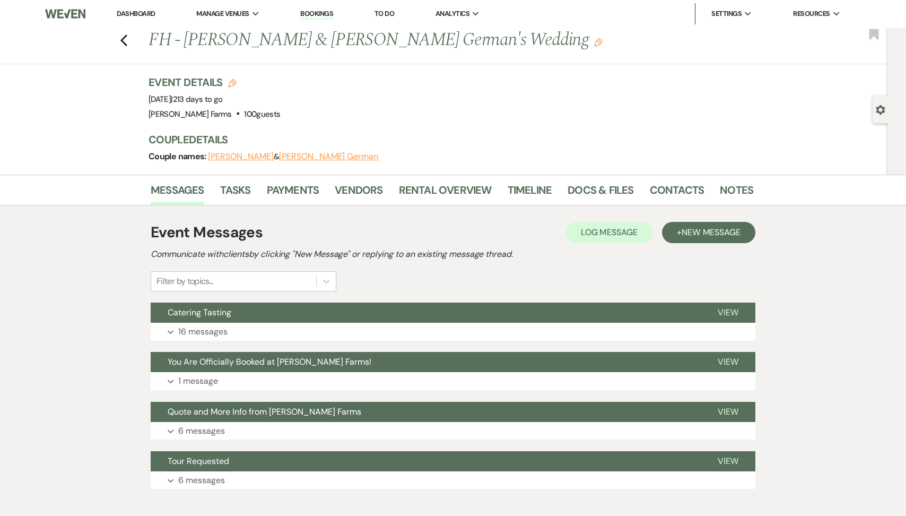
click at [256, 318] on button "Catering Tasting" at bounding box center [426, 312] width 550 height 20
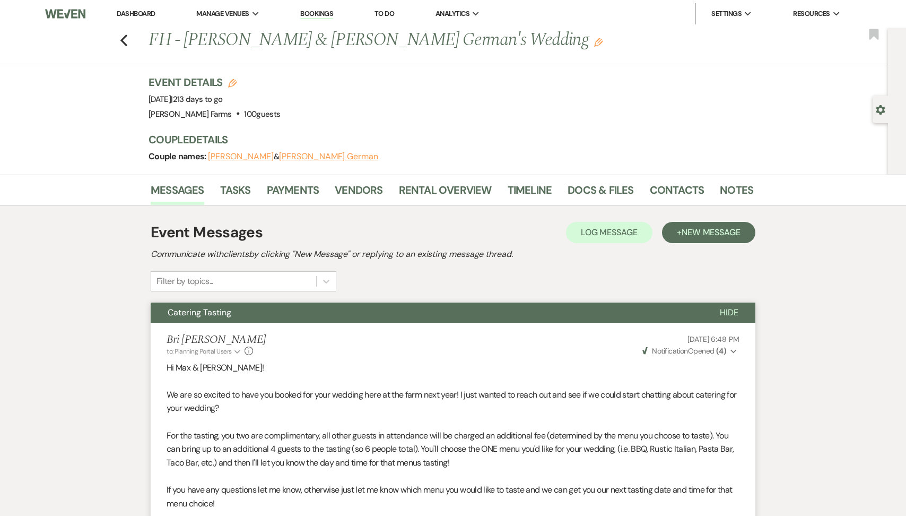
click at [875, 107] on div "Gear Settings" at bounding box center [883, 109] width 20 height 28
click at [878, 115] on div "Gear Settings" at bounding box center [883, 109] width 20 height 28
click at [880, 110] on icon "Gear" at bounding box center [881, 110] width 10 height 10
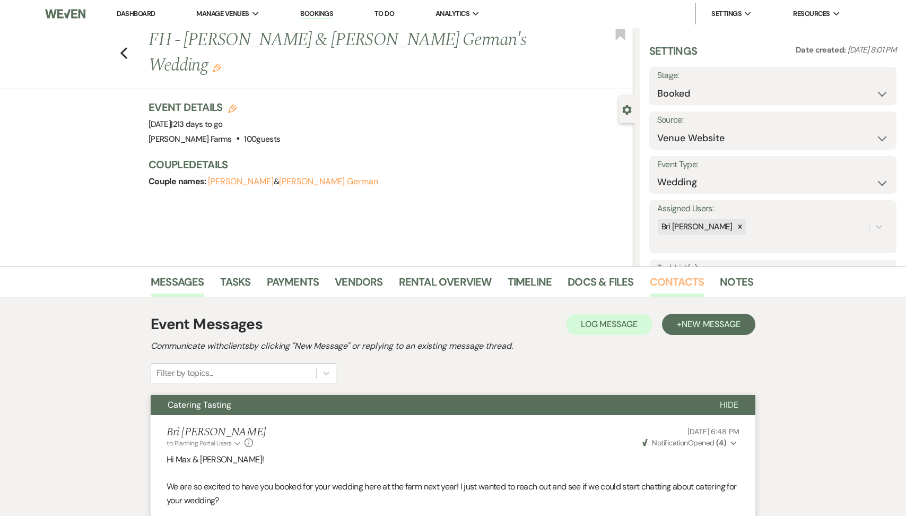
click at [672, 280] on link "Contacts" at bounding box center [677, 284] width 55 height 23
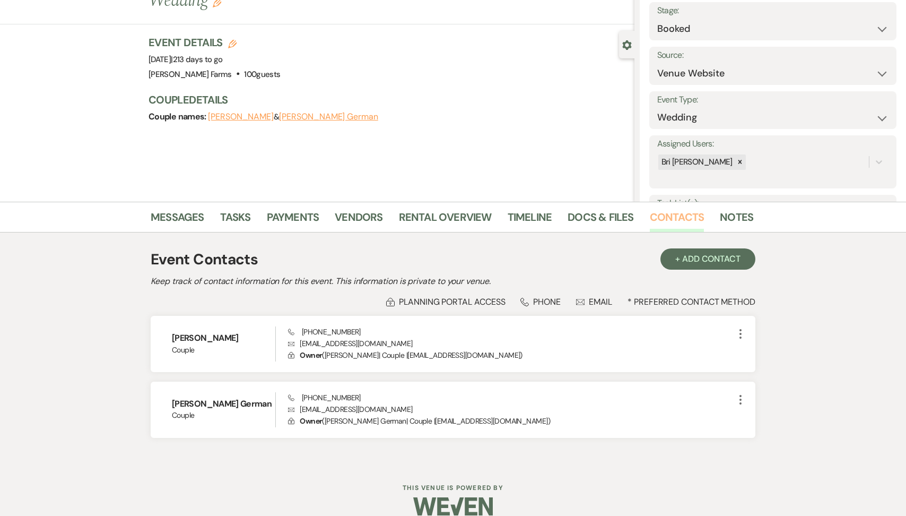
scroll to position [80, 0]
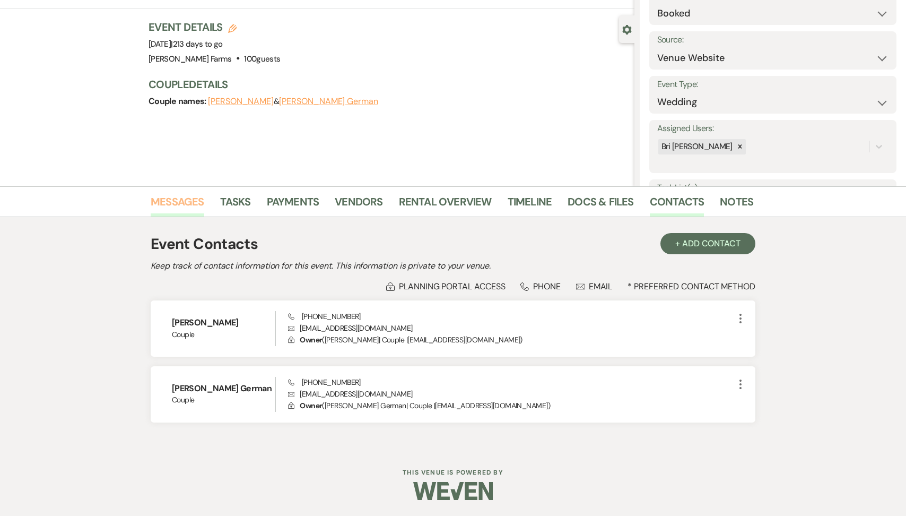
click at [173, 210] on link "Messages" at bounding box center [178, 204] width 54 height 23
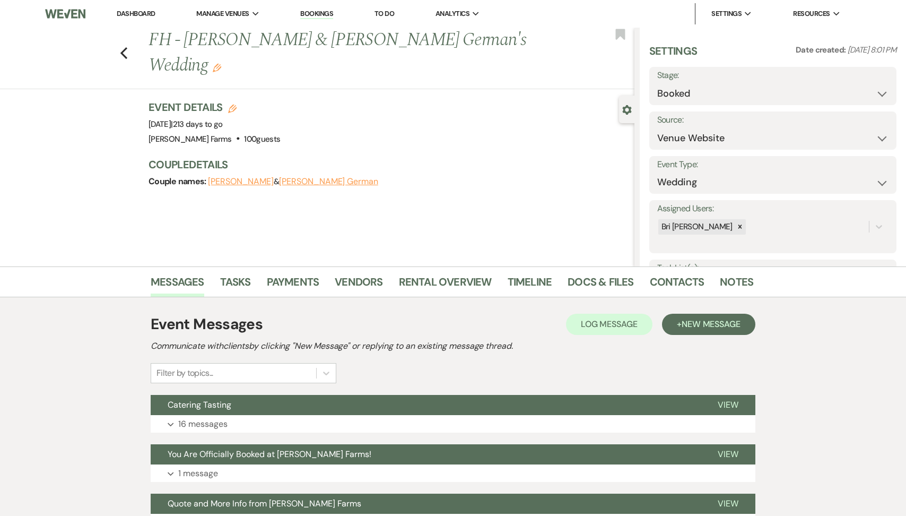
click at [142, 12] on link "Dashboard" at bounding box center [136, 13] width 38 height 9
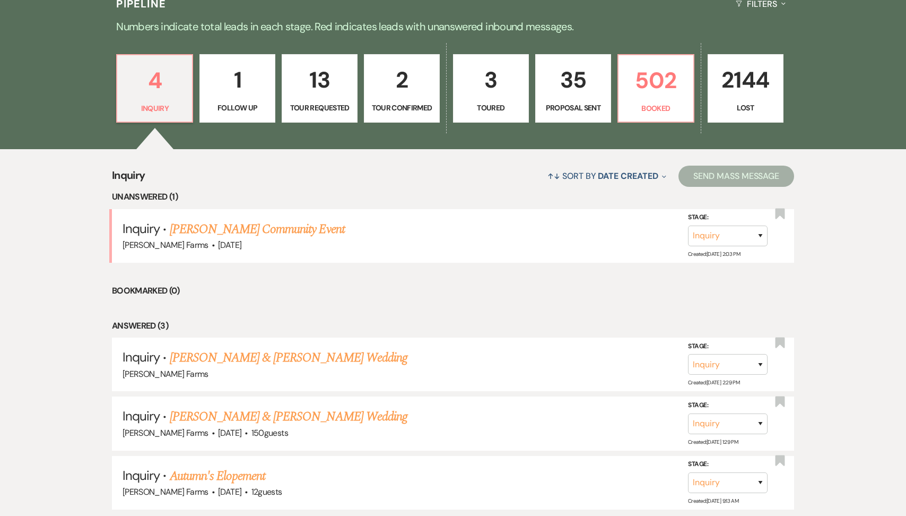
scroll to position [111, 0]
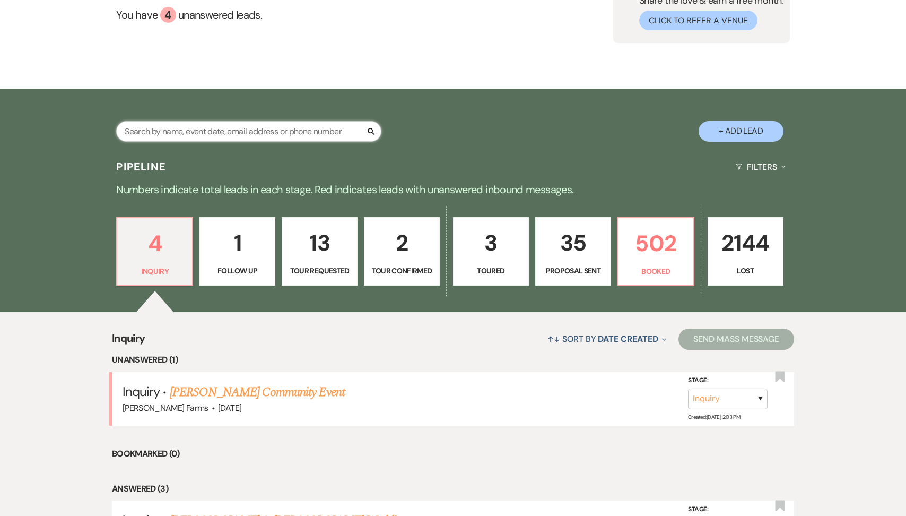
click at [159, 140] on input "text" at bounding box center [248, 131] width 265 height 21
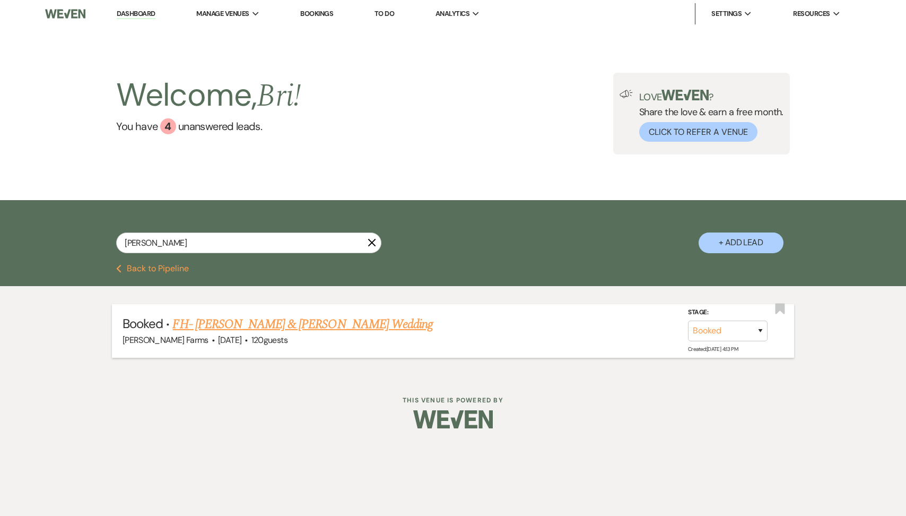
click at [254, 315] on link "FH- [PERSON_NAME] & [PERSON_NAME] Wedding" at bounding box center [302, 324] width 260 height 19
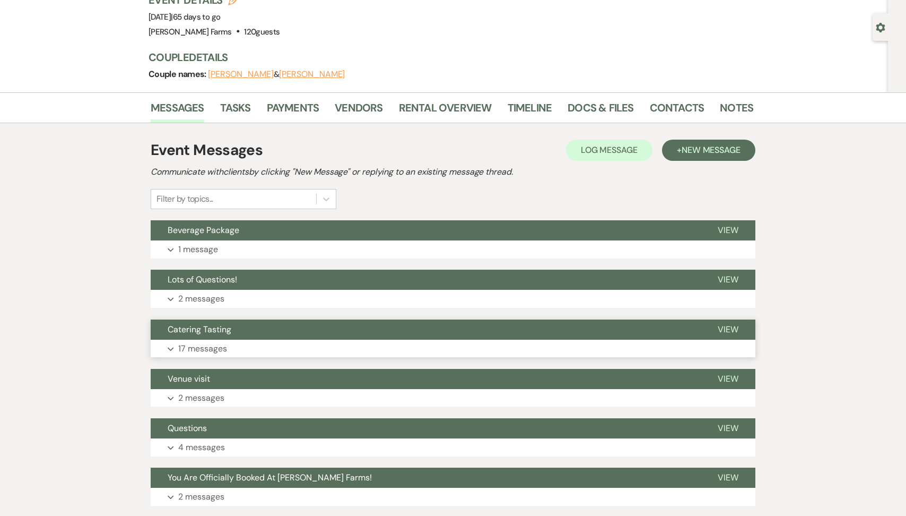
click at [223, 328] on span "Catering Tasting" at bounding box center [200, 329] width 64 height 11
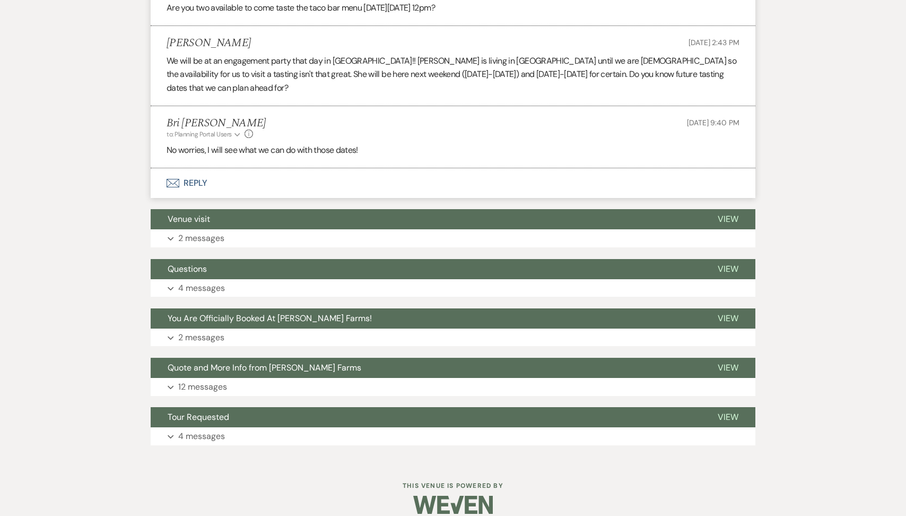
click at [253, 168] on button "Envelope Reply" at bounding box center [453, 183] width 605 height 30
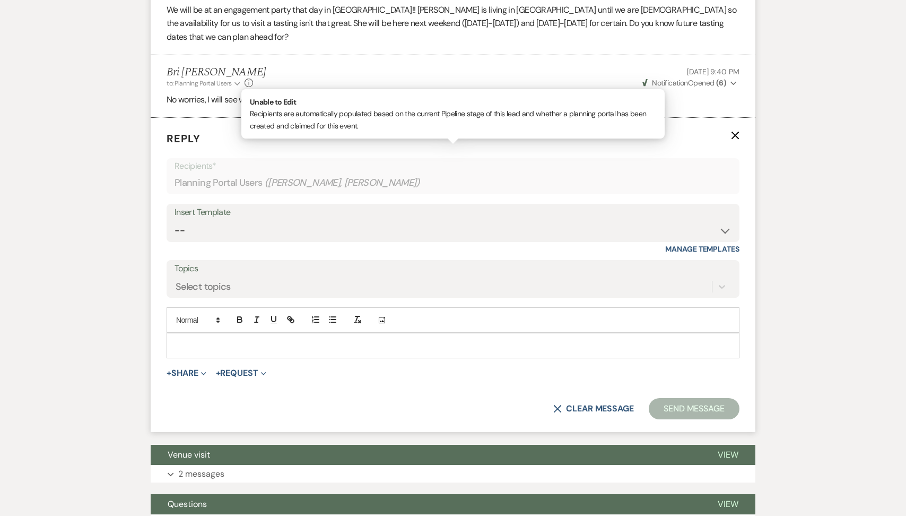
scroll to position [1667, 0]
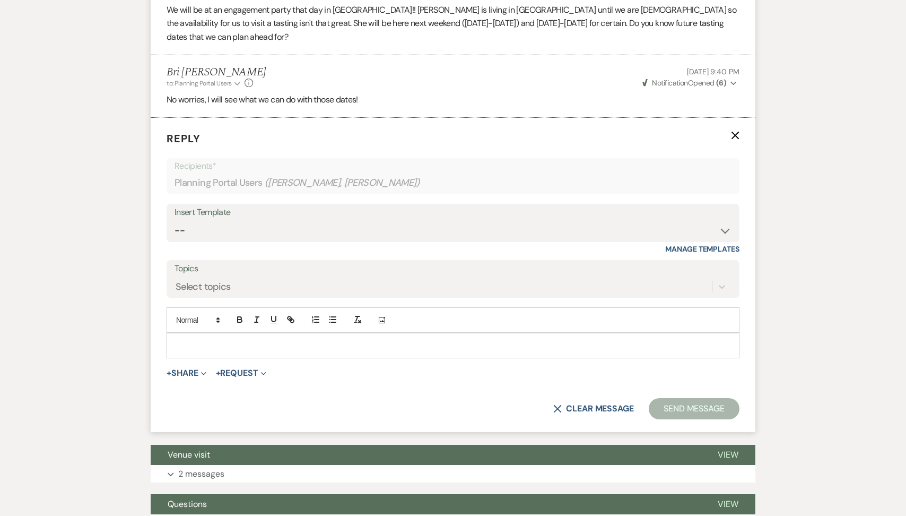
click at [212, 340] on p at bounding box center [453, 346] width 556 height 12
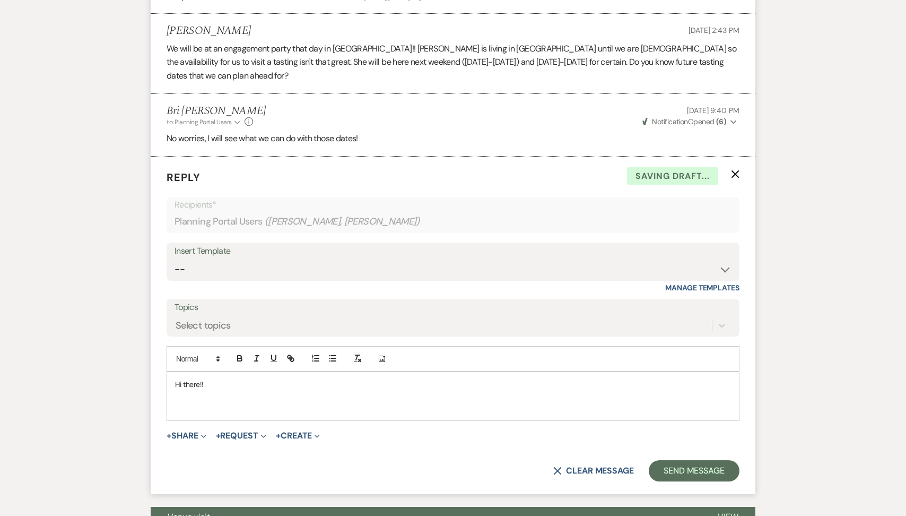
scroll to position [1619, 0]
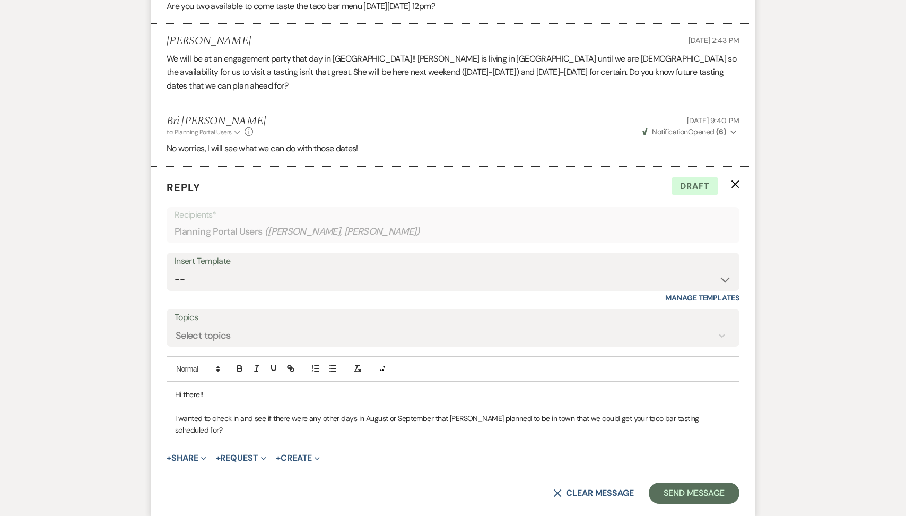
click at [716, 412] on p "I wanted to check in and see if there were any other days in August or Septembe…" at bounding box center [453, 424] width 556 height 24
click at [689, 485] on button "Send Message" at bounding box center [694, 492] width 91 height 21
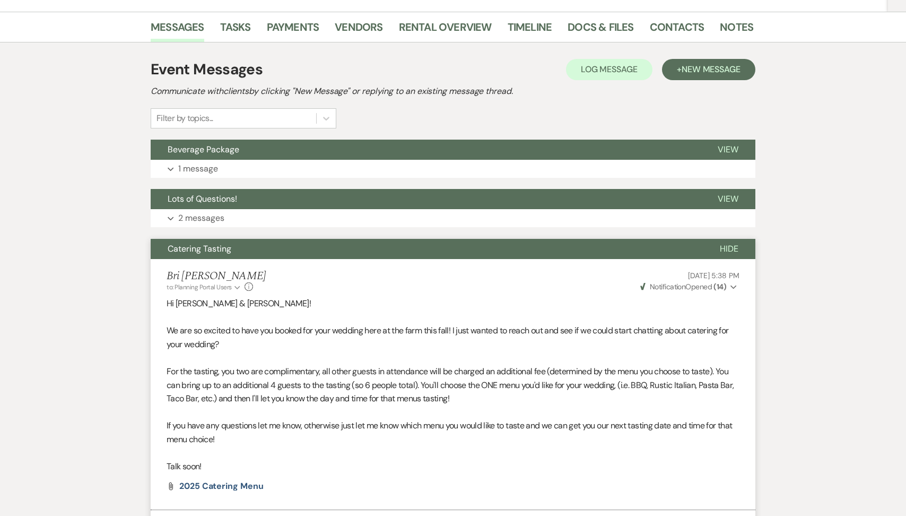
scroll to position [0, 0]
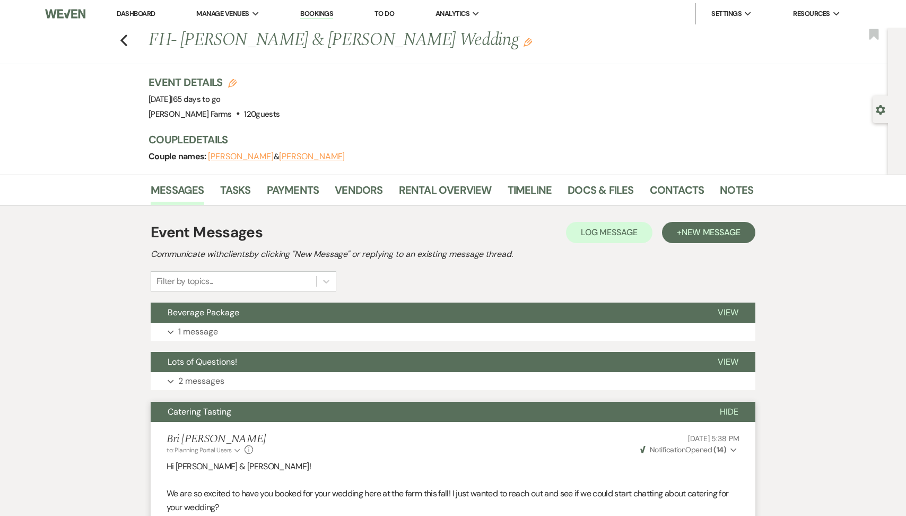
click at [127, 11] on link "Dashboard" at bounding box center [136, 13] width 38 height 9
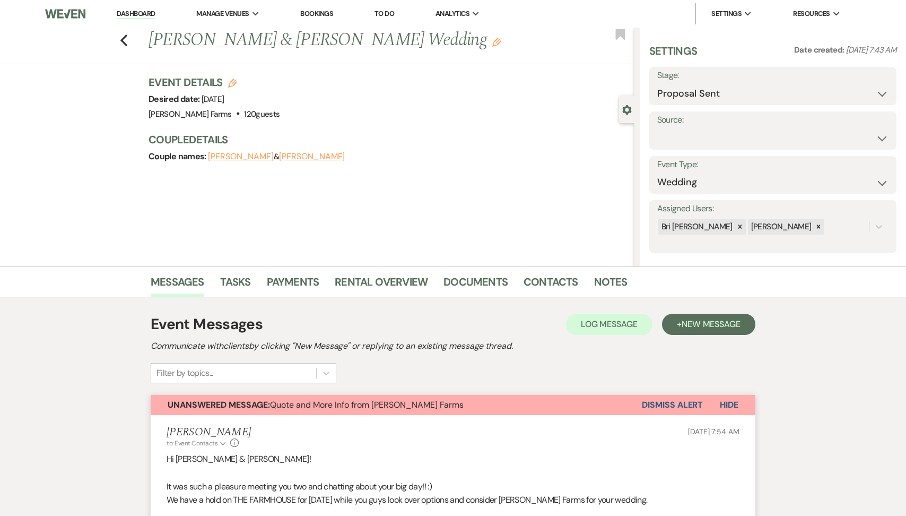
click at [126, 18] on link "Dashboard" at bounding box center [136, 14] width 38 height 10
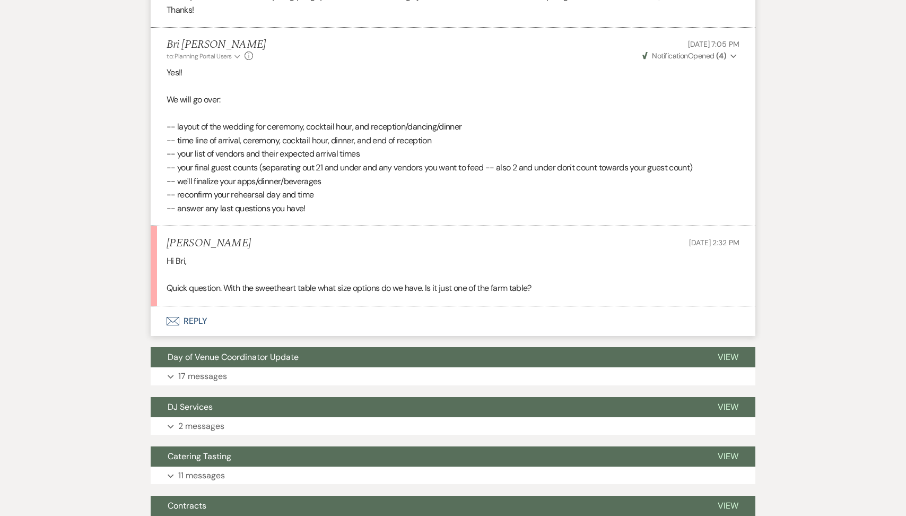
click at [255, 329] on button "Envelope Reply" at bounding box center [453, 321] width 605 height 30
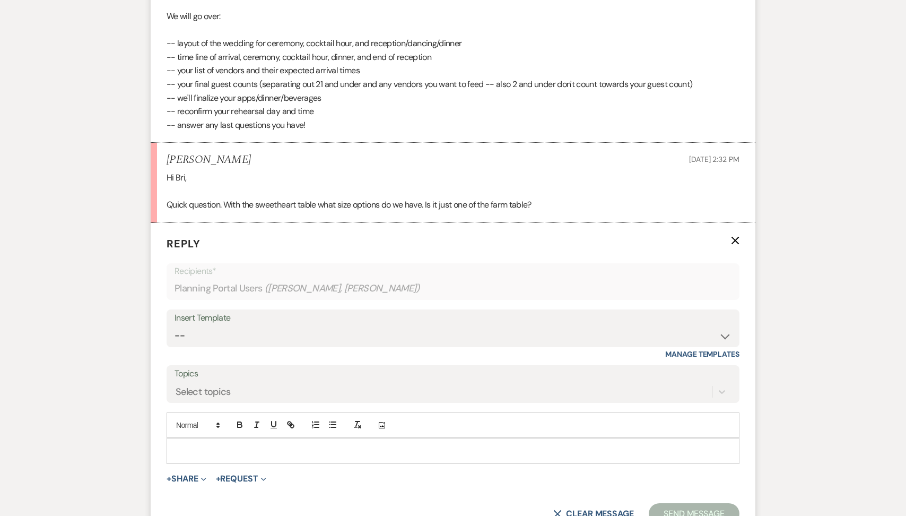
scroll to position [1136, 0]
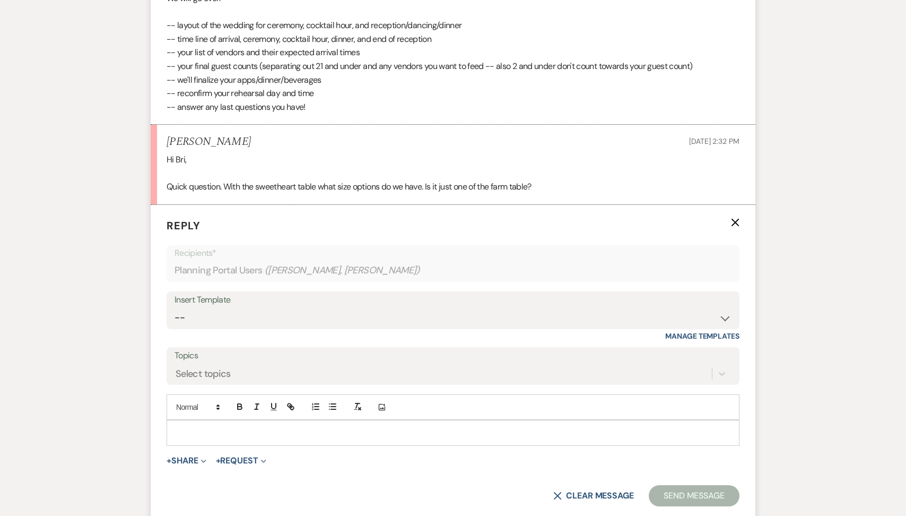
click at [229, 446] on form "Reply X Recipients* Planning Portal Users ( Raygan Yearout, Jennifer Yearout ) …" at bounding box center [453, 362] width 605 height 314
click at [214, 430] on p at bounding box center [453, 433] width 556 height 12
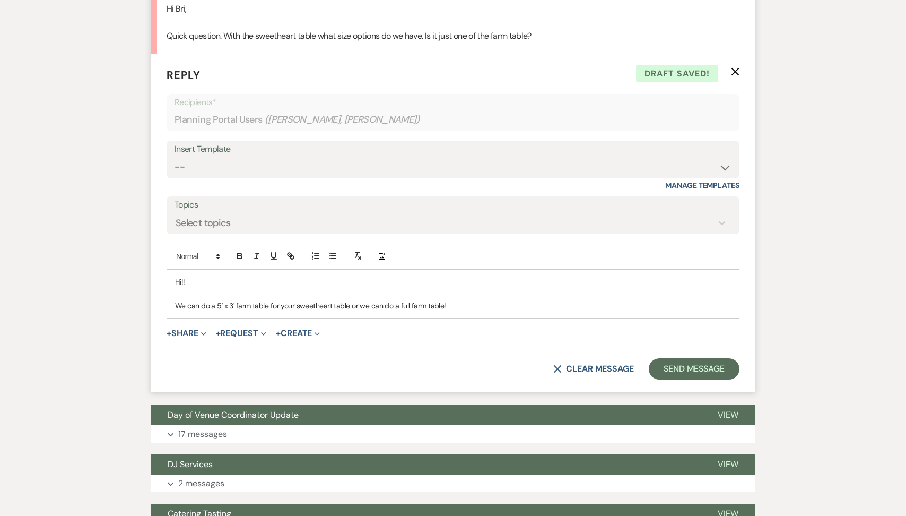
scroll to position [1298, 0]
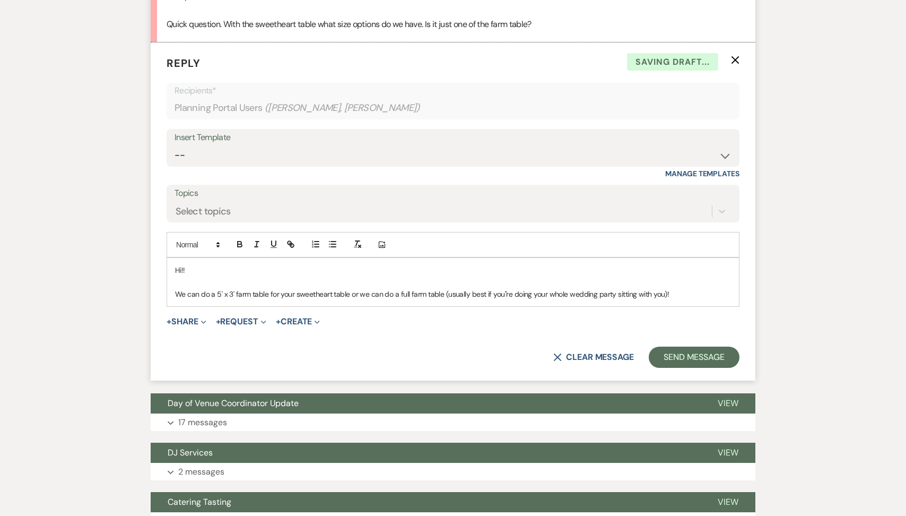
click at [503, 293] on p "We can do a 5' x 3' farm table for your sweetheart table or we can do a full fa…" at bounding box center [453, 294] width 556 height 12
click at [676, 292] on p "We can do a 5' x 3' farm table for your sweetheart table or we can do a full fa…" at bounding box center [453, 294] width 556 height 12
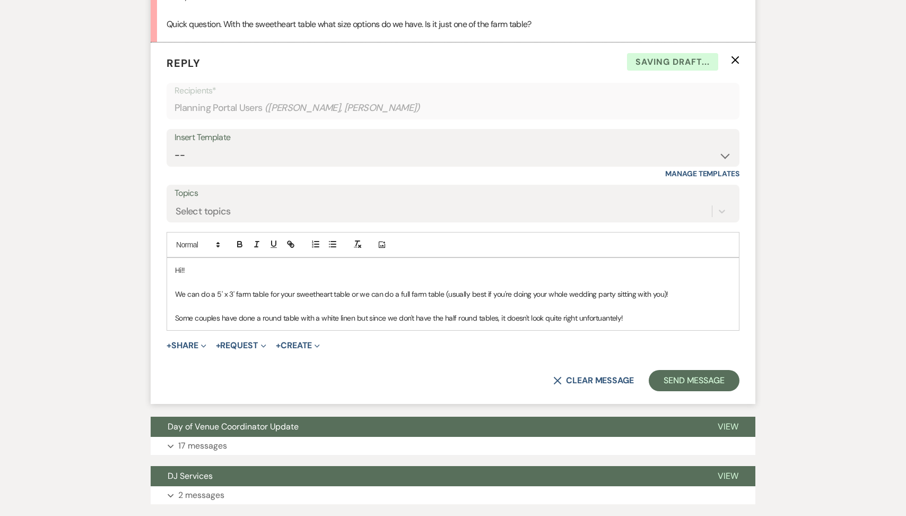
click at [601, 324] on div "Hi!! We can do a 5' x 3' farm table for your sweetheart table or we can do a fu…" at bounding box center [453, 294] width 572 height 72
click at [600, 321] on p "Some couples have done a round table with a white linen but since we don't have…" at bounding box center [453, 318] width 556 height 12
click at [603, 317] on p "Some couples have done a round table with a white linen but since we don't have…" at bounding box center [453, 318] width 556 height 12
click at [610, 319] on p "Some couples have done a round table with a white linen but since we don't have…" at bounding box center [453, 318] width 556 height 12
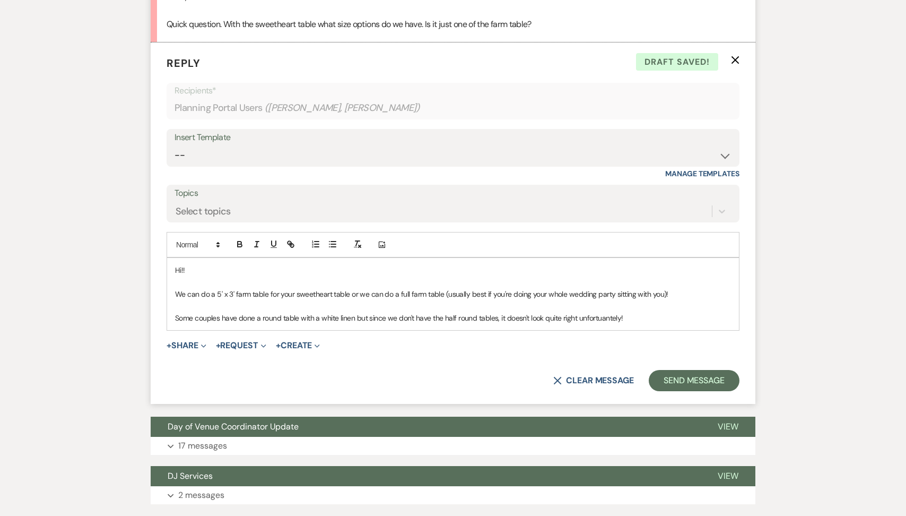
click at [655, 312] on p "Some couples have done a round table with a white linen but since we don't have…" at bounding box center [453, 318] width 556 height 12
click at [597, 320] on p "Some couples have done a round table with a white linen but since we don't have…" at bounding box center [453, 318] width 556 height 12
click at [605, 317] on p "Some couples have done a round table with a white linen but since we don't have…" at bounding box center [453, 318] width 556 height 12
click at [694, 375] on button "Send Message" at bounding box center [694, 380] width 91 height 21
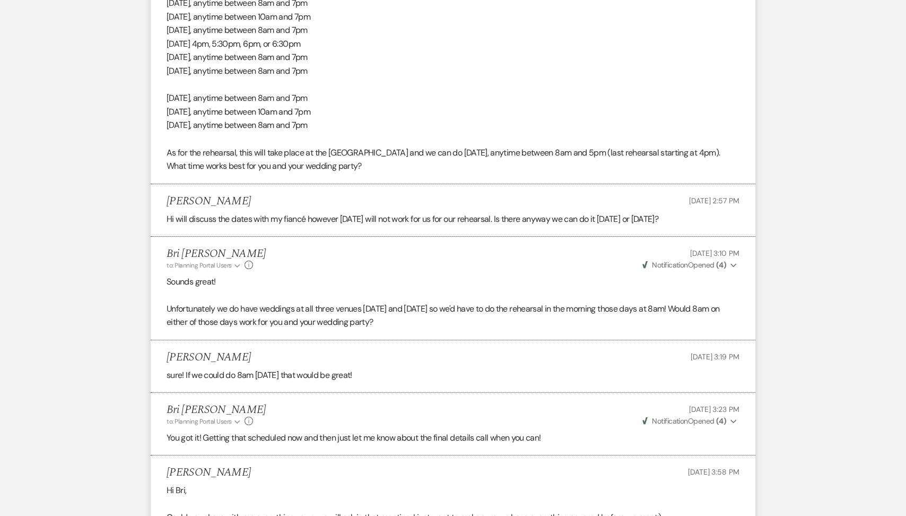
scroll to position [368, 0]
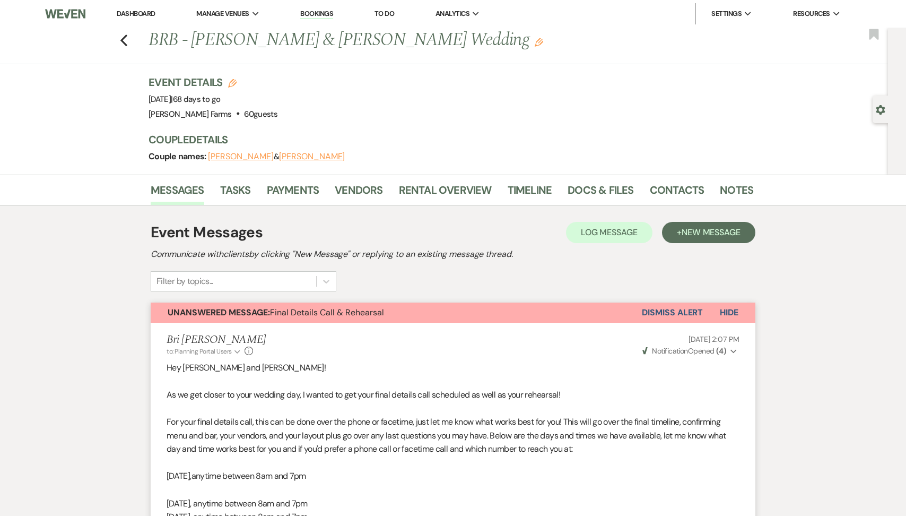
click at [658, 316] on button "Dismiss Alert" at bounding box center [672, 312] width 61 height 20
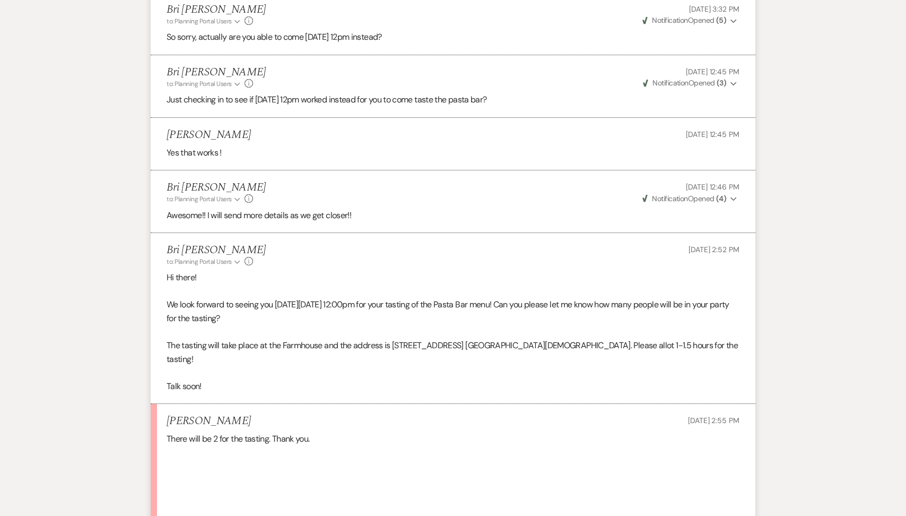
scroll to position [2089, 0]
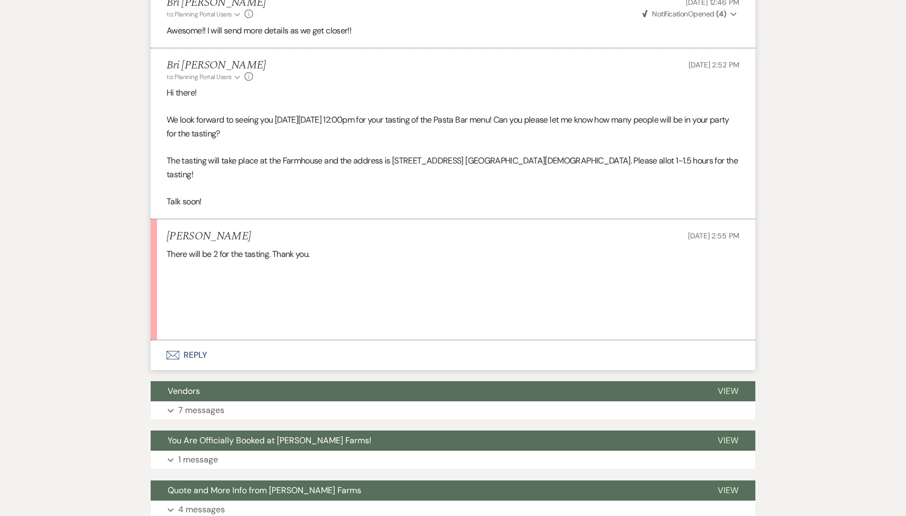
click at [233, 320] on li "Amanda Castanos Aug 11, 2025, 2:55 PM There will be 2 for the tasting. Thank yo…" at bounding box center [453, 279] width 605 height 120
click at [232, 340] on button "Envelope Reply" at bounding box center [453, 355] width 605 height 30
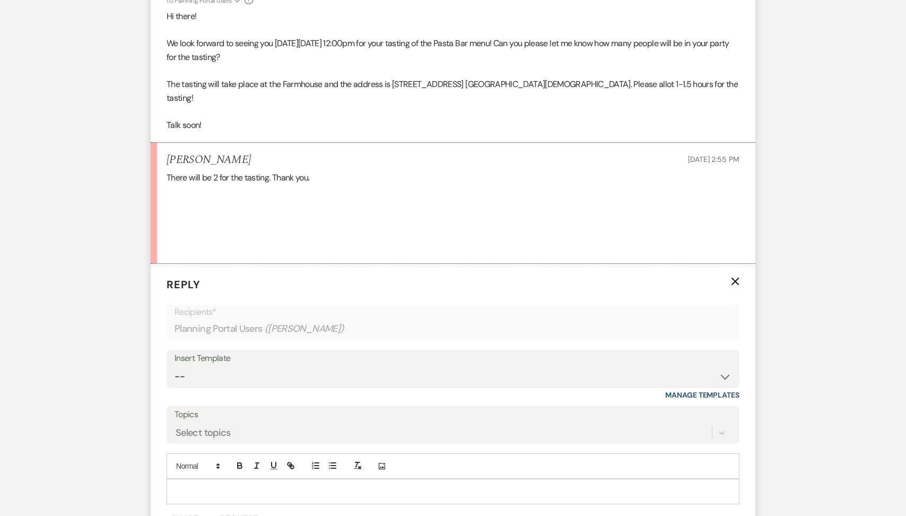
scroll to position [2185, 0]
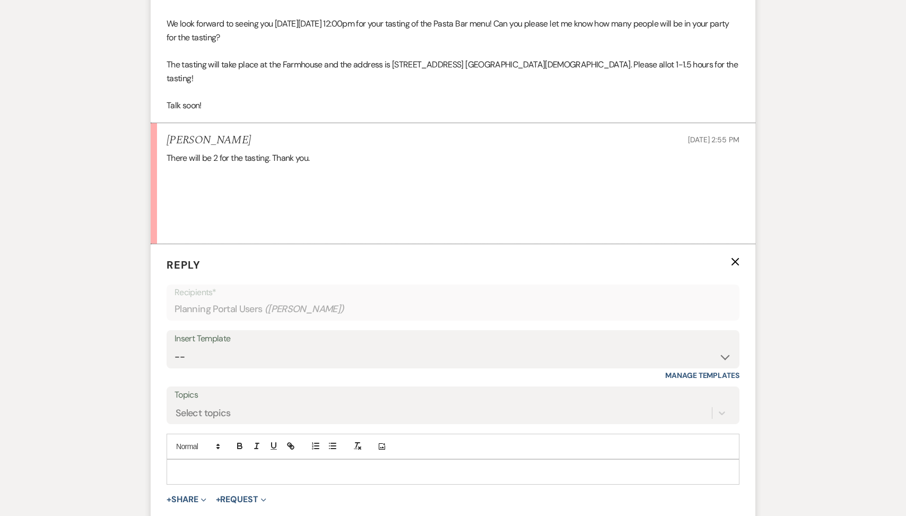
click at [204, 464] on div at bounding box center [453, 471] width 572 height 24
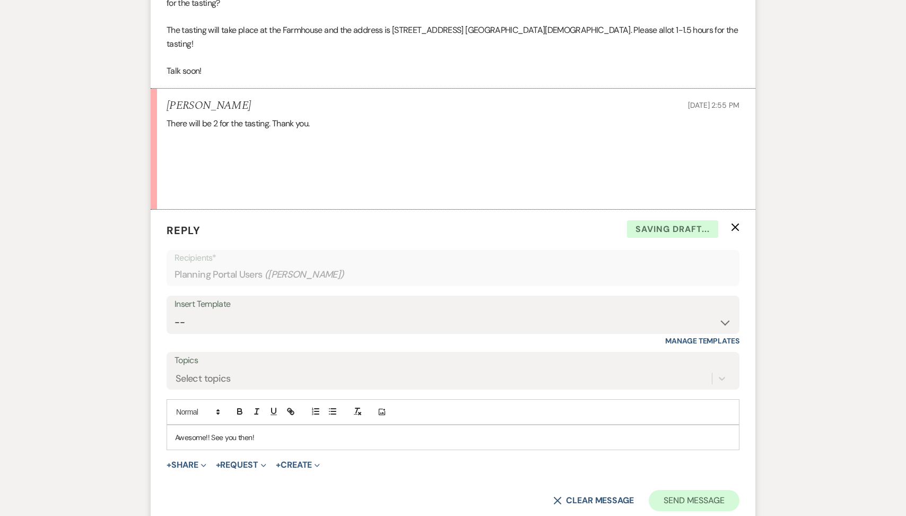
scroll to position [2221, 0]
click at [682, 488] on button "Send Message" at bounding box center [694, 498] width 91 height 21
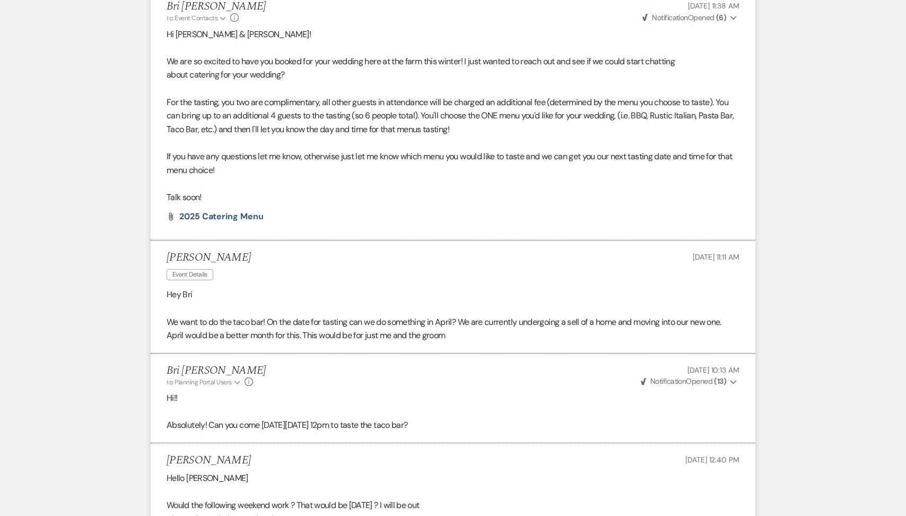
scroll to position [0, 0]
